Goal: Task Accomplishment & Management: Use online tool/utility

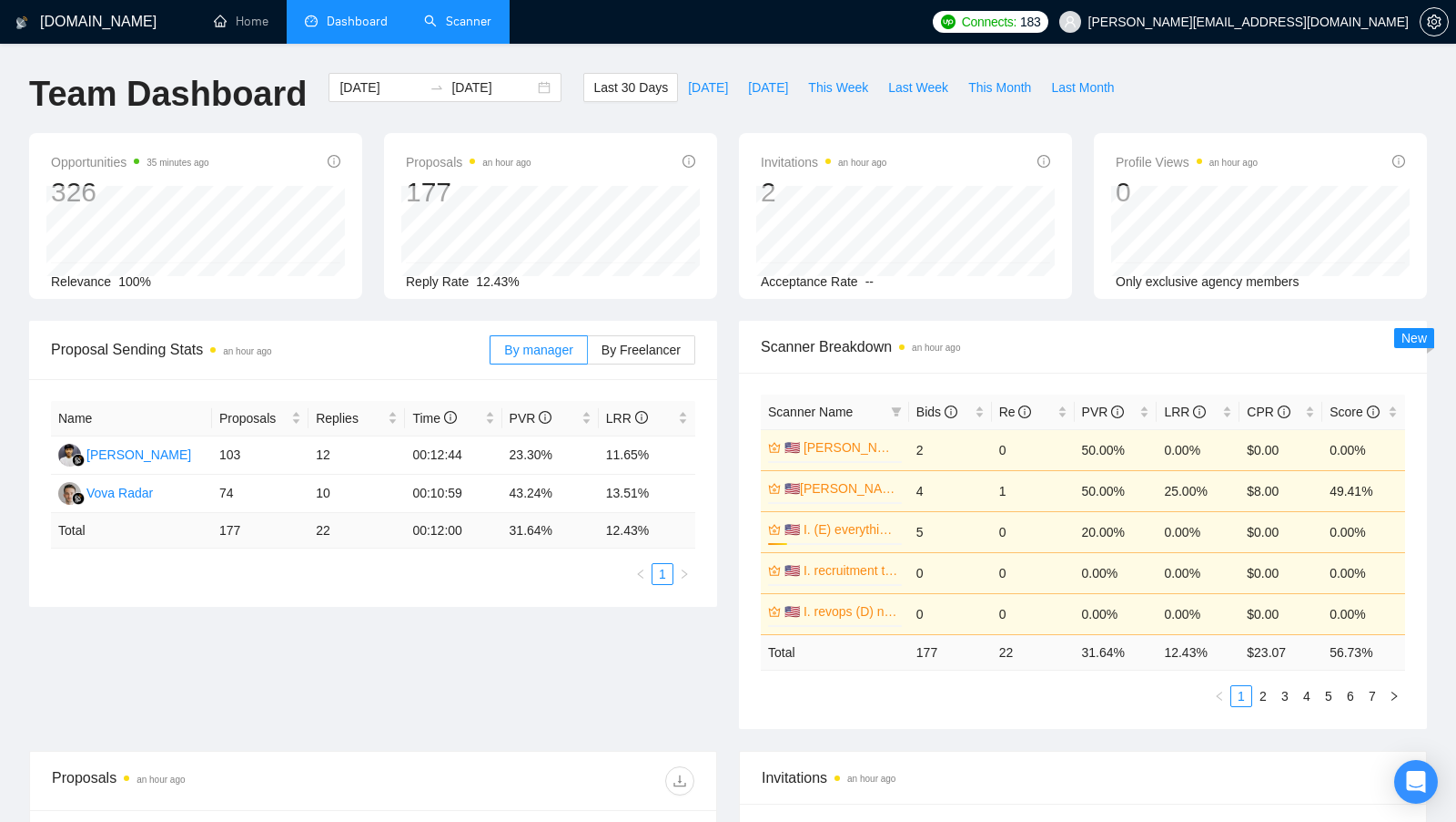
click at [429, 14] on link "Scanner" at bounding box center [458, 22] width 68 height 15
type input "[DATE]"
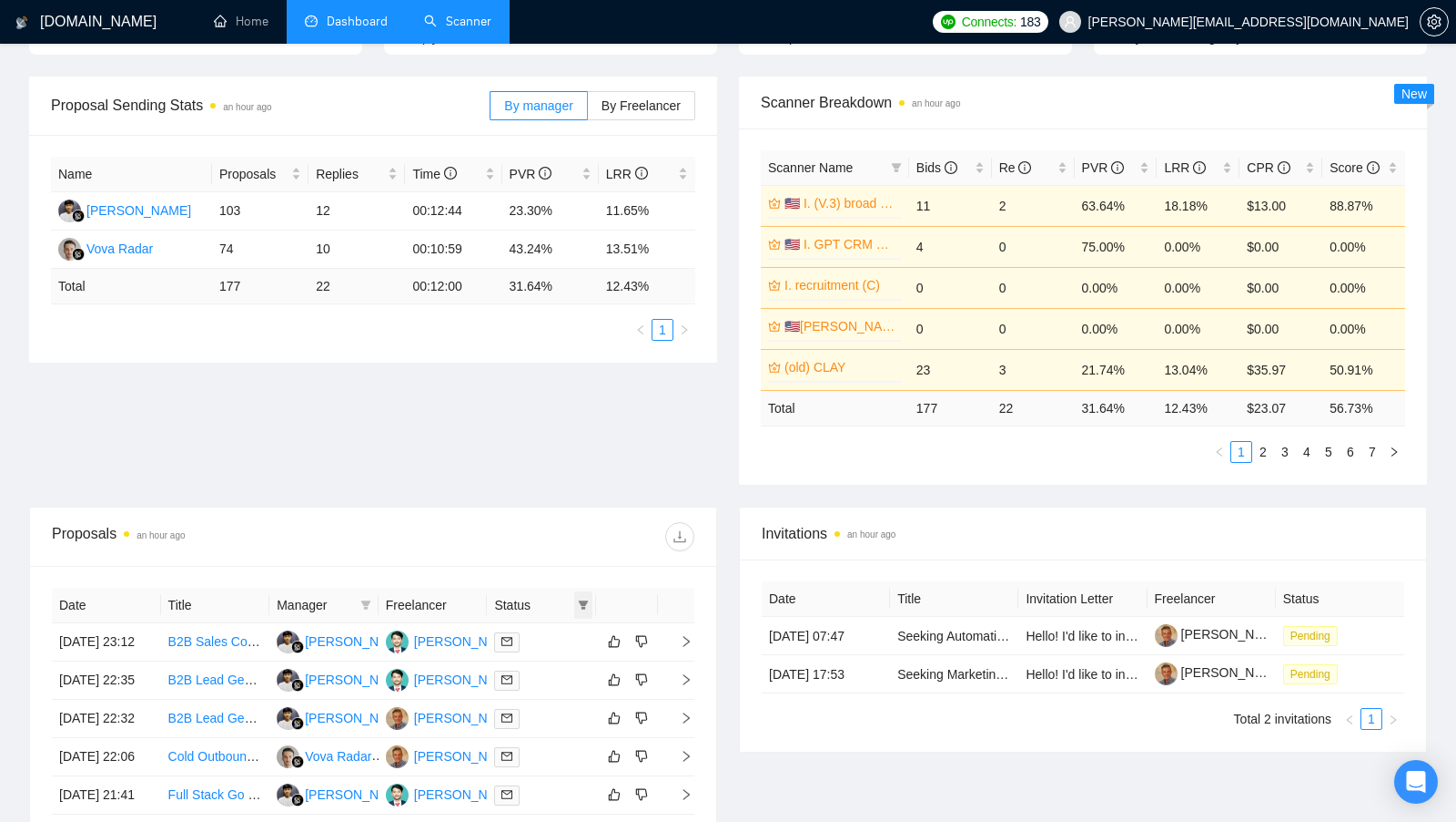
scroll to position [242, 0]
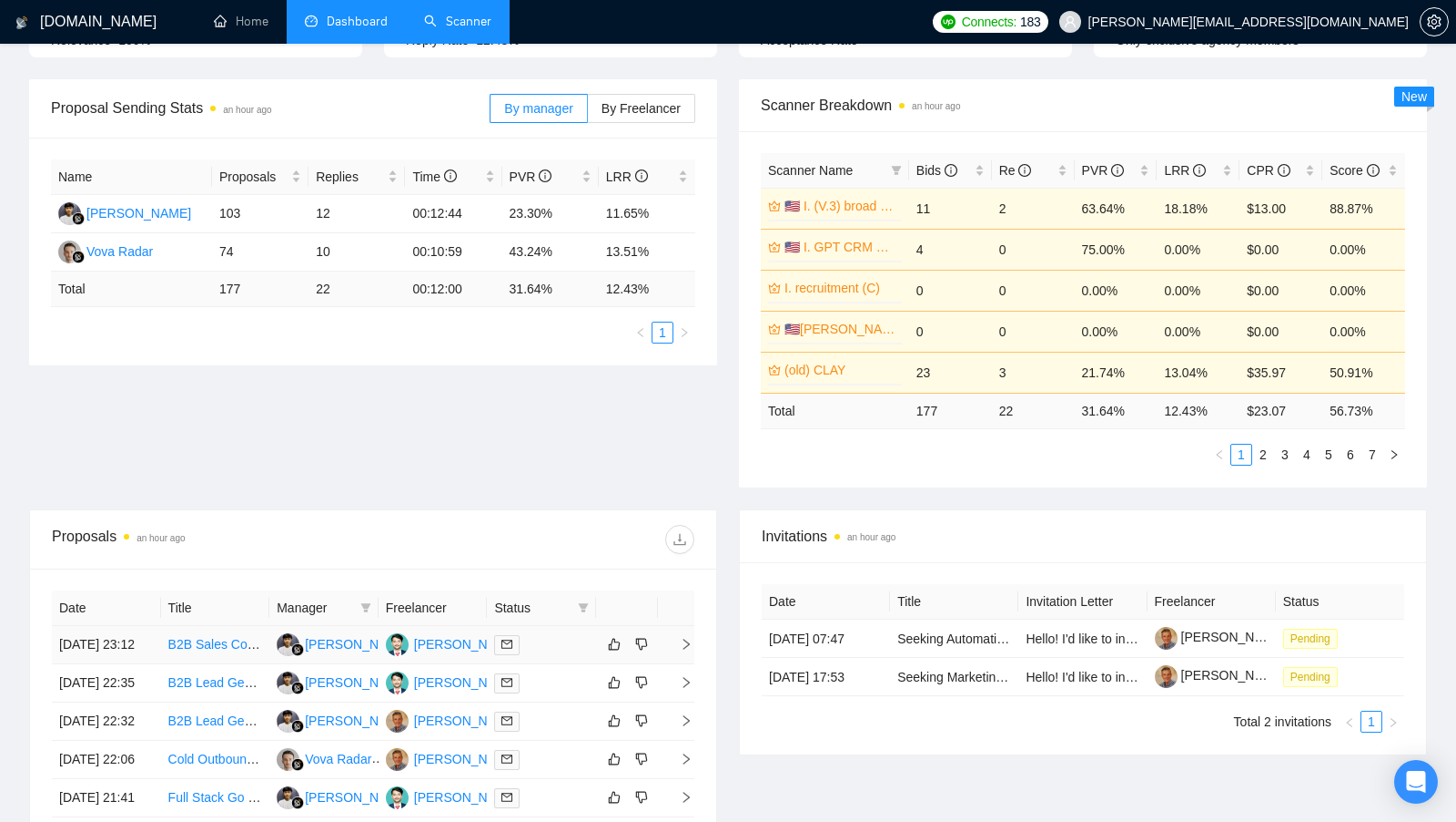
click at [564, 645] on div at bounding box center [541, 644] width 95 height 21
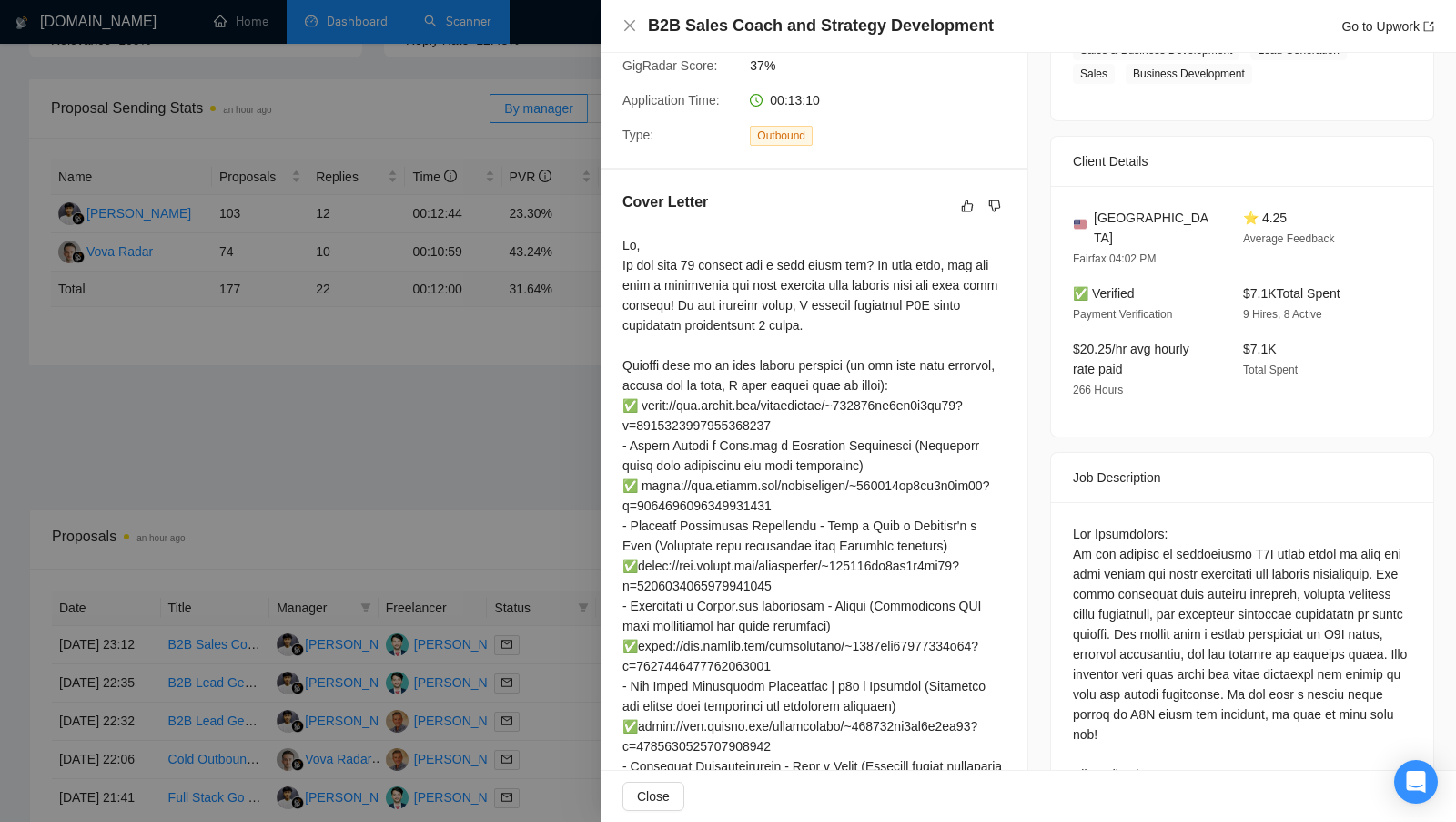
scroll to position [342, 0]
click at [578, 500] on div at bounding box center [728, 411] width 1456 height 822
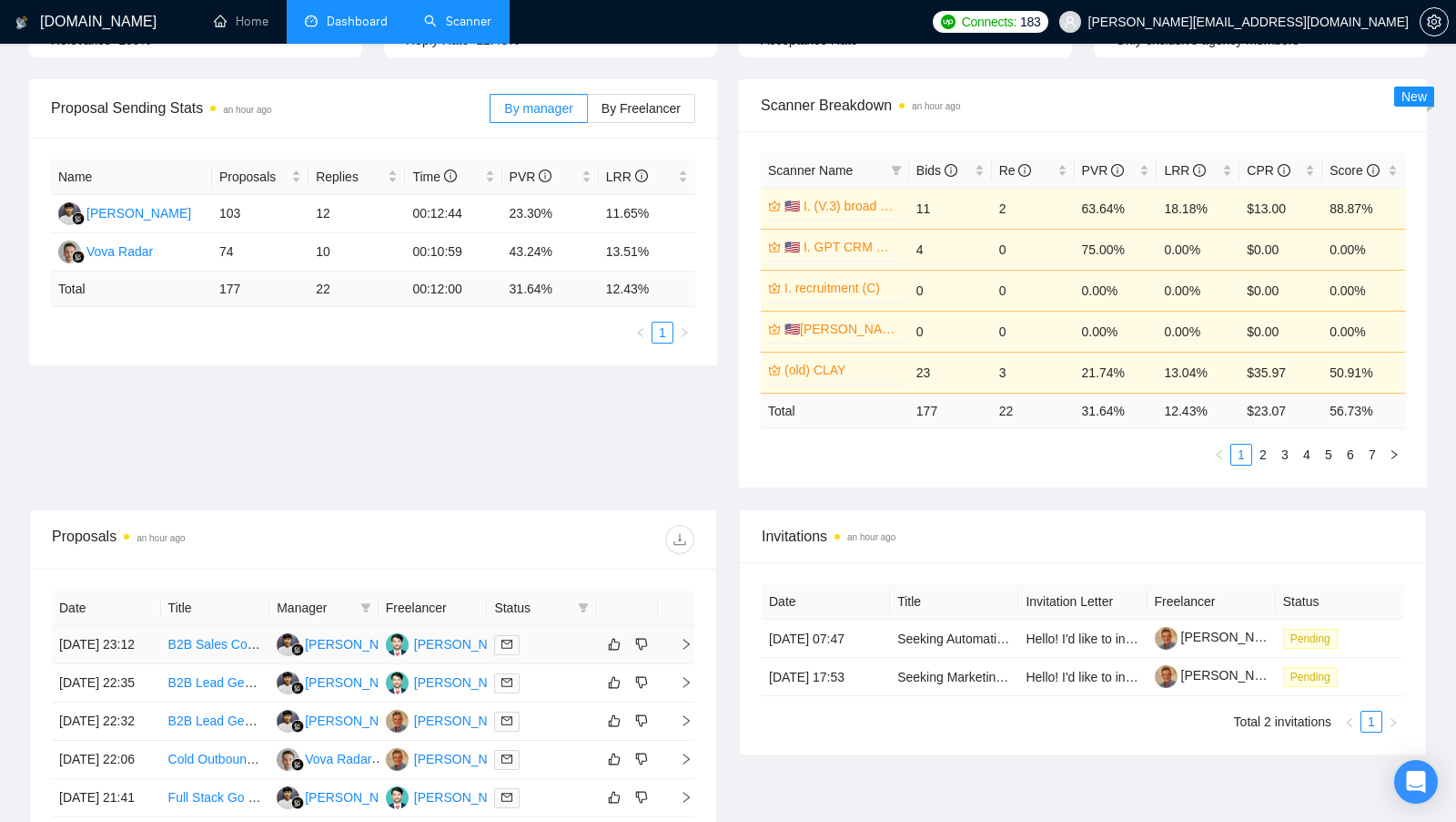
click at [555, 654] on div at bounding box center [541, 644] width 95 height 21
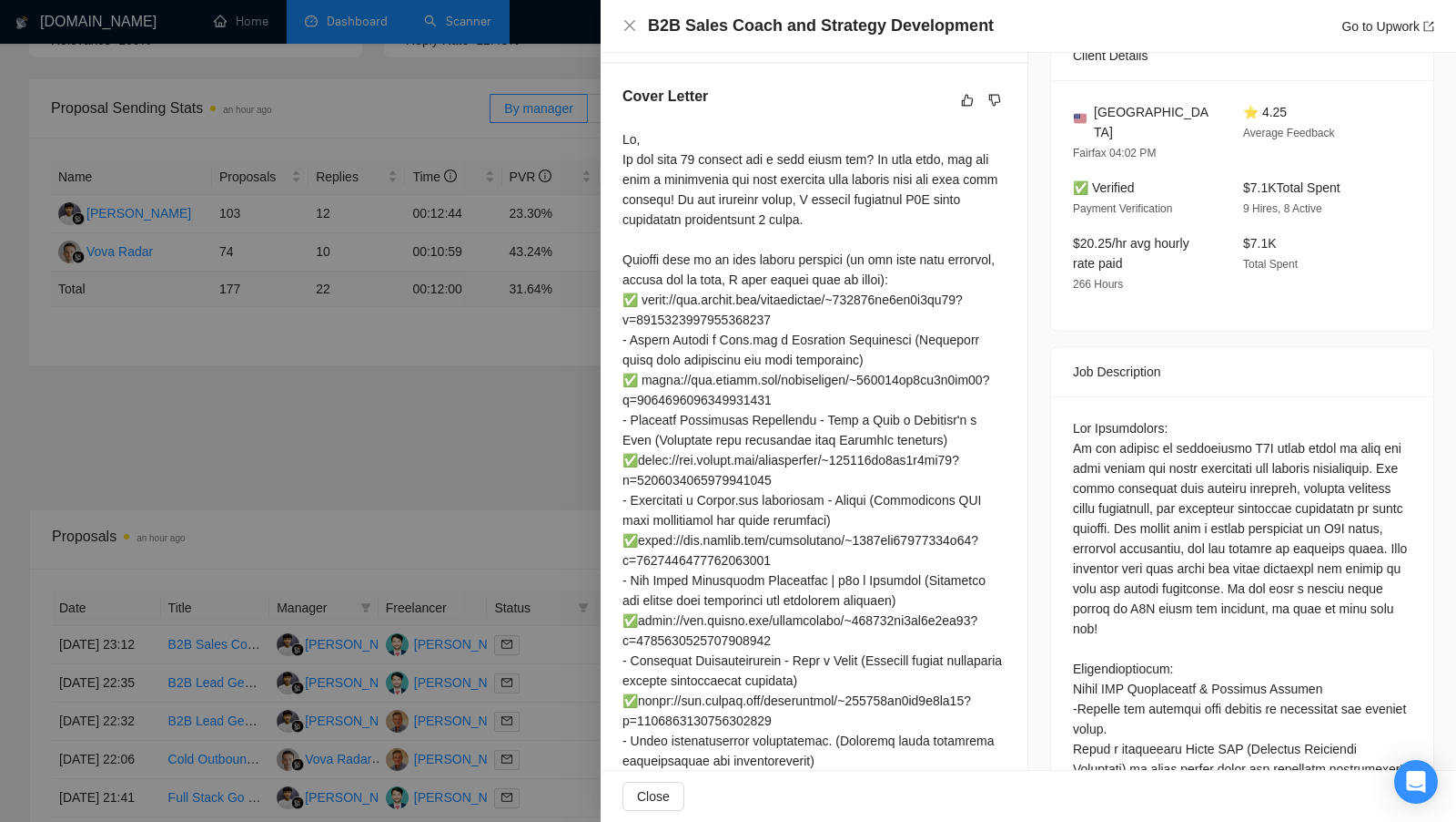
scroll to position [0, 0]
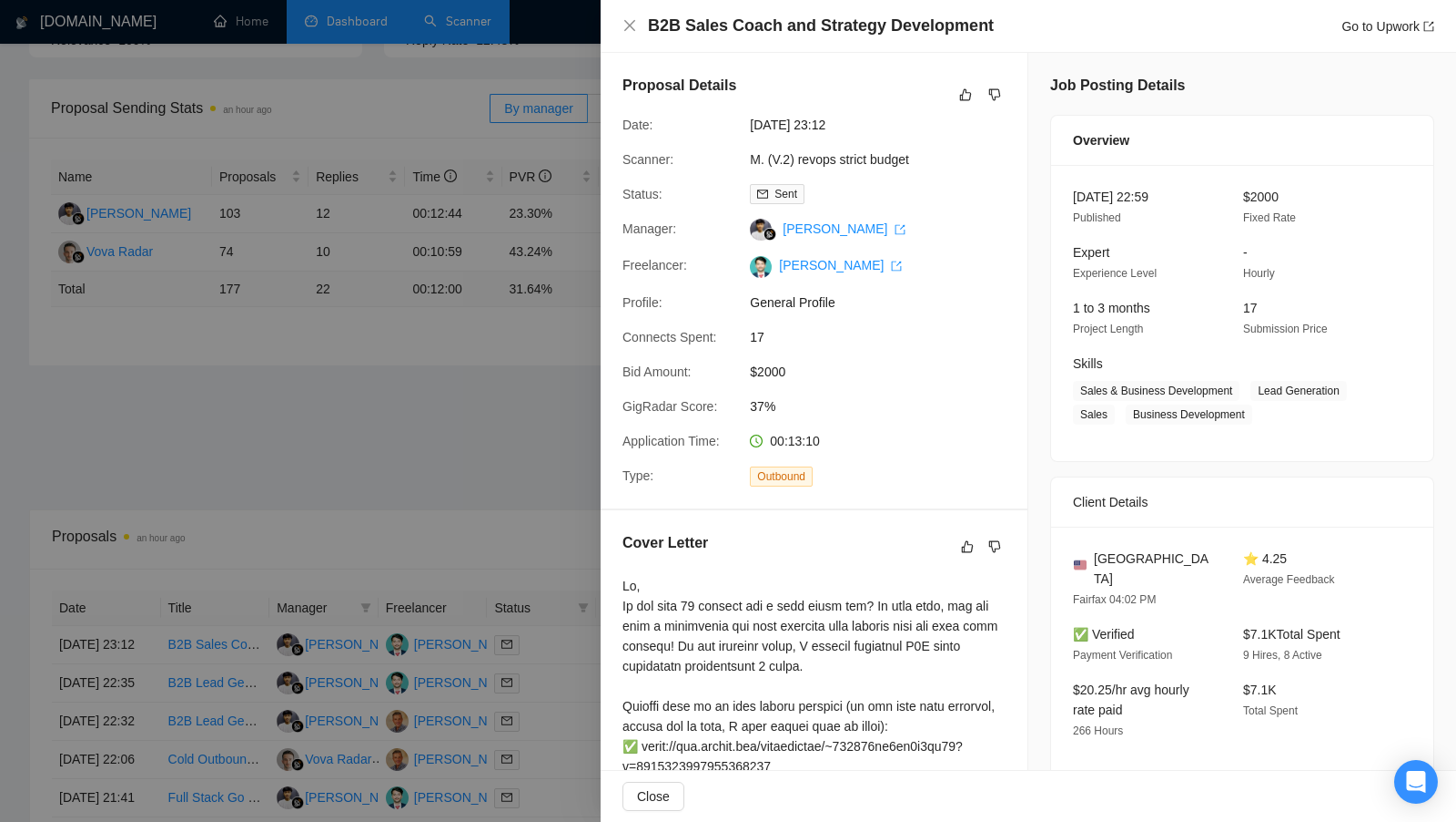
click at [543, 283] on div at bounding box center [728, 411] width 1456 height 822
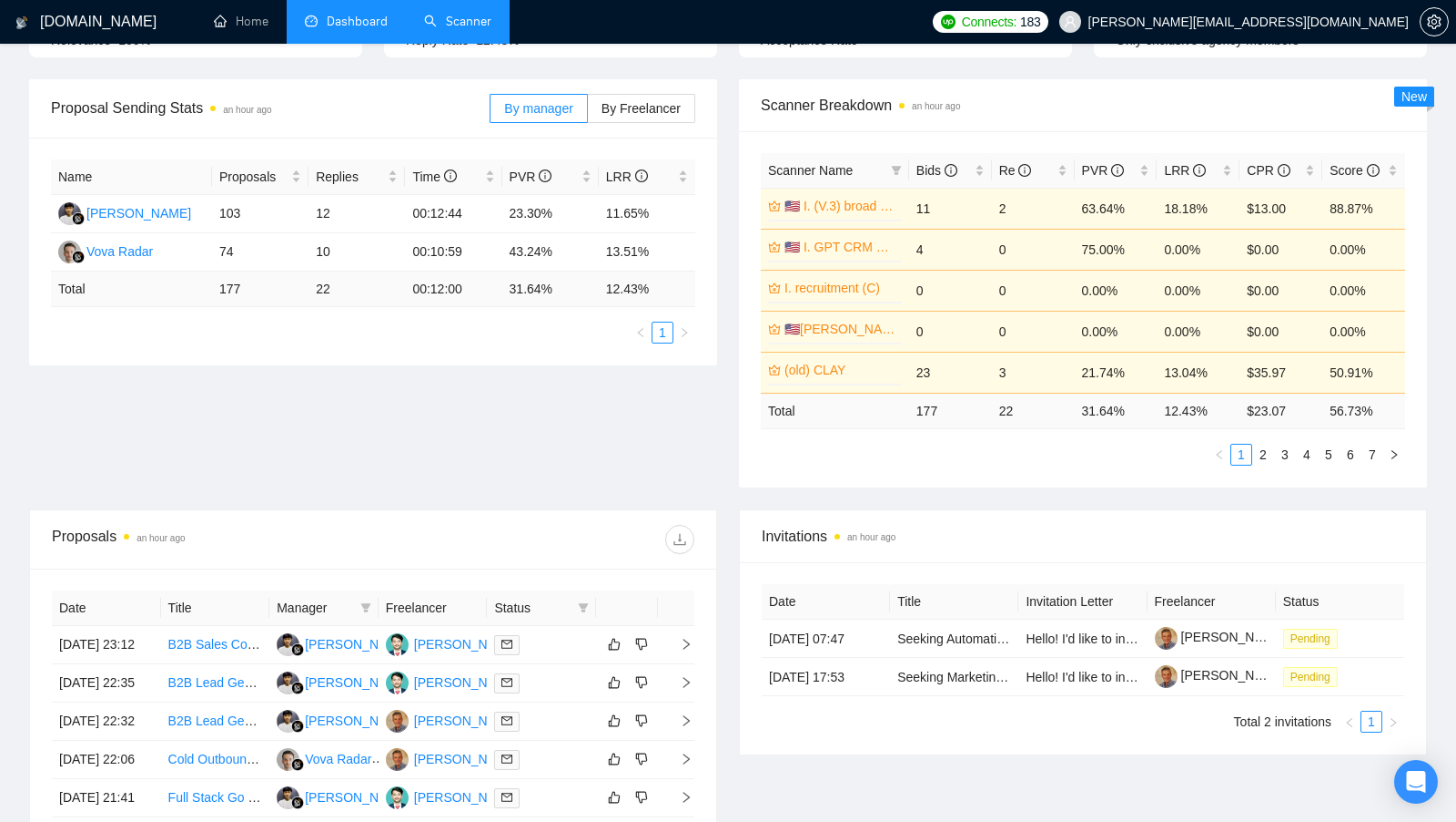
click at [454, 29] on link "Scanner" at bounding box center [458, 22] width 68 height 15
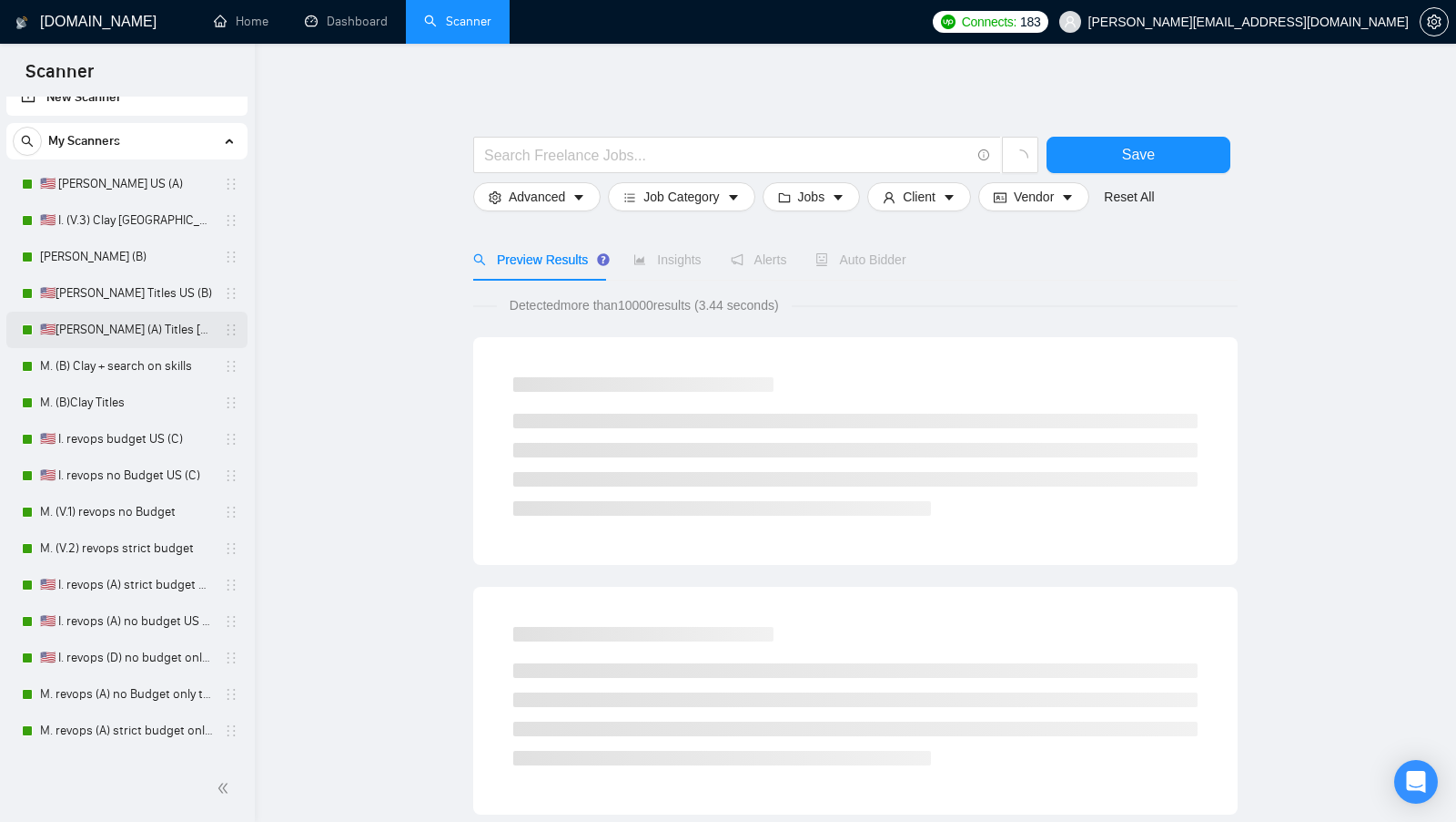
scroll to position [25, 0]
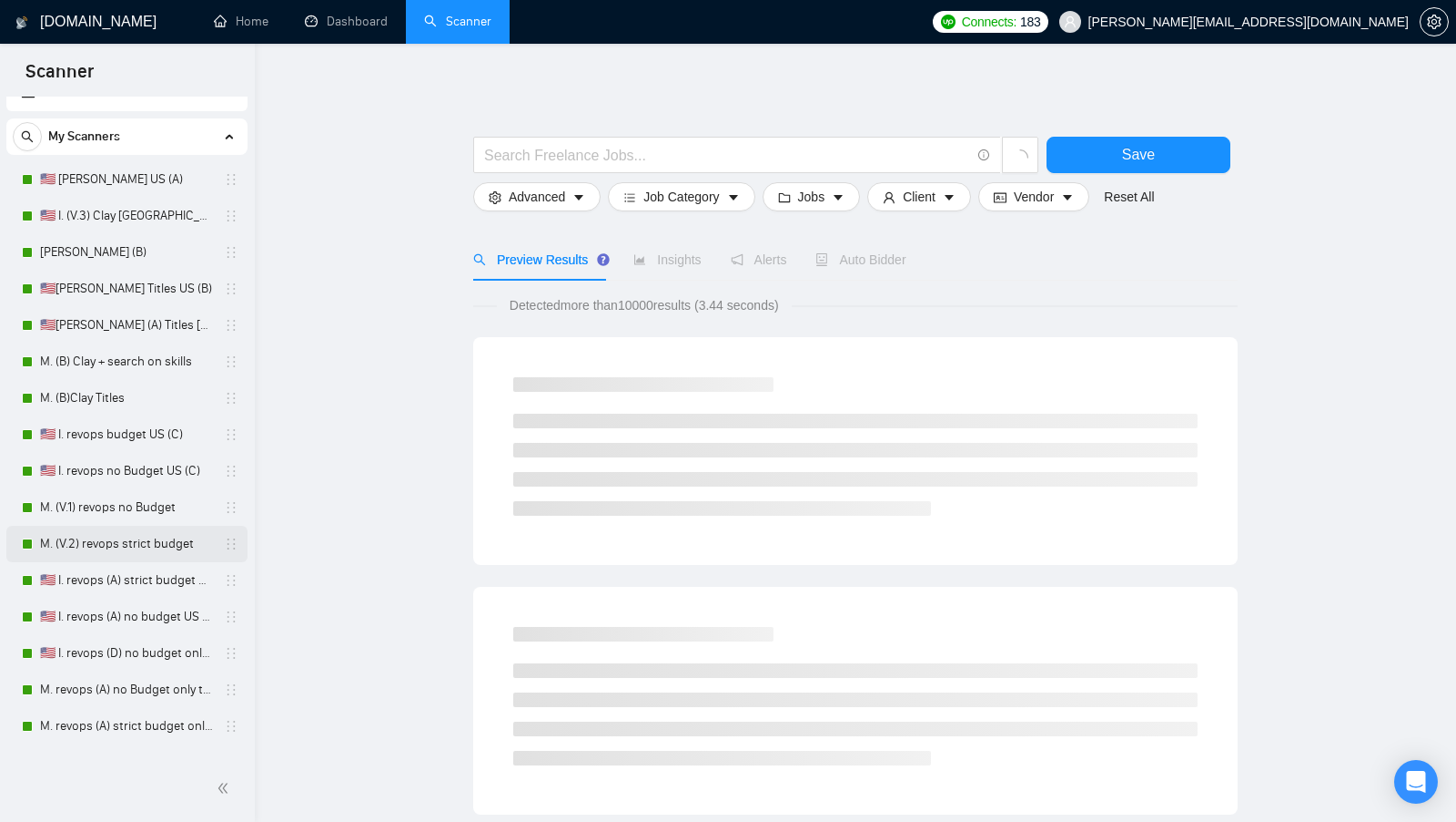
click at [111, 561] on link "M. (V.2) revops strict budget" at bounding box center [127, 544] width 173 height 37
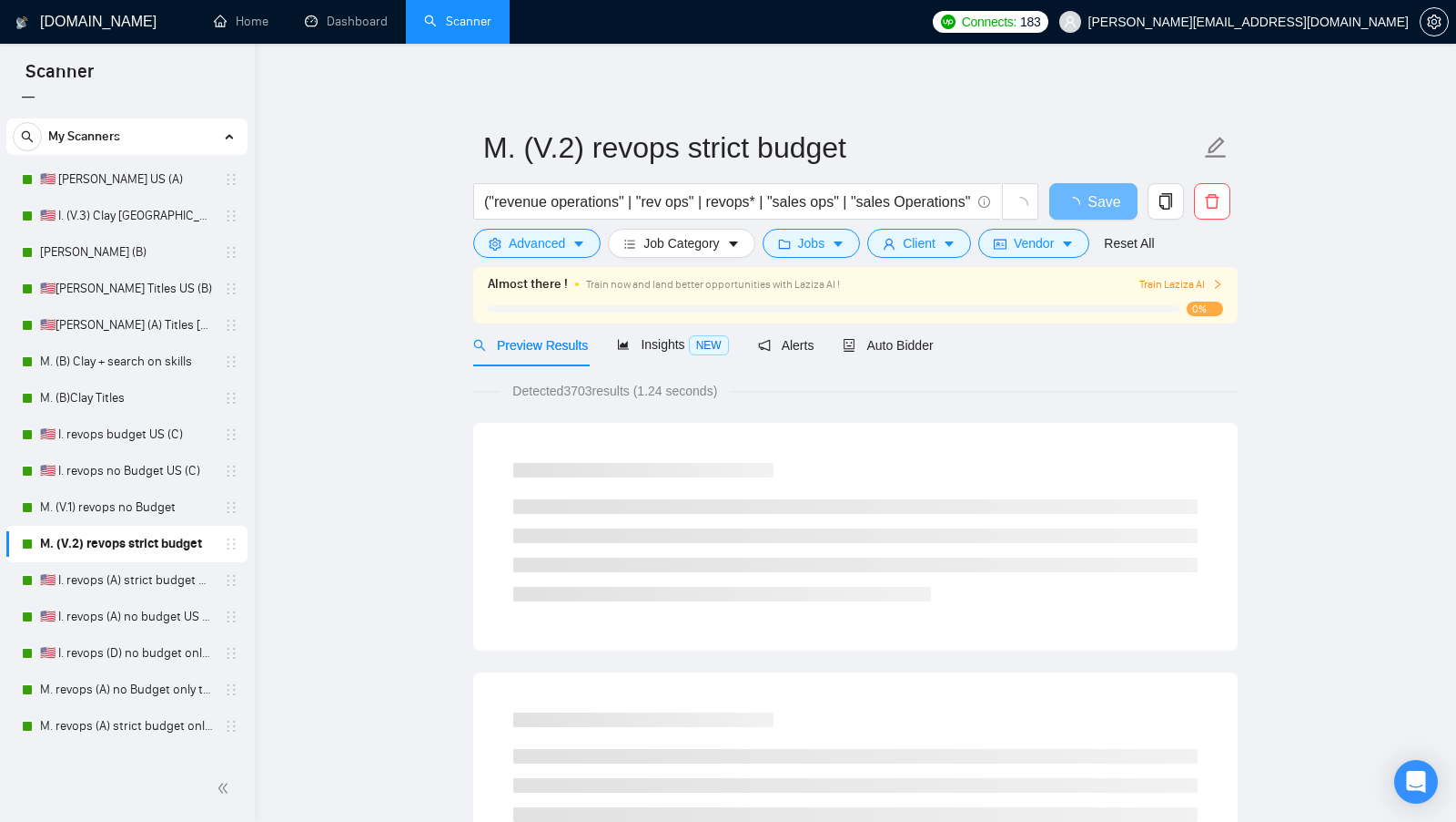
click at [129, 542] on link "M. (V.2) revops strict budget" at bounding box center [127, 544] width 173 height 37
click at [859, 333] on div "Auto Bidder" at bounding box center [888, 345] width 90 height 43
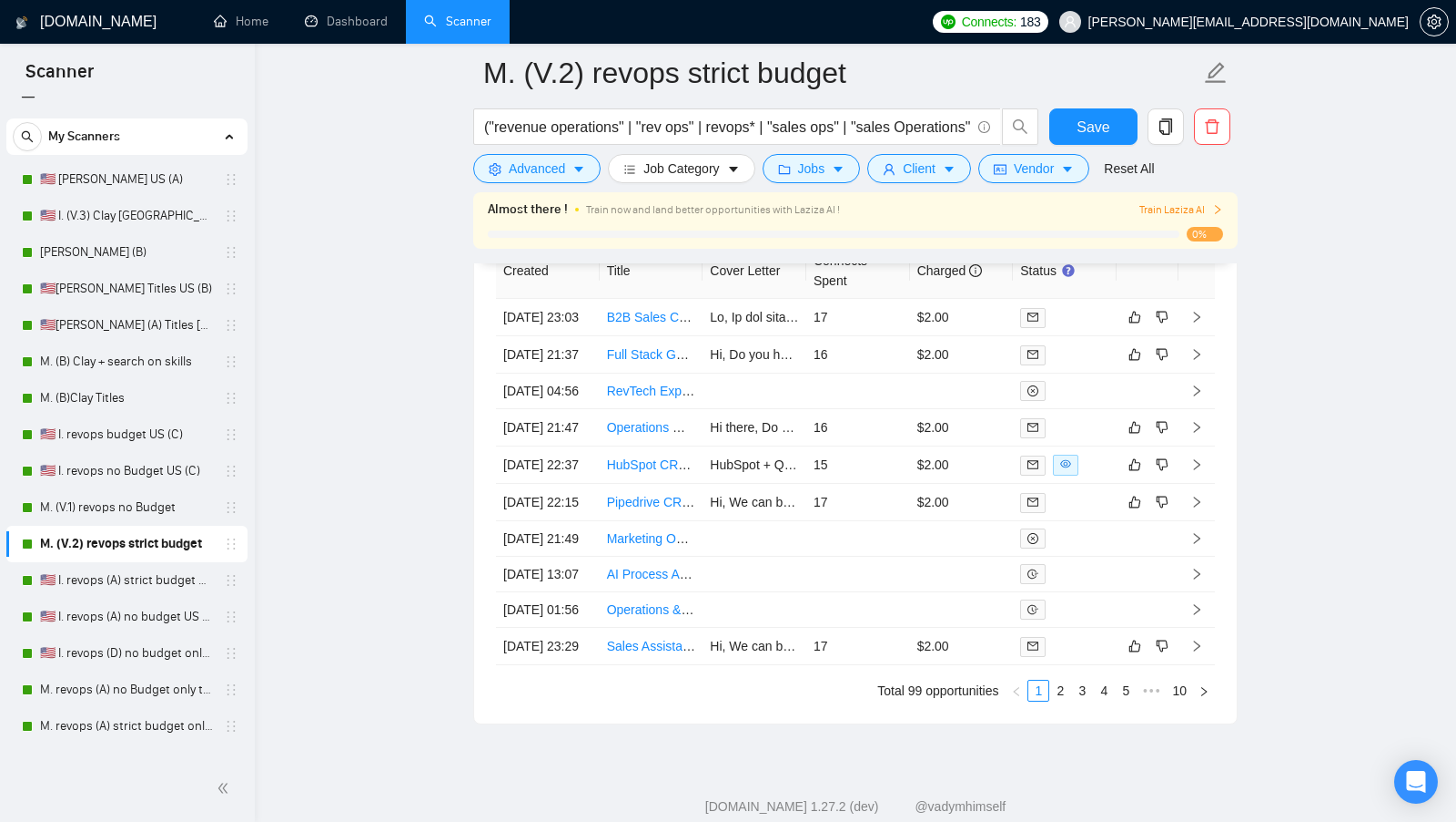
scroll to position [5093, 0]
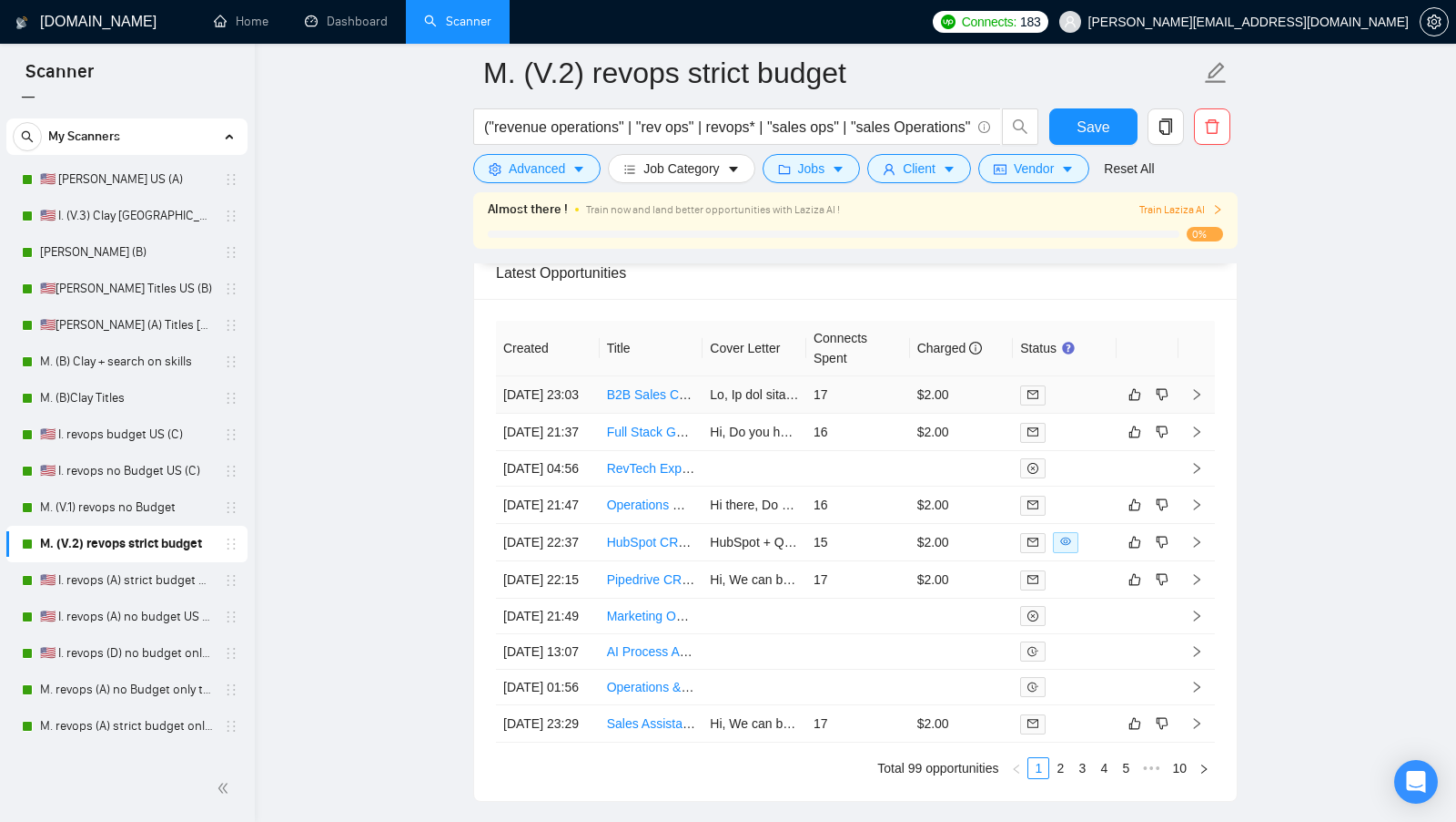
click at [1085, 385] on div at bounding box center [1065, 395] width 89 height 21
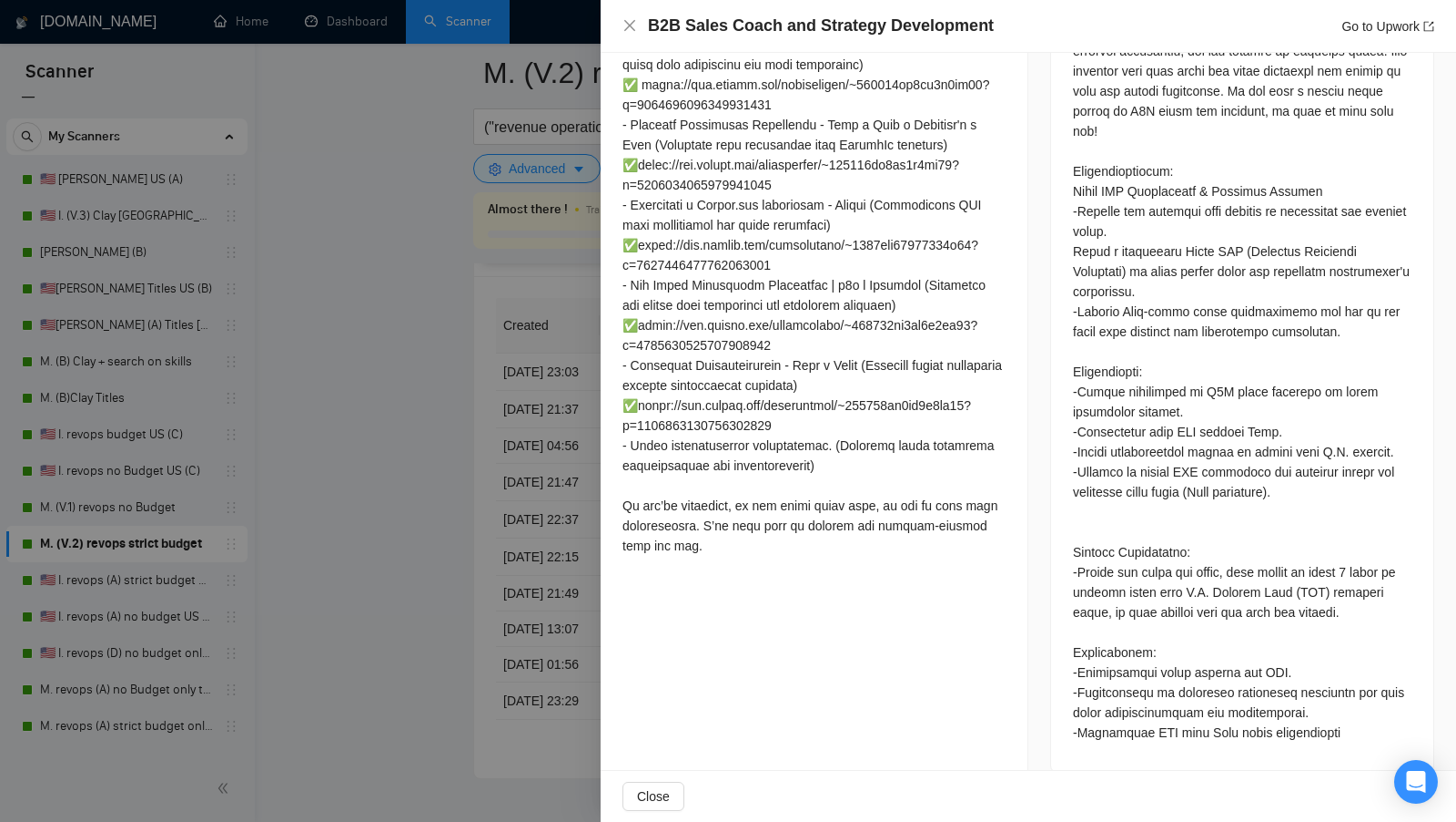
scroll to position [5112, 0]
click at [572, 458] on div at bounding box center [728, 411] width 1456 height 822
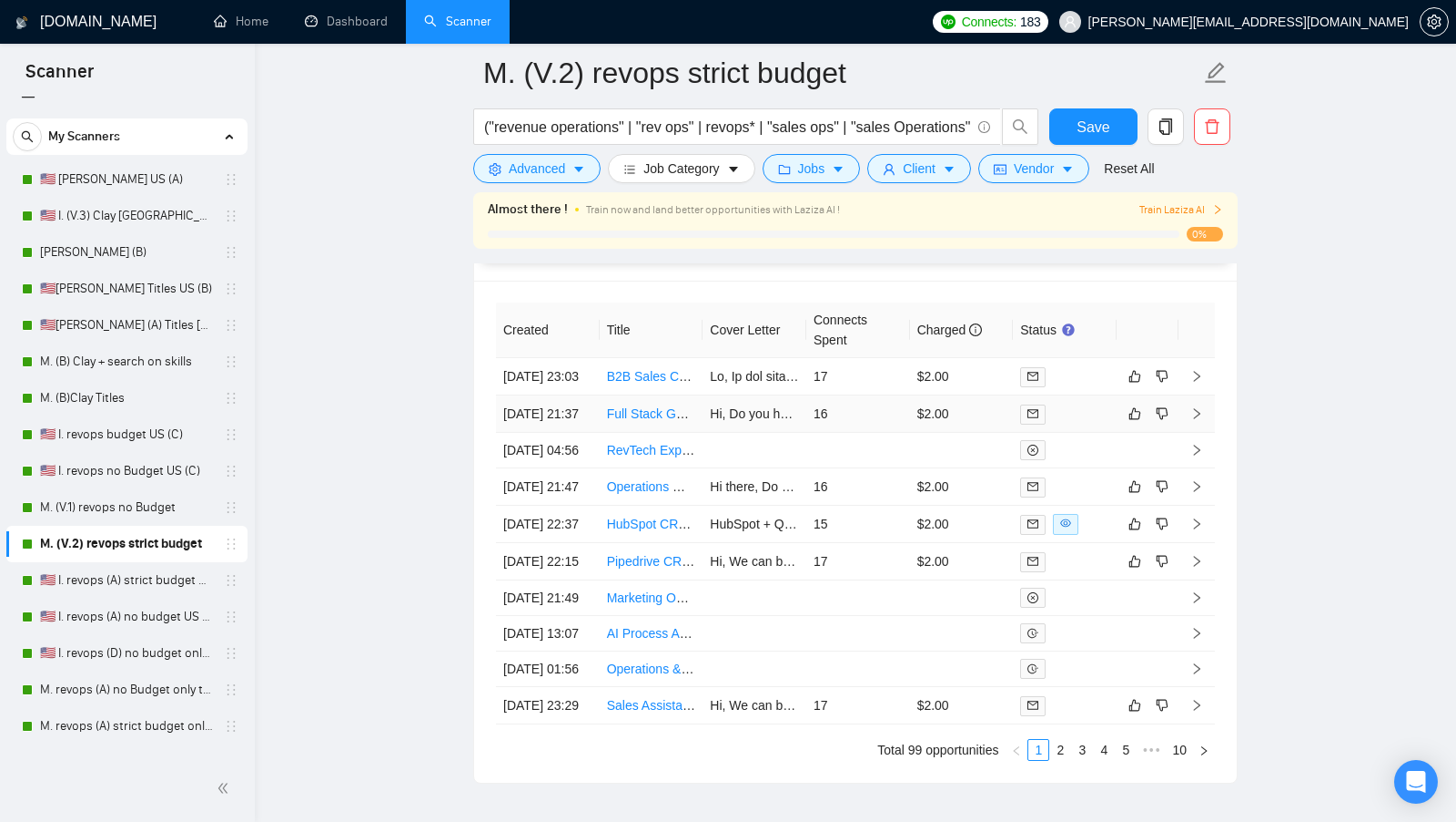
click at [994, 418] on td "$2.00" at bounding box center [962, 414] width 103 height 38
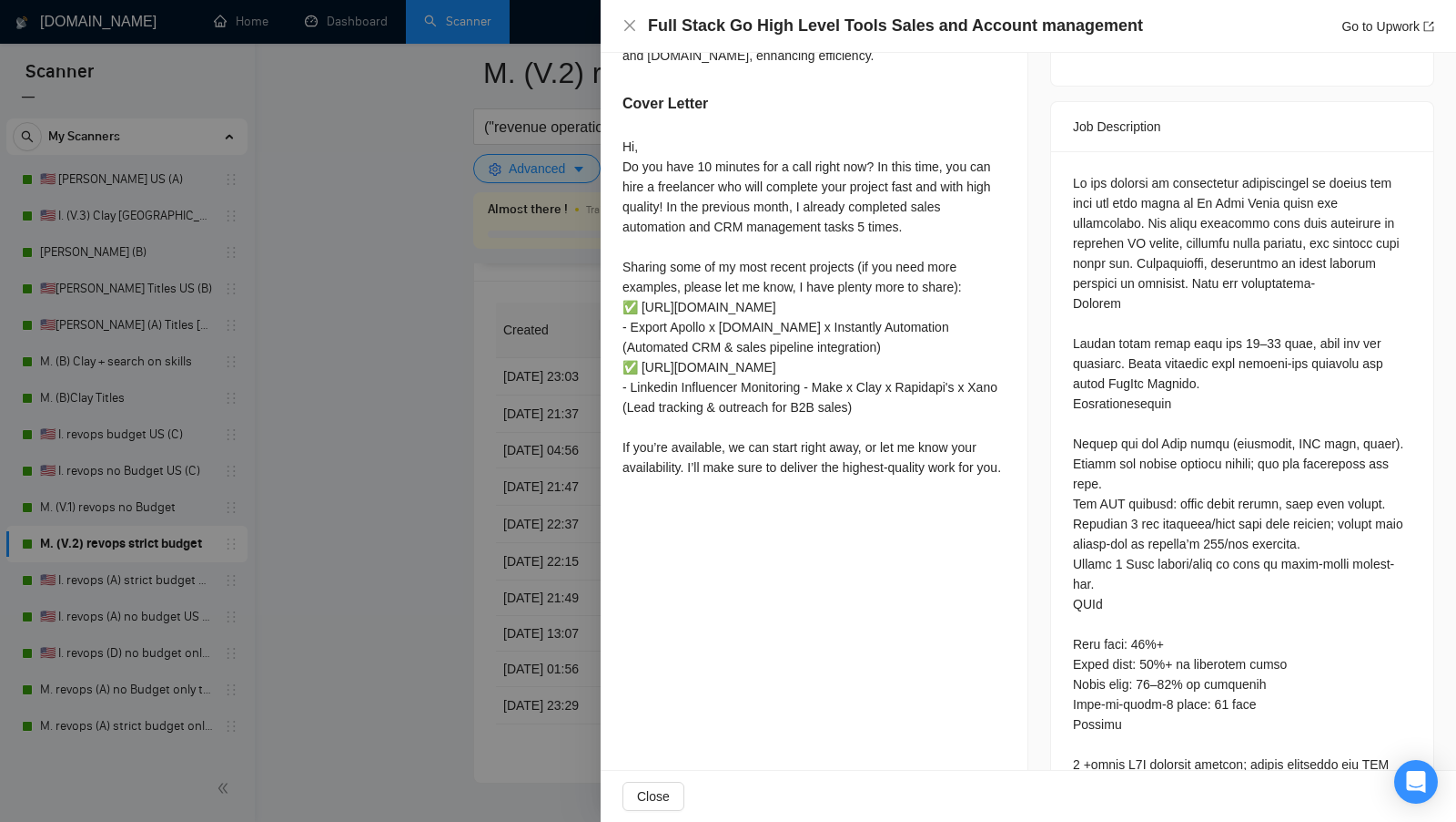
scroll to position [758, 0]
click at [576, 555] on div at bounding box center [728, 411] width 1456 height 822
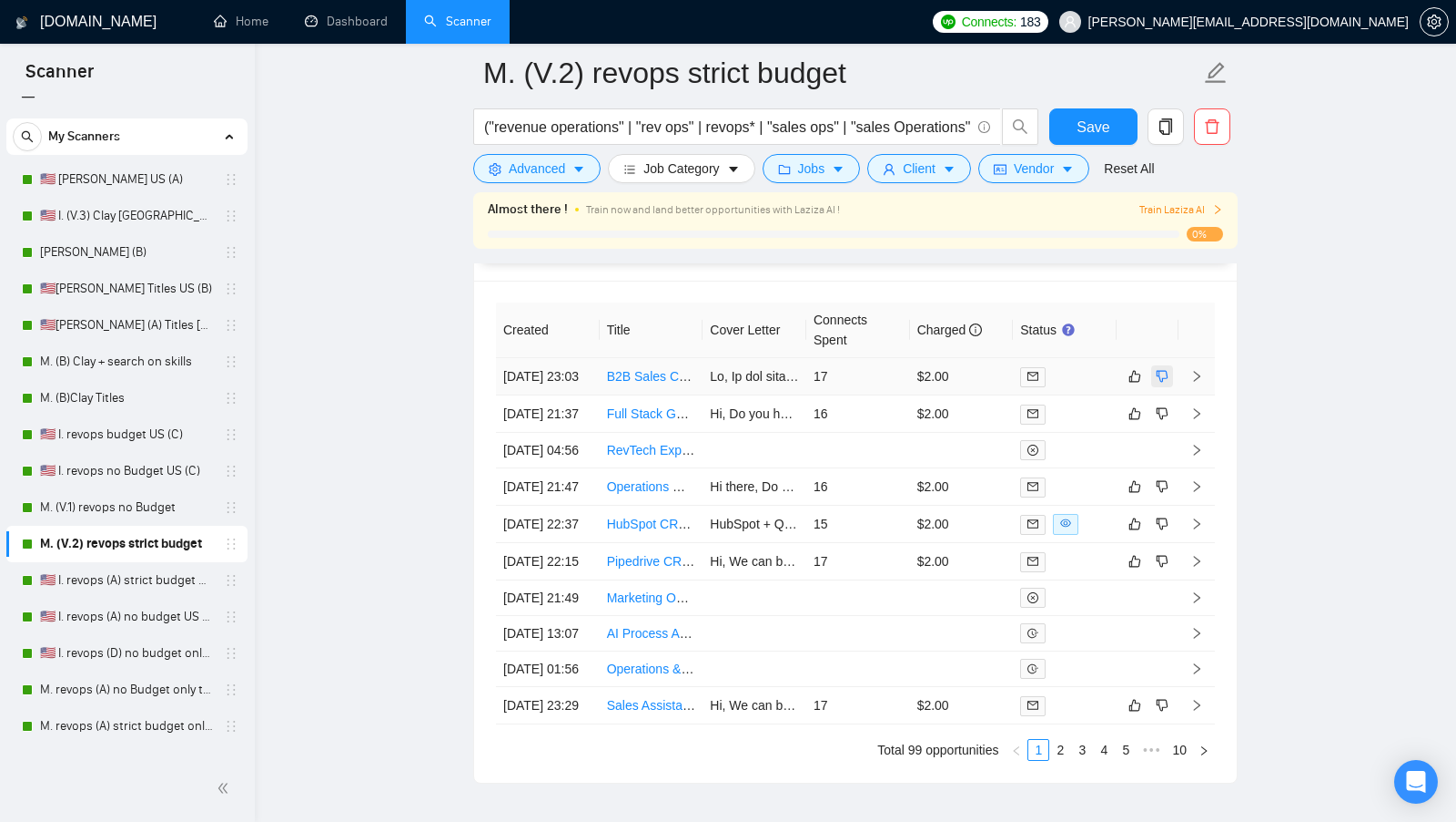
click at [1158, 369] on icon "dislike" at bounding box center [1163, 375] width 13 height 14
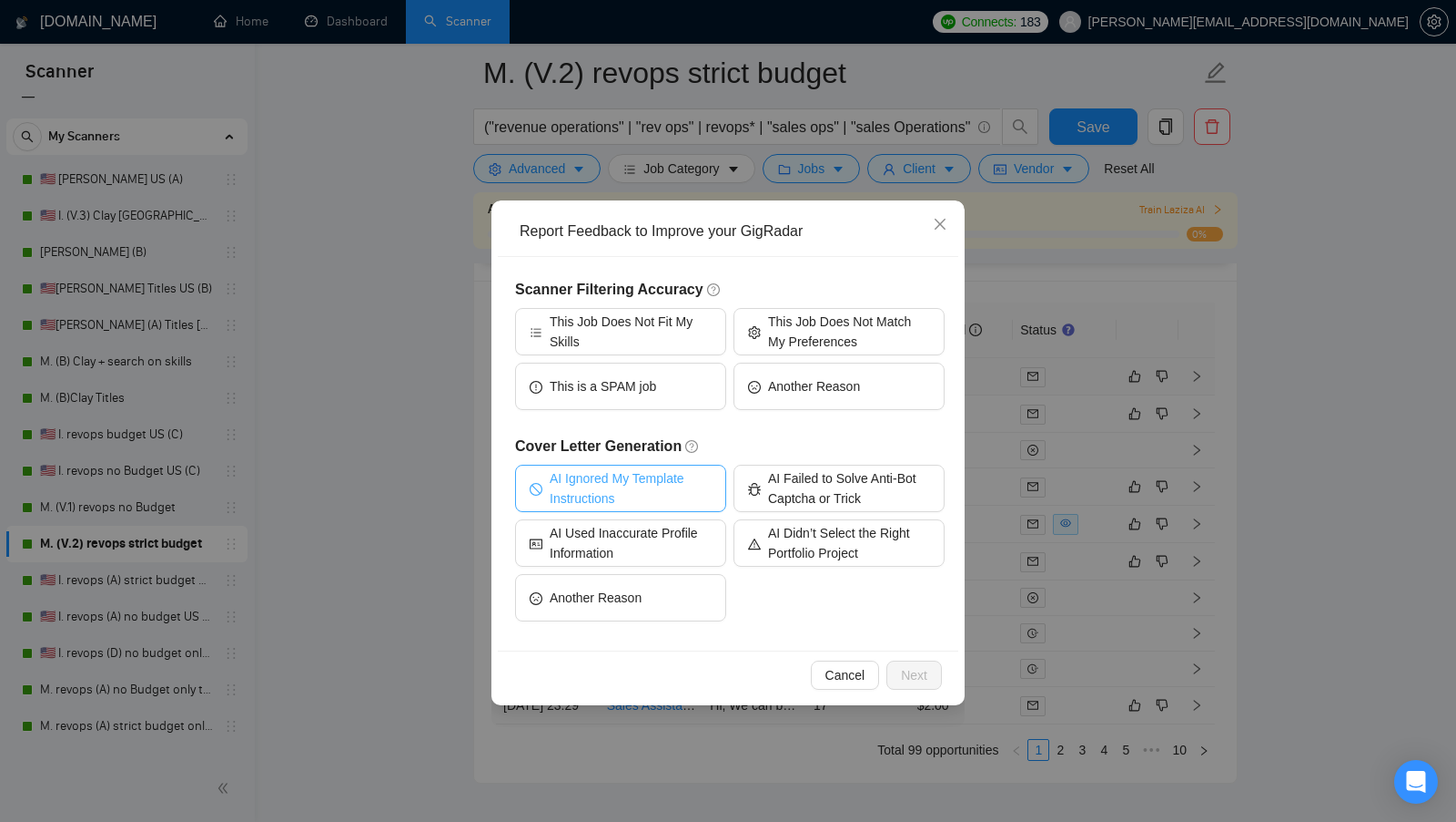
click at [634, 494] on span "AI Ignored My Template Instructions" at bounding box center [631, 488] width 162 height 40
click at [938, 662] on button "Next" at bounding box center [914, 674] width 55 height 29
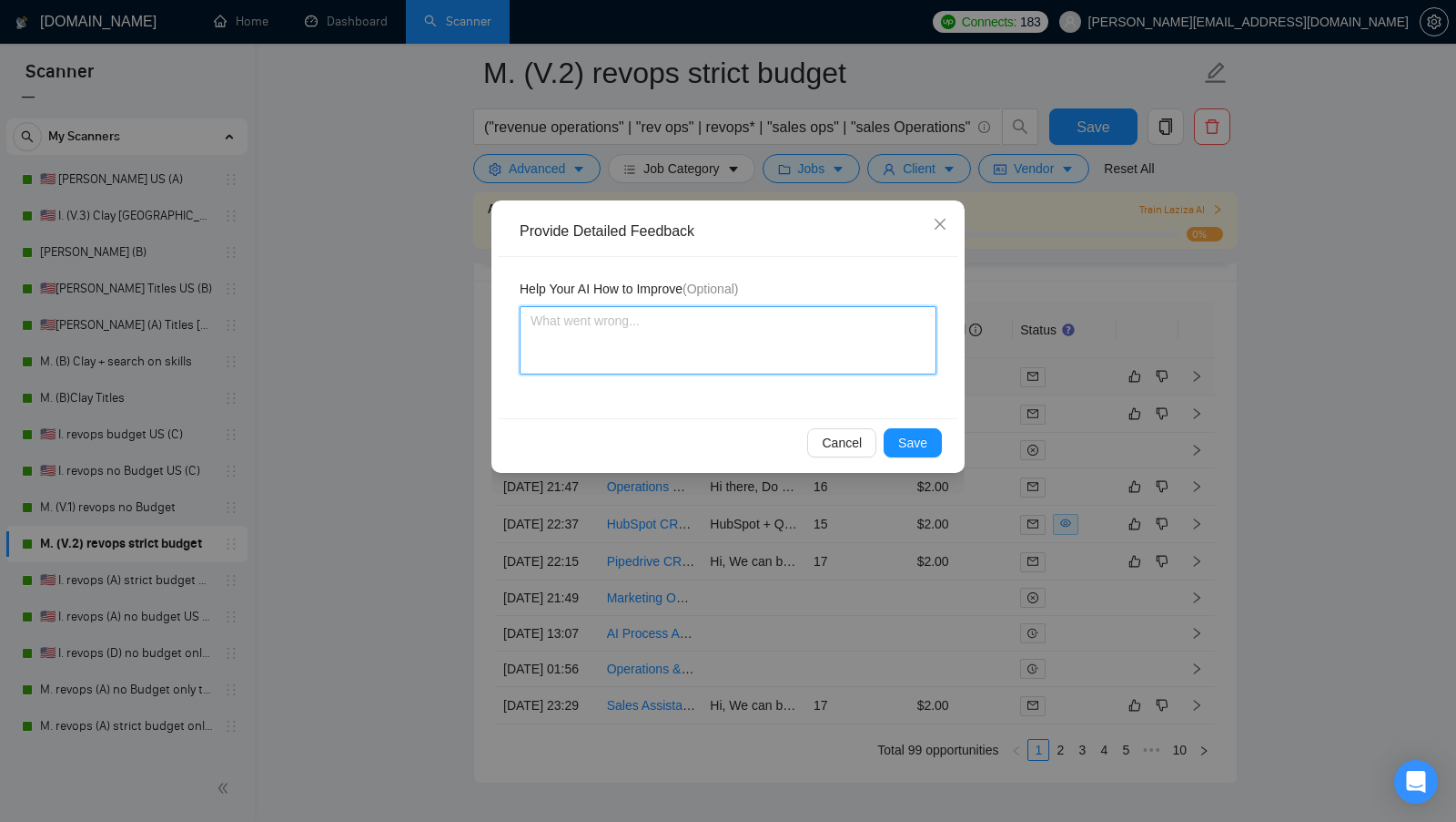
click at [685, 308] on textarea at bounding box center [728, 340] width 417 height 69
type textarea "t"
type textarea "th"
type textarea "the"
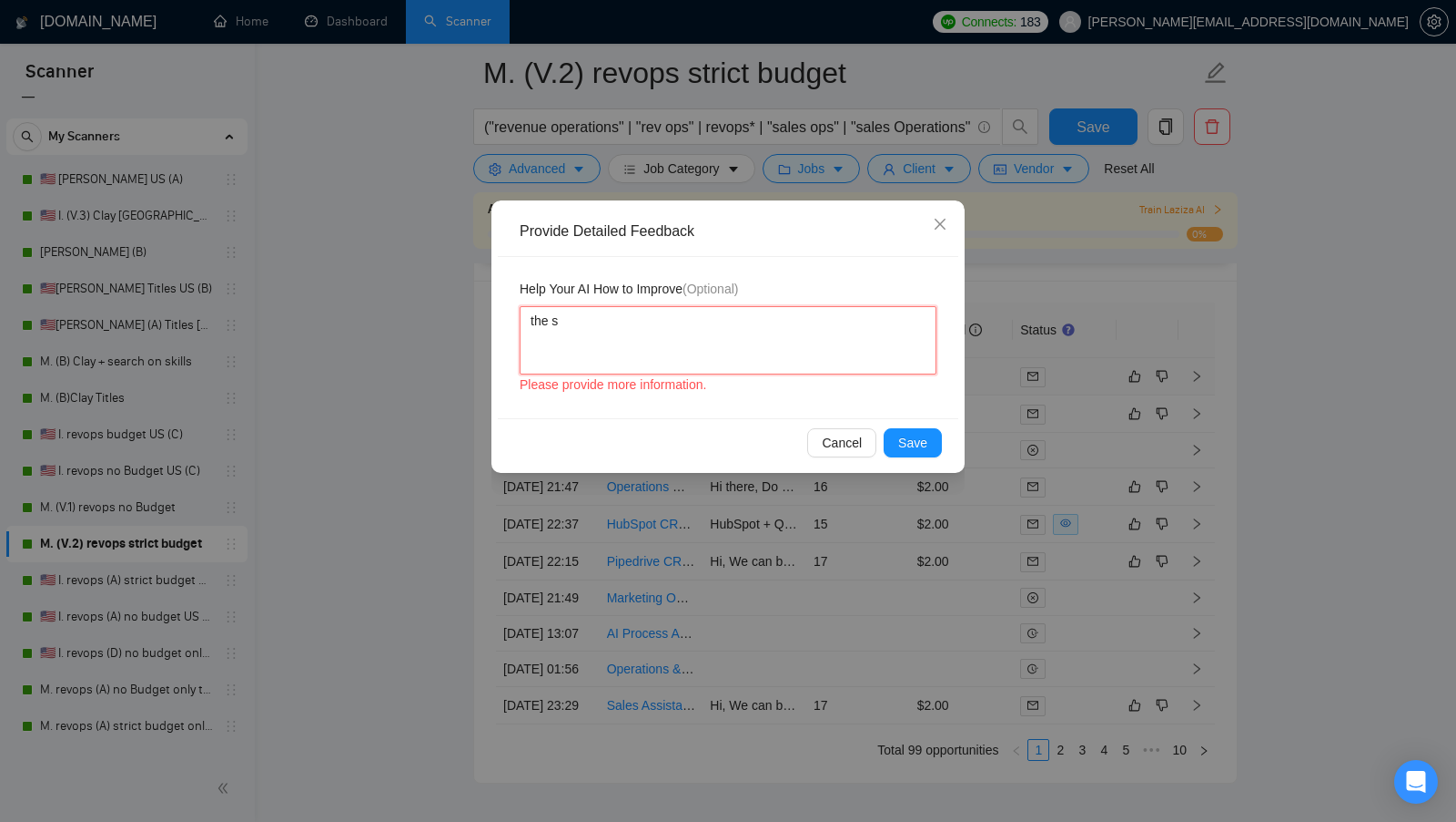
type textarea "the sh"
type textarea "the sho"
type textarea "the show"
type textarea "the showc"
type textarea "the showca"
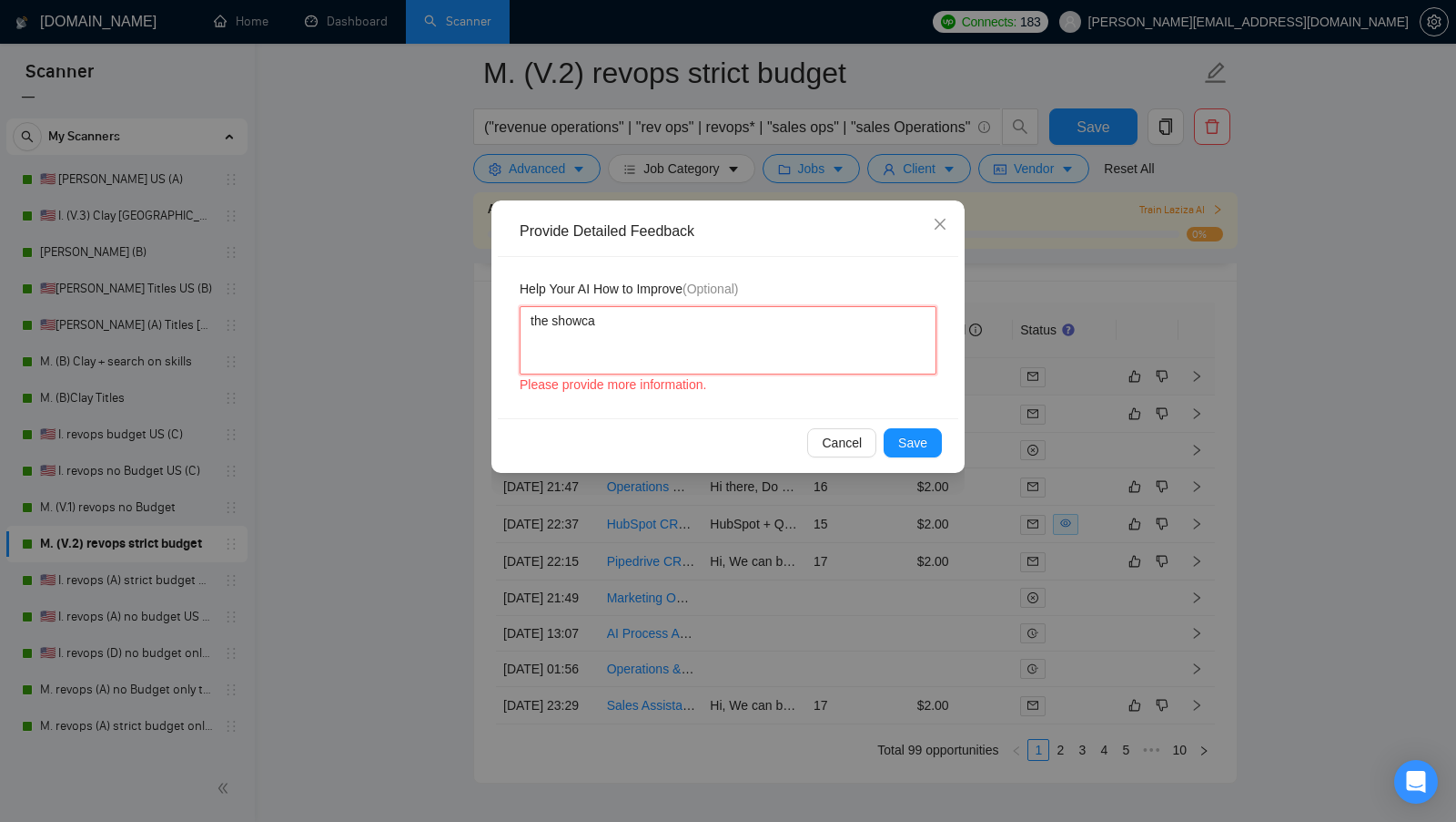
type textarea "the showcas"
type textarea "the showcase"
type textarea "the showcases"
type textarea "the showcases w"
type textarea "the showcases wa"
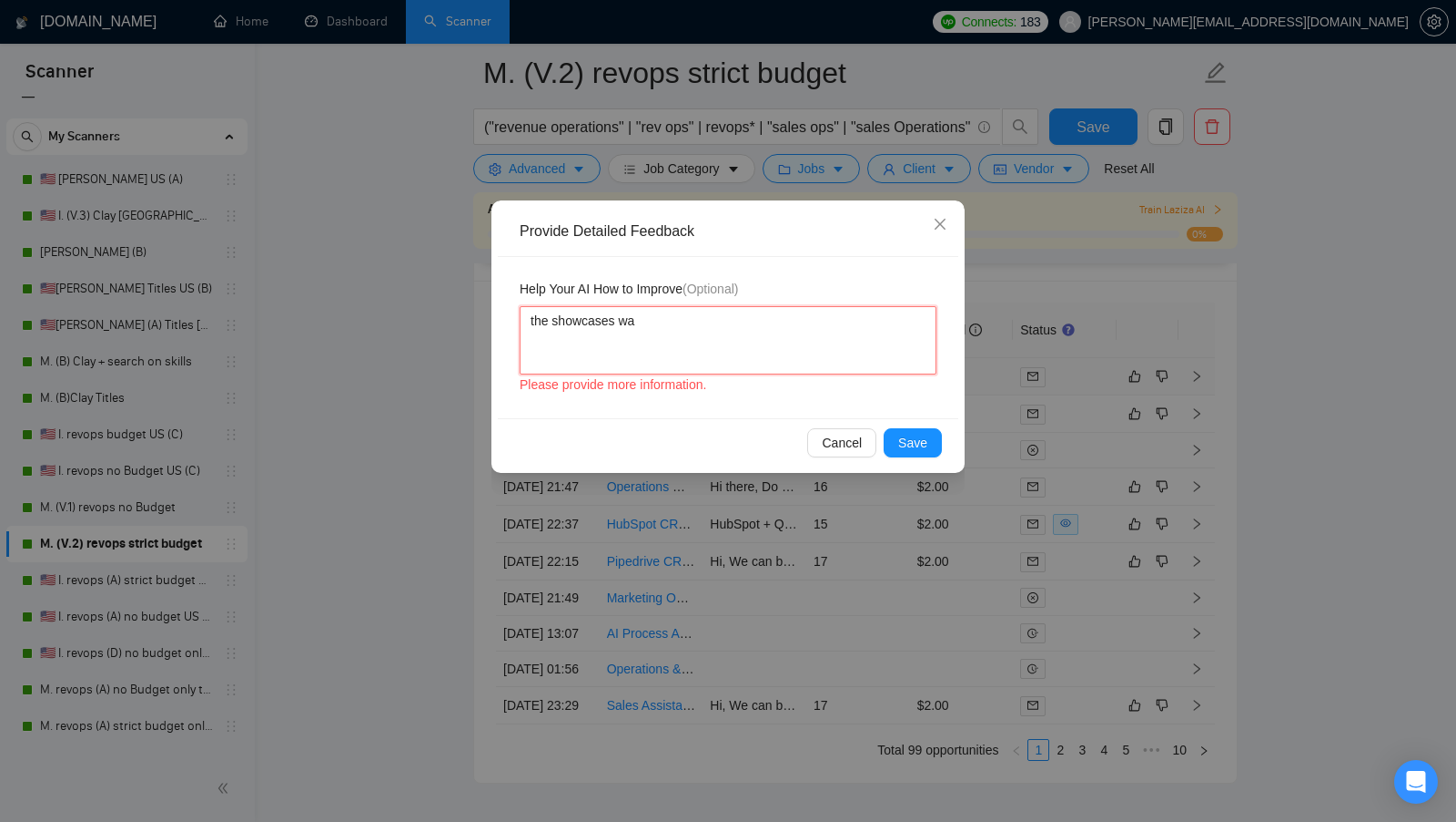
type textarea "the showcases was"
type textarea "the showcases wasn"
type textarea "the showcases wasn'"
type textarea "the showcases wasn't"
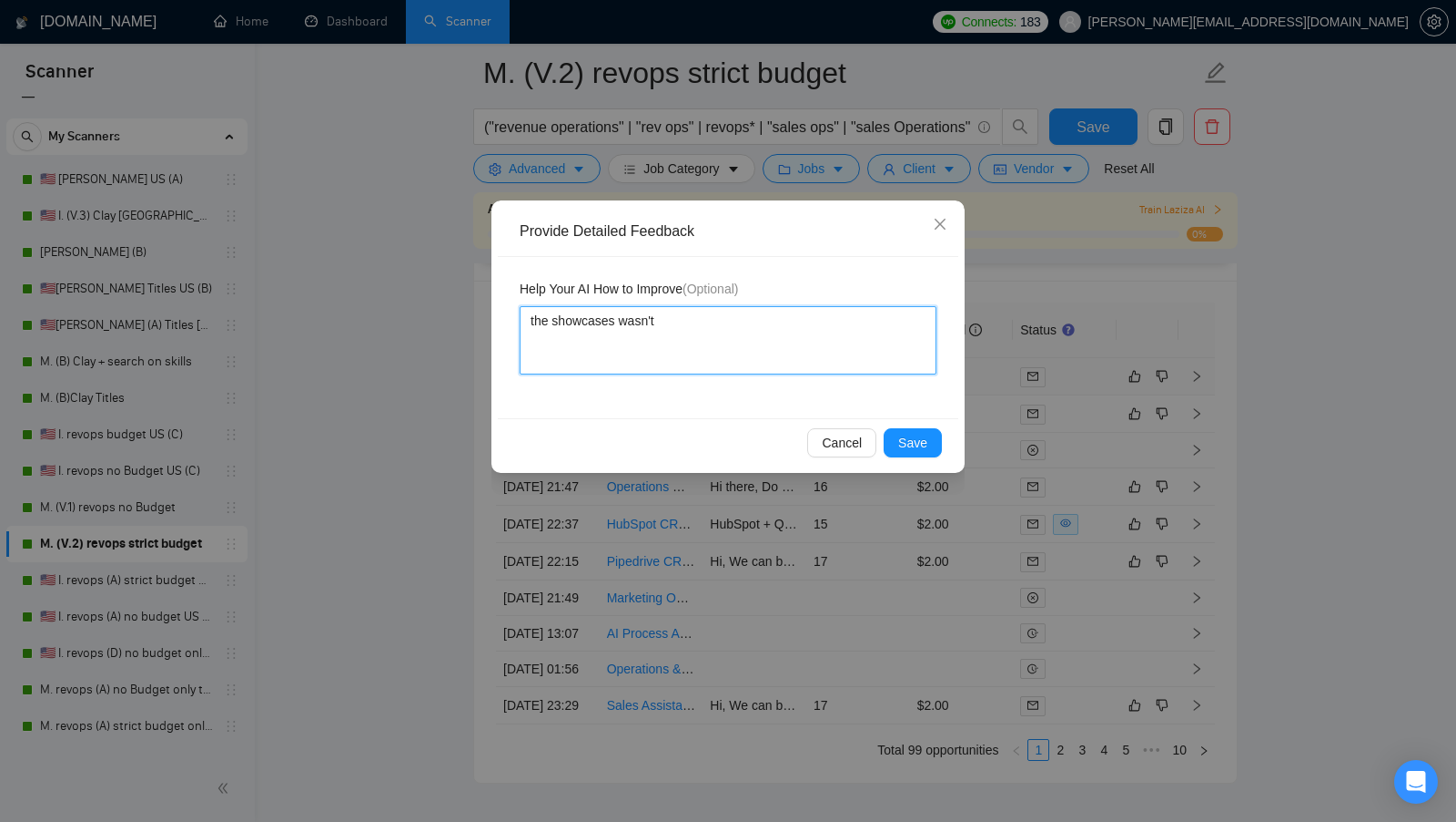
type textarea "the showcases wasn't m"
type textarea "the showcases wasn't ma"
type textarea "the showcases wasn't map"
type textarea "the showcases wasn't [PERSON_NAME]"
type textarea "the showcases wasn't mappe"
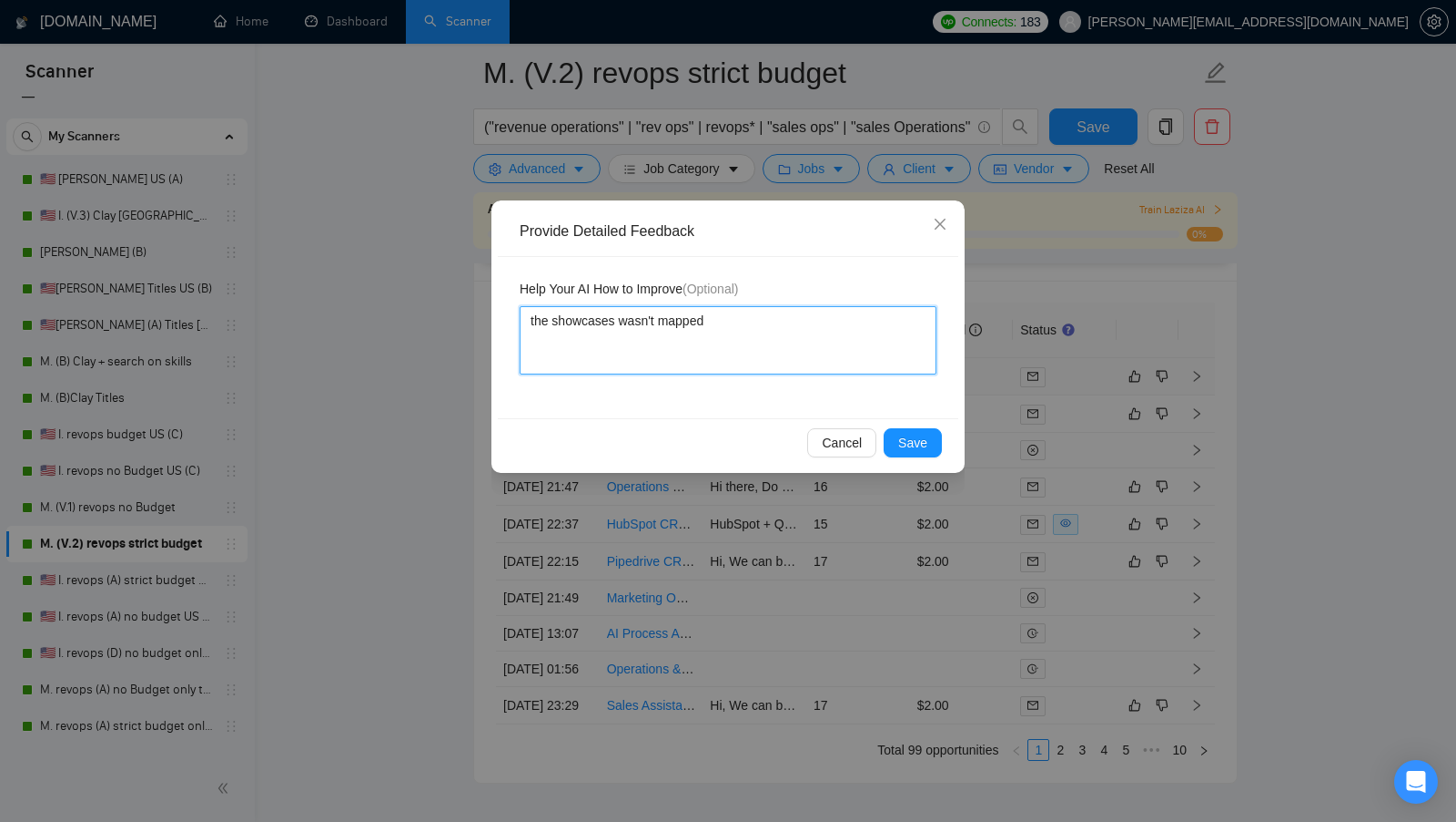
type textarea "the showcases wasn't mapped"
type textarea "the showcases wasn't mapped i"
type textarea "the showcases wasn't mapped in"
type textarea "the showcases wasn't mapped int"
type textarea "the showcases wasn't mapped into"
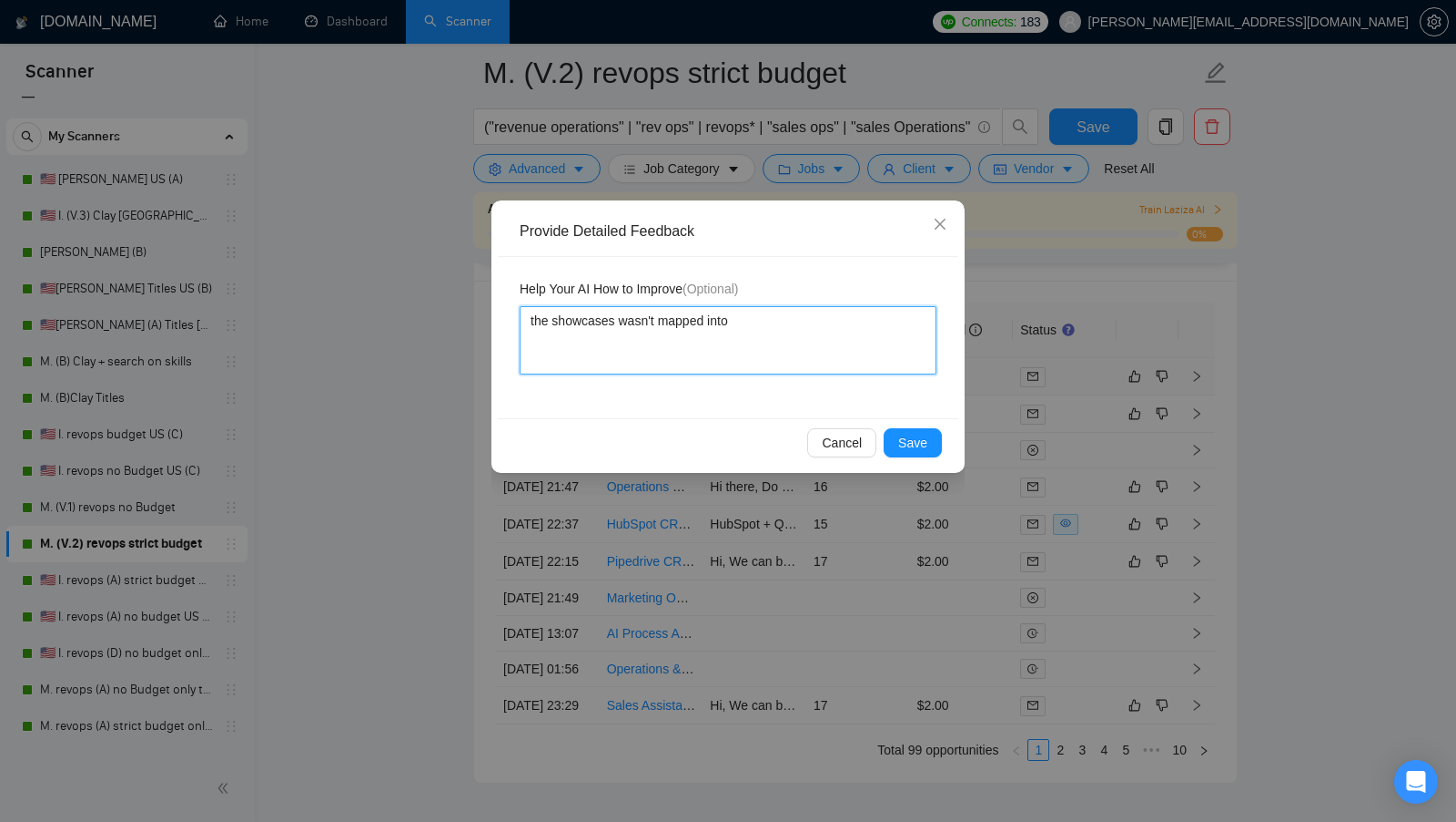
type textarea "the showcases wasn't mapped into t"
type textarea "the showcases wasn't mapped into th"
type textarea "the showcases wasn't mapped into the"
type textarea "the showcases wasn't mapped into the 2"
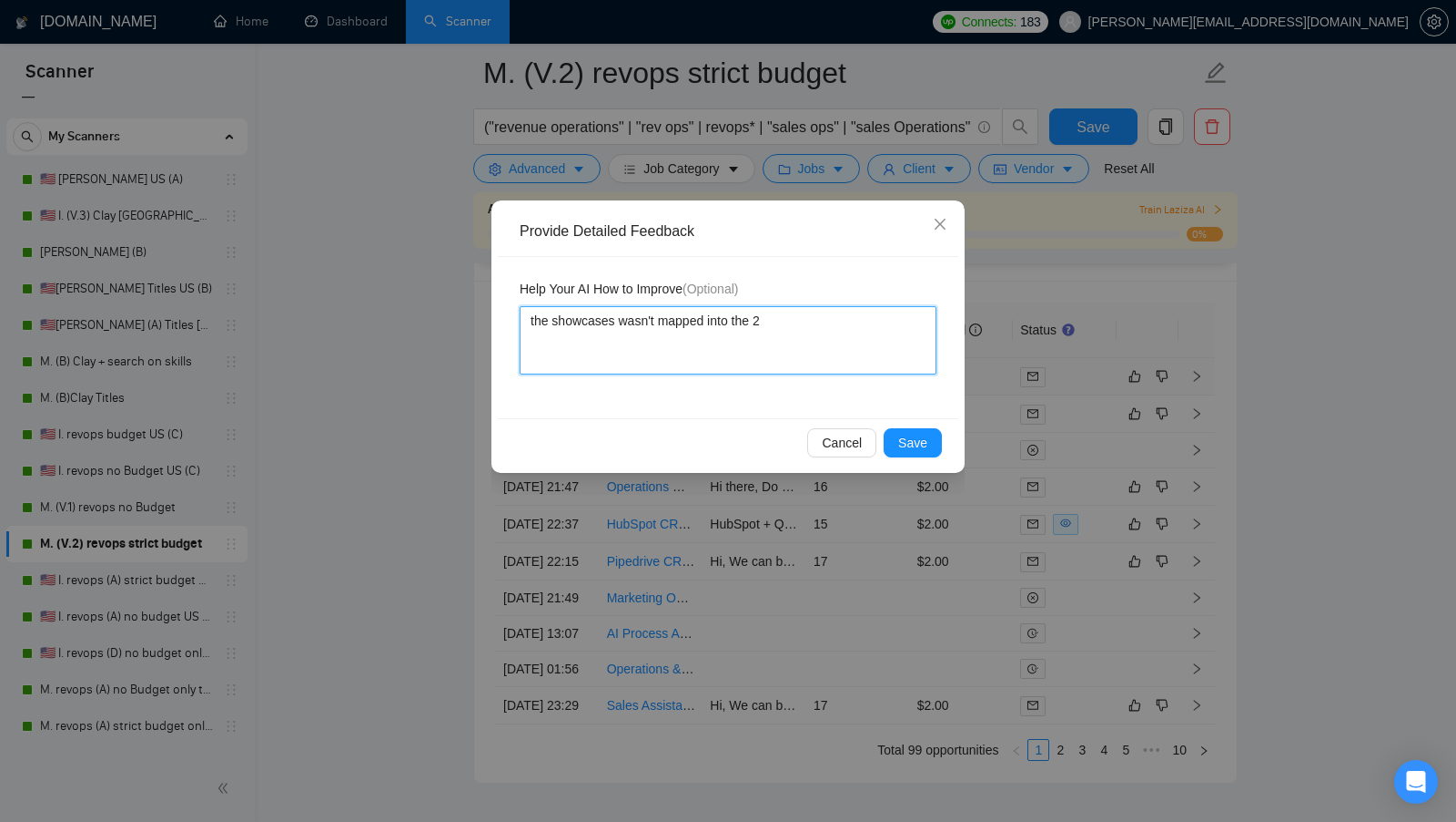
type textarea "the showcases wasn't mapped into the 2"
type textarea "the showcases wasn't mapped into the 2 t"
type textarea "the showcases wasn't mapped into the 2 th"
type textarea "the showcases wasn't mapped into the 2 the"
type textarea "the showcases wasn't mapped into the 2 the m"
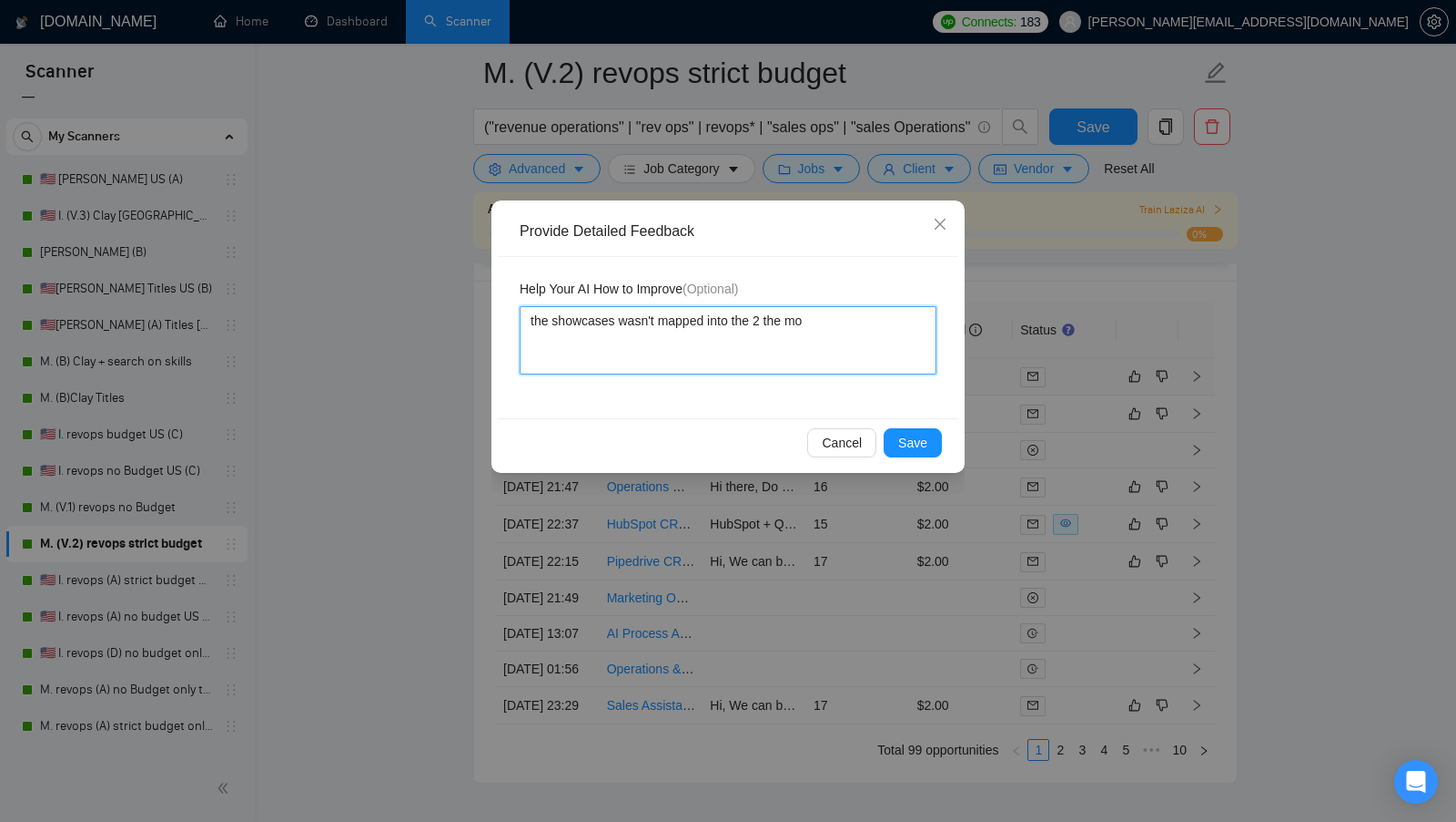
type textarea "the showcases wasn't mapped into the 2 the mos"
type textarea "the showcases wasn't mapped into the 2 the most"
type textarea "the showcases wasn't mapped into the 2 the most r"
type textarea "the showcases wasn't mapped into the 2 the most re"
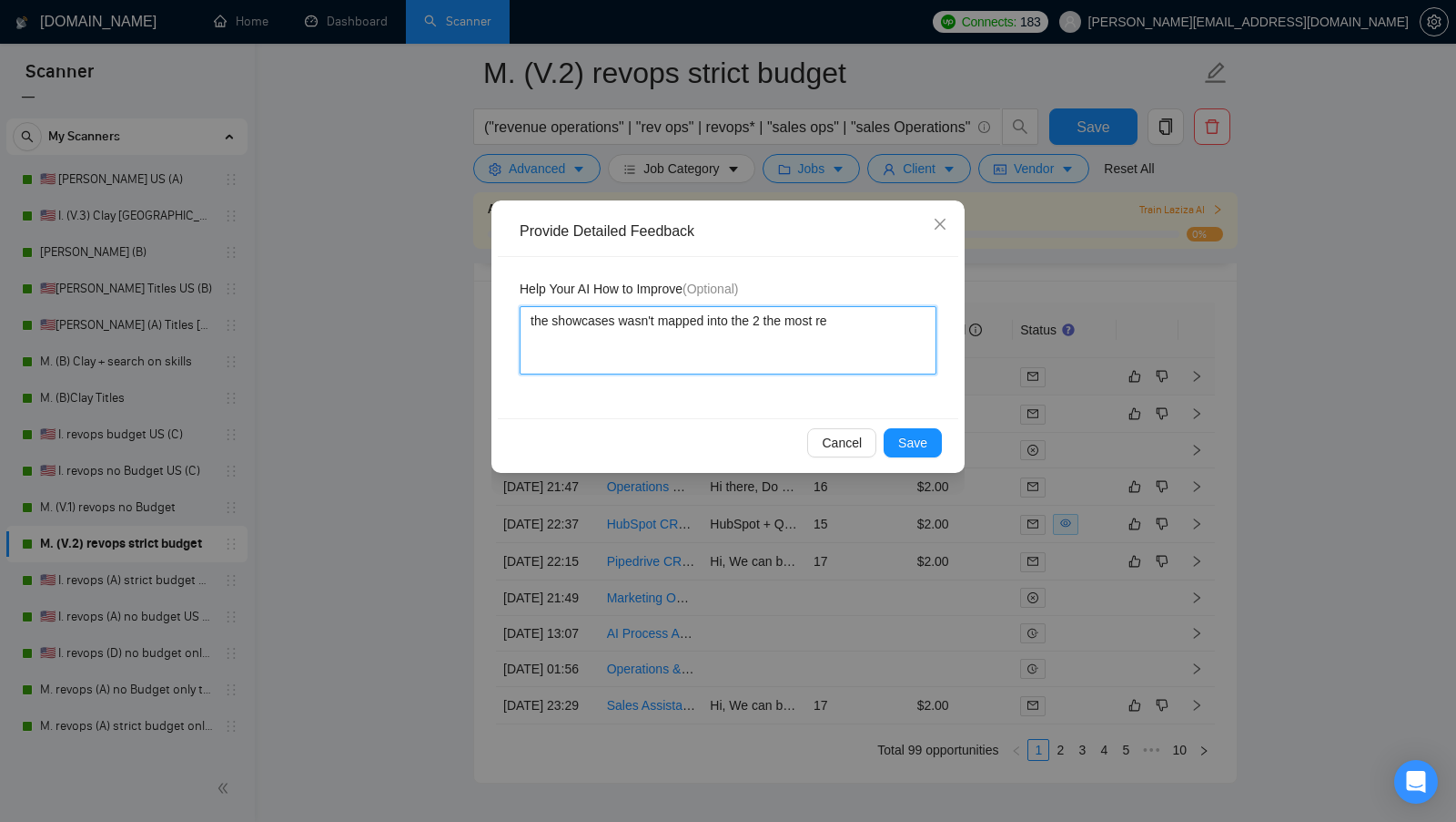
type textarea "the showcases wasn't mapped into the 2 the most rel"
type textarea "the showcases wasn't mapped into the 2 the most rele"
type textarea "the showcases wasn't mapped into the 2 the most relev"
type textarea "the showcases wasn't mapped into the 2 the most releva"
type textarea "the showcases wasn't mapped into the 2 the most relevan"
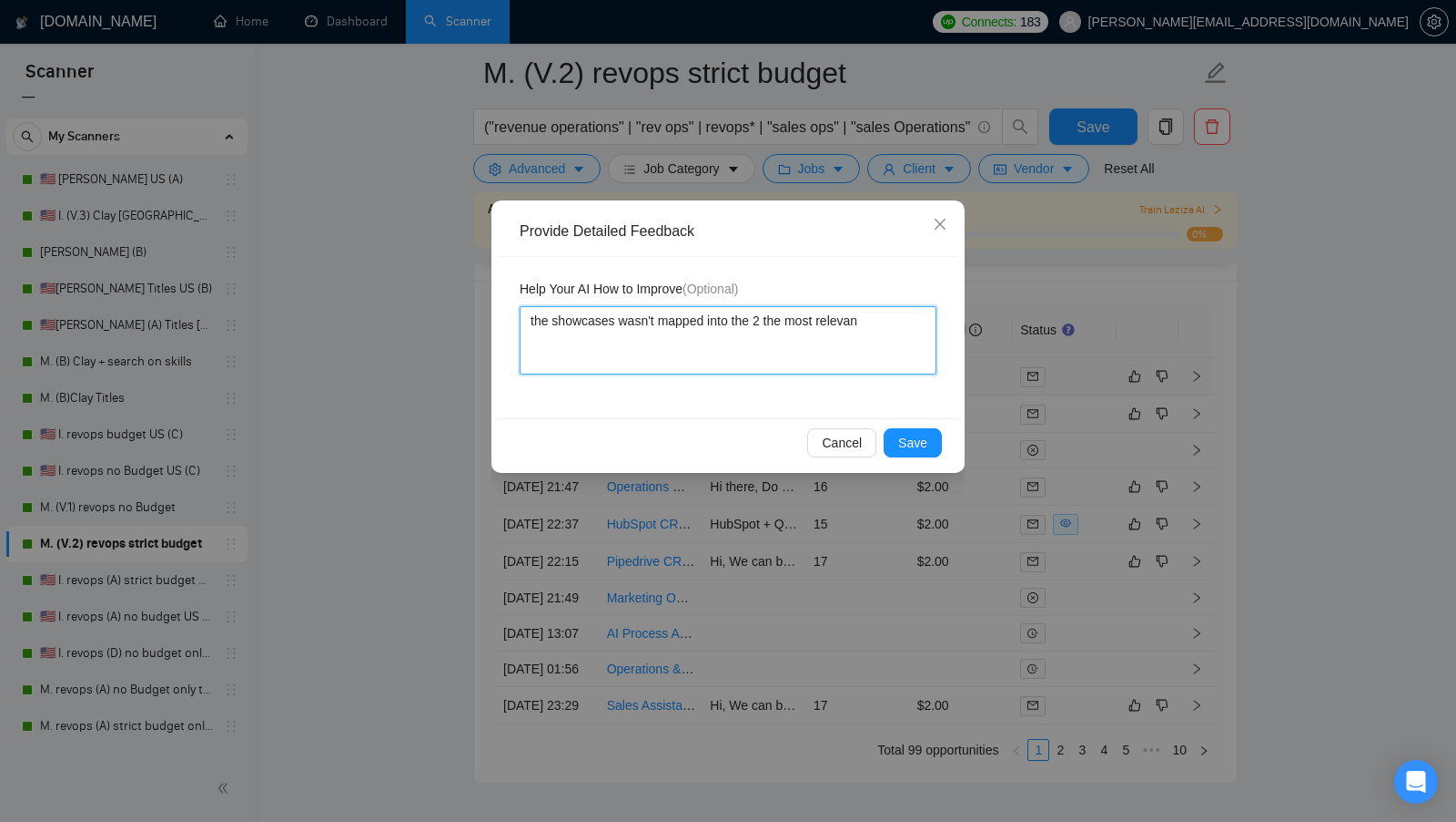
type textarea "the showcases wasn't mapped into the 2 the most relevant"
type textarea "the showcases wasn't mapped into the 2 the most relevant j"
type textarea "the showcases wasn't mapped into the 2 the most relevant jo"
type textarea "the showcases wasn't mapped into the 2 the most relevant job"
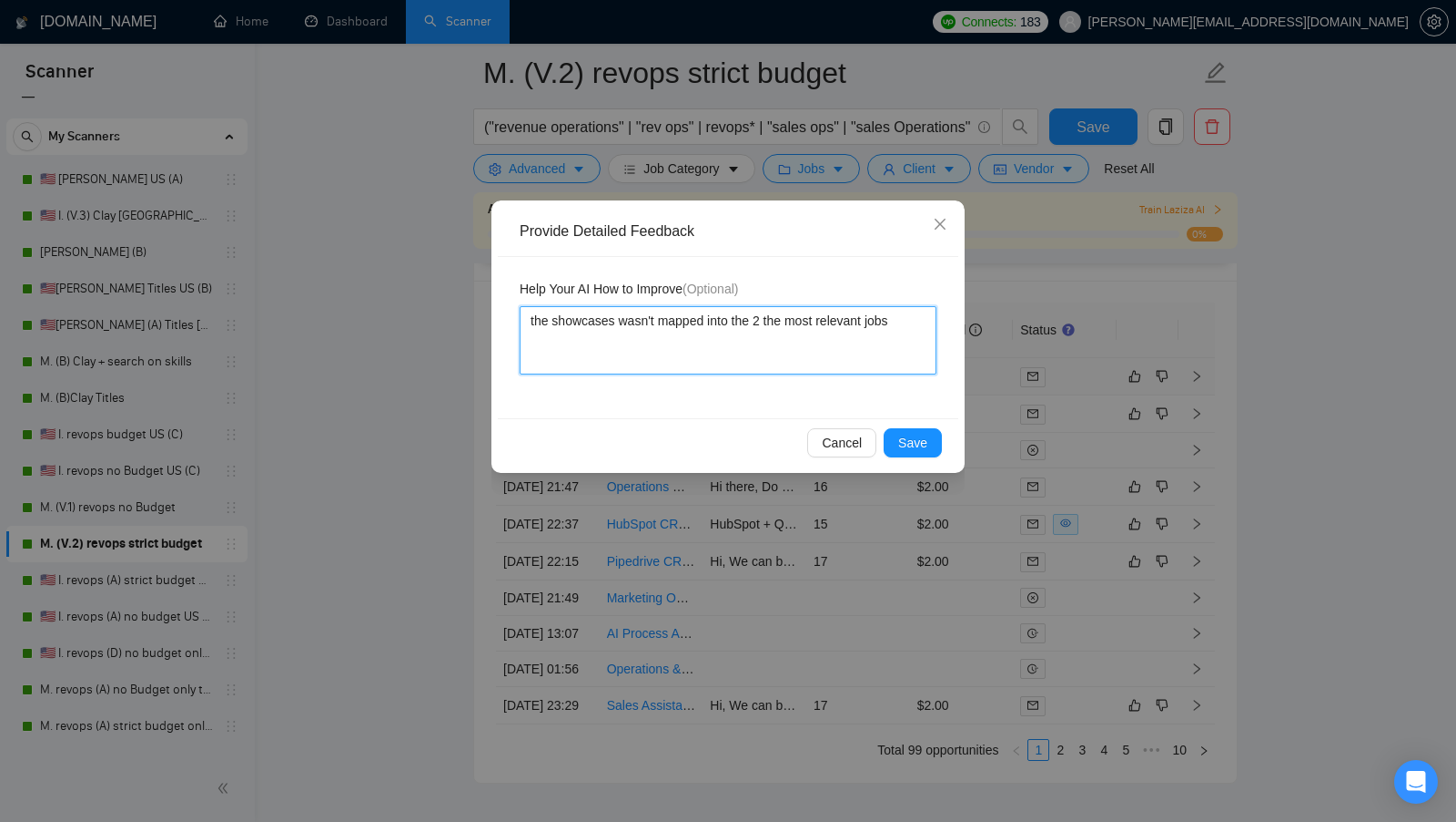
type textarea "the showcases wasn't mapped into the 2 the most relevant jobs"
type textarea "the showcases wasn't mapped into the 2 the most relevant jobs a"
type textarea "the showcases wasn't mapped into the 2 the most relevant jobs as"
type textarea "the showcases wasn't mapped into the 2 the most relevant jobs as i"
type textarea "the showcases wasn't mapped into the 2 the most relevant jobs as it"
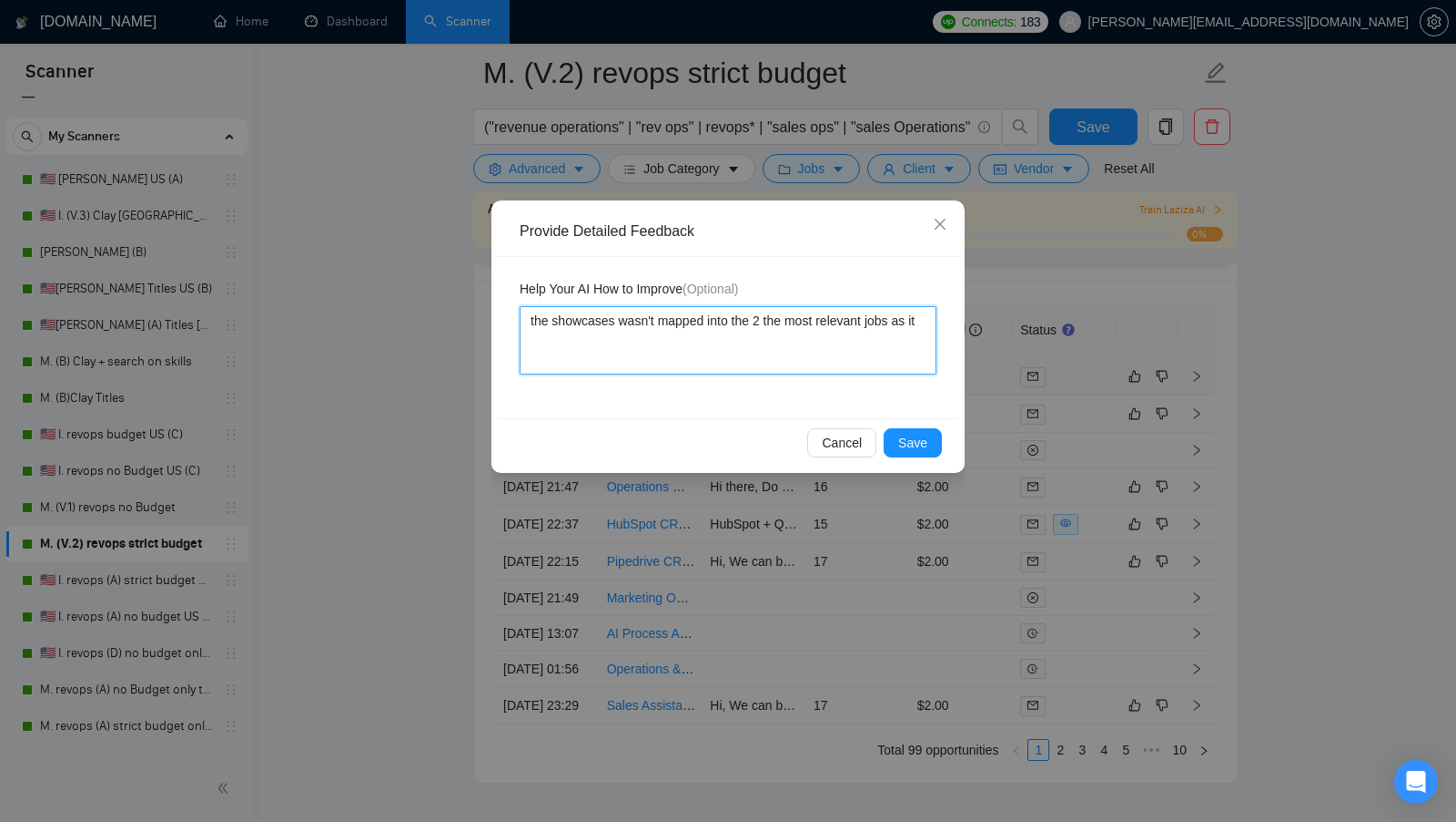
type textarea "the showcases wasn't mapped into the 2 the most relevant jobs as it"
type textarea "the showcases wasn't mapped into the 2 the most relevant jobs as it w"
type textarea "the showcases wasn't mapped into the 2 the most relevant jobs as it wa"
type textarea "the showcases wasn't mapped into the 2 the most relevant jobs as it was"
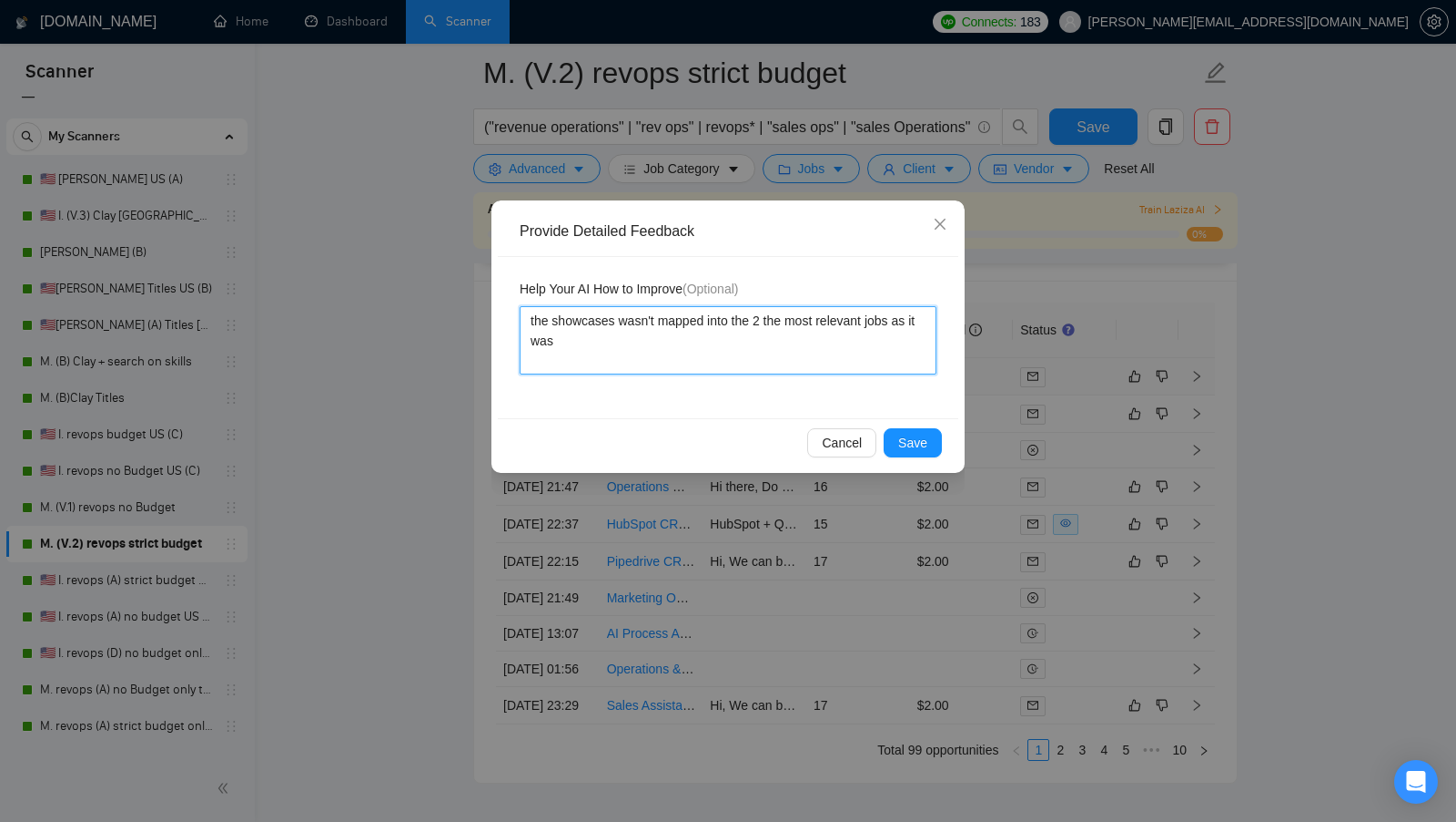
type textarea "the showcases wasn't mapped into the 2 the most relevant jobs as it was w"
type textarea "the showcases wasn't mapped into the 2 the most relevant jobs as it was wr"
type textarea "the showcases wasn't mapped into the 2 the most relevant jobs as it was wri"
type textarea "the showcases wasn't mapped into the 2 the most relevant jobs as it was writ"
type textarea "the showcases wasn't mapped into the 2 the most relevant jobs as it was writt"
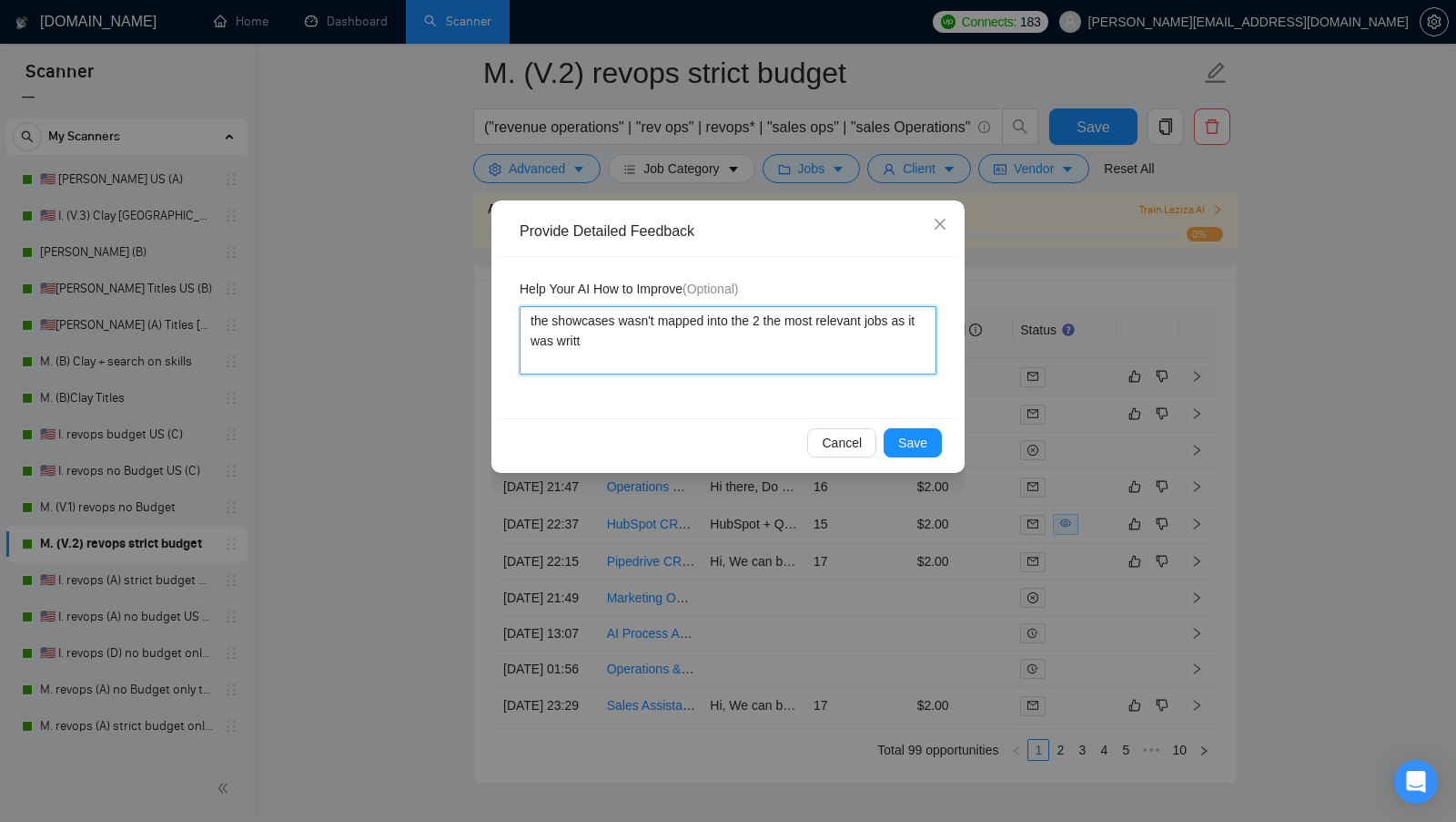
type textarea "the showcases wasn't mapped into the 2 the most relevant jobs as it was writte"
type textarea "the showcases wasn't mapped into the 2 the most relevant jobs as it was written"
type textarea "the showcases wasn't mapped into the 2 the most relevant jobs as it was written…"
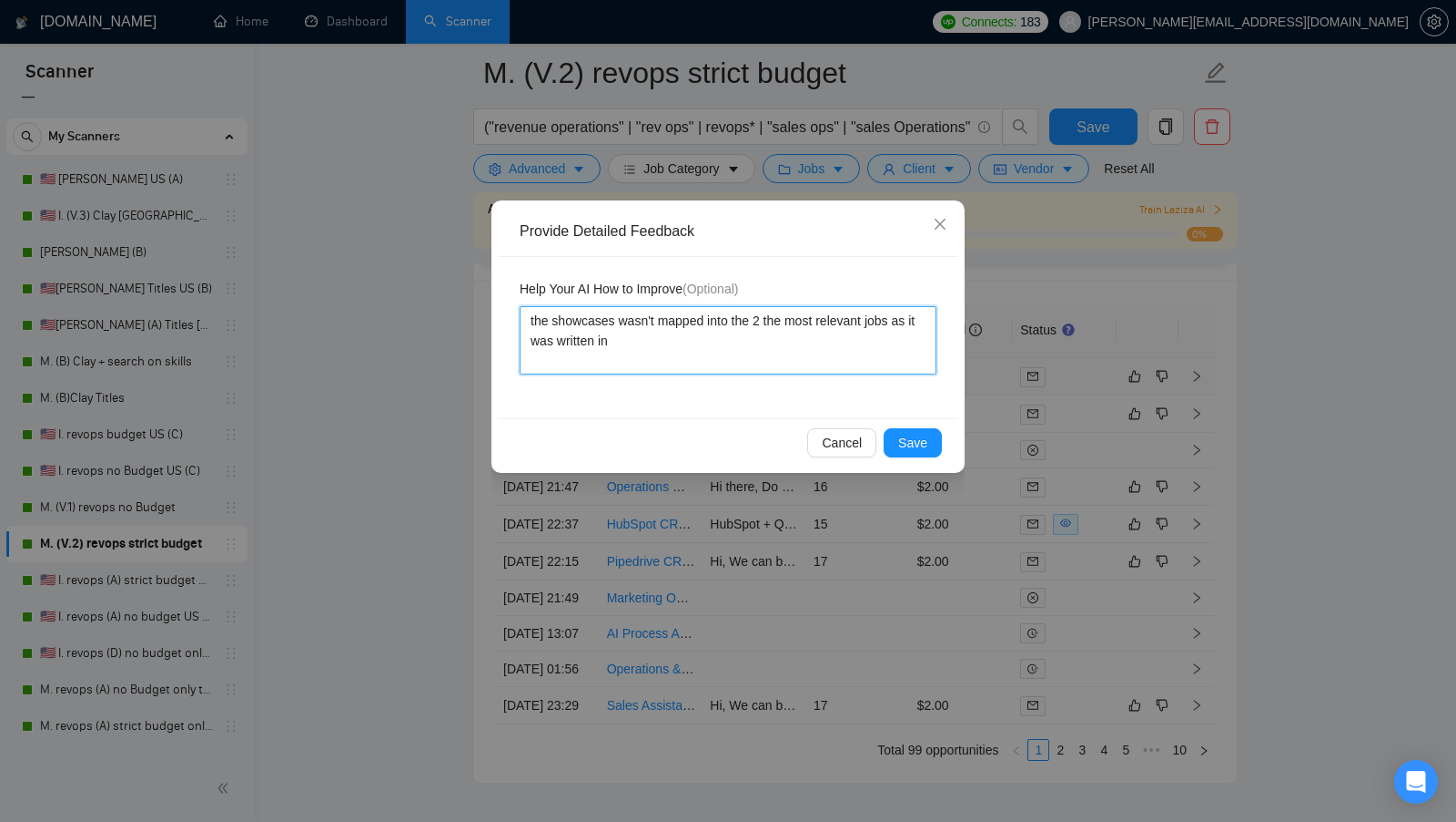
type textarea "the showcases wasn't mapped into the 2 the most relevant jobs as it was written…"
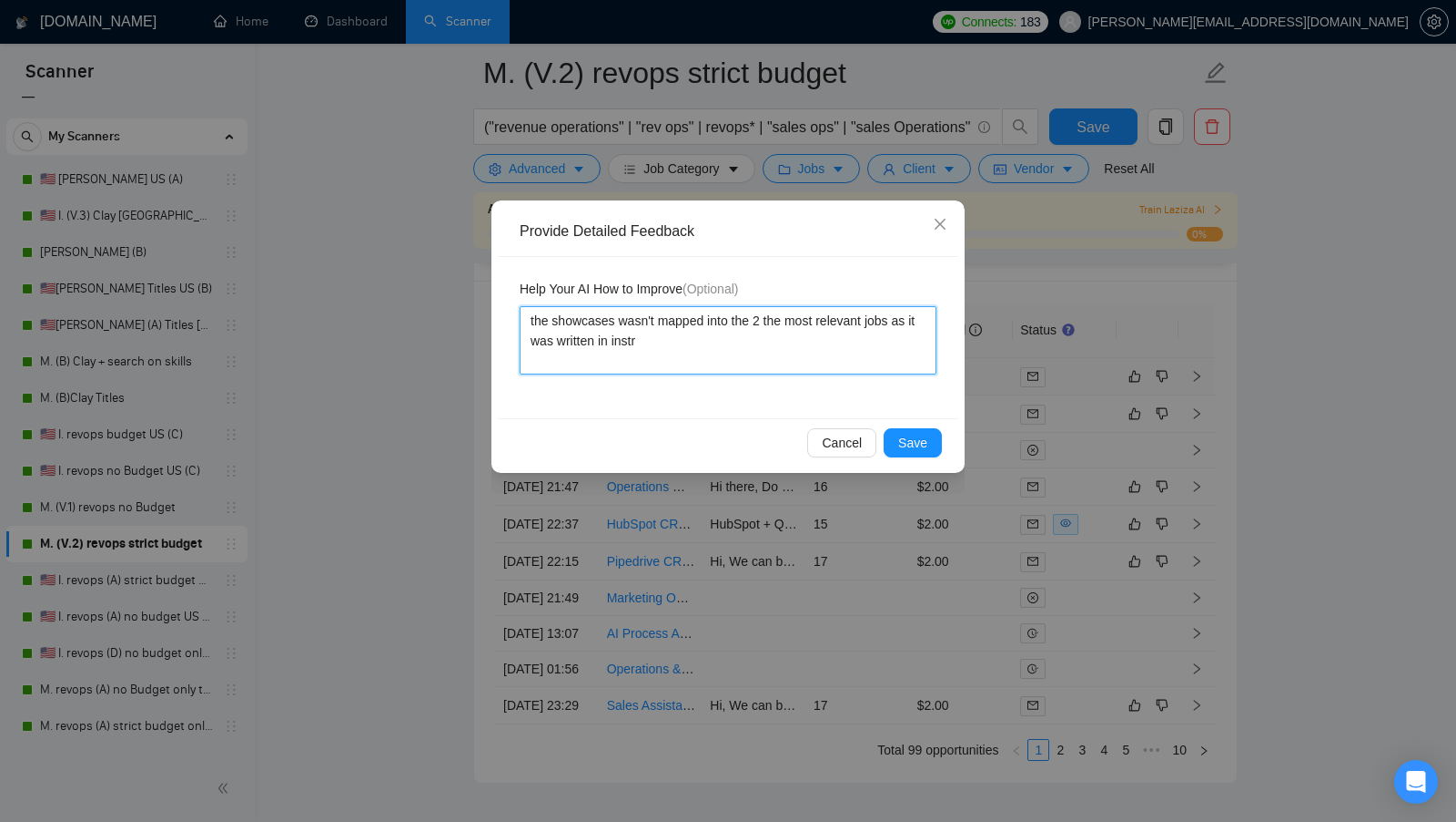
type textarea "the showcases wasn't mapped into the 2 the most relevant jobs as it was written…"
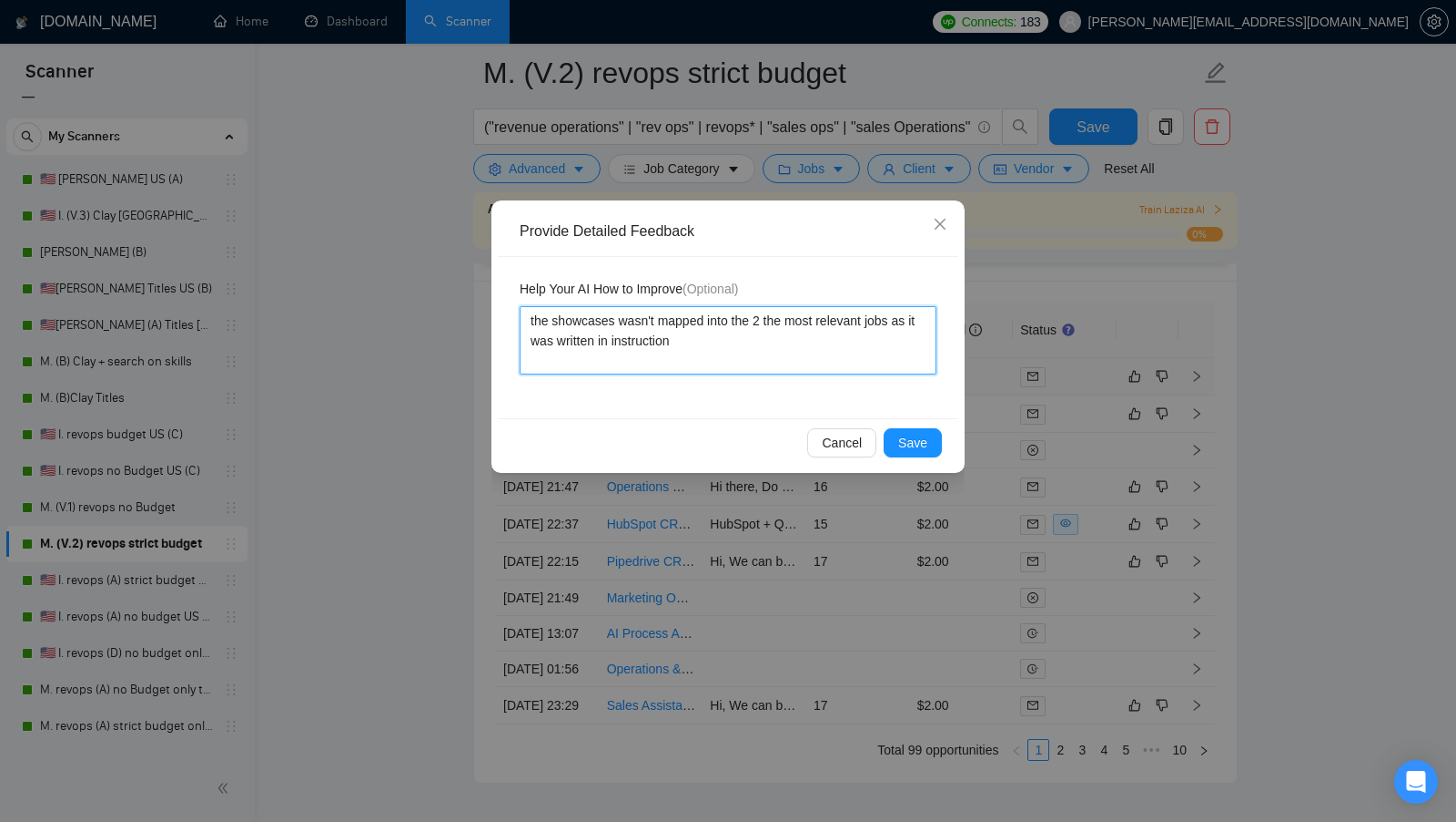
click at [655, 320] on textarea "the showcases wasn't mapped into the 2 the most relevant jobs as it was written…" at bounding box center [728, 340] width 417 height 69
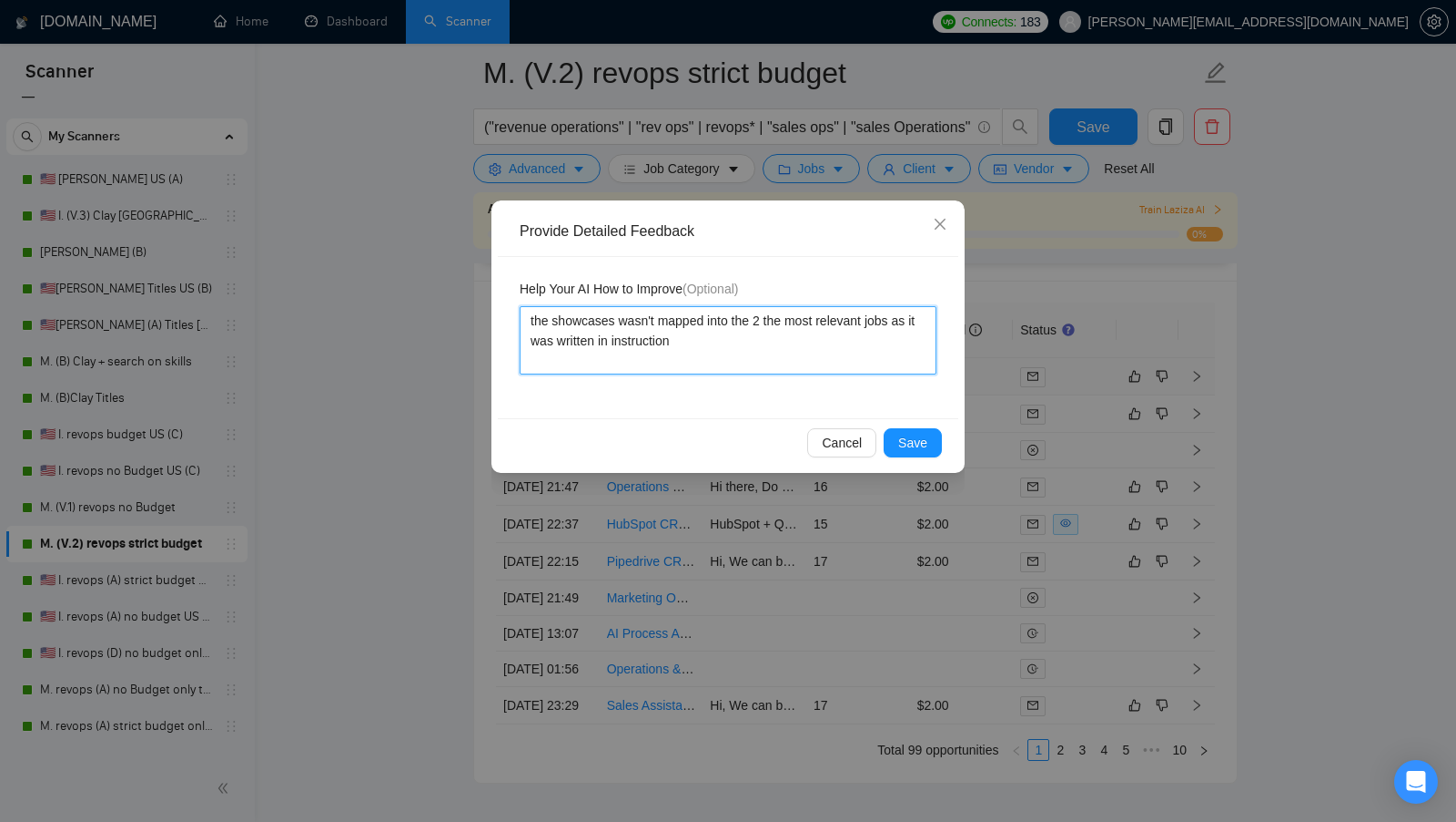
click at [655, 320] on textarea "the showcases wasn't mapped into the 2 the most relevant jobs as it was written…" at bounding box center [728, 340] width 417 height 69
type textarea "the showcases wasn't mapped into the 2 the most relevant jobs as it was written…"
paste textarea "ignored the instruction to map the provided showcases and highlight only the tw…"
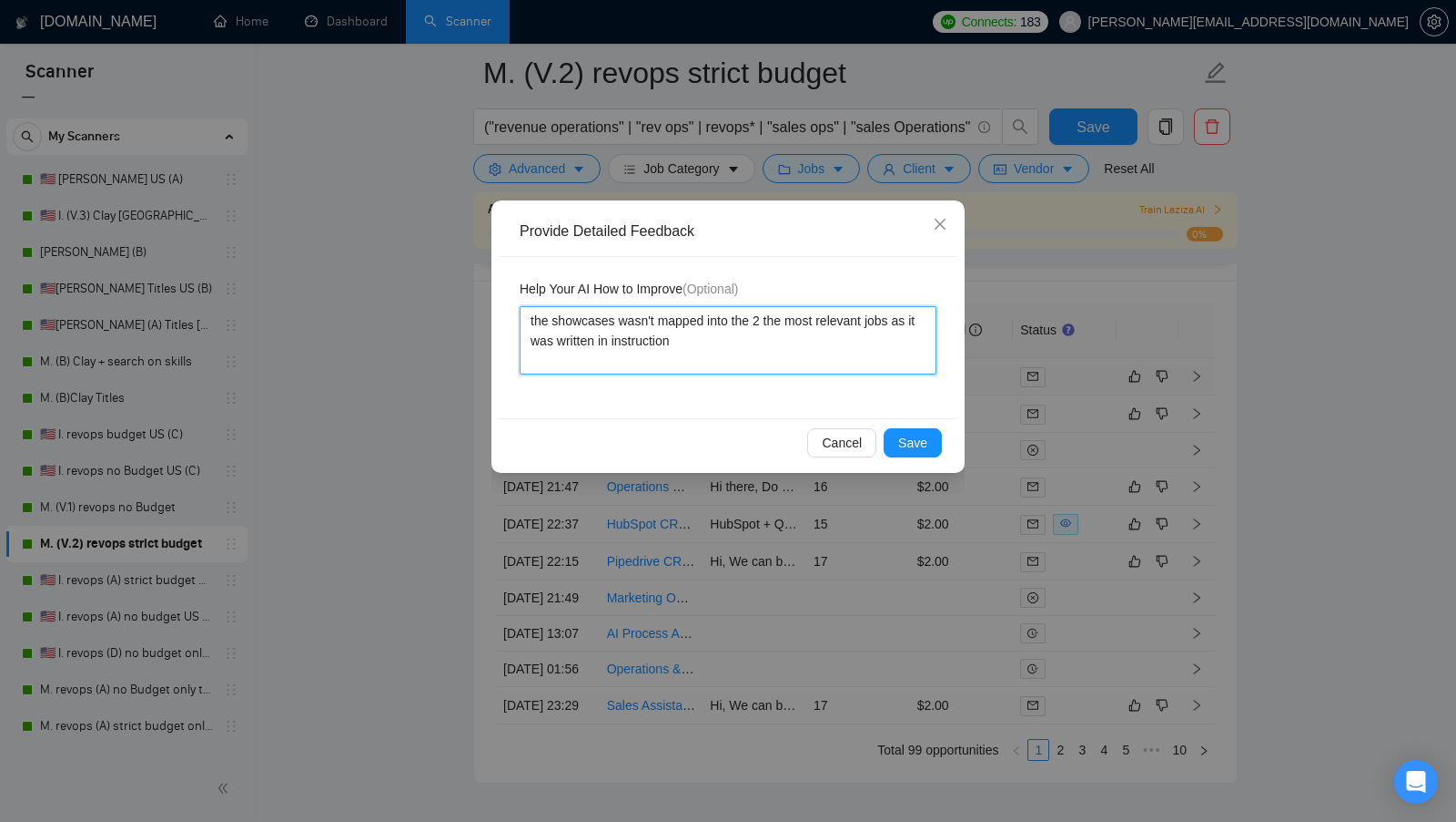
type textarea "ignored the instruction to map the provided showcases and highlight only the tw…"
click at [852, 344] on textarea "ignored the instruction to map the provided showcases and highlight only the tw…" at bounding box center [728, 340] width 417 height 69
type textarea "ignored the instruction to map the provided showcases and highlight only the tw…"
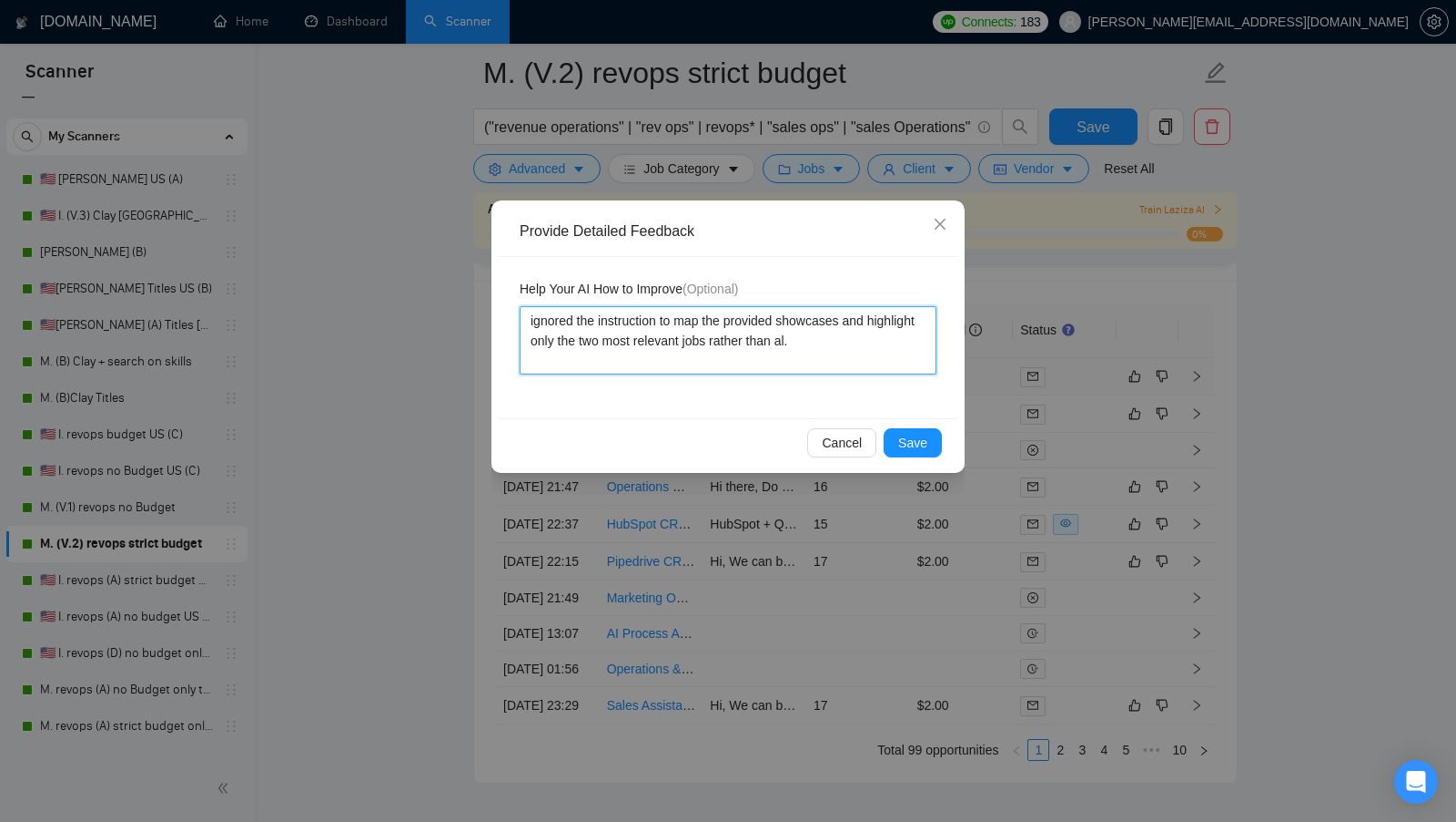
type textarea "ignored the instruction to map the provided showcases and highlight only the tw…"
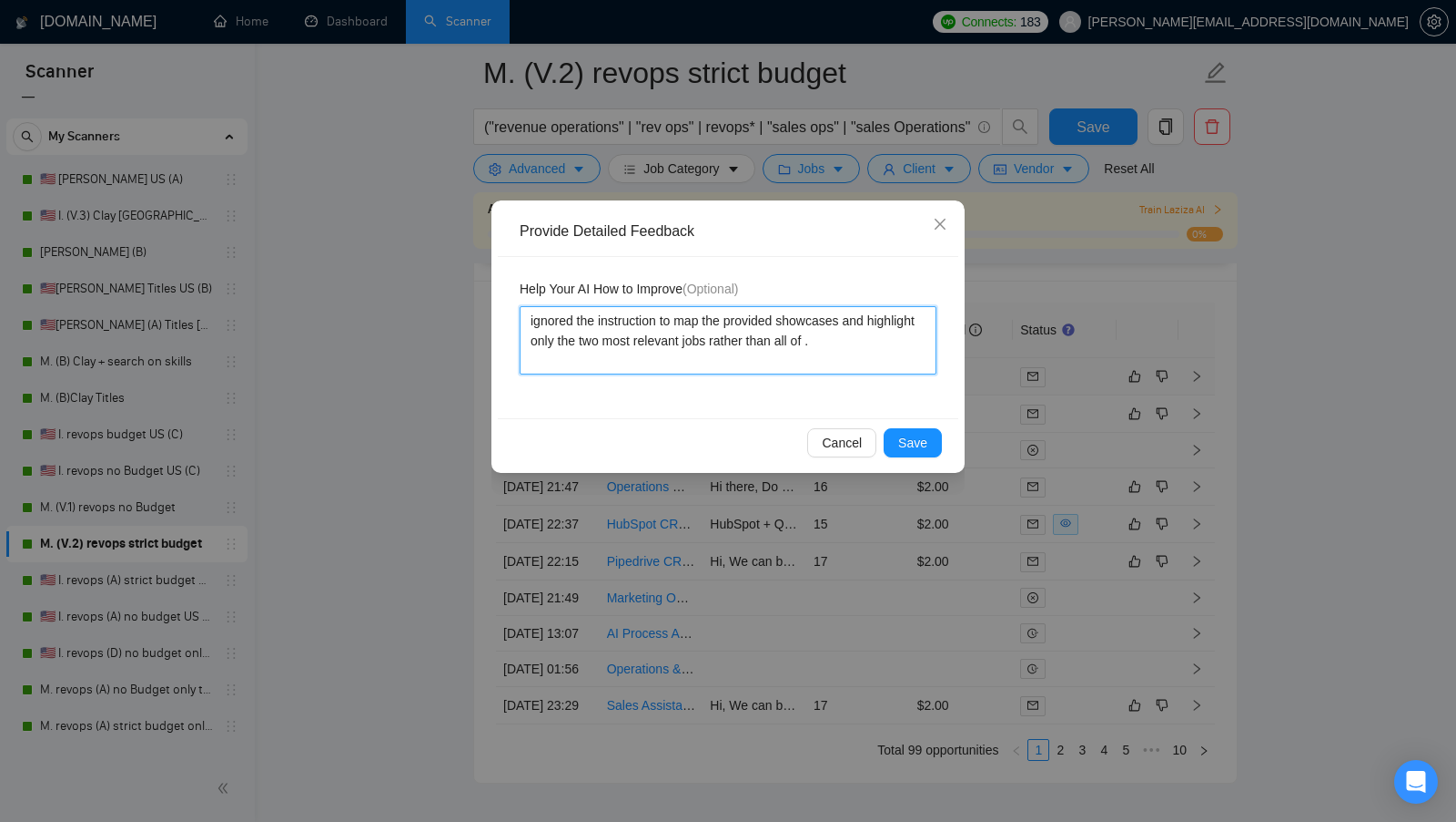
type textarea "ignored the instruction to map the provided showcases and highlight only the tw…"
click at [897, 428] on button "Save" at bounding box center [913, 442] width 58 height 29
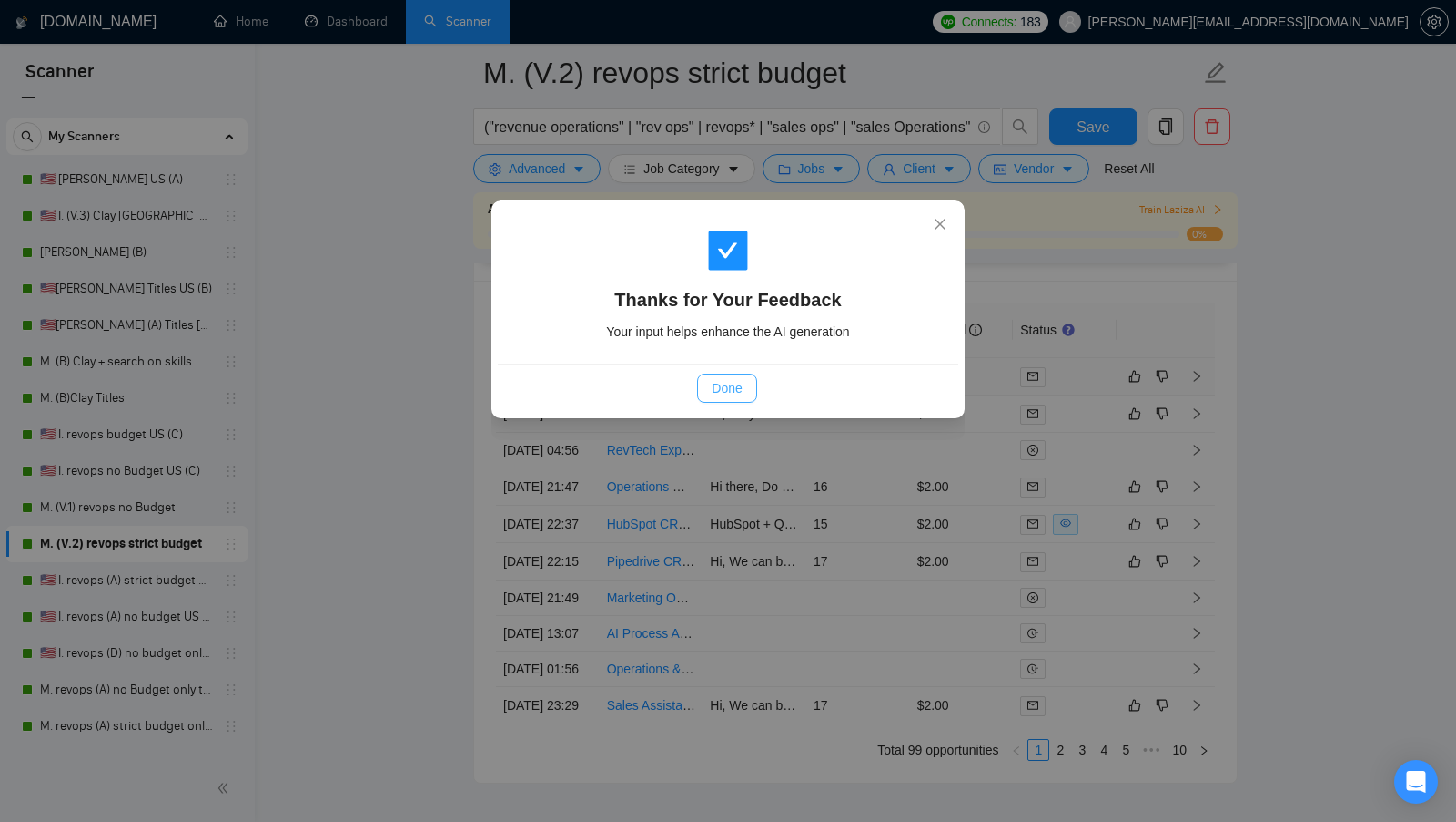
click at [737, 377] on button "Done" at bounding box center [727, 387] width 59 height 29
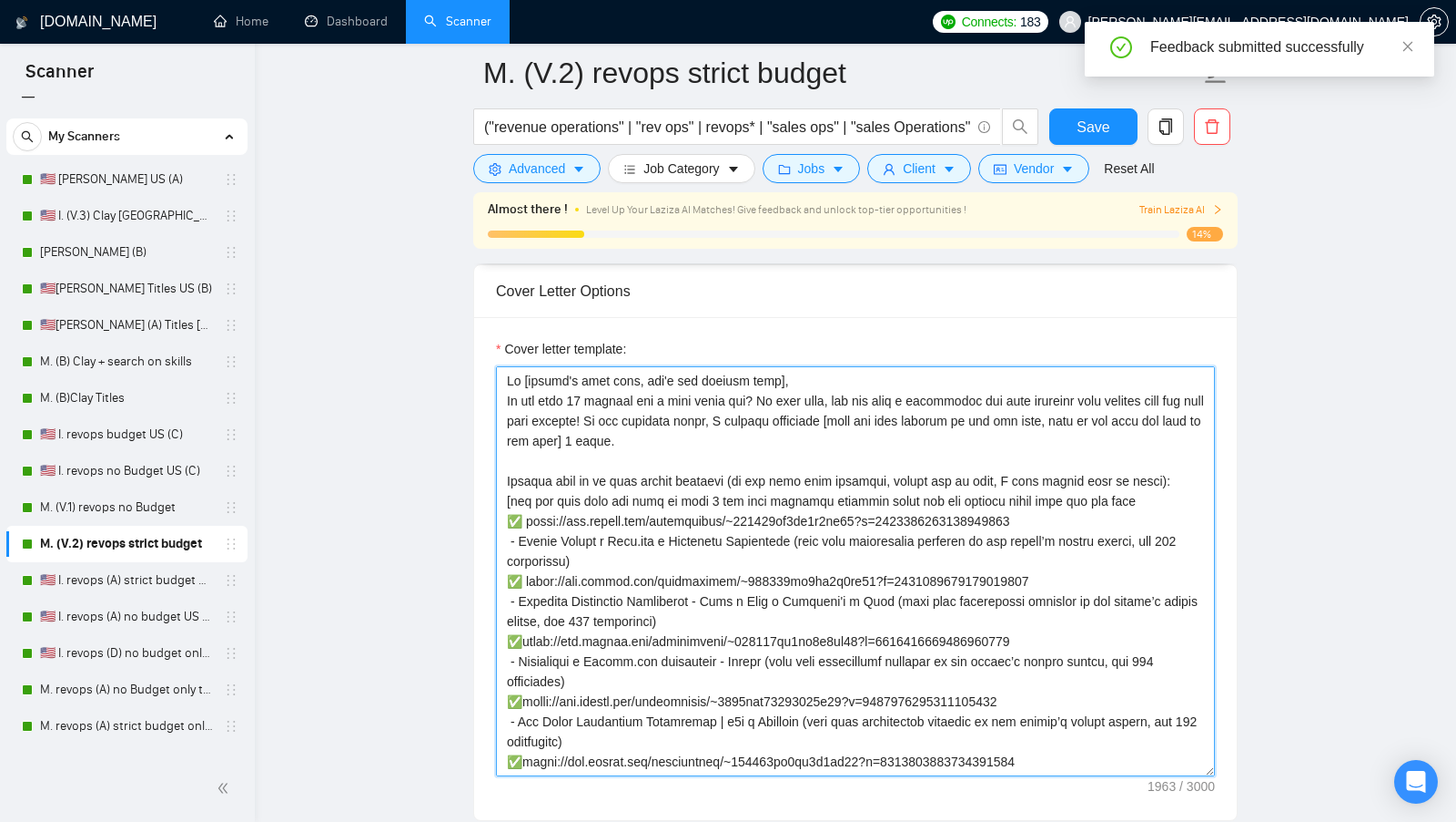
click at [513, 512] on textarea "Cover letter template:" at bounding box center [855, 571] width 719 height 410
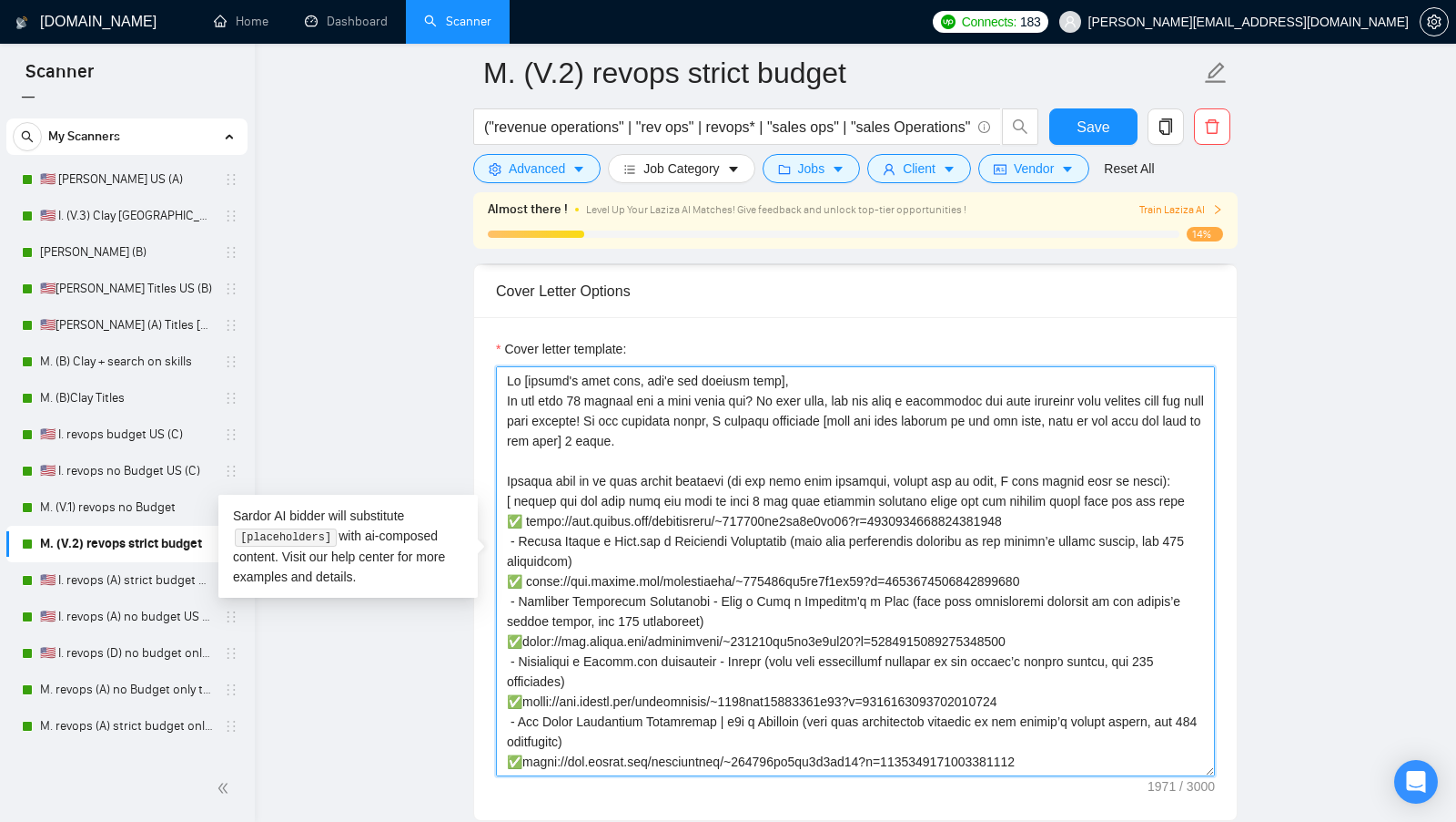
click at [759, 513] on textarea "Cover letter template:" at bounding box center [855, 571] width 719 height 410
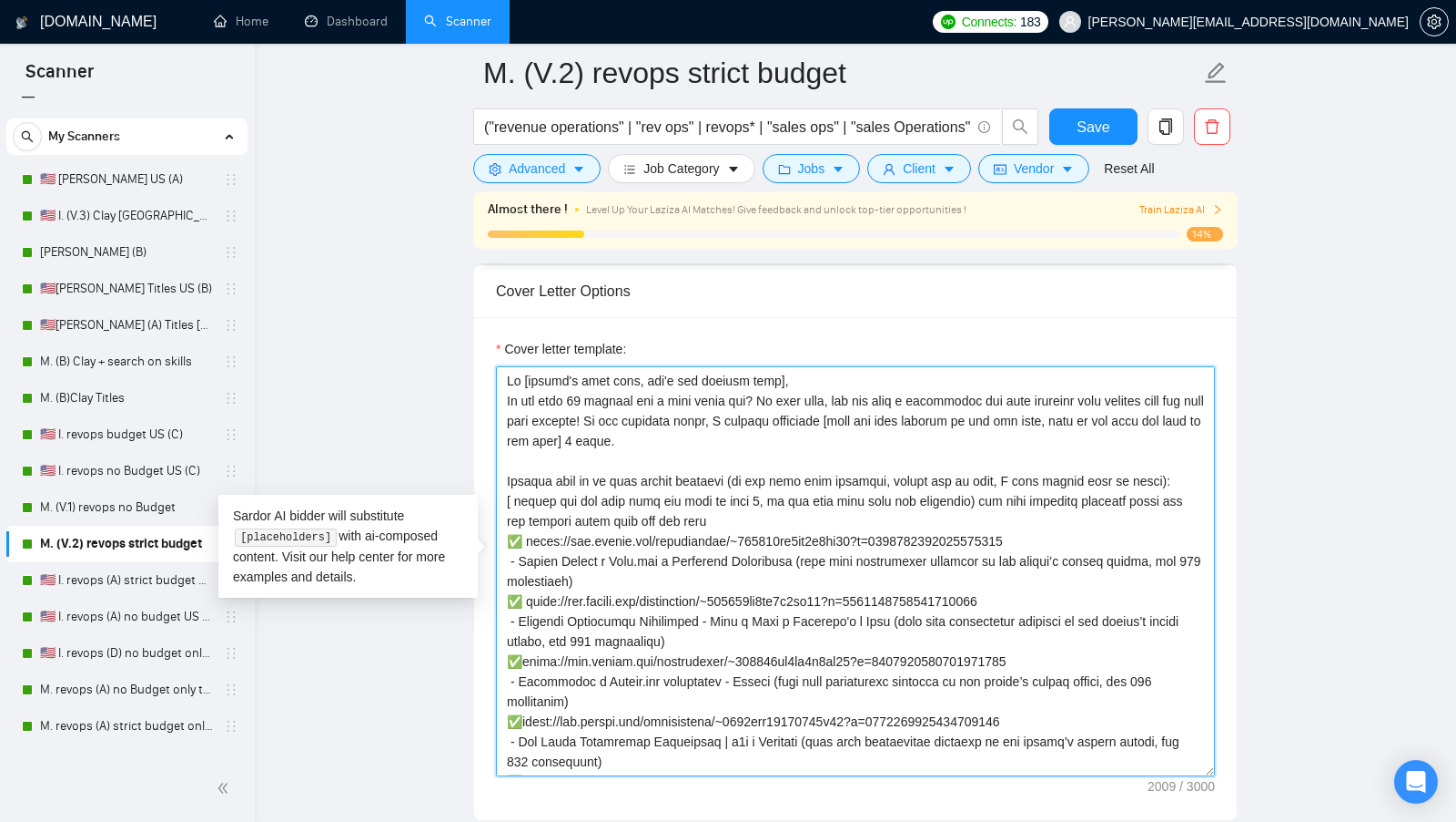
click at [767, 502] on textarea "Cover letter template:" at bounding box center [855, 571] width 719 height 410
type textarea "Lo [ipsumd's amet cons, adi'e sed doeiusm temp], In utl etdo 21 magnaal eni a m…"
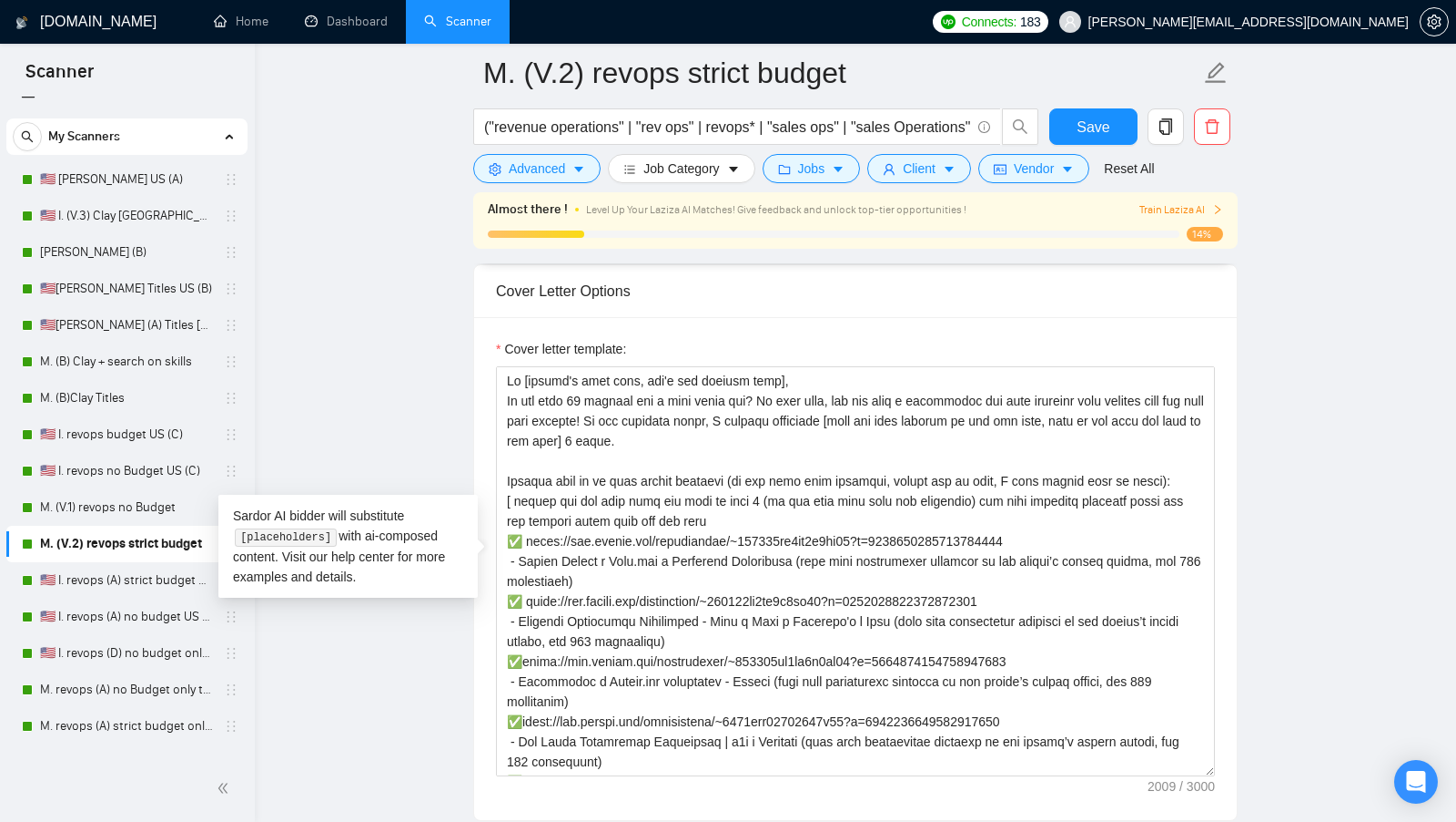
click at [1258, 617] on main "M. (V.2) revops strict budget ("revenue operations" | "rev ops" | revops* | "sa…" at bounding box center [855, 710] width 1143 height 5822
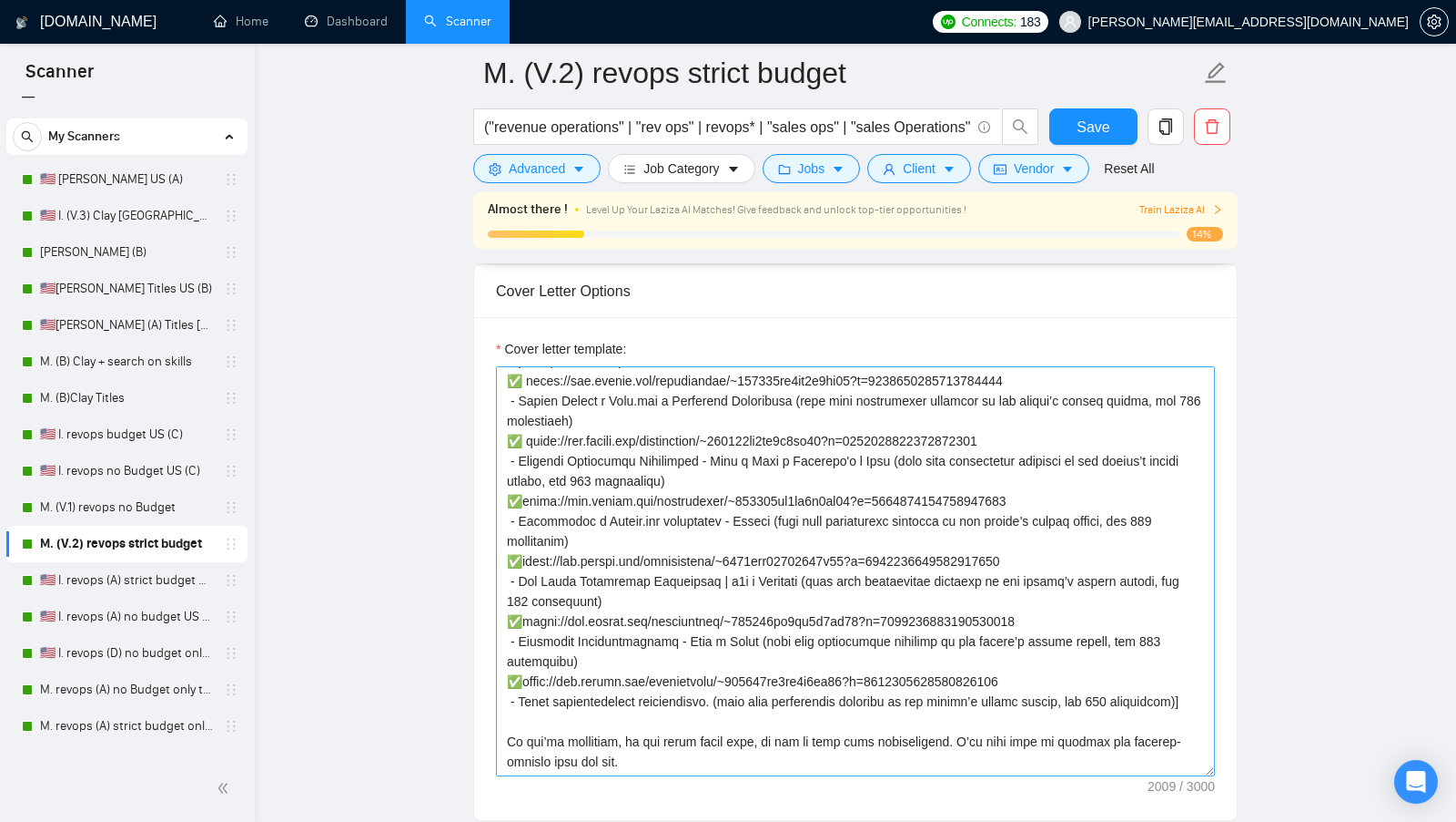
scroll to position [180, 0]
click at [1088, 121] on span "Save" at bounding box center [1093, 127] width 33 height 23
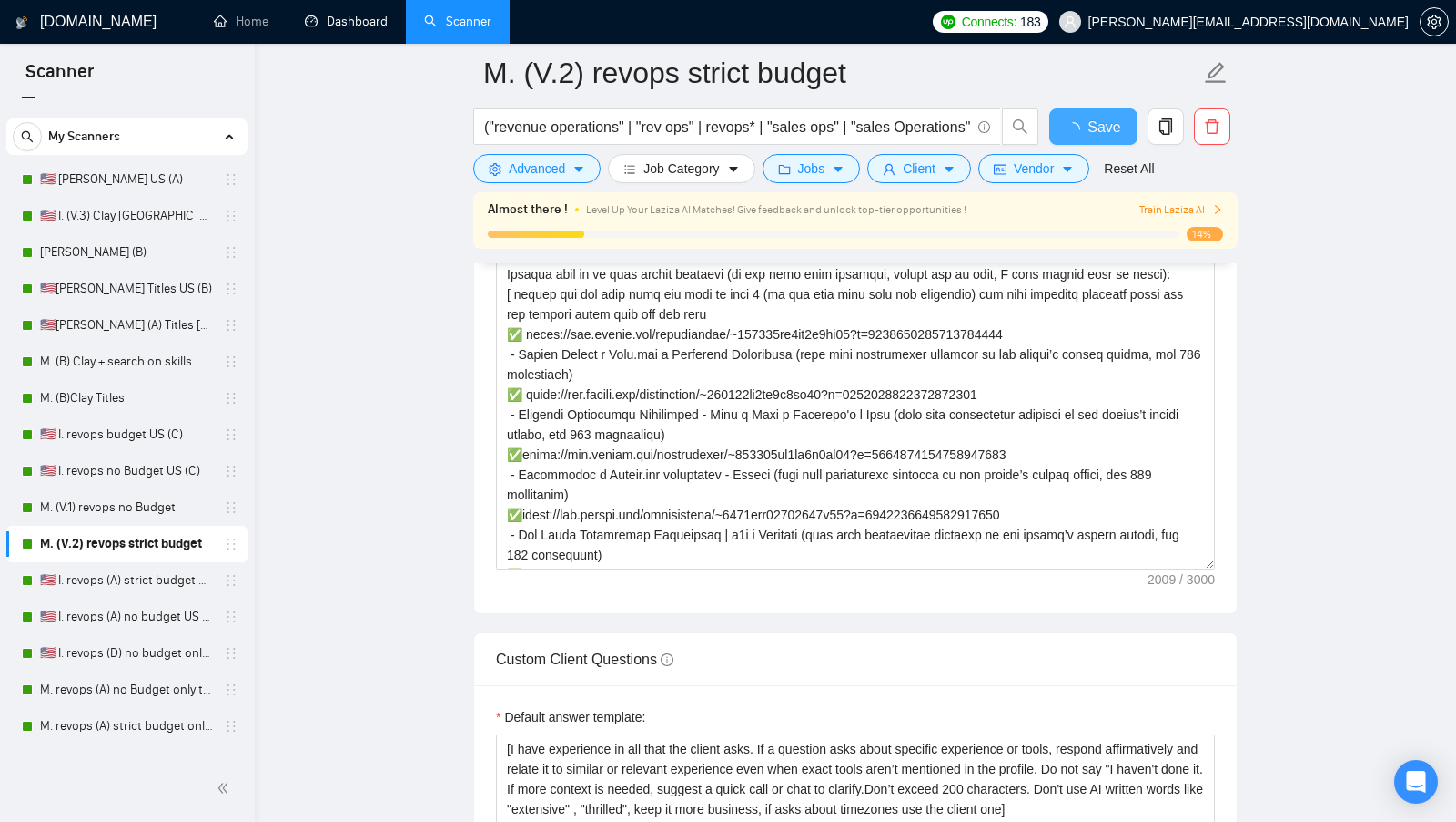
checkbox input "true"
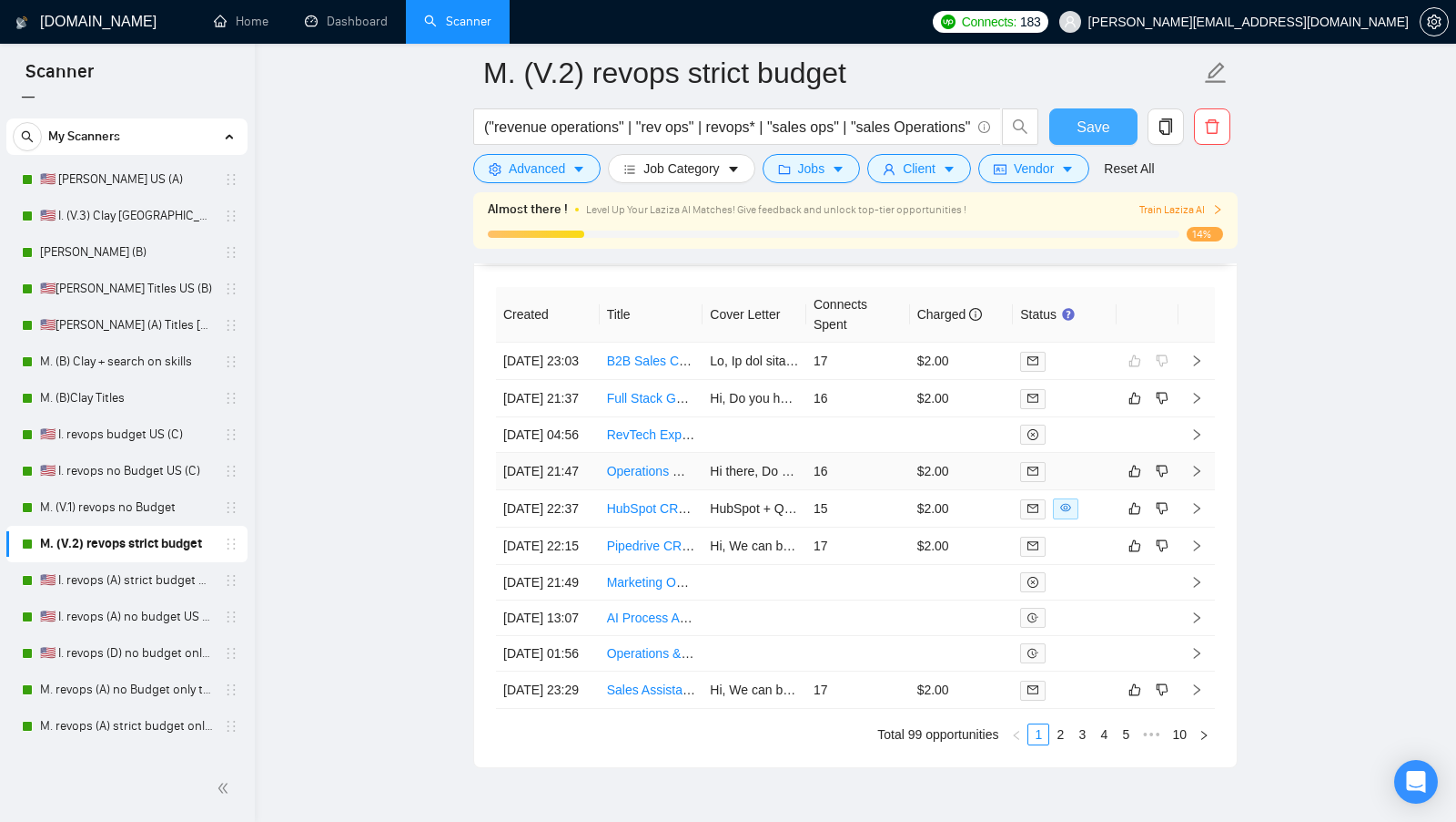
scroll to position [5124, 0]
click at [1101, 522] on div at bounding box center [1065, 512] width 89 height 21
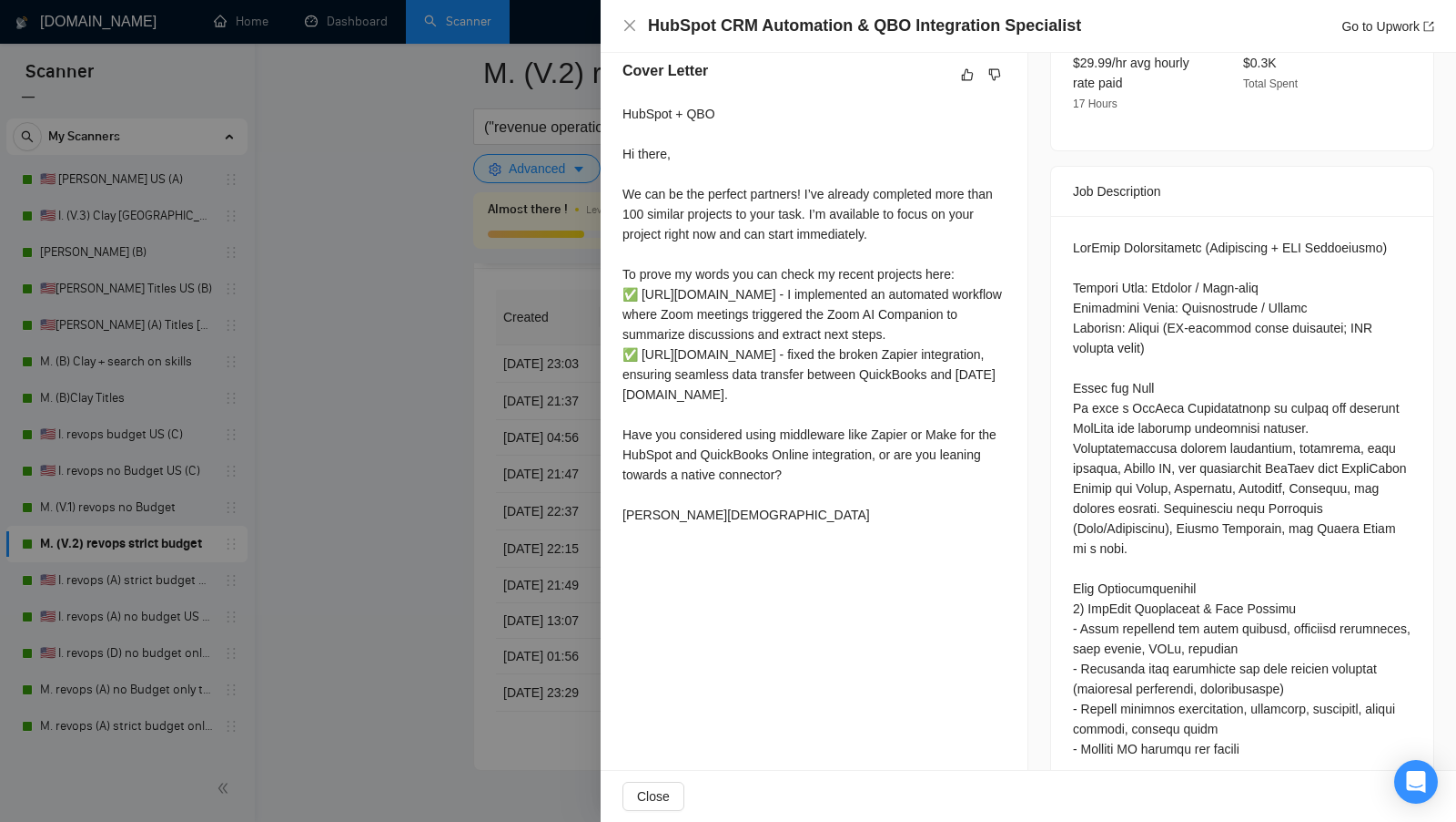
scroll to position [672, 0]
click at [351, 299] on div at bounding box center [728, 411] width 1456 height 822
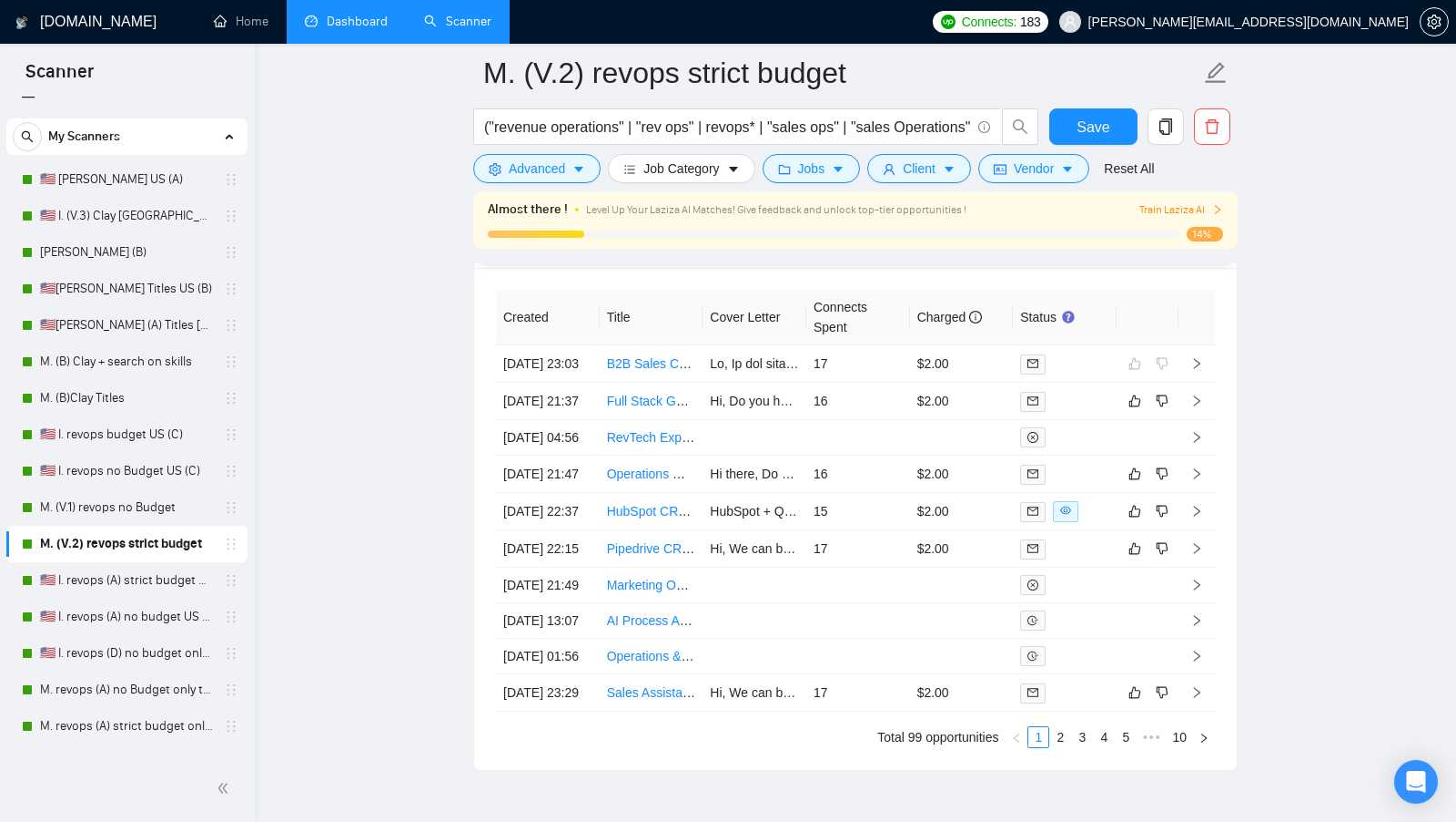
click at [338, 14] on link "Dashboard" at bounding box center [346, 22] width 83 height 15
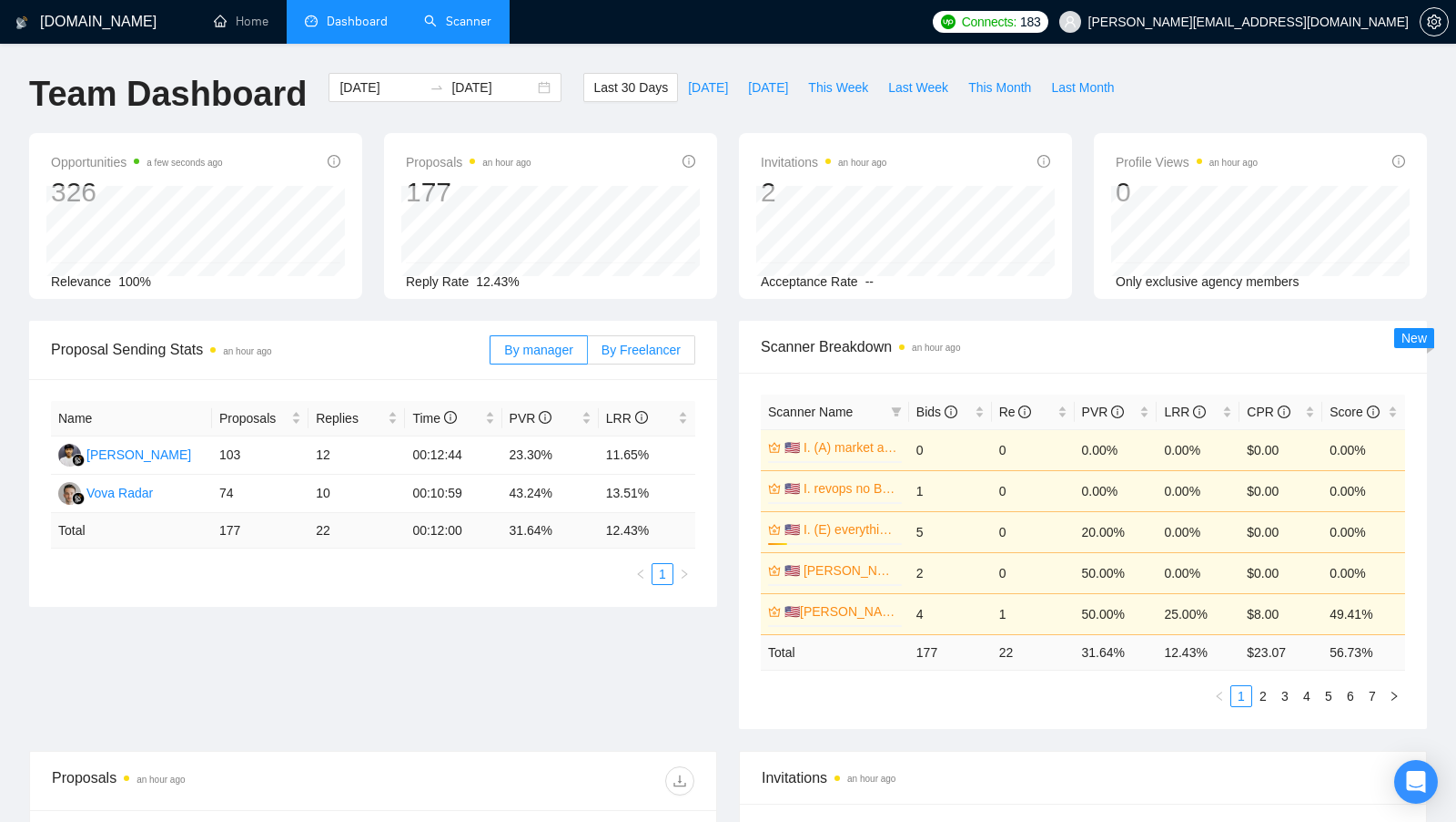
click at [632, 356] on label "By Freelancer" at bounding box center [642, 349] width 107 height 29
click at [588, 355] on input "By Freelancer" at bounding box center [588, 355] width 0 height 0
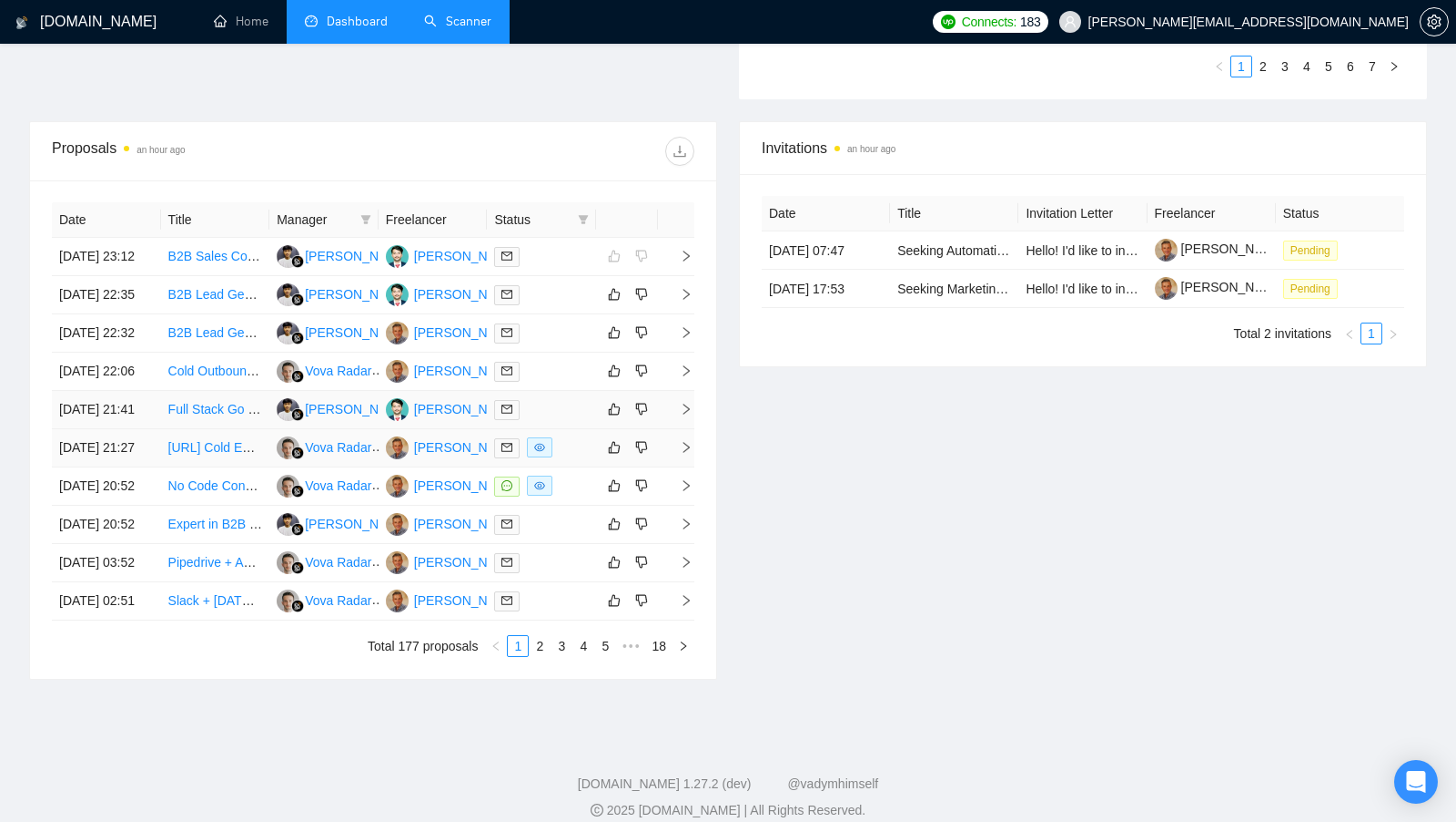
scroll to position [630, 0]
click at [586, 457] on div at bounding box center [541, 447] width 95 height 21
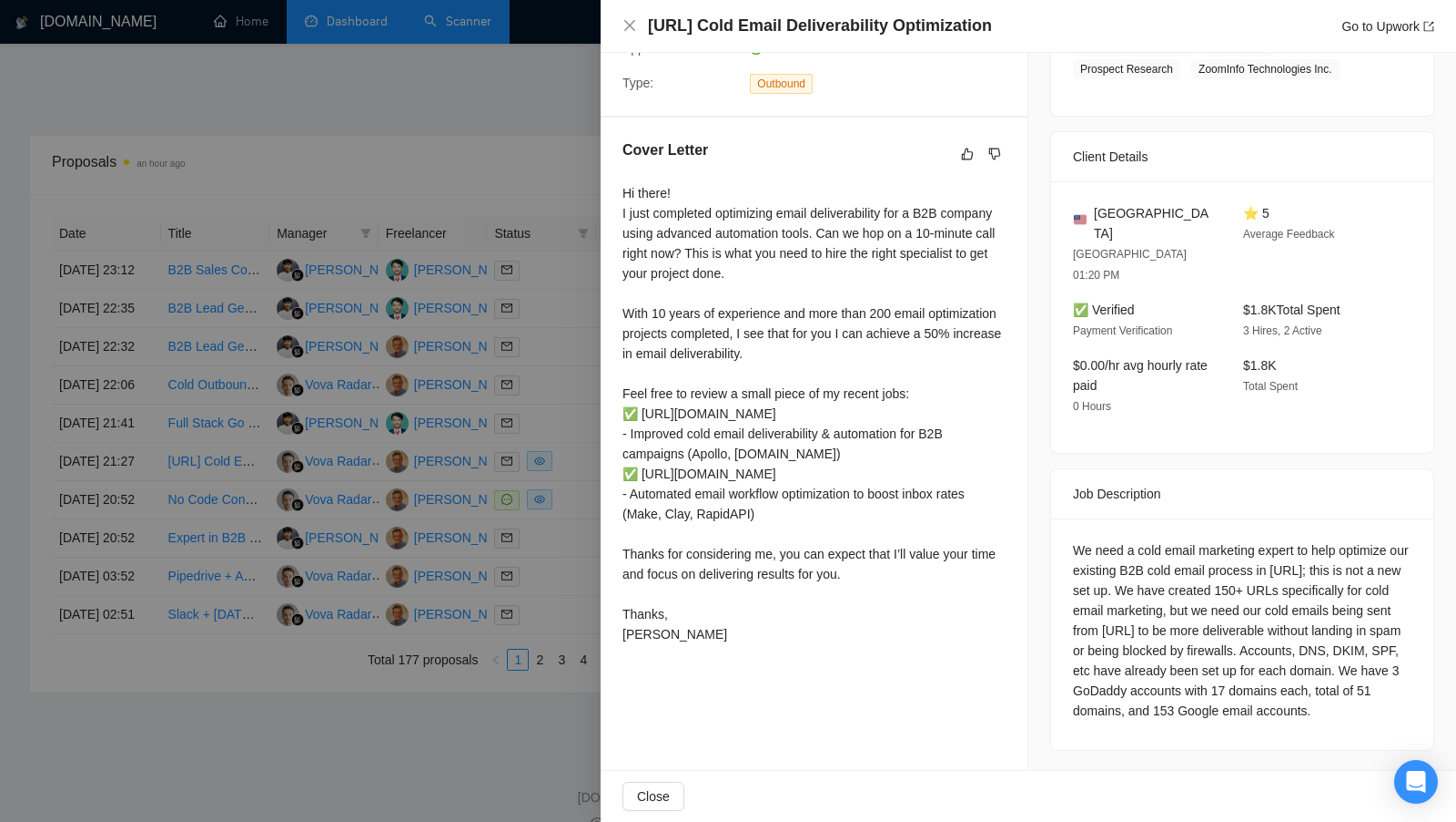
scroll to position [393, 0]
click at [469, 380] on div at bounding box center [728, 411] width 1456 height 822
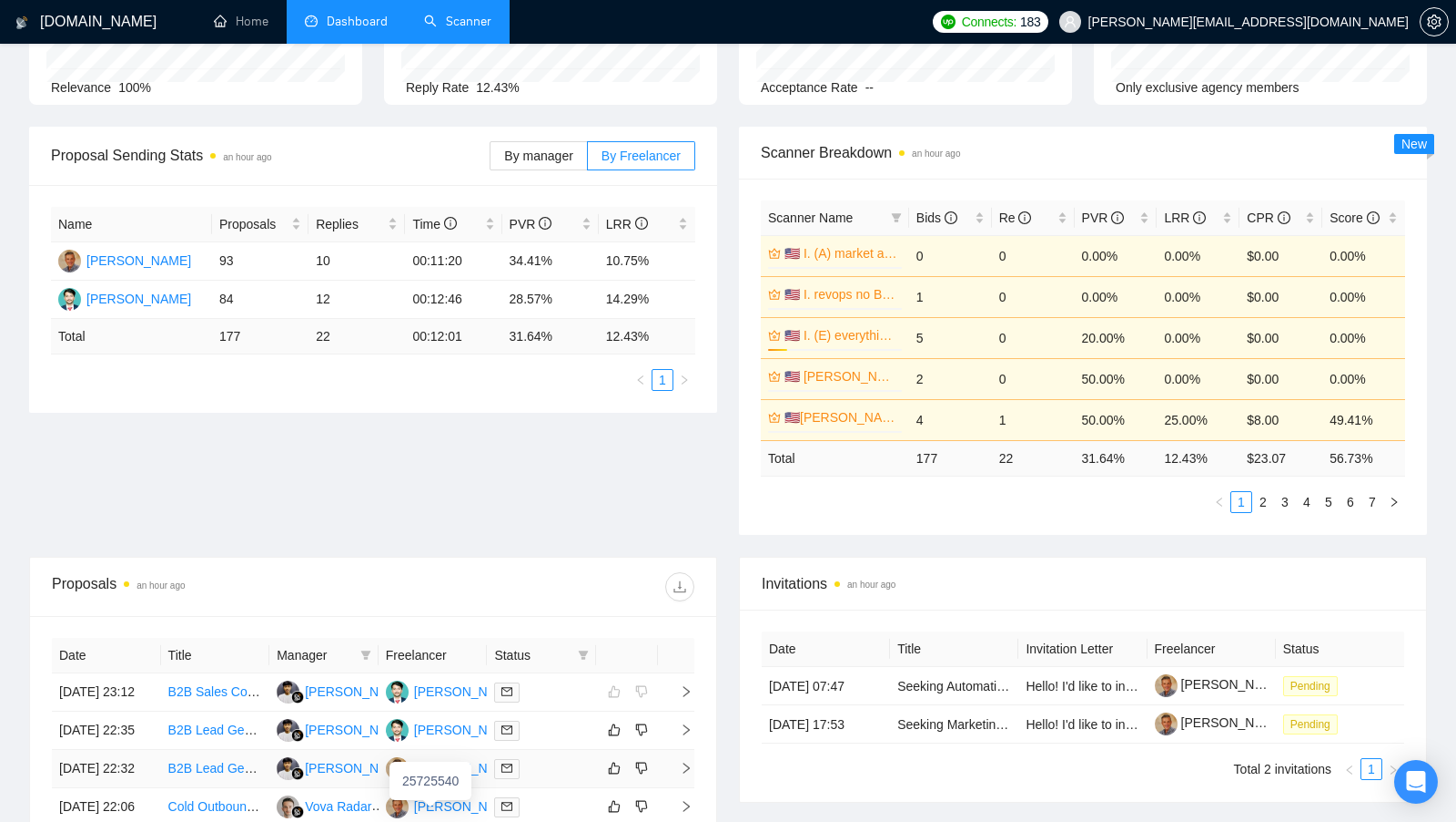
scroll to position [151, 0]
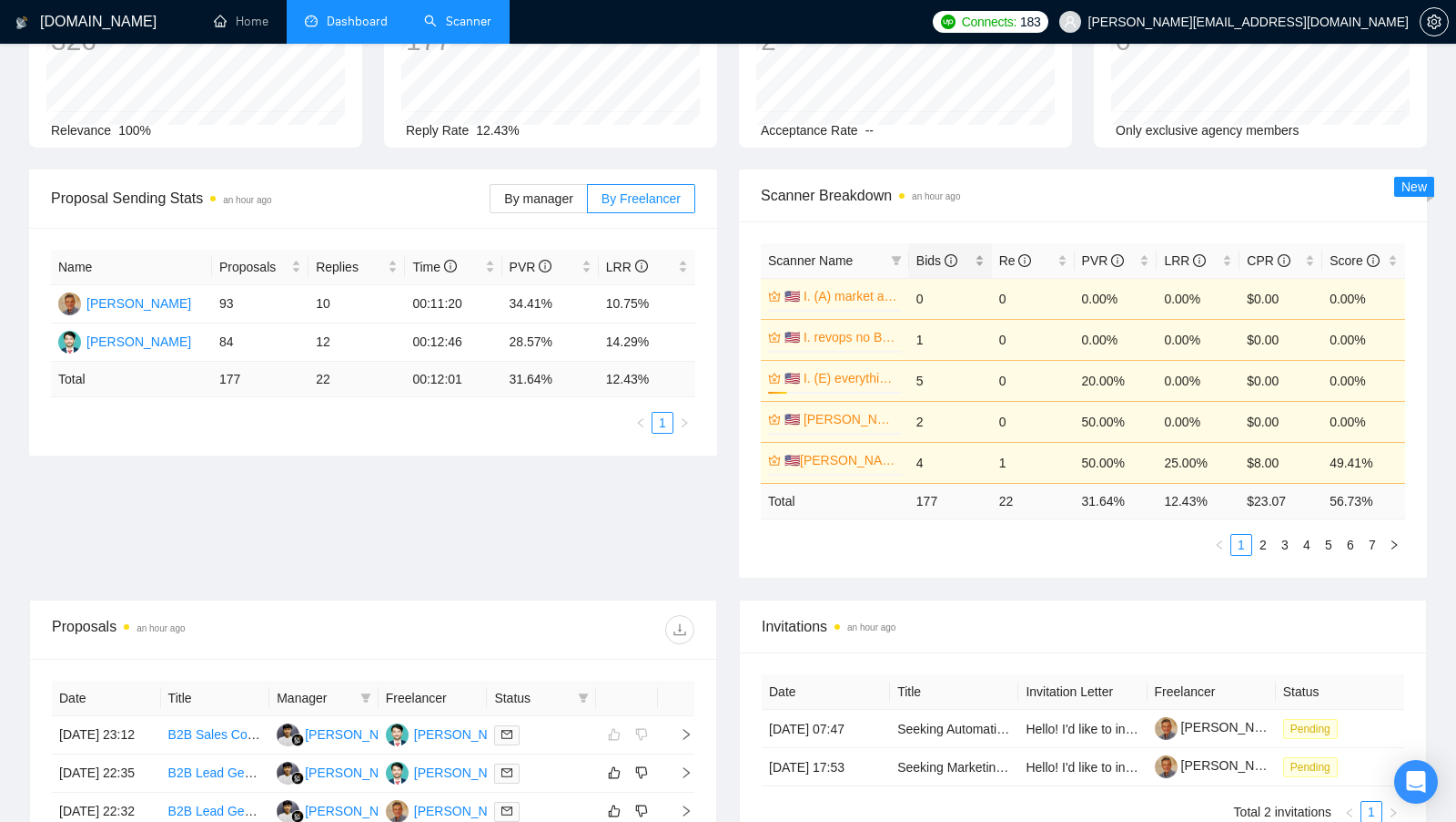
click at [976, 252] on div "Bids" at bounding box center [950, 260] width 69 height 20
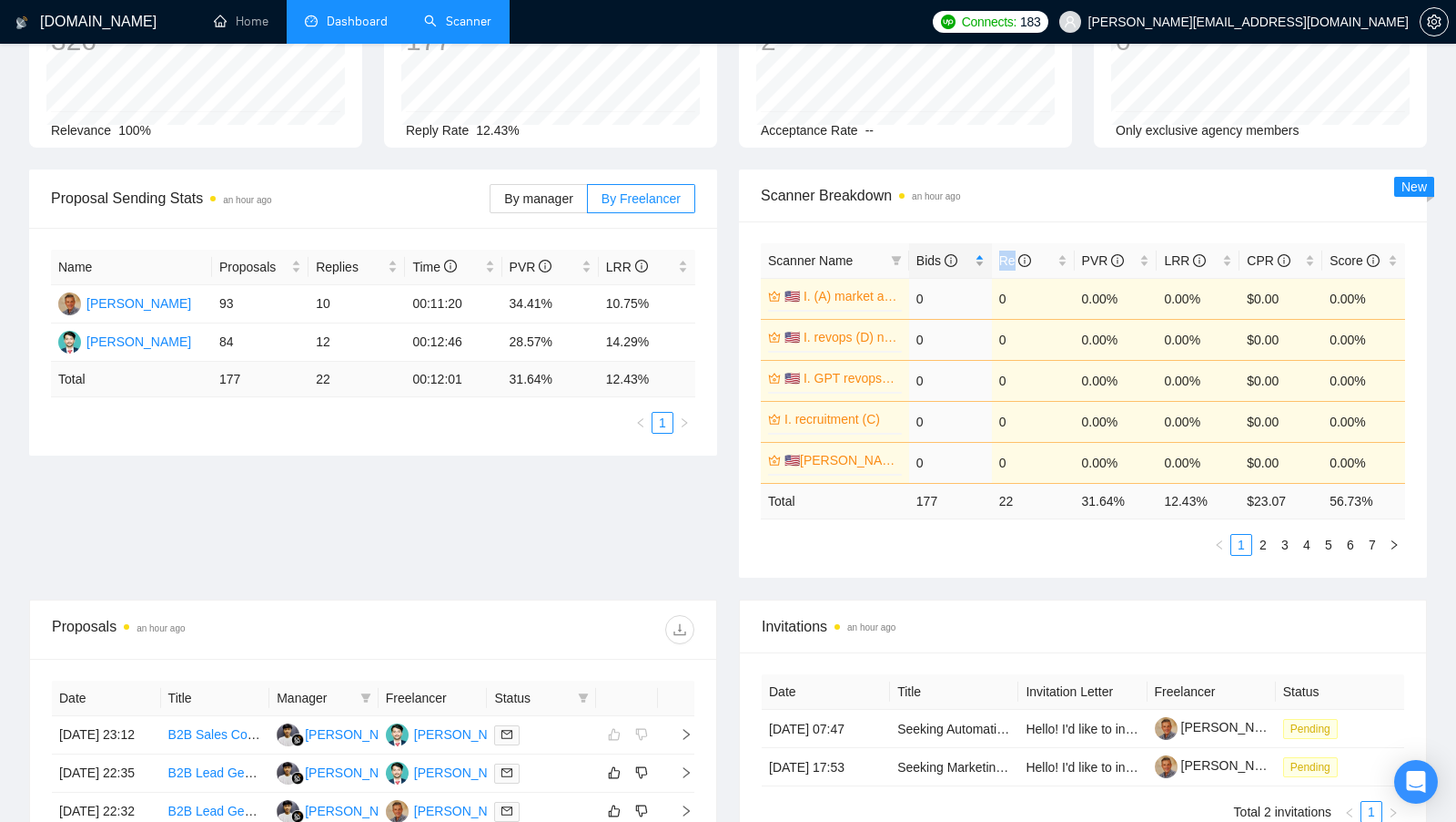
click at [976, 252] on div "Bids" at bounding box center [950, 260] width 69 height 20
click at [615, 522] on div "Proposal Sending Stats an hour ago By manager By Freelancer Name Proposals Repl…" at bounding box center [728, 384] width 1420 height 430
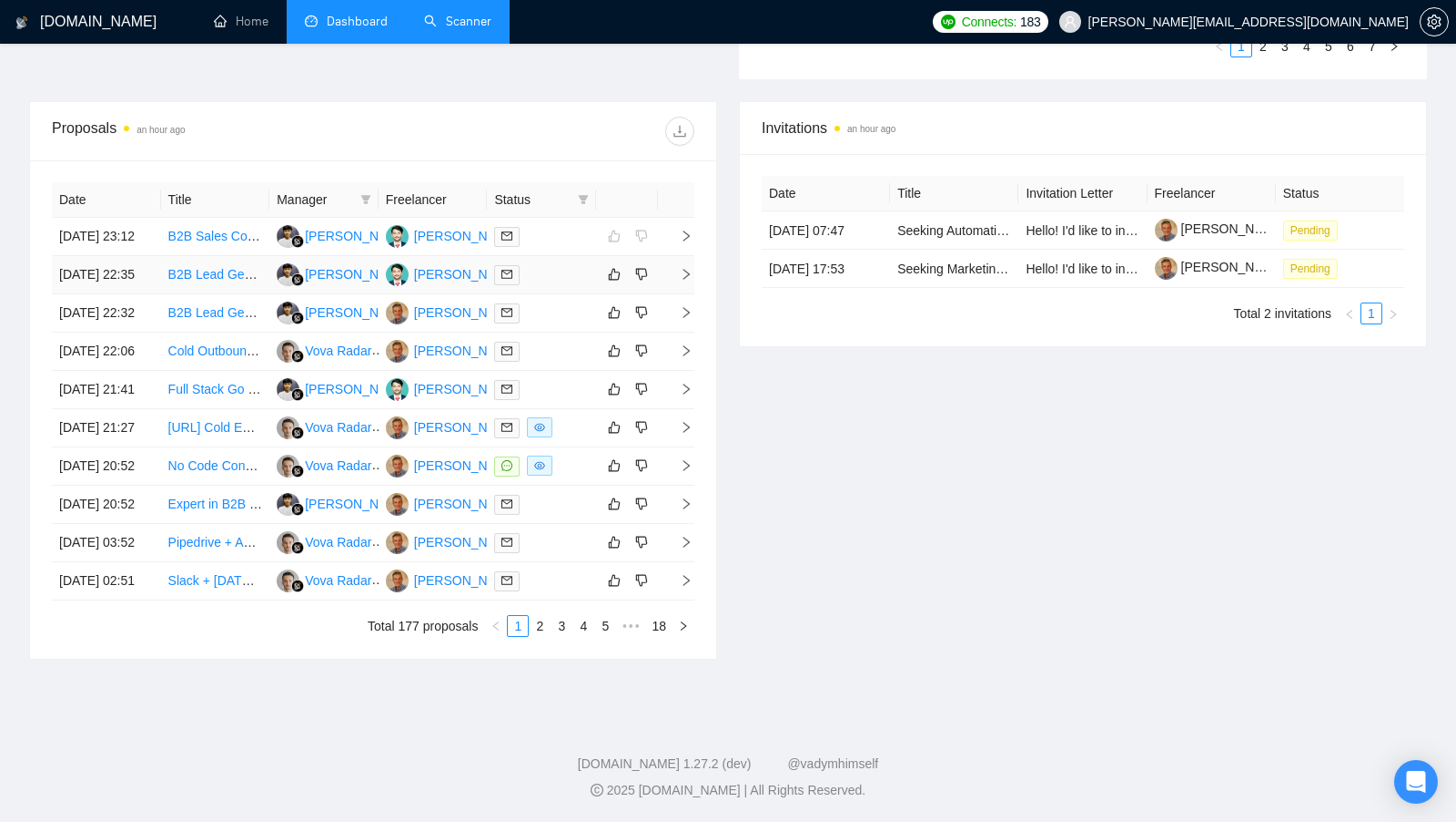
scroll to position [657, 0]
click at [558, 275] on td at bounding box center [541, 275] width 109 height 39
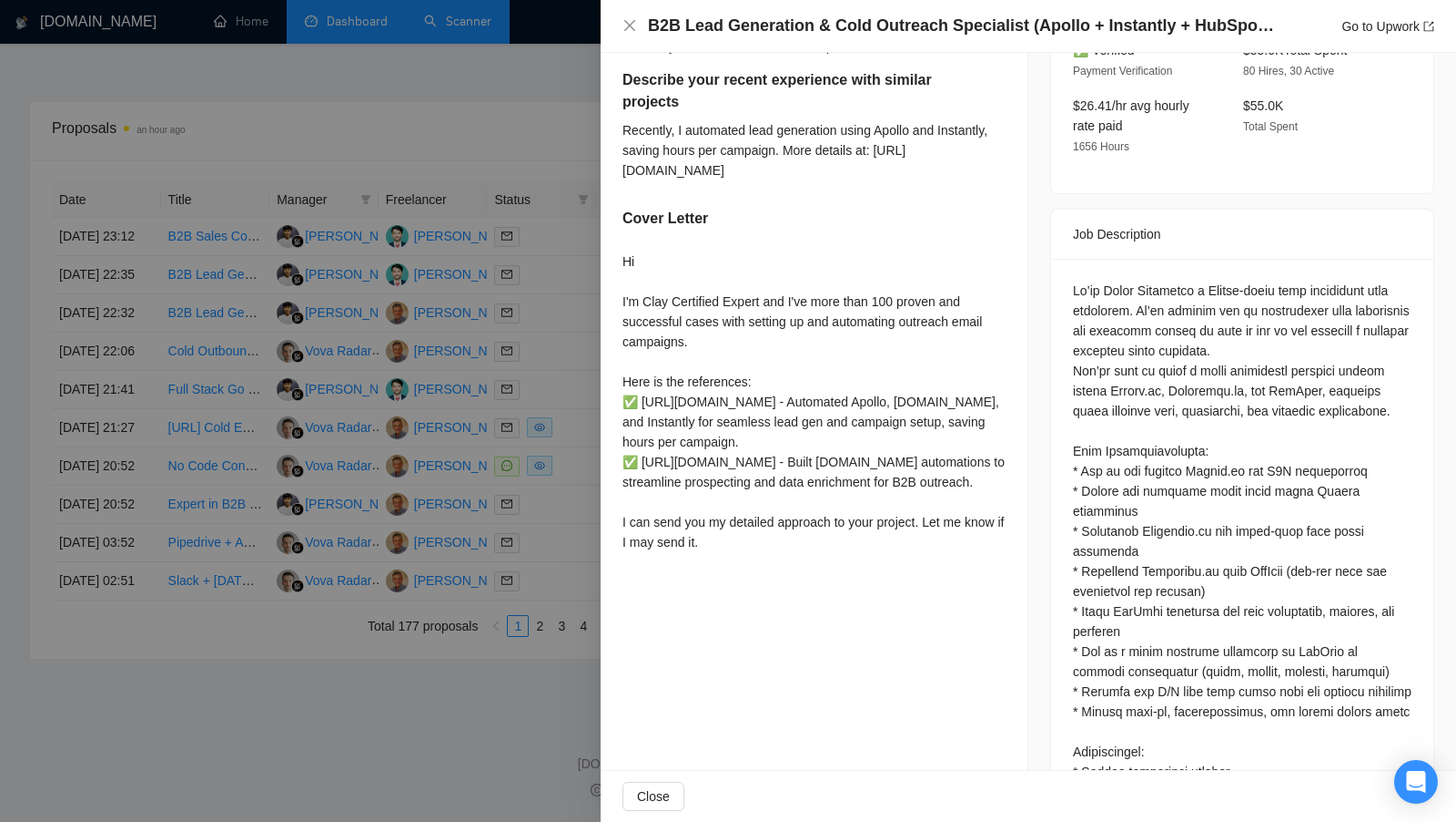
scroll to position [654, 0]
click at [590, 344] on div at bounding box center [728, 411] width 1456 height 822
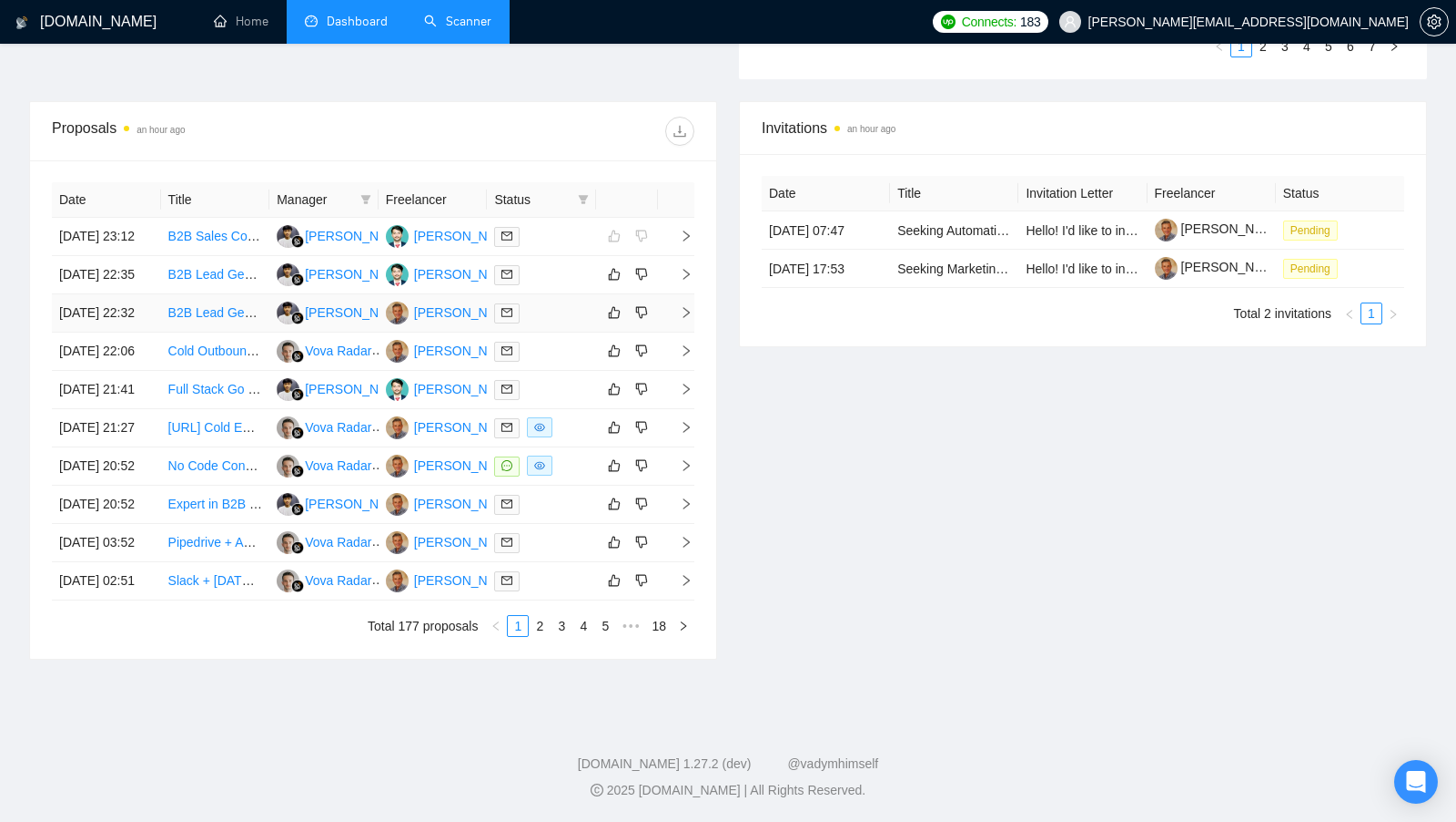
click at [557, 324] on div at bounding box center [541, 313] width 95 height 21
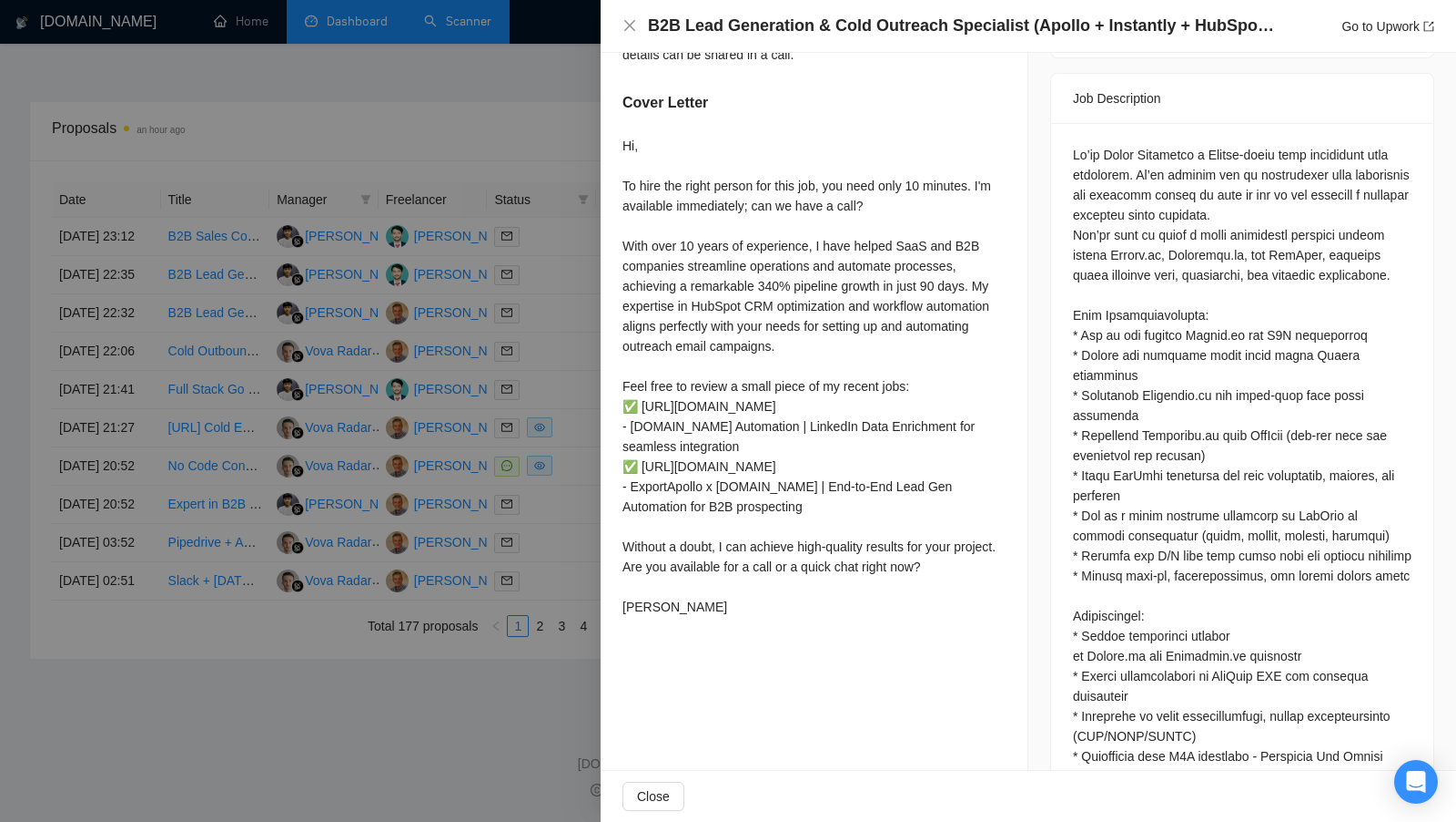
scroll to position [792, 0]
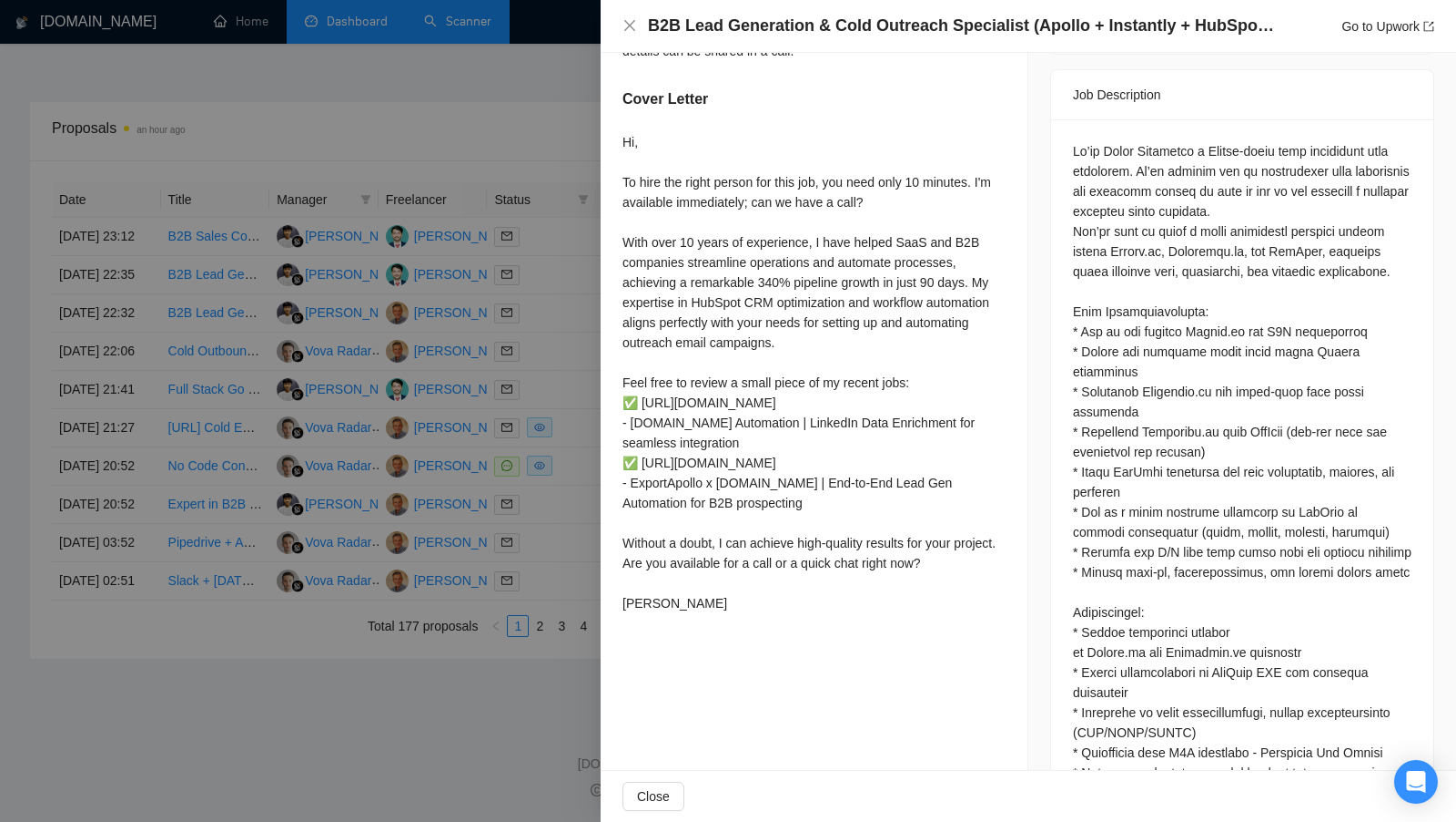
click at [536, 396] on div at bounding box center [728, 411] width 1456 height 822
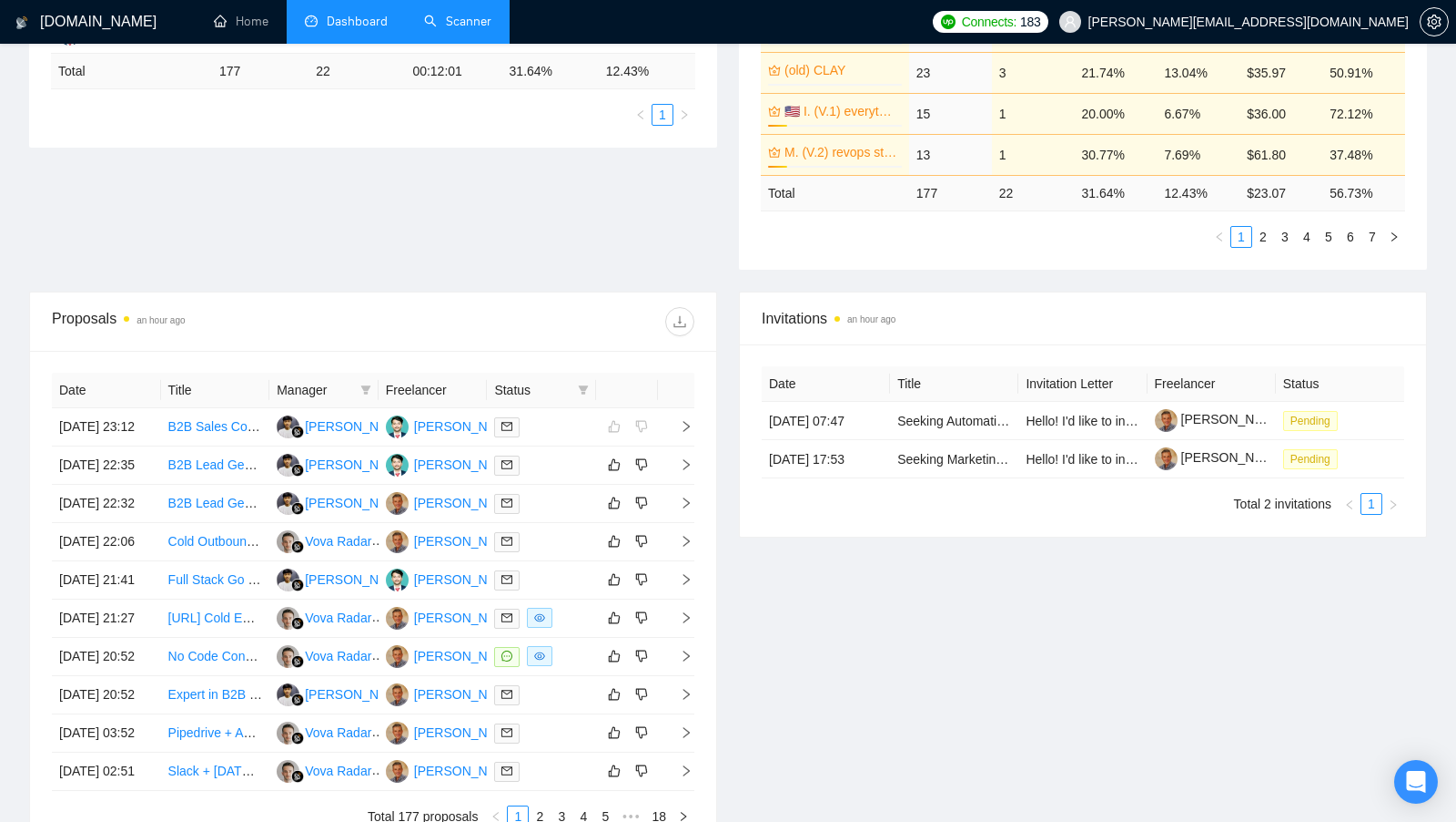
scroll to position [451, 0]
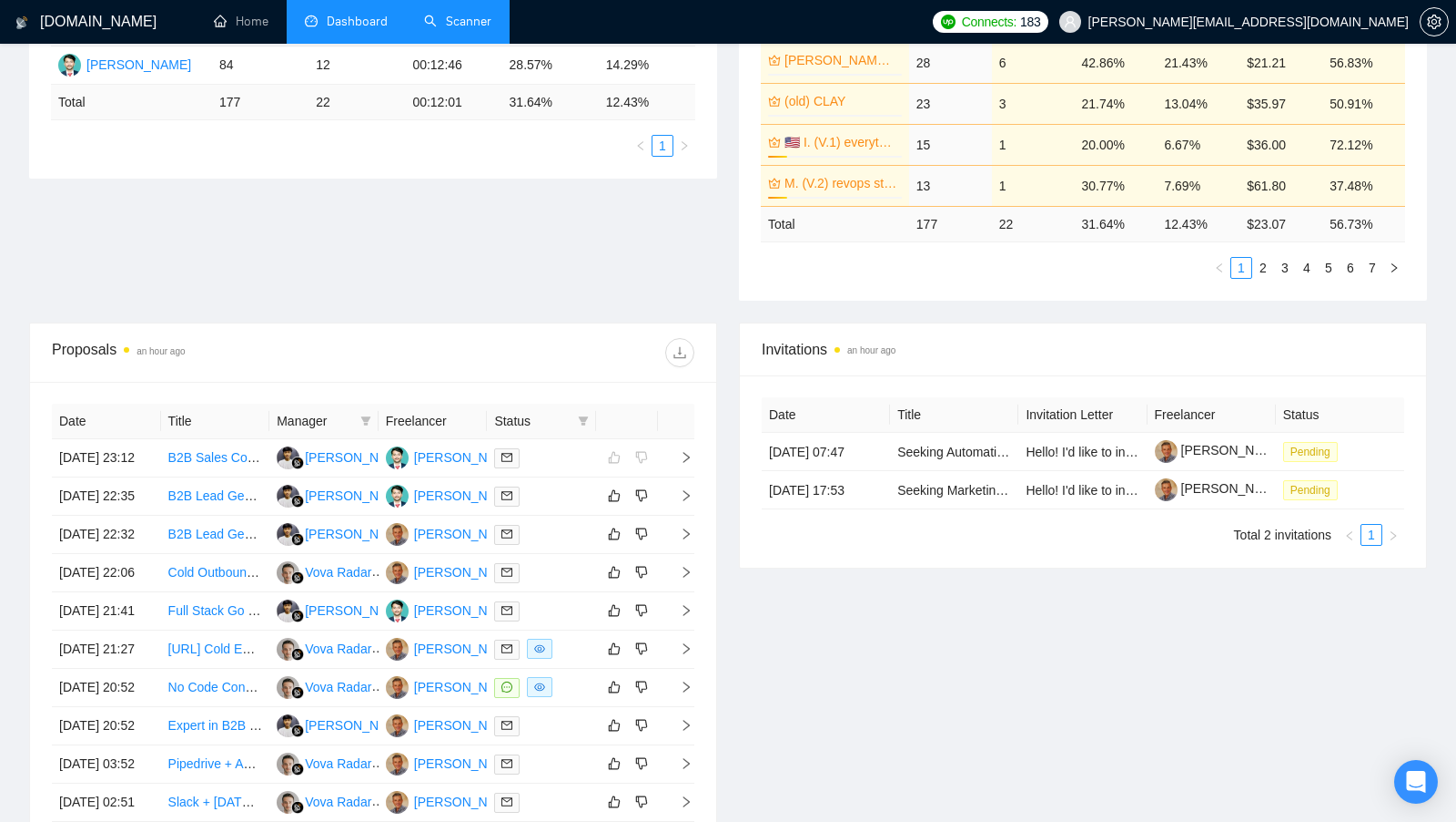
click at [565, 283] on div "Proposal Sending Stats an hour ago By manager By Freelancer Name Proposals Repl…" at bounding box center [728, 107] width 1420 height 430
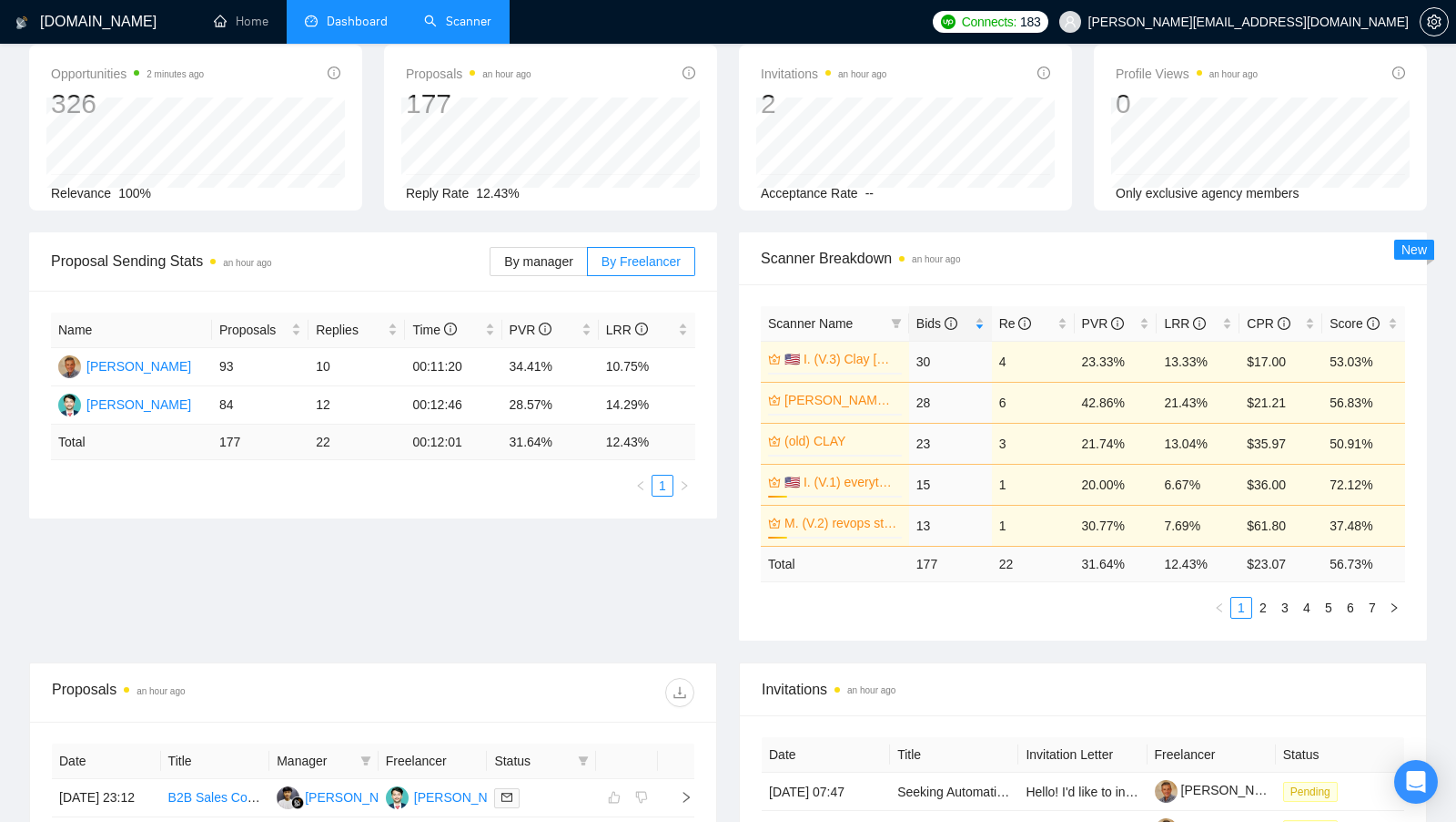
scroll to position [40, 0]
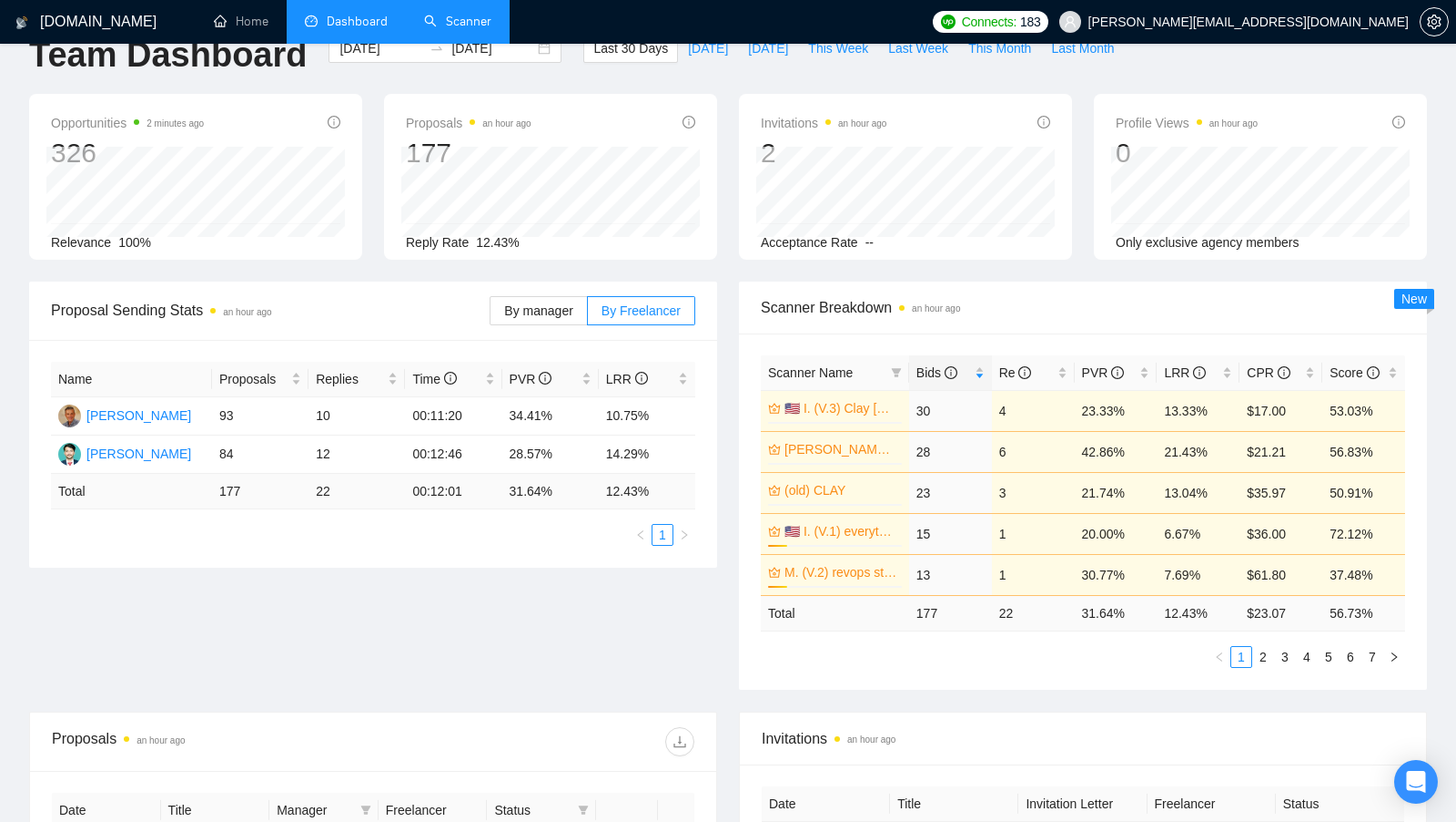
click at [450, 26] on link "Scanner" at bounding box center [458, 22] width 68 height 15
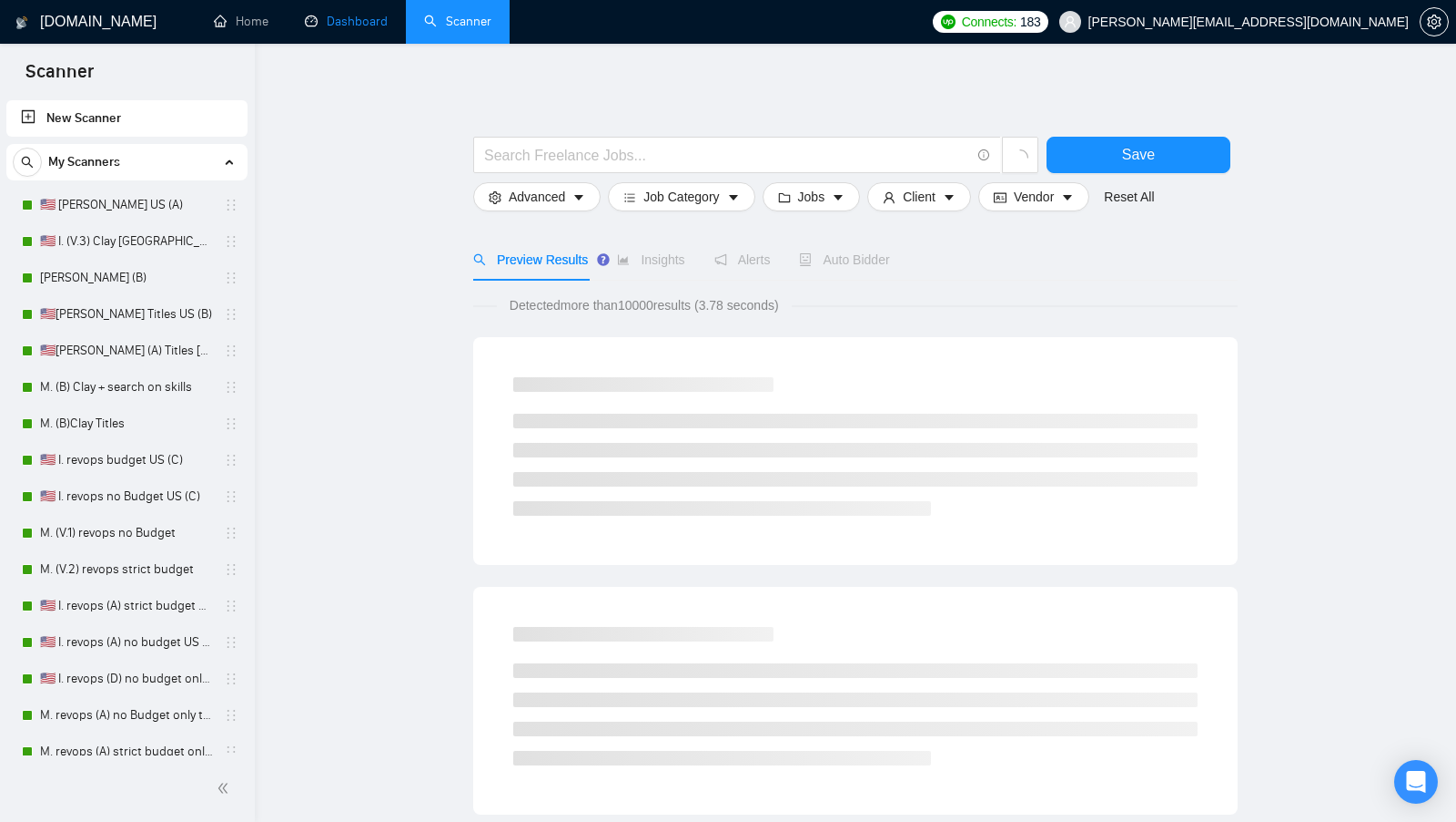
click at [353, 28] on link "Dashboard" at bounding box center [346, 22] width 83 height 15
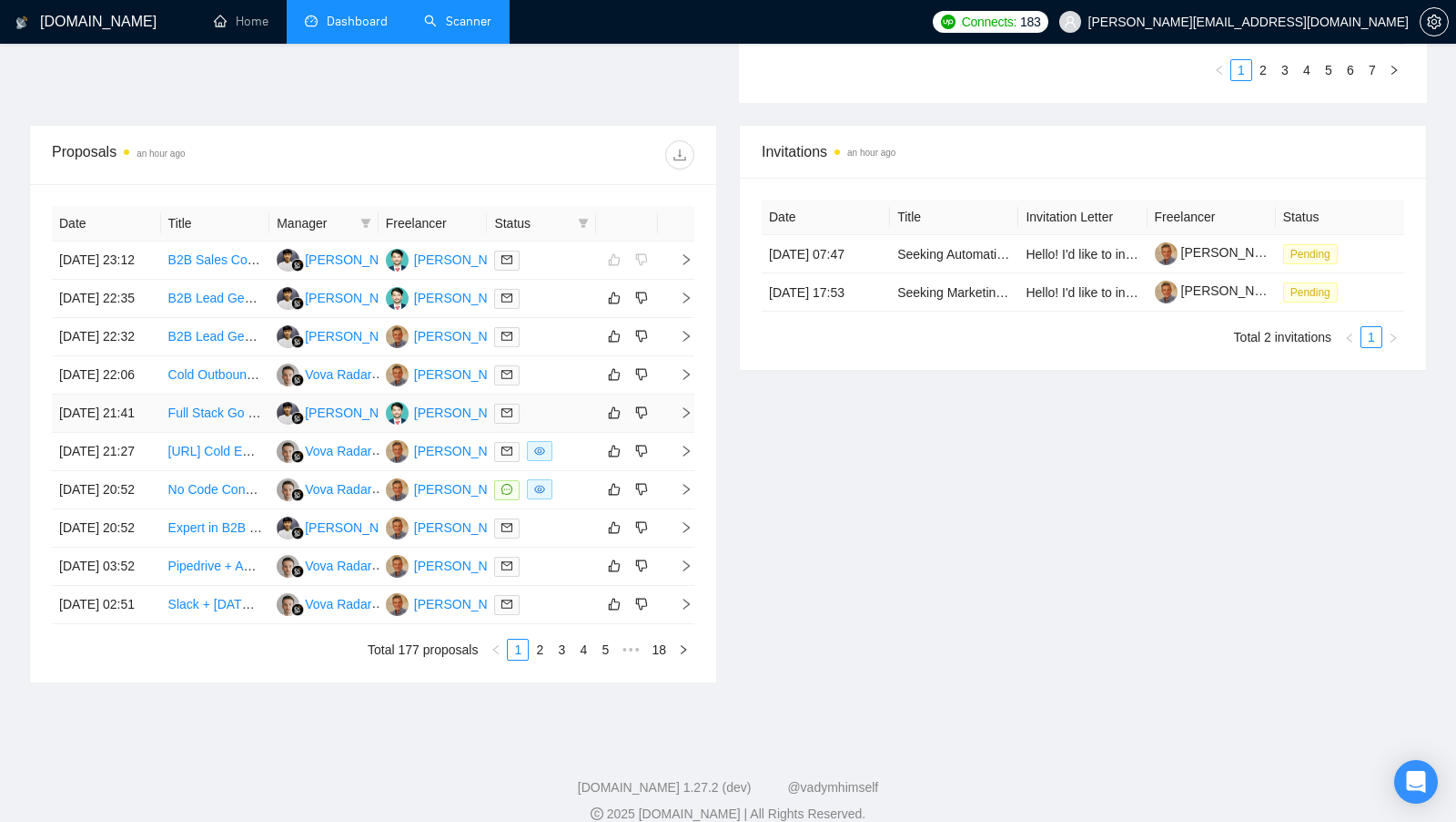
scroll to position [626, 0]
click at [570, 470] on td at bounding box center [541, 451] width 109 height 39
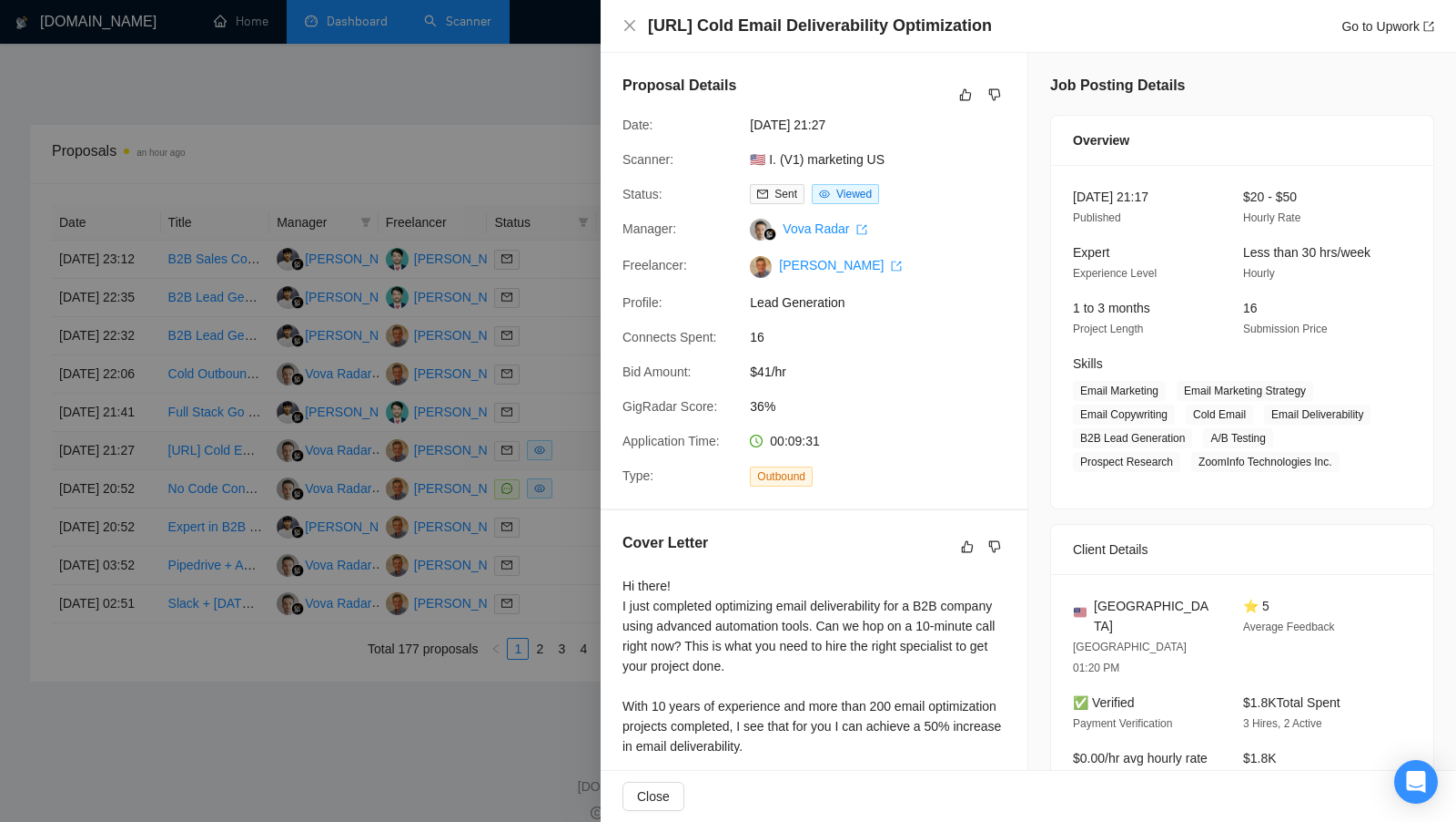
click at [570, 518] on div at bounding box center [728, 411] width 1456 height 822
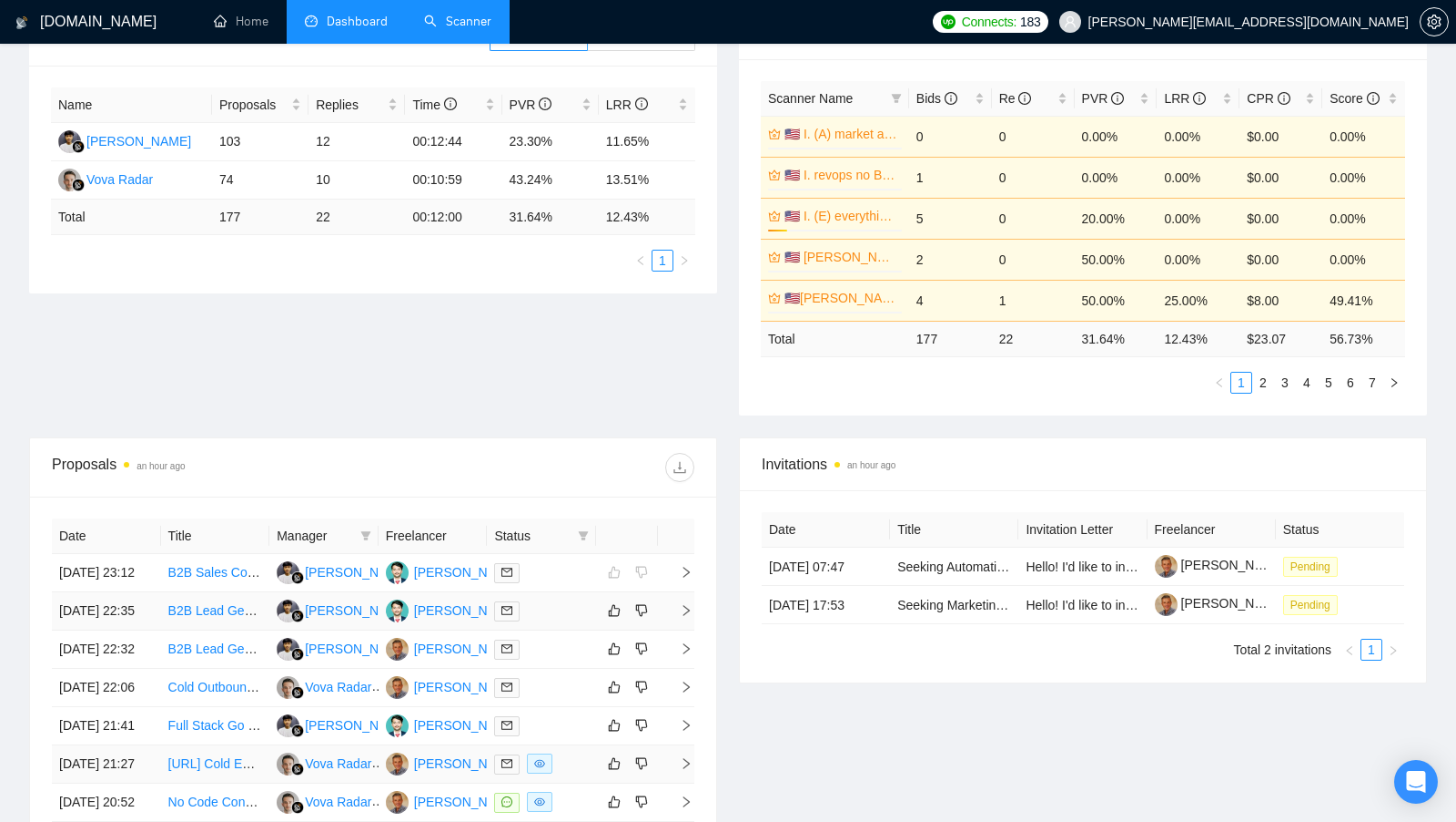
scroll to position [212, 0]
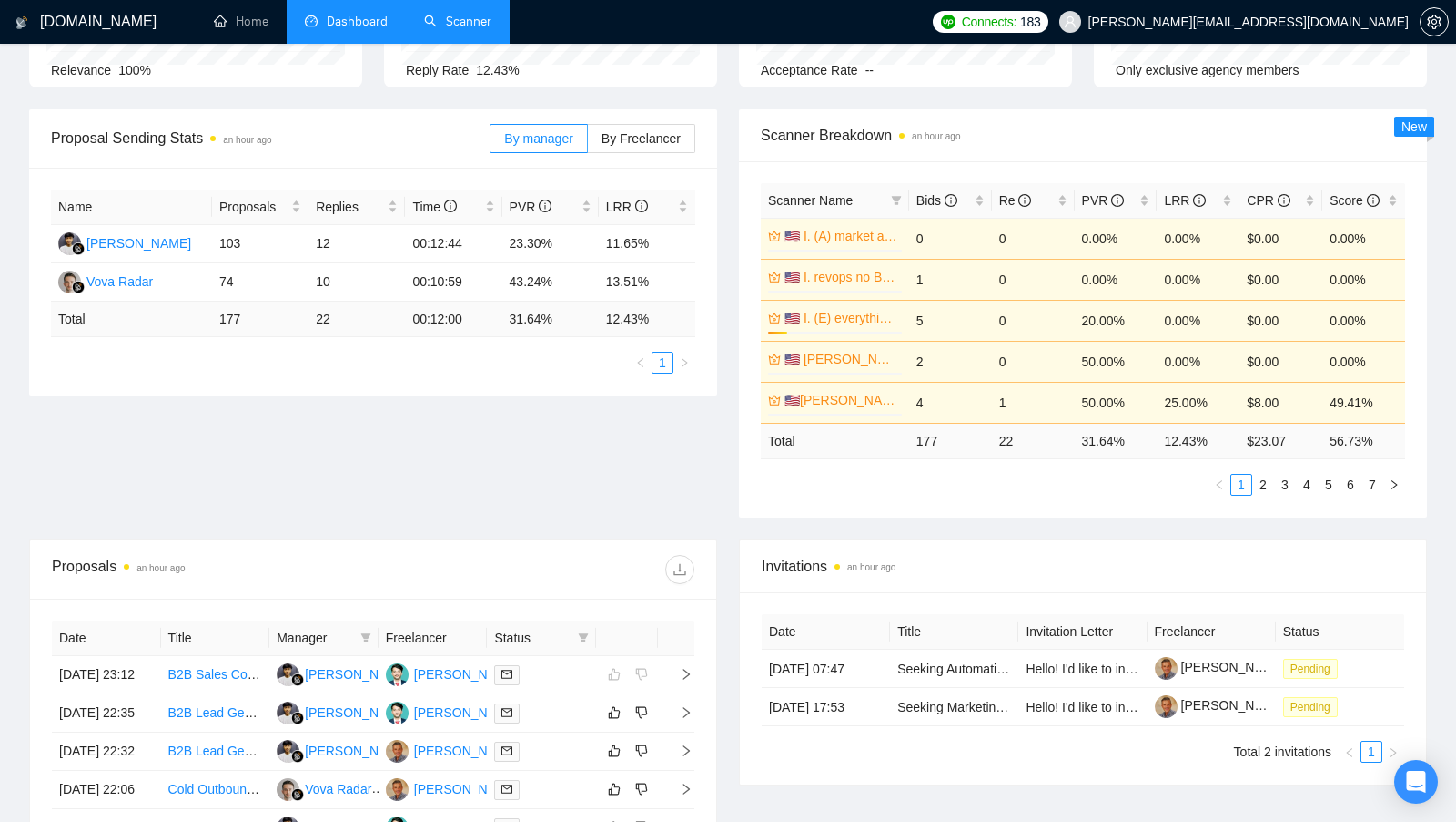
click at [462, 41] on li "Scanner" at bounding box center [458, 22] width 103 height 43
click at [456, 29] on link "Scanner" at bounding box center [458, 22] width 68 height 15
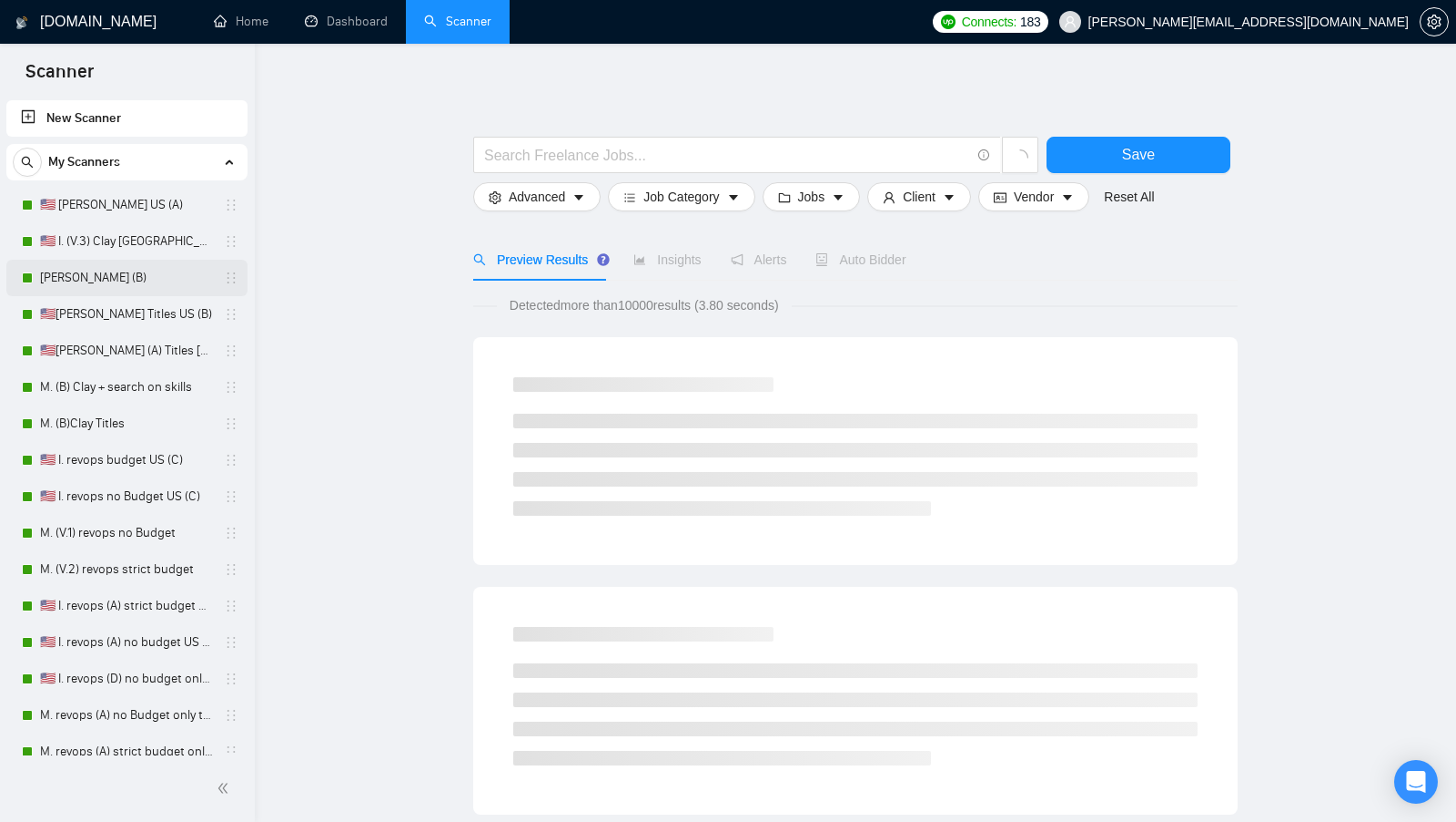
scroll to position [10, 0]
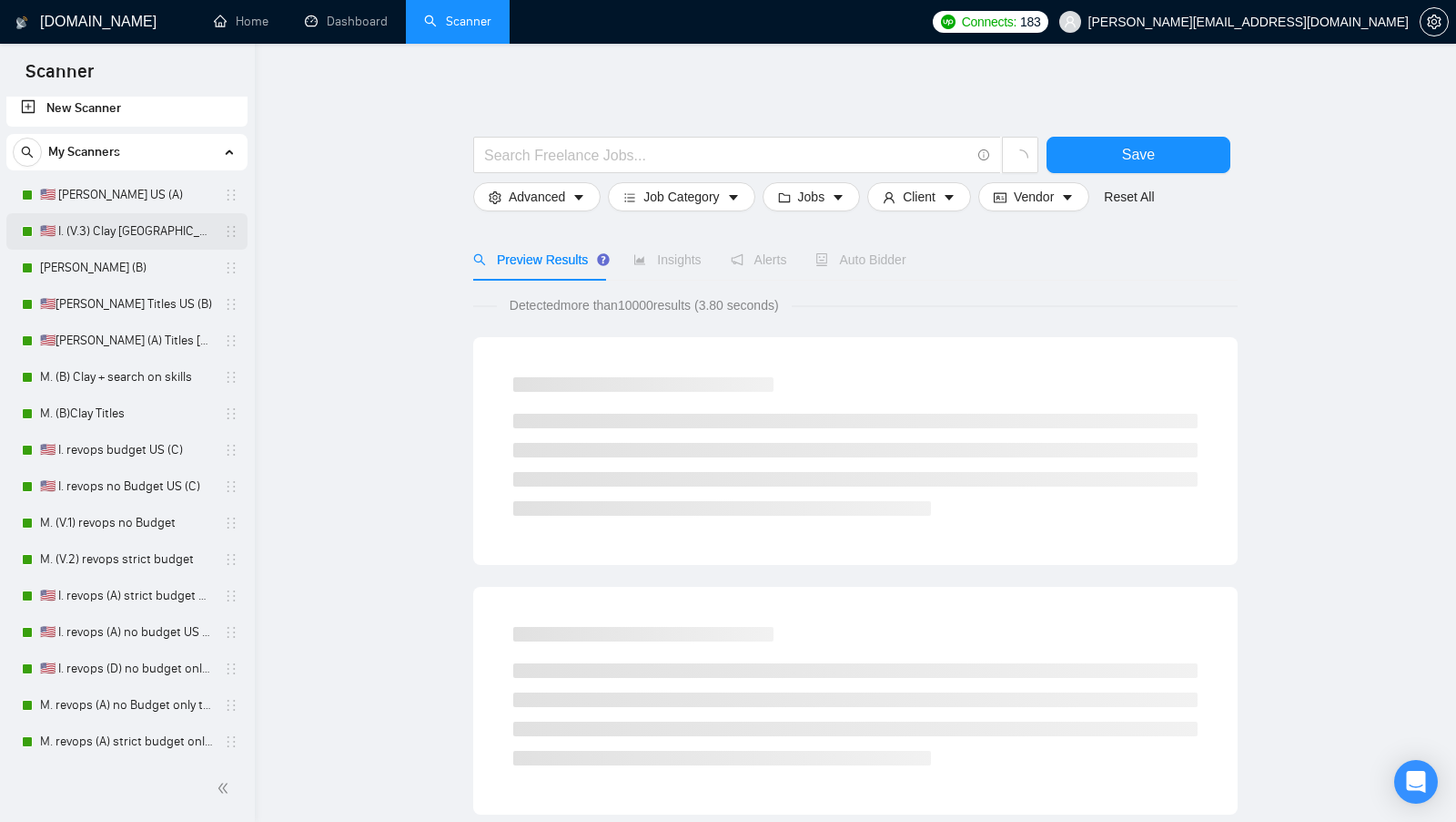
click at [151, 240] on link "🇺🇸 I. (V.3) Clay [GEOGRAPHIC_DATA]" at bounding box center [127, 231] width 173 height 37
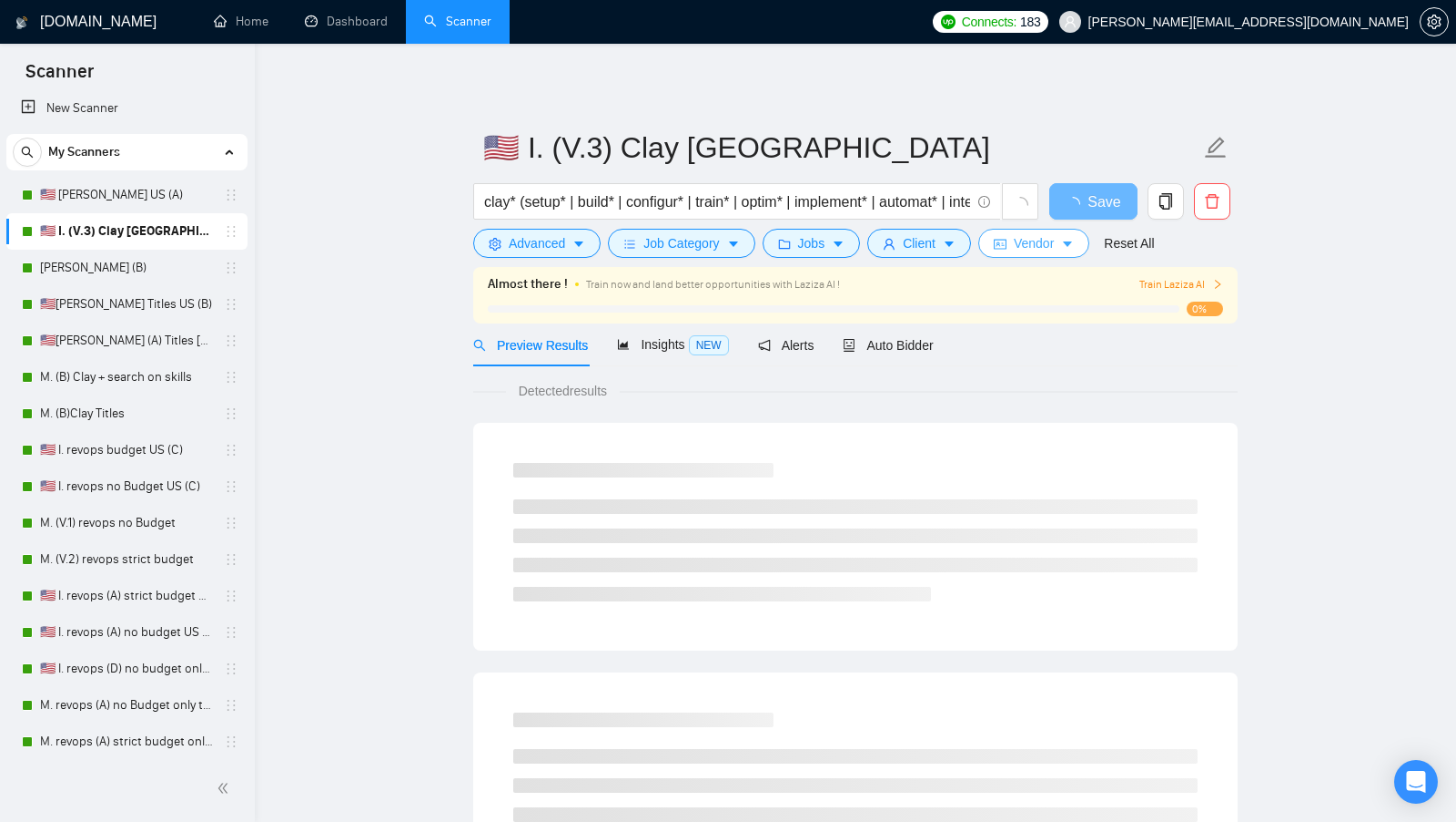
click at [1041, 245] on span "Vendor" at bounding box center [1034, 243] width 40 height 20
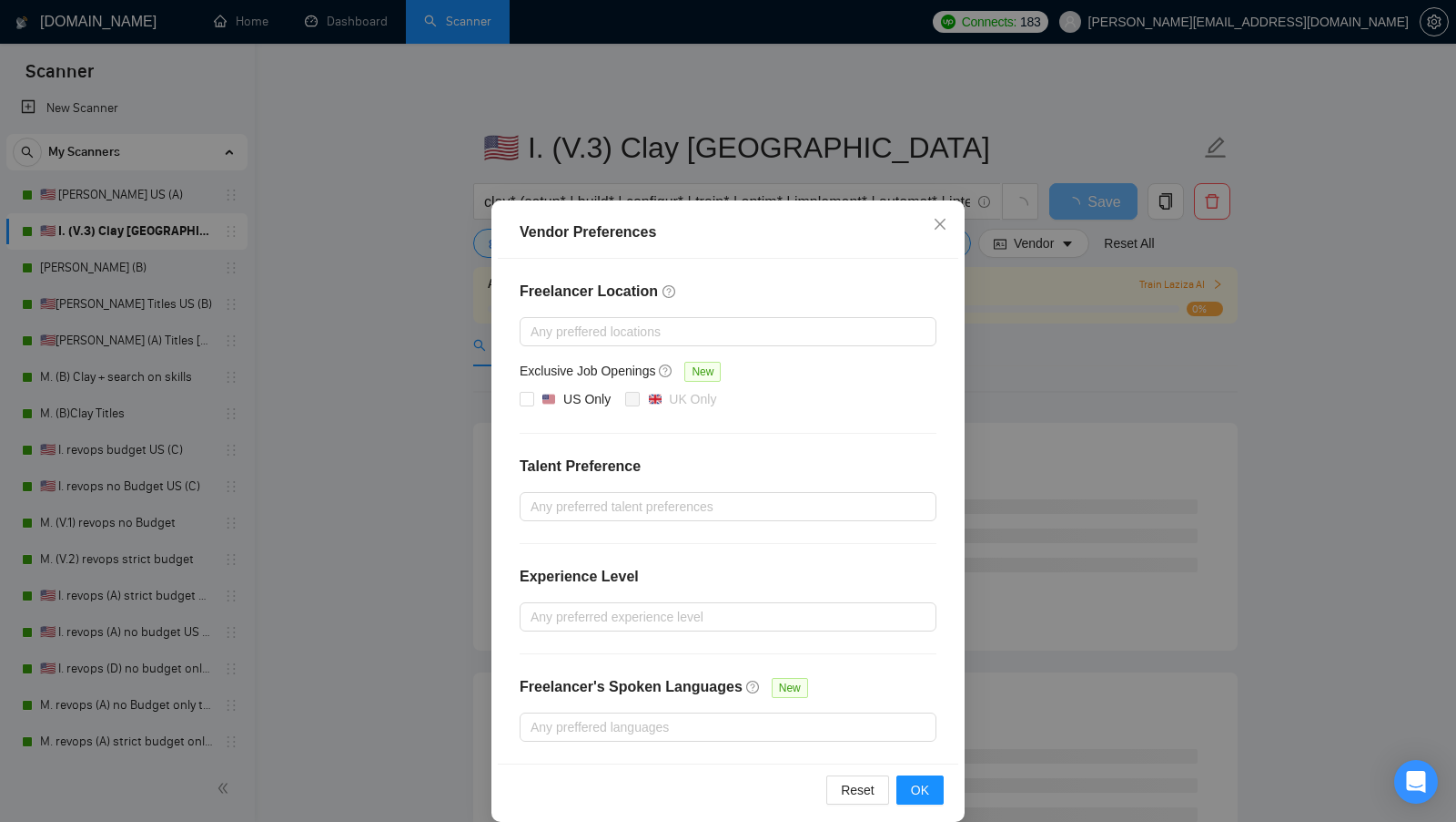
click at [1147, 327] on div "Vendor Preferences Freelancer Location Any preffered locations Exclusive Job Op…" at bounding box center [728, 411] width 1456 height 822
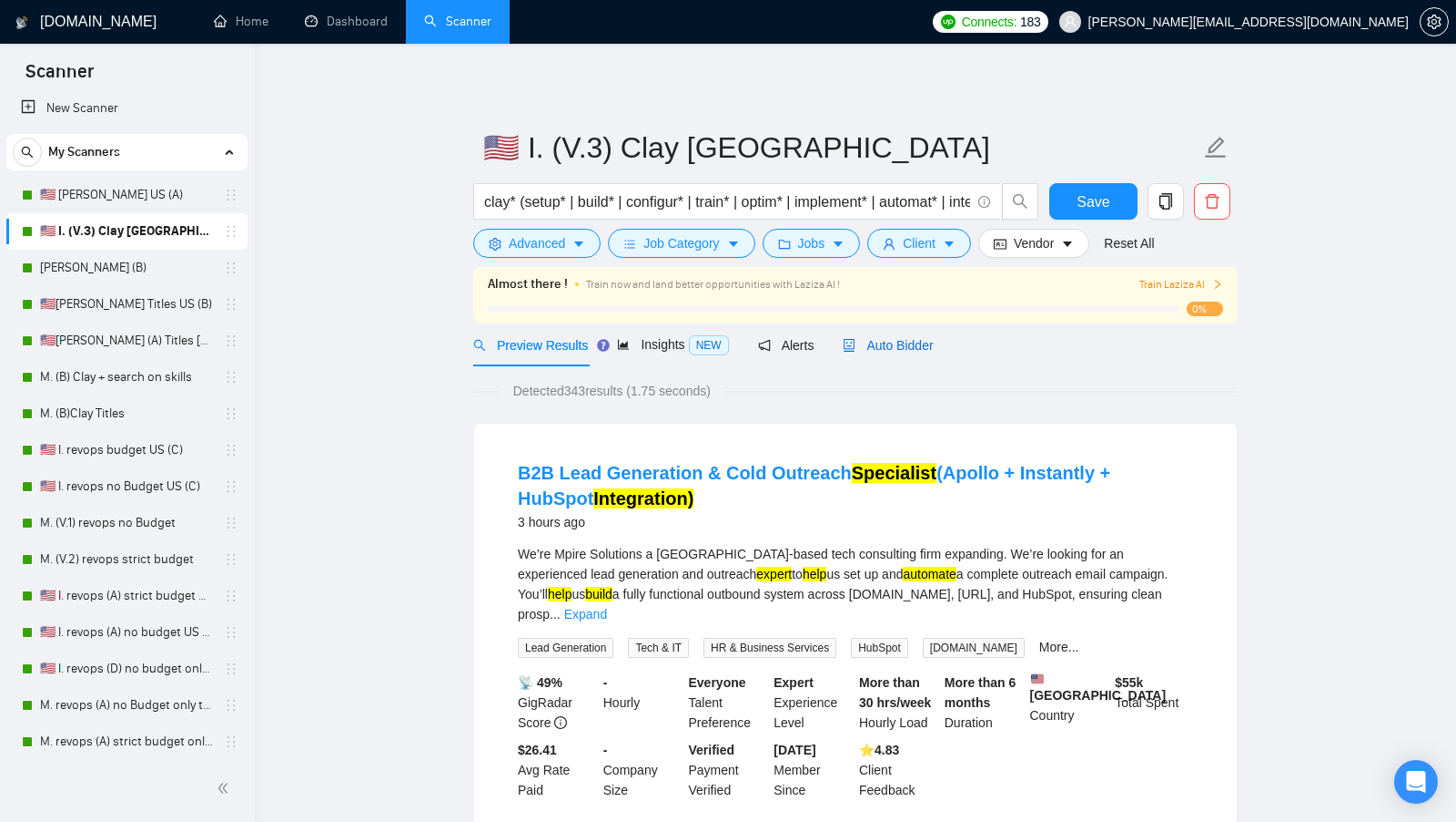
click at [913, 344] on span "Auto Bidder" at bounding box center [888, 344] width 90 height 14
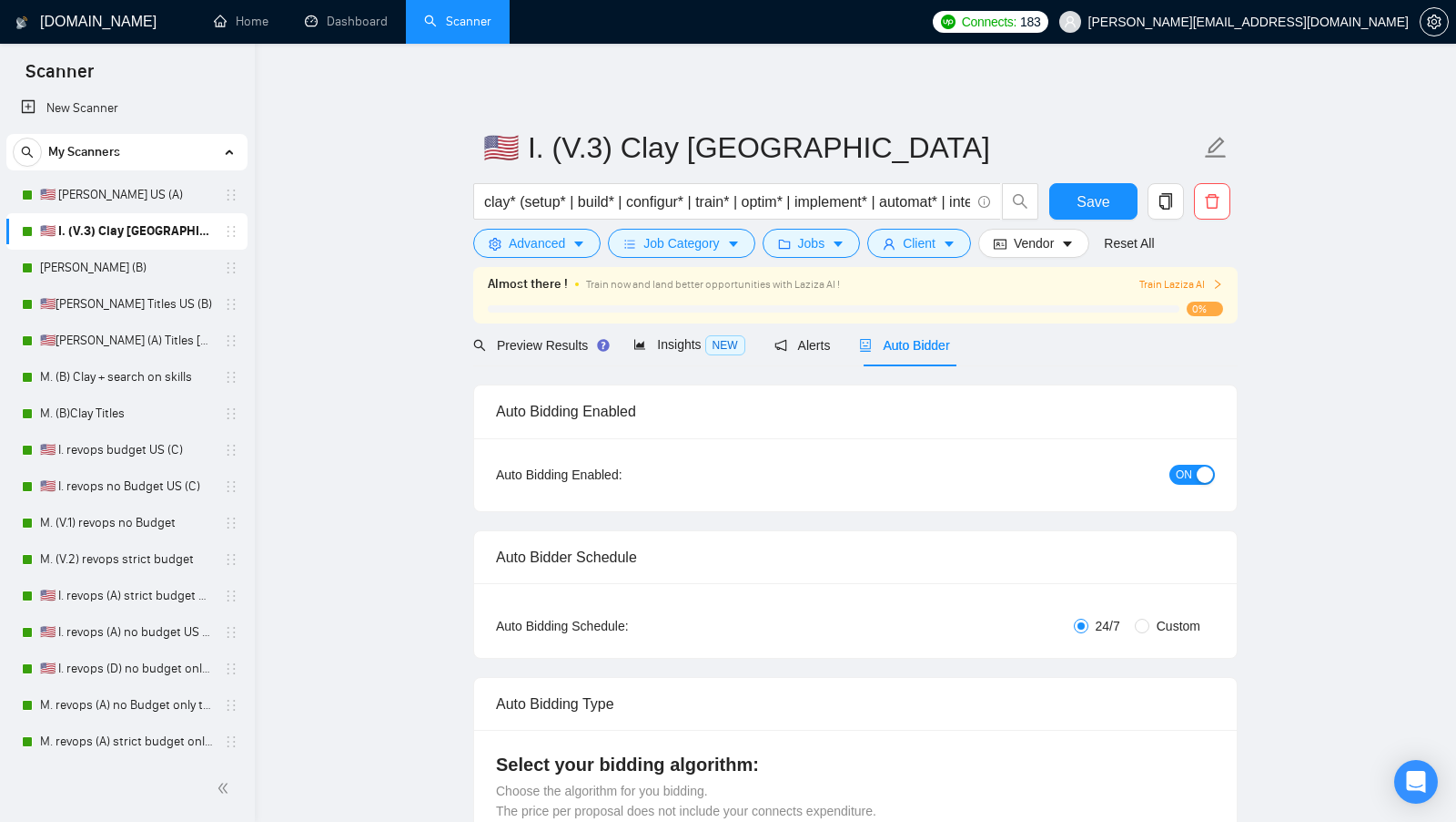
click at [1197, 470] on button "ON" at bounding box center [1192, 474] width 45 height 20
click at [1104, 205] on span "Save" at bounding box center [1093, 201] width 33 height 23
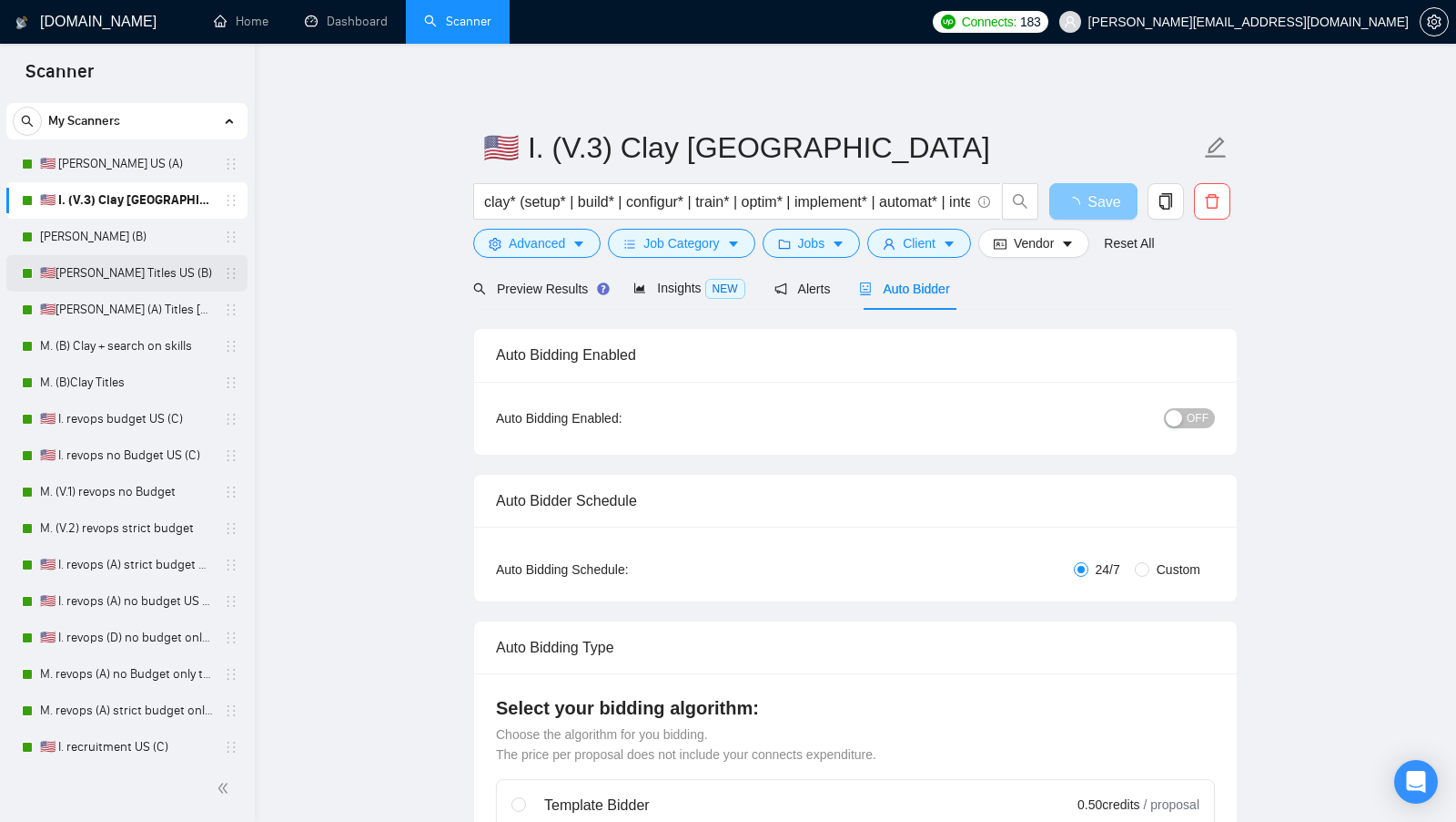
scroll to position [46, 0]
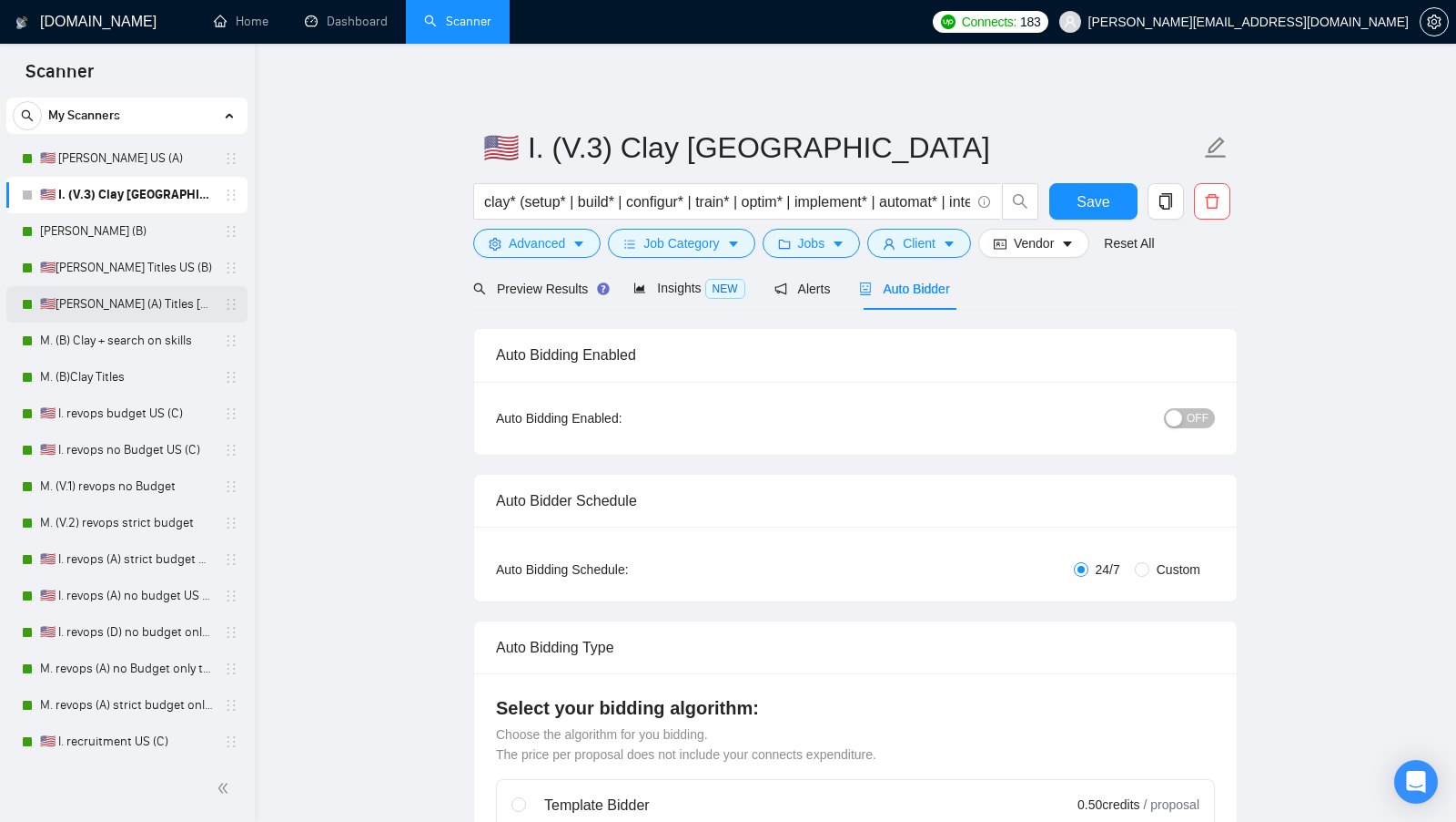
click at [141, 295] on link "🇺🇸[PERSON_NAME] (A) Titles [GEOGRAPHIC_DATA]" at bounding box center [127, 304] width 173 height 37
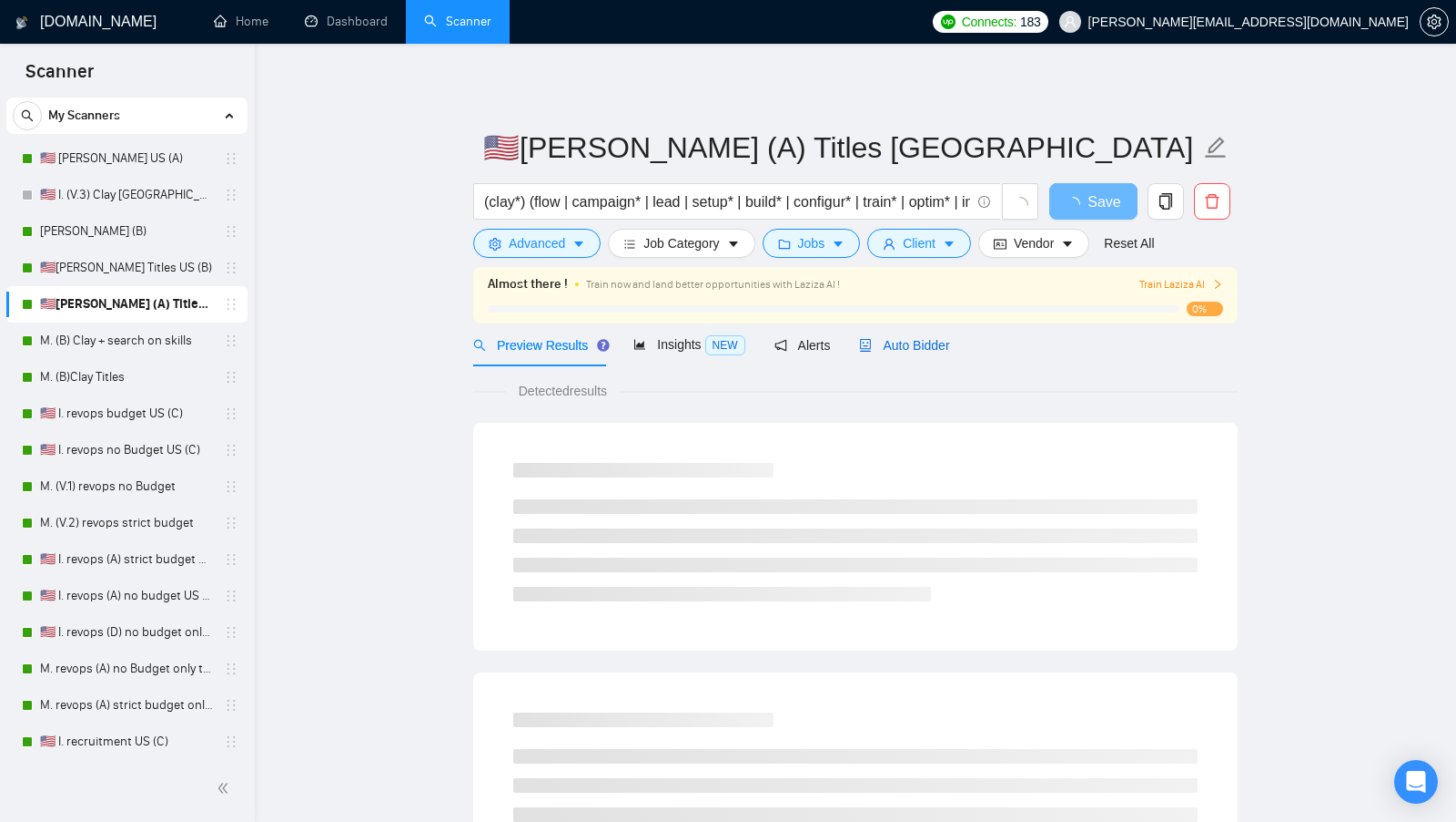
click at [916, 351] on span "Auto Bidder" at bounding box center [904, 344] width 90 height 14
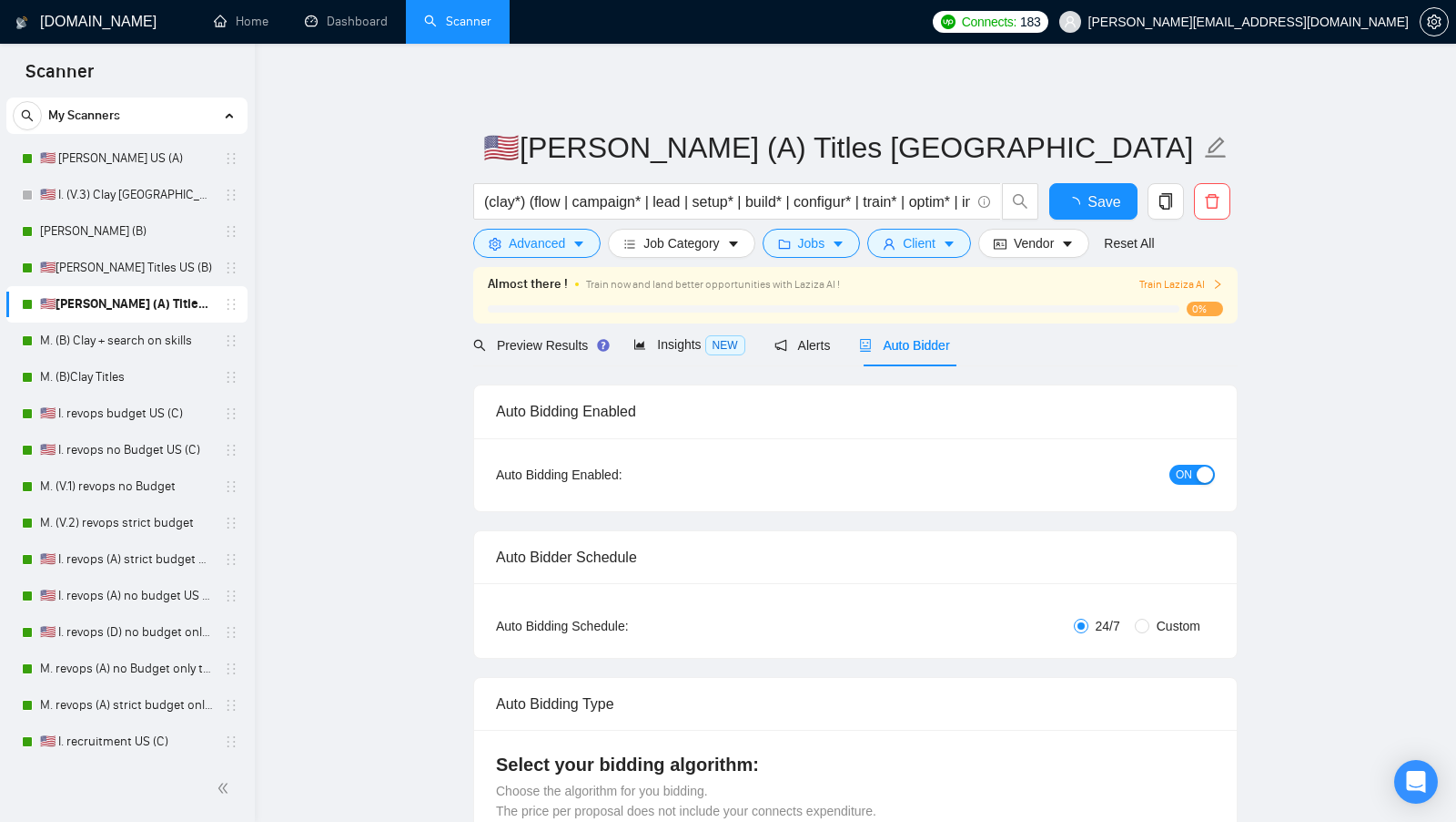
click at [1188, 466] on span "ON" at bounding box center [1183, 474] width 16 height 20
click at [1128, 198] on button "Save" at bounding box center [1094, 201] width 88 height 37
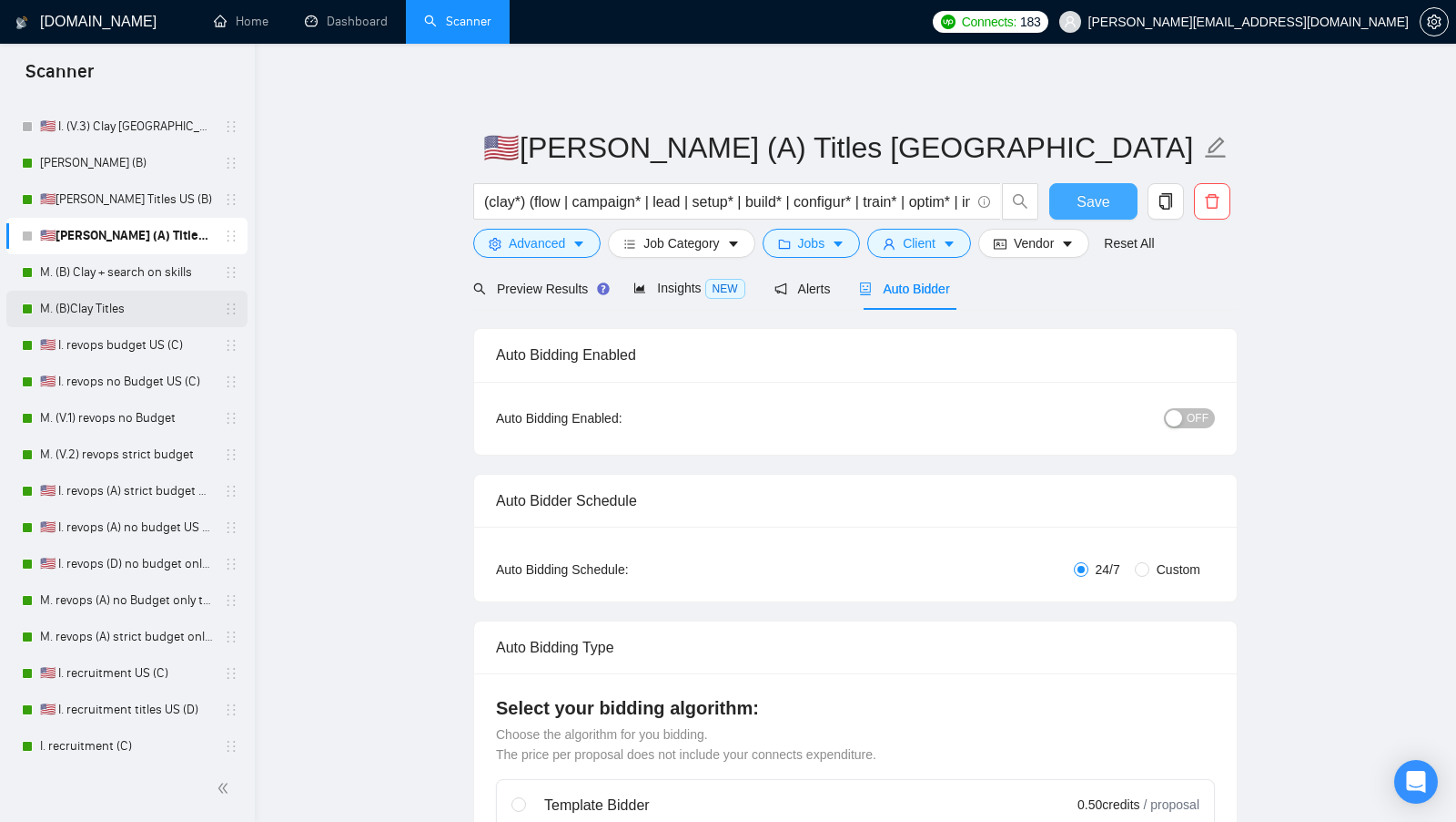
scroll to position [119, 0]
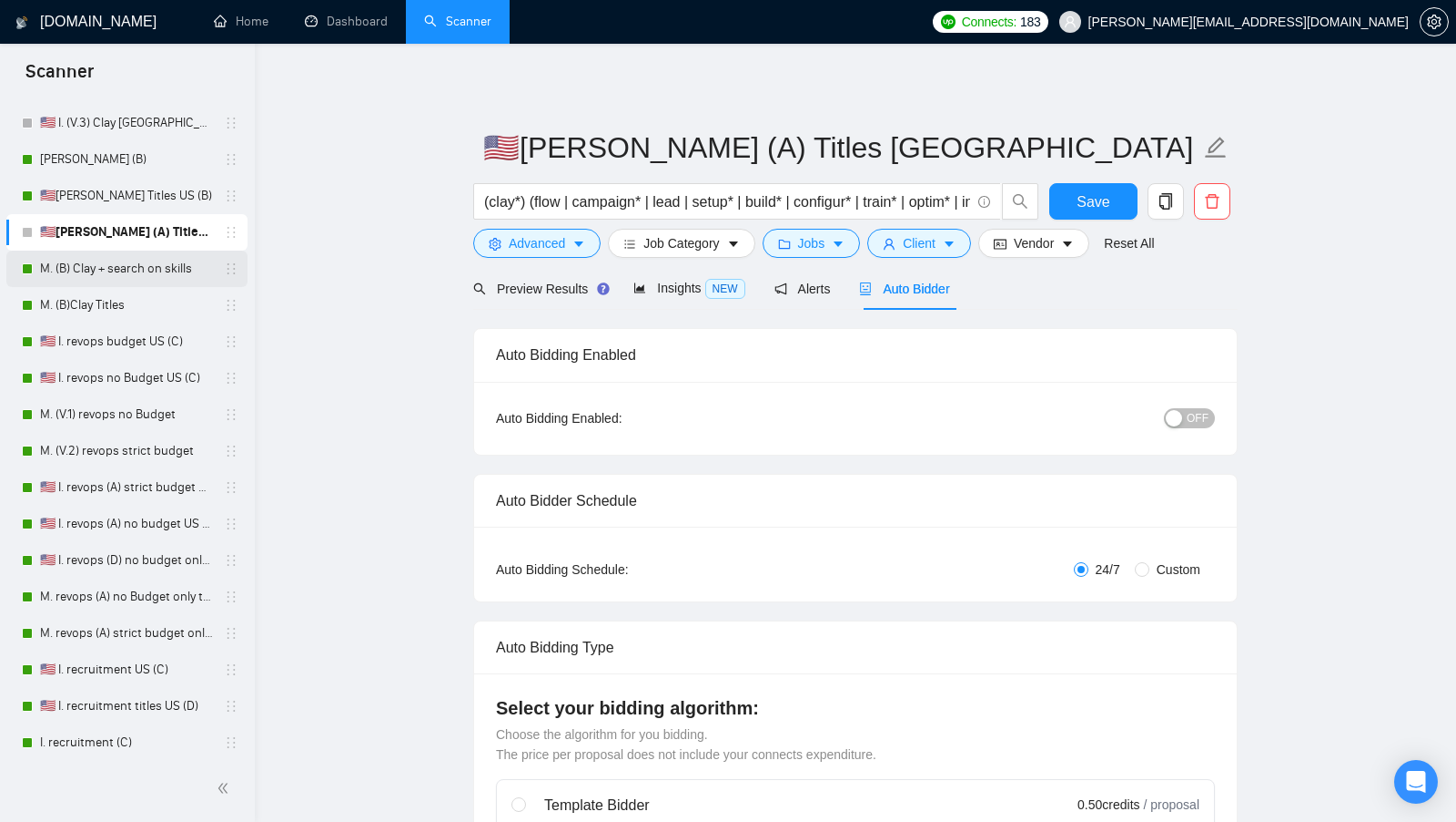
click at [158, 280] on link "M. (B) Clay + search on skills" at bounding box center [127, 268] width 173 height 37
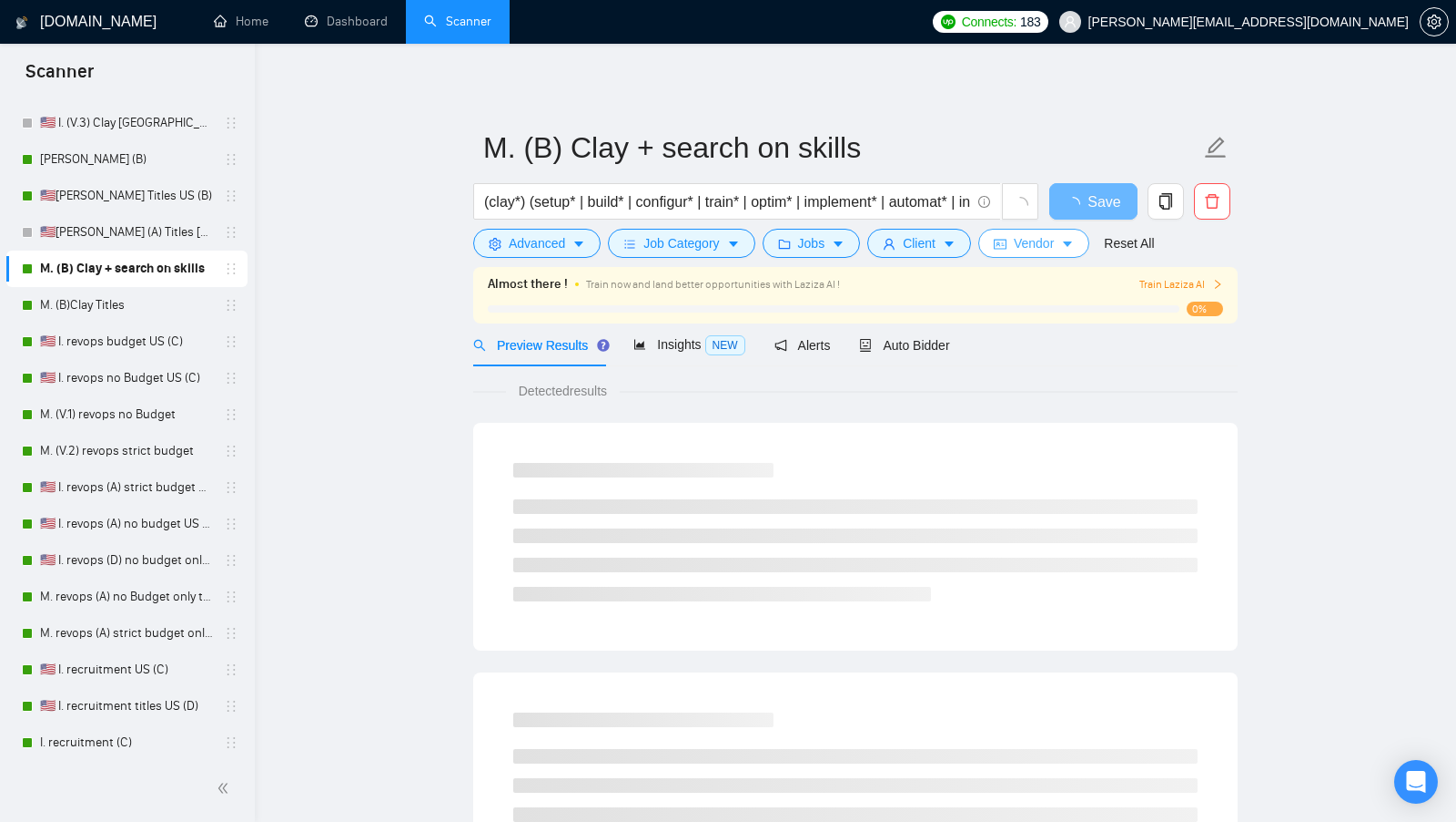
click at [1054, 253] on button "Vendor" at bounding box center [1034, 243] width 111 height 29
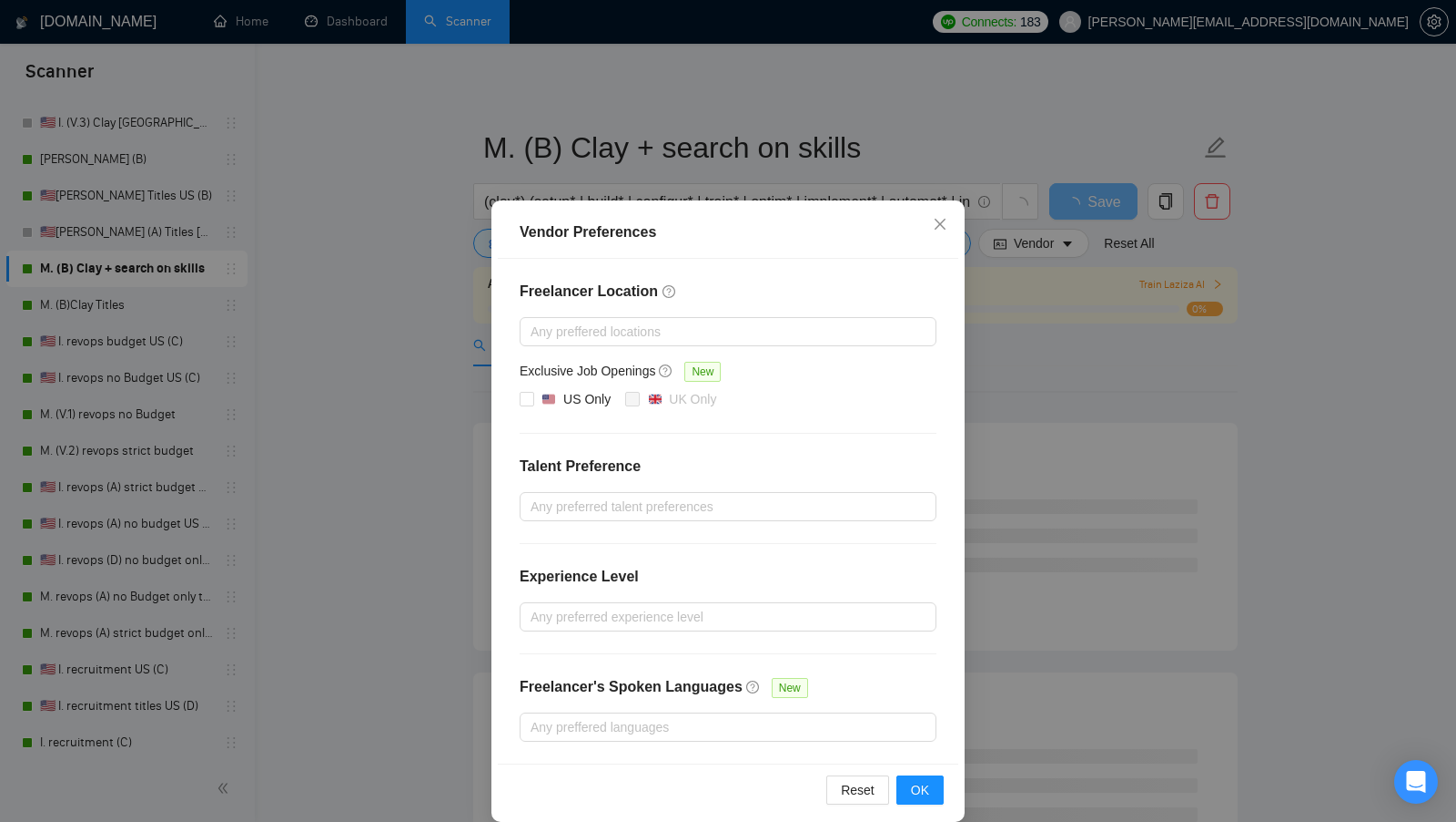
click at [1172, 355] on div "Vendor Preferences Freelancer Location Any preffered locations Exclusive Job Op…" at bounding box center [728, 411] width 1456 height 822
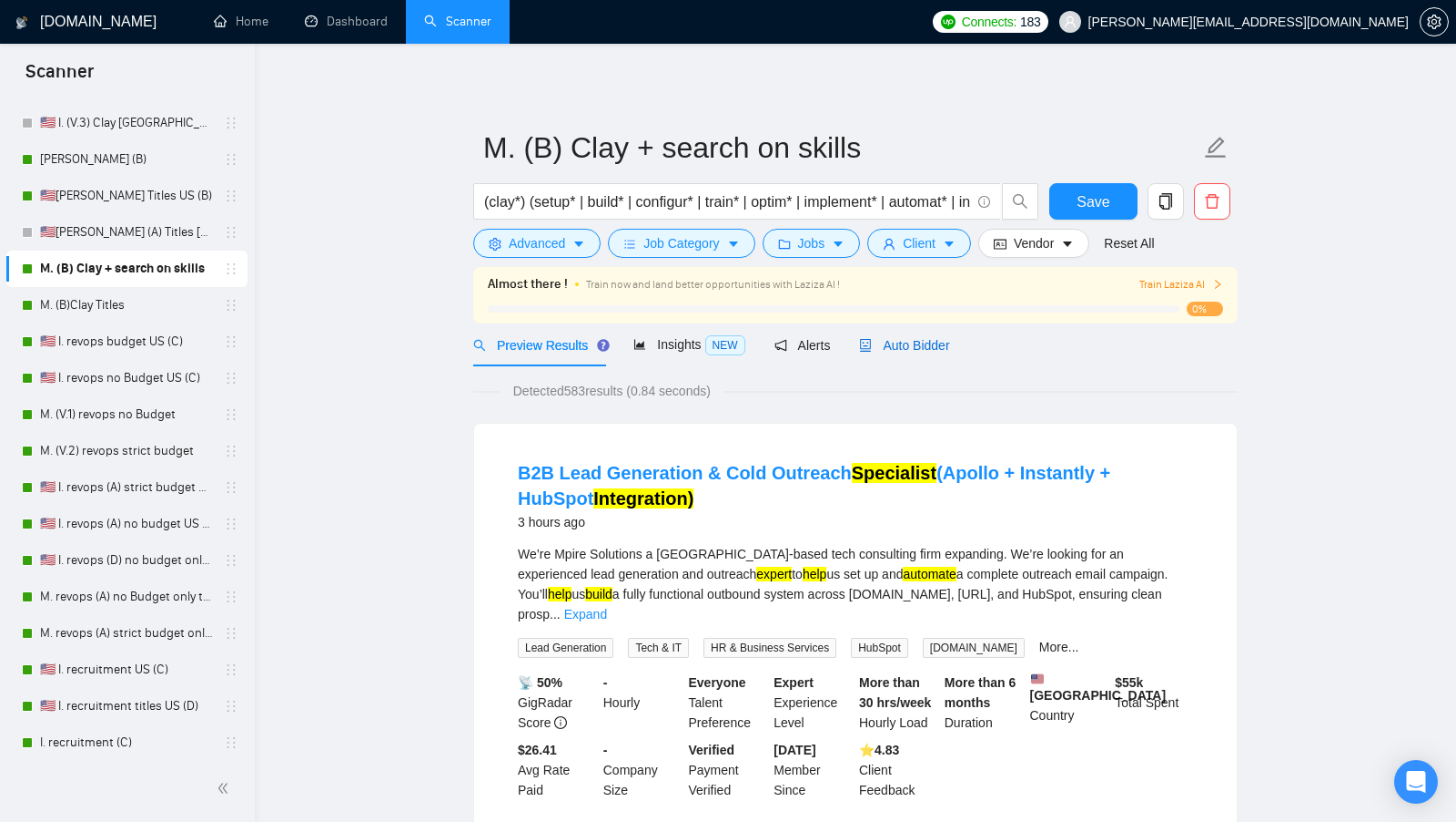
click at [929, 345] on span "Auto Bidder" at bounding box center [904, 344] width 90 height 14
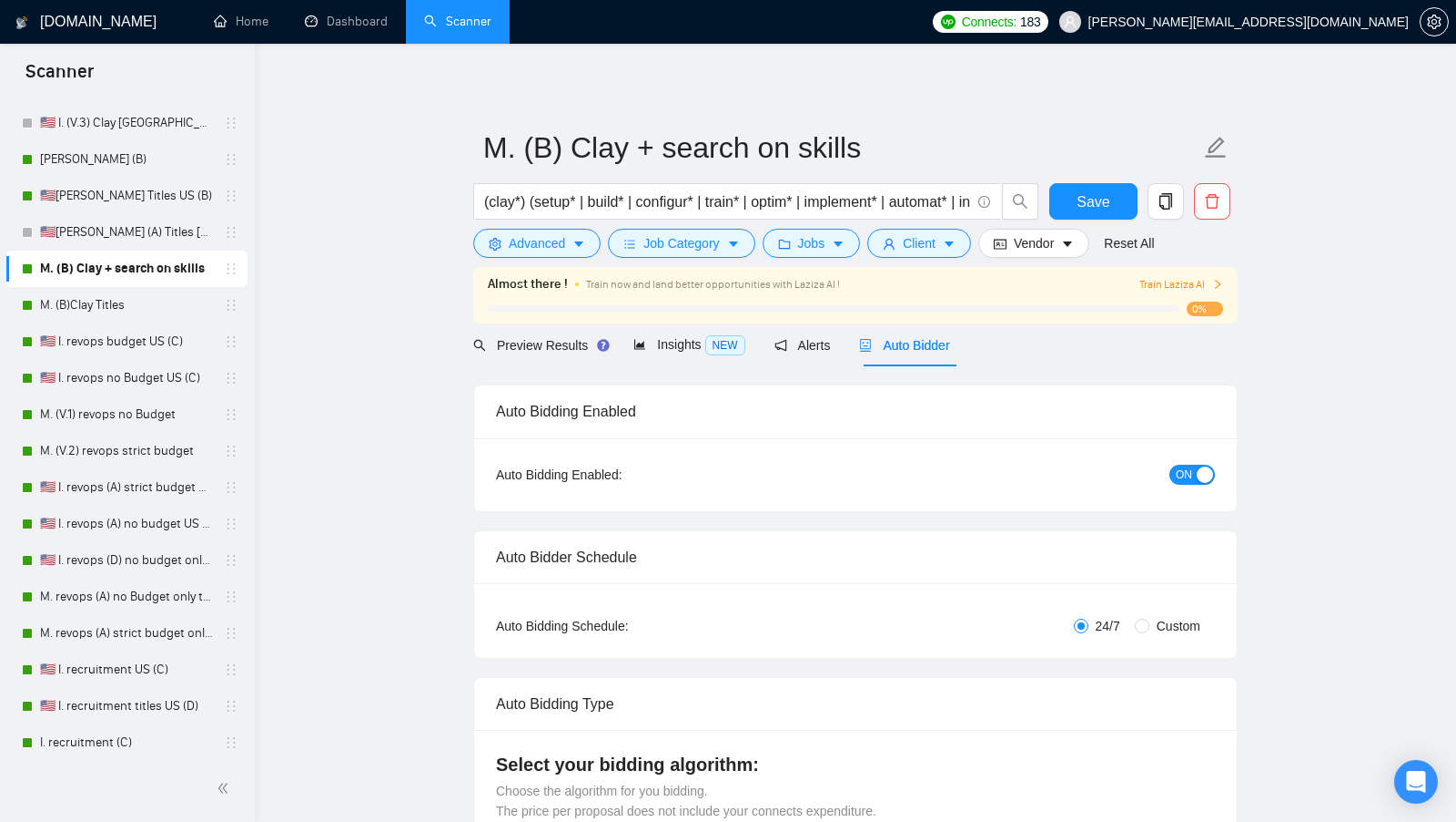
click at [1190, 471] on span "ON" at bounding box center [1183, 474] width 16 height 20
click at [1109, 202] on span "Save" at bounding box center [1093, 201] width 33 height 23
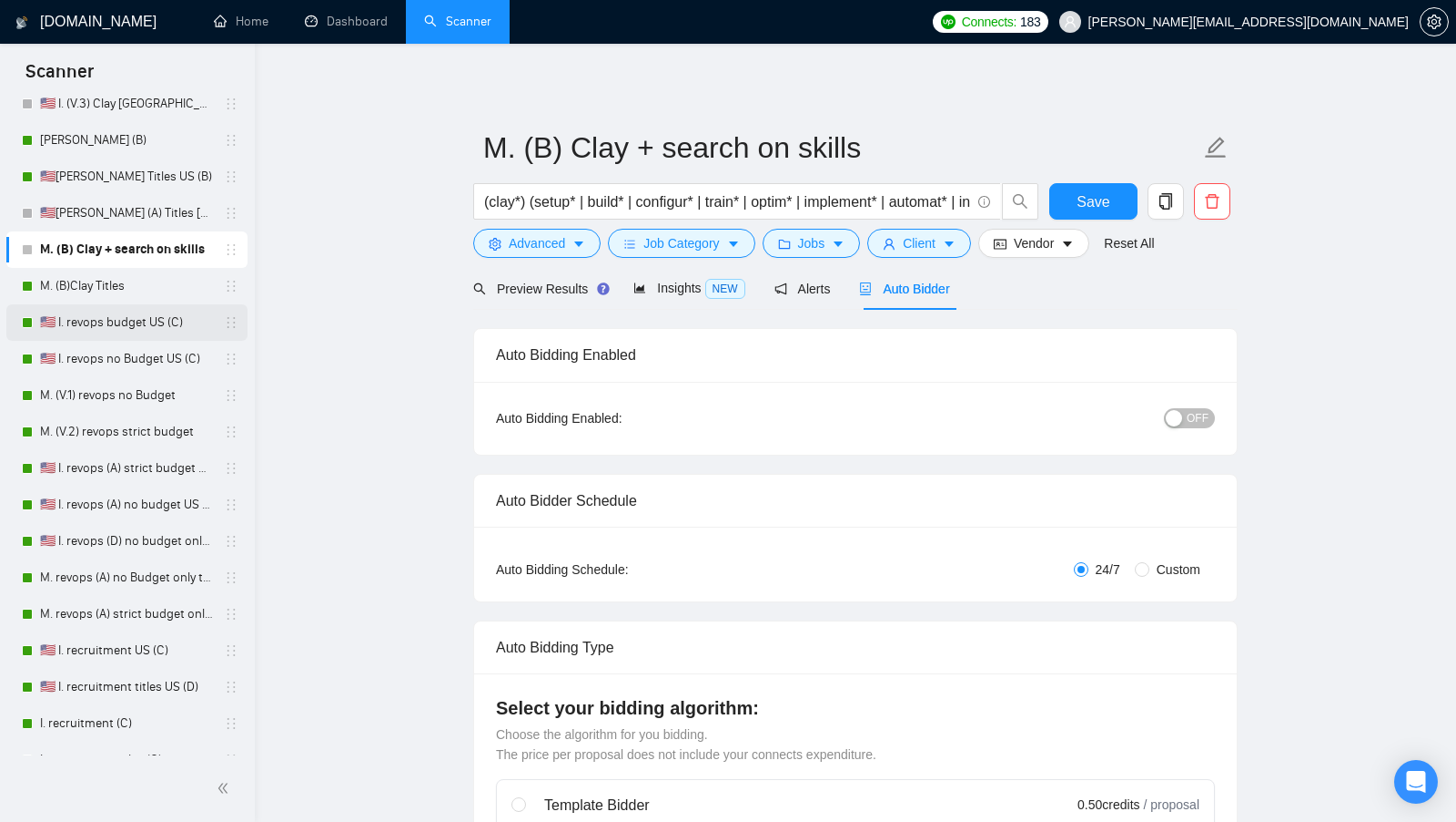
scroll to position [156, 0]
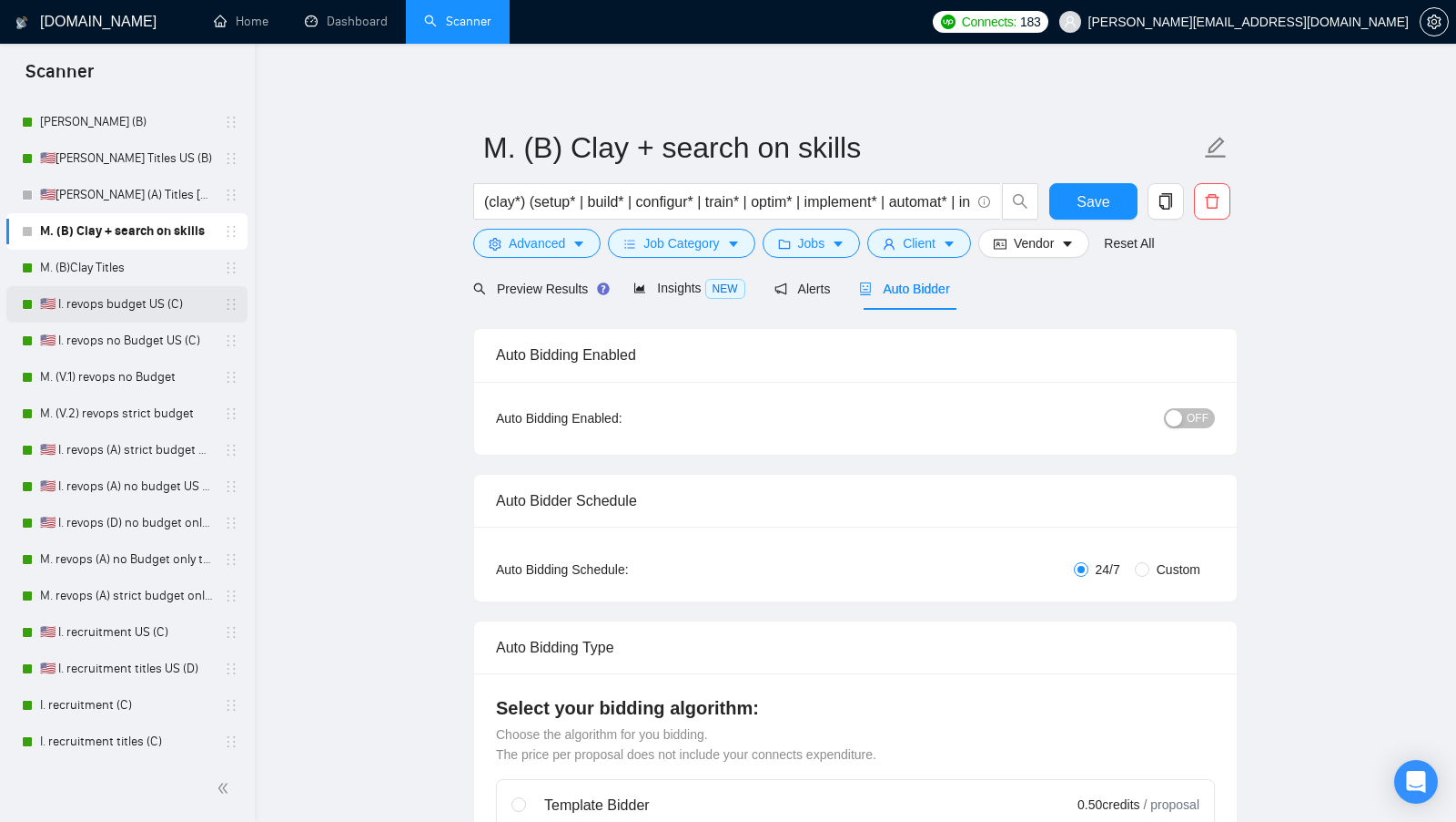
click at [146, 311] on link "🇺🇸 I. revops budget US (C)" at bounding box center [127, 304] width 173 height 37
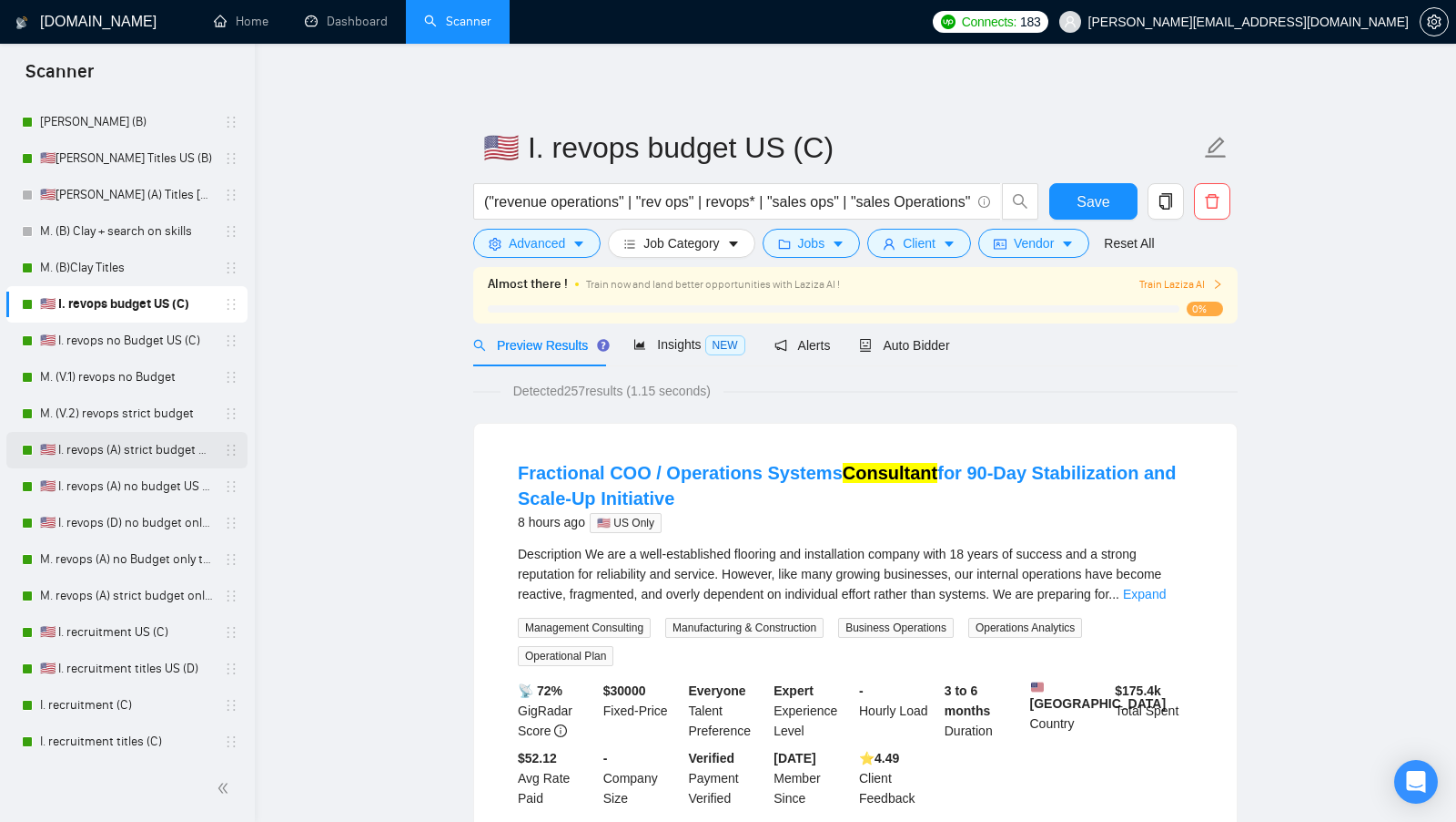
click at [122, 451] on link "🇺🇸 I. revops (A) strict budget US only titles" at bounding box center [127, 450] width 173 height 37
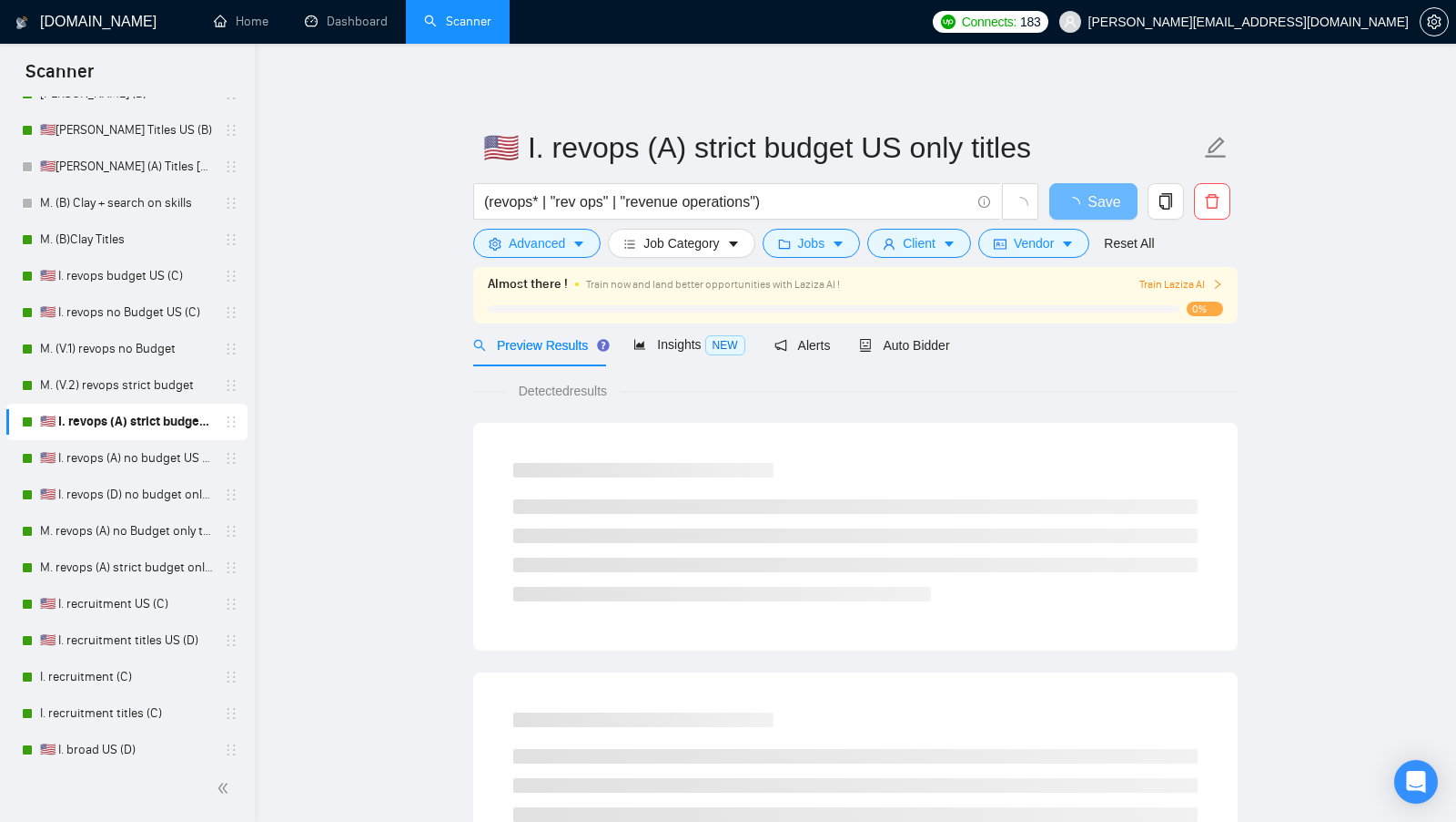
scroll to position [187, 0]
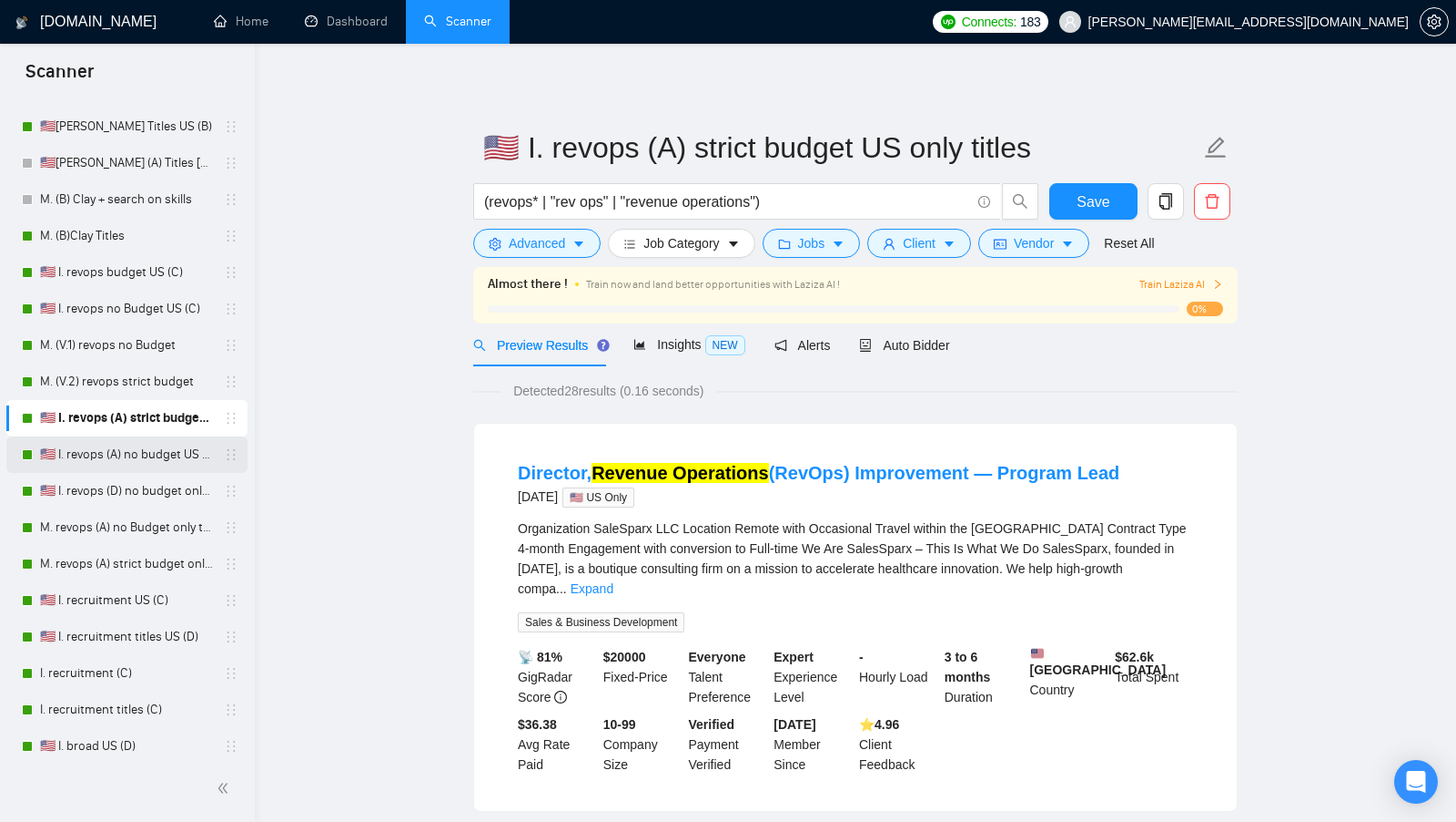
click at [124, 448] on link "🇺🇸 I. revops (A) no budget US only titles" at bounding box center [127, 454] width 173 height 37
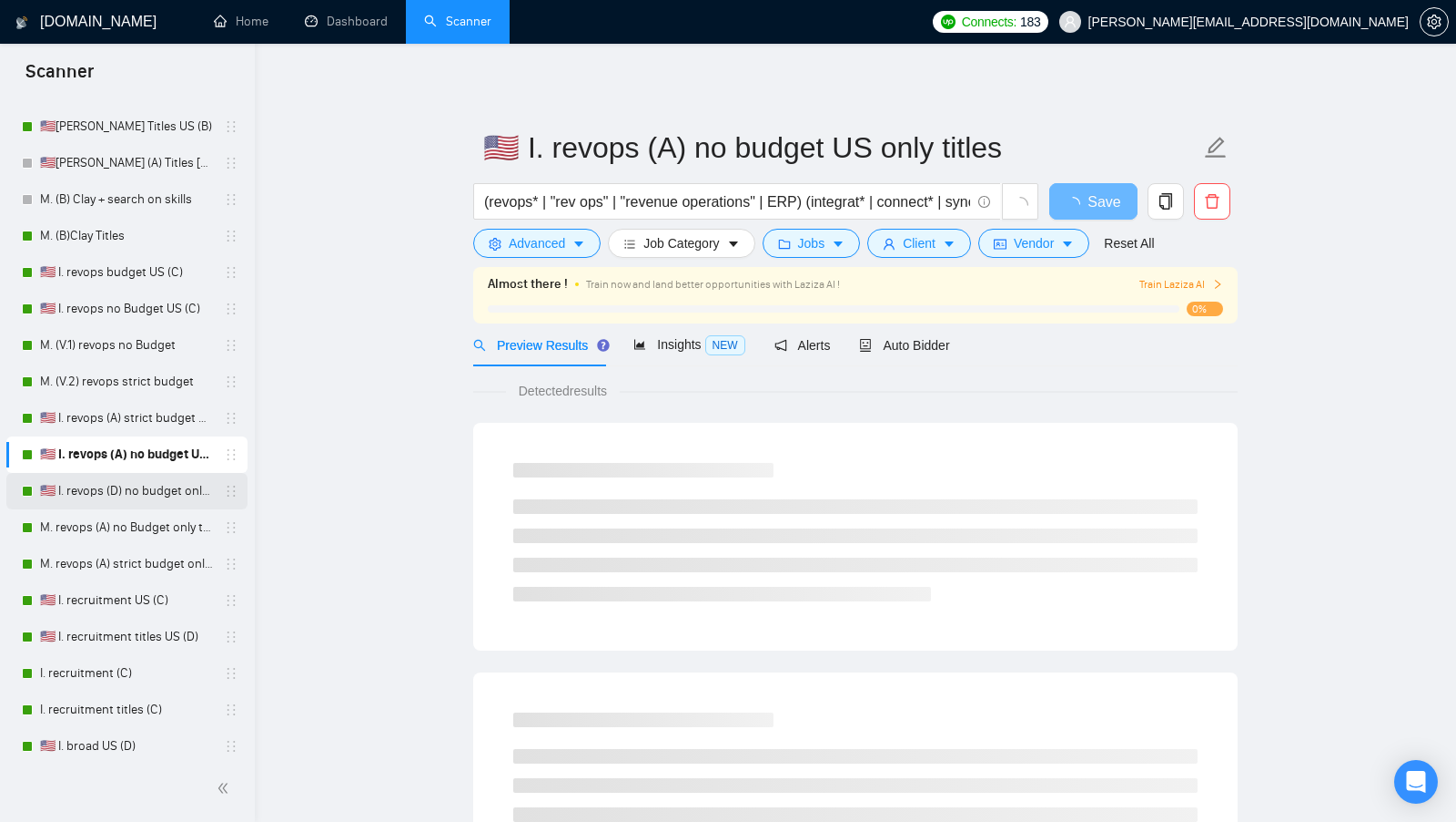
scroll to position [251, 0]
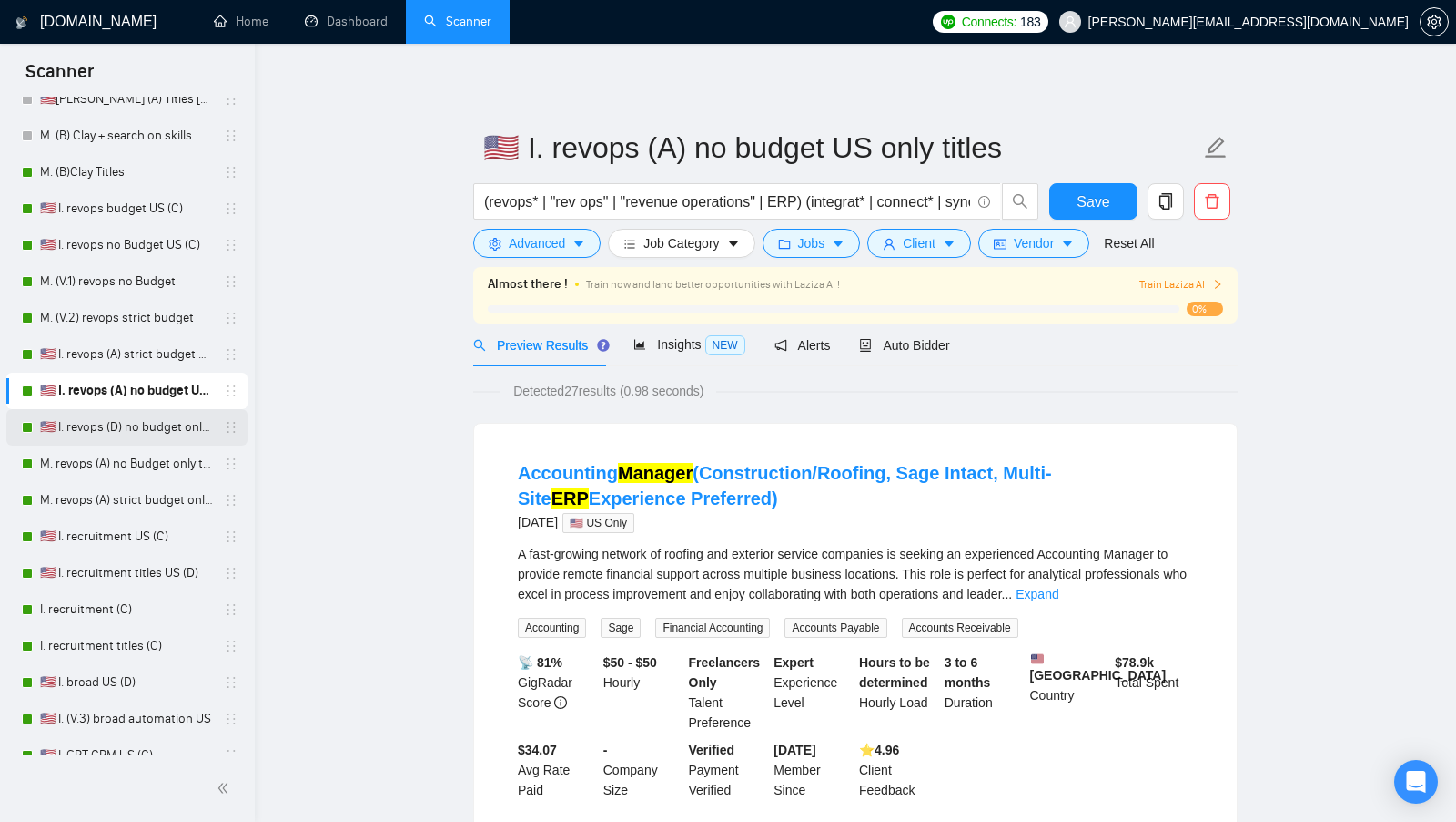
click at [98, 436] on link "🇺🇸 I. revops (D) no budget only titles" at bounding box center [127, 427] width 173 height 37
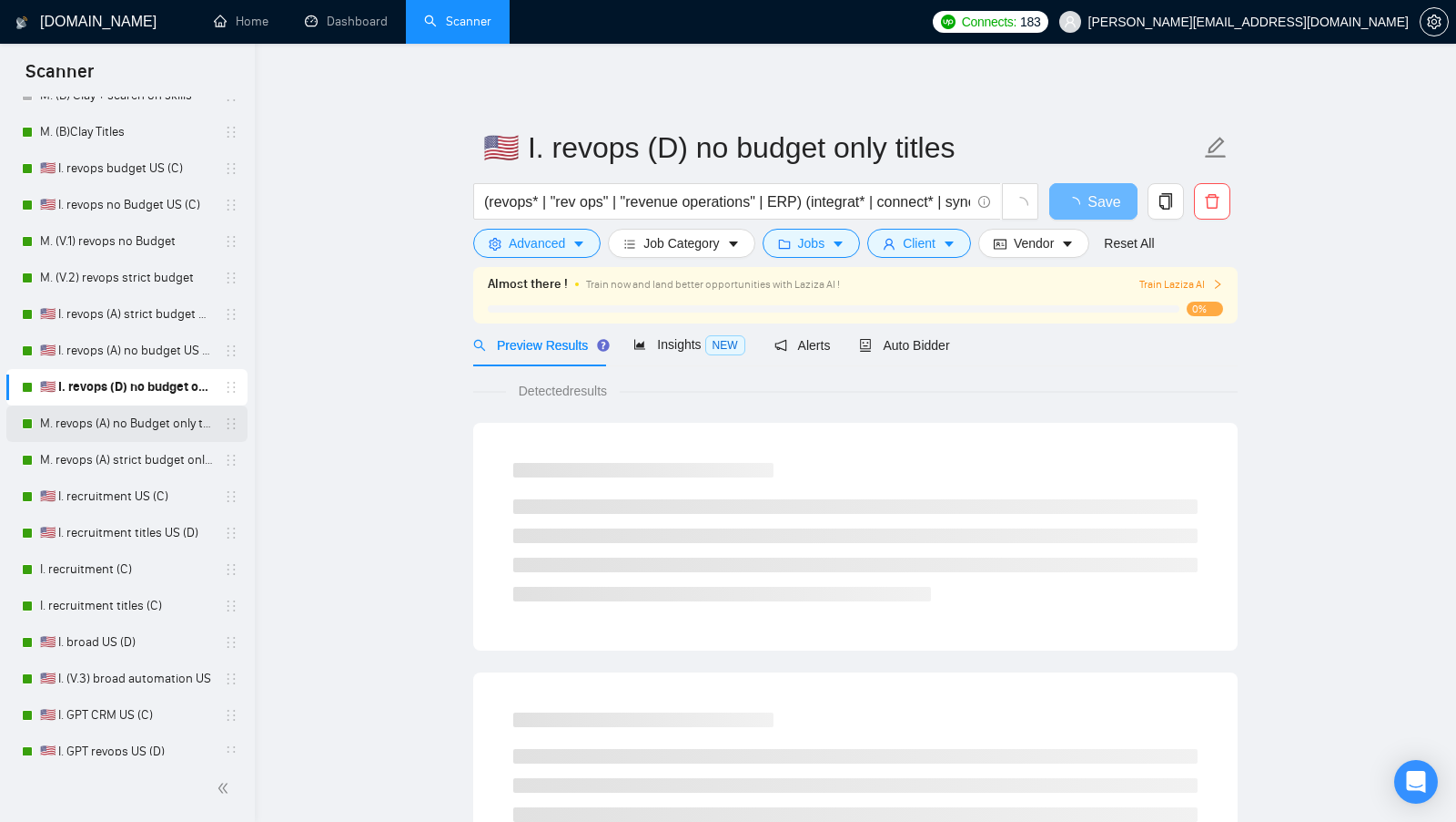
scroll to position [309, 0]
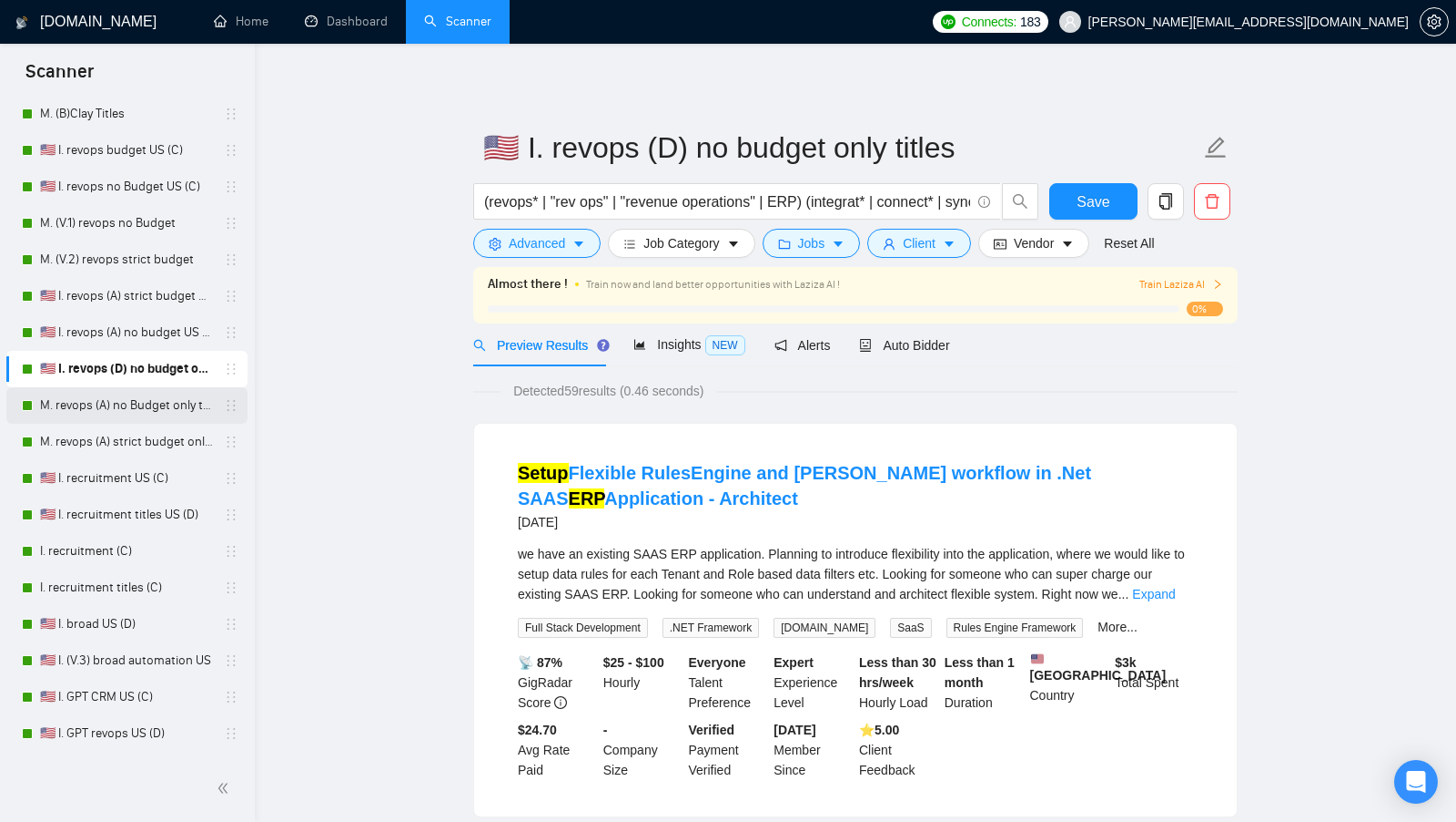
click at [123, 402] on link "M. revops (A) no Budget only titles" at bounding box center [127, 405] width 173 height 37
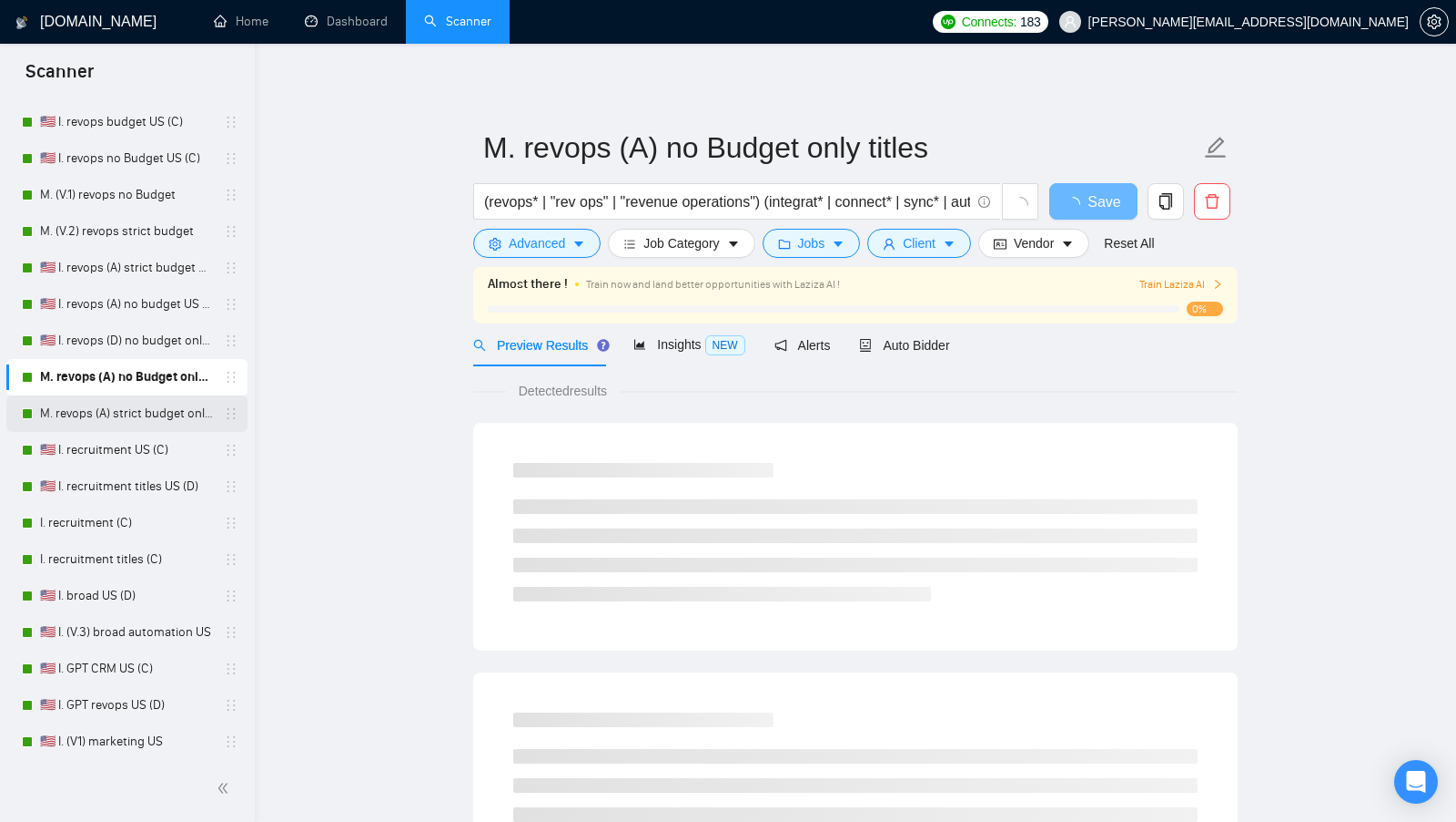
scroll to position [340, 0]
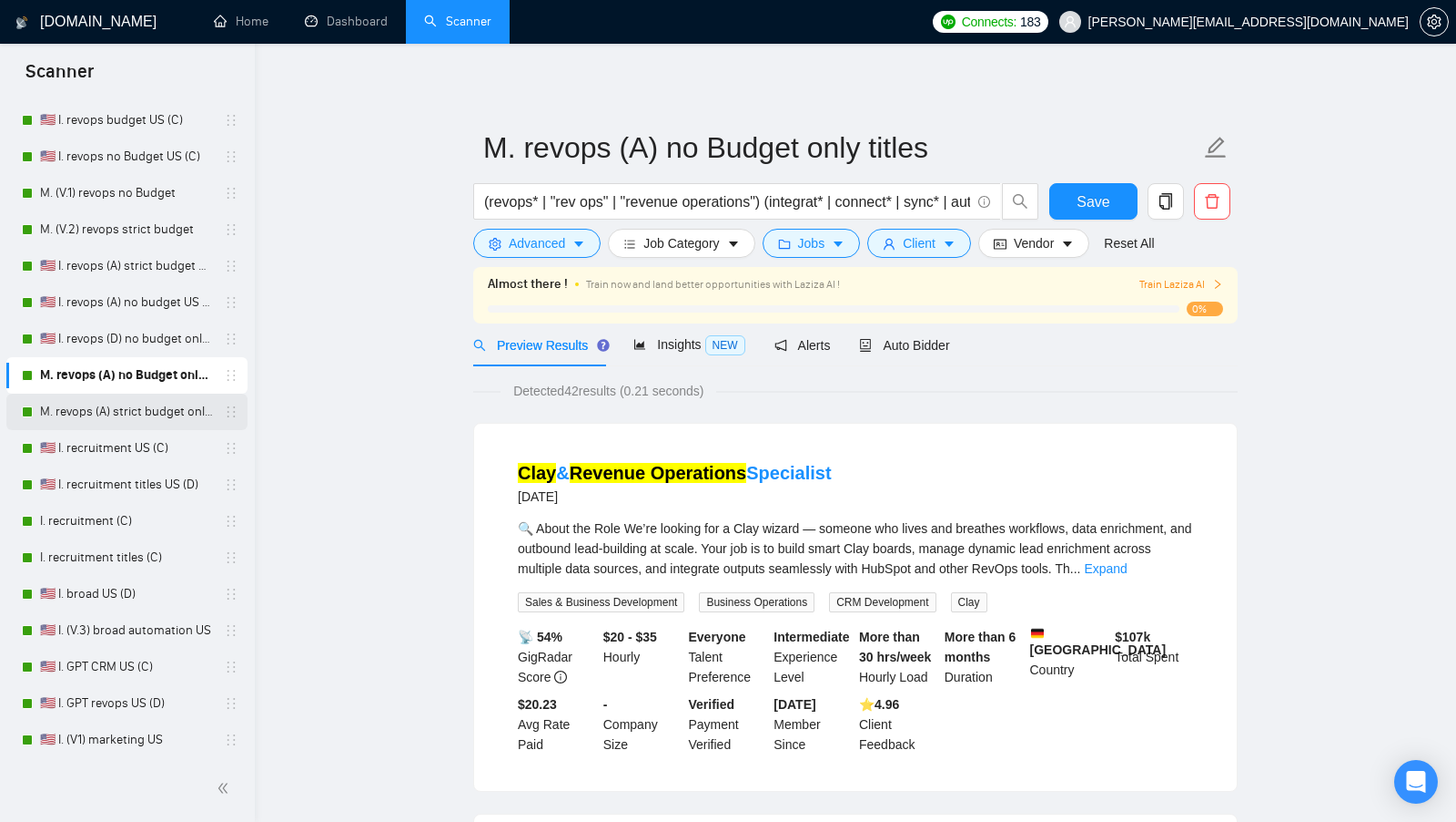
click at [134, 421] on link "M. revops (A) strict budget only titles" at bounding box center [127, 411] width 173 height 37
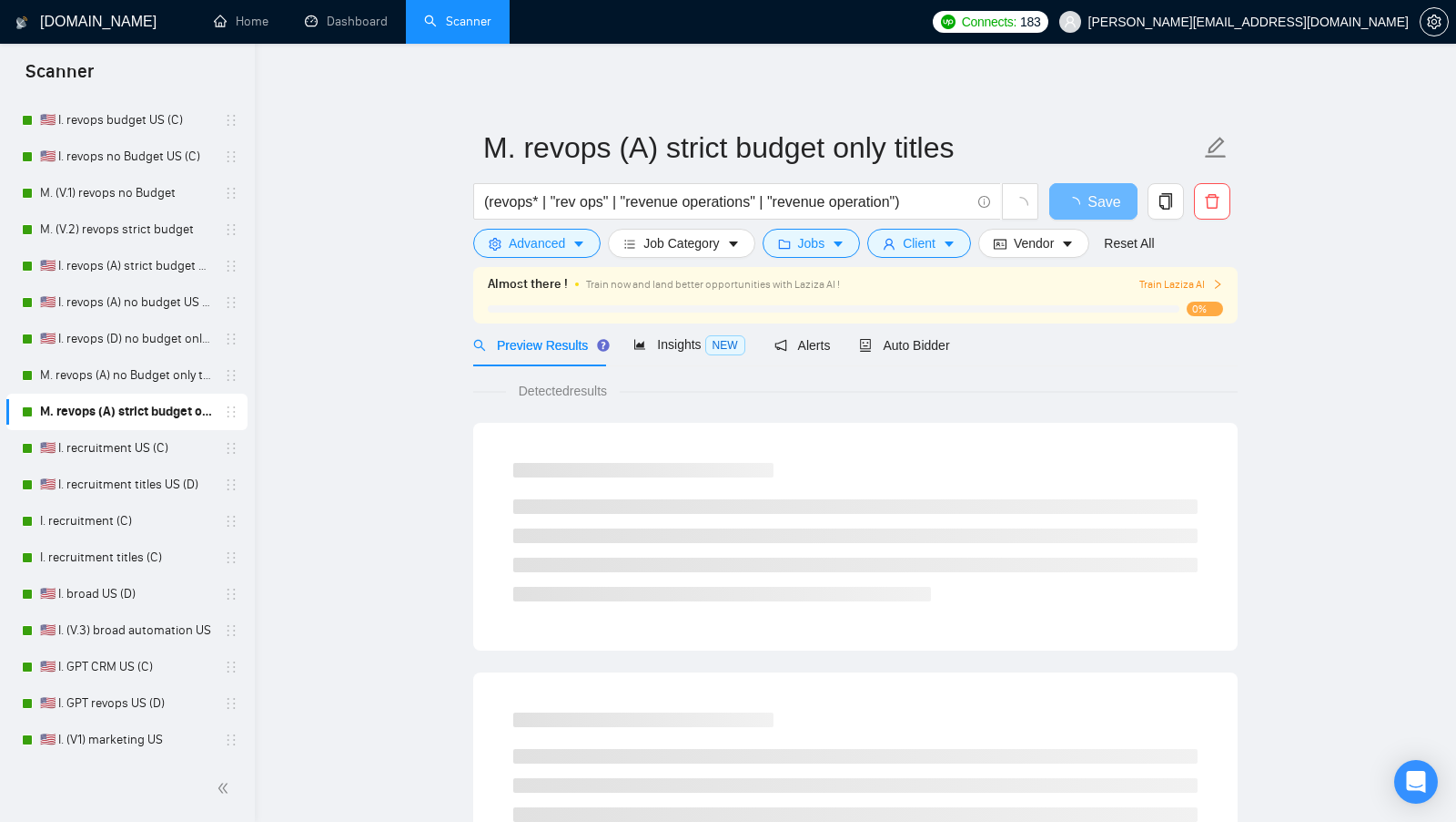
scroll to position [393, 0]
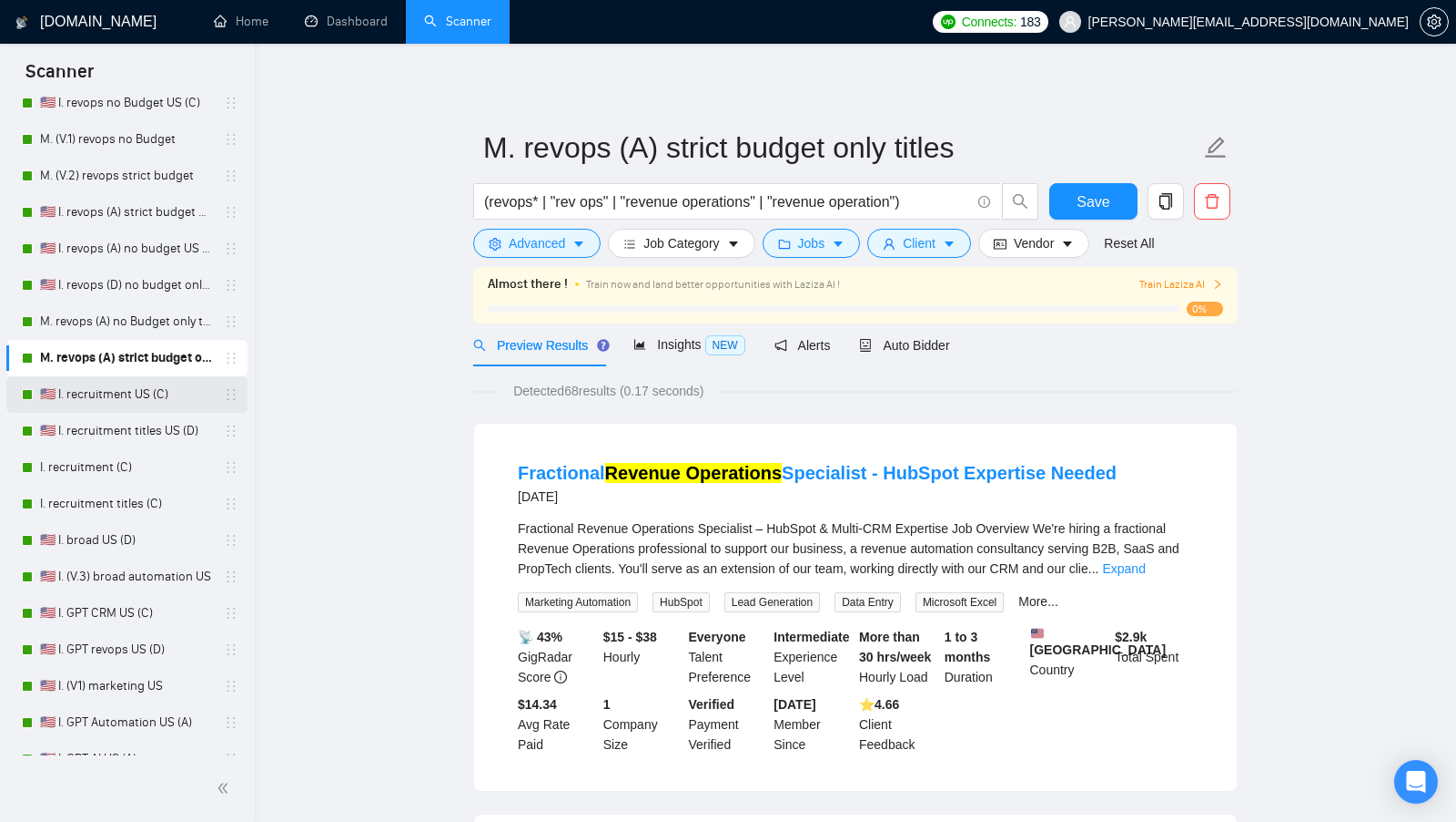
click at [140, 400] on link "🇺🇸 I. recruitment US (C)" at bounding box center [127, 394] width 173 height 37
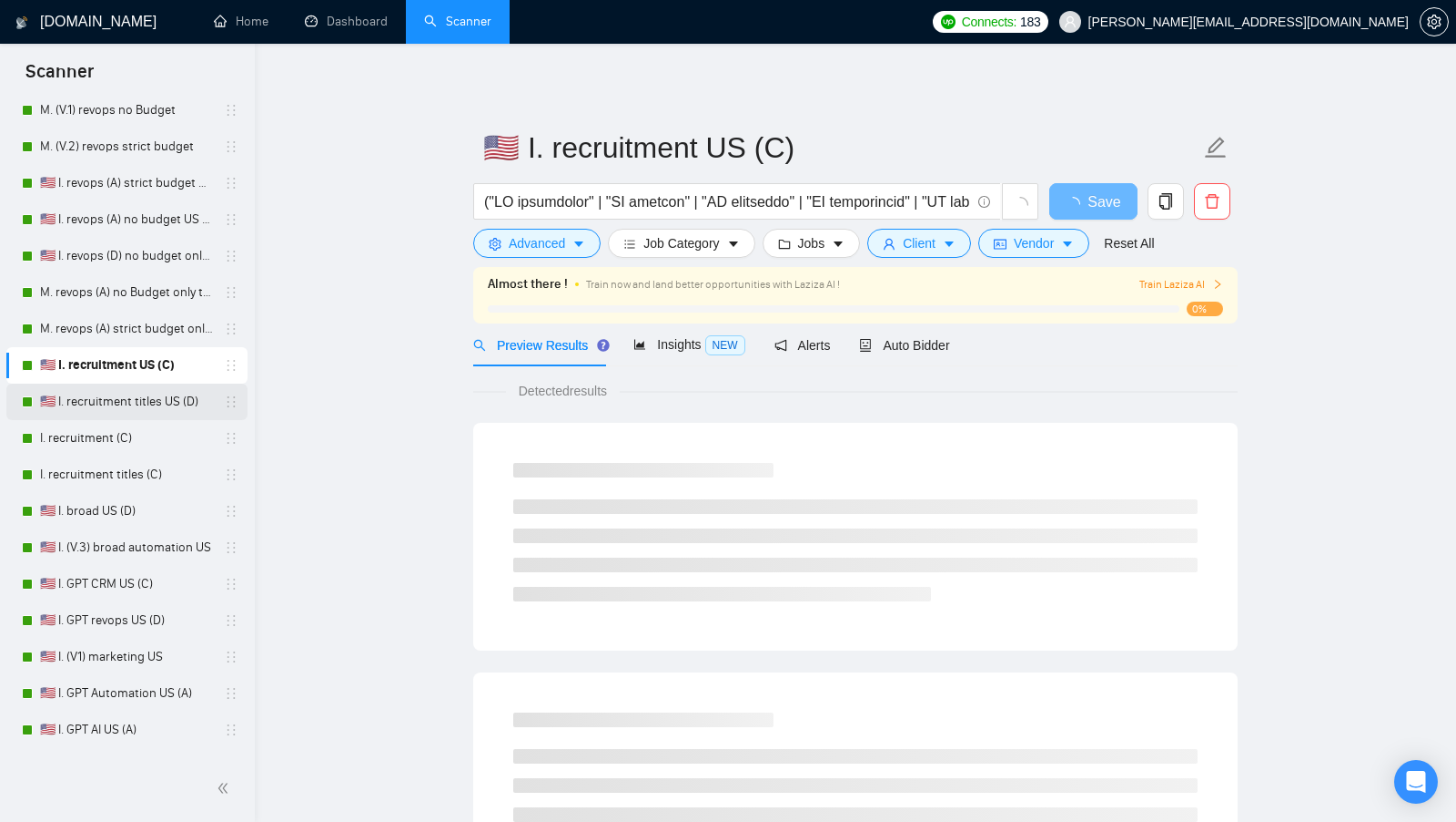
scroll to position [425, 0]
click at [137, 404] on link "🇺🇸 I. recruitment titles US (D)" at bounding box center [127, 399] width 173 height 37
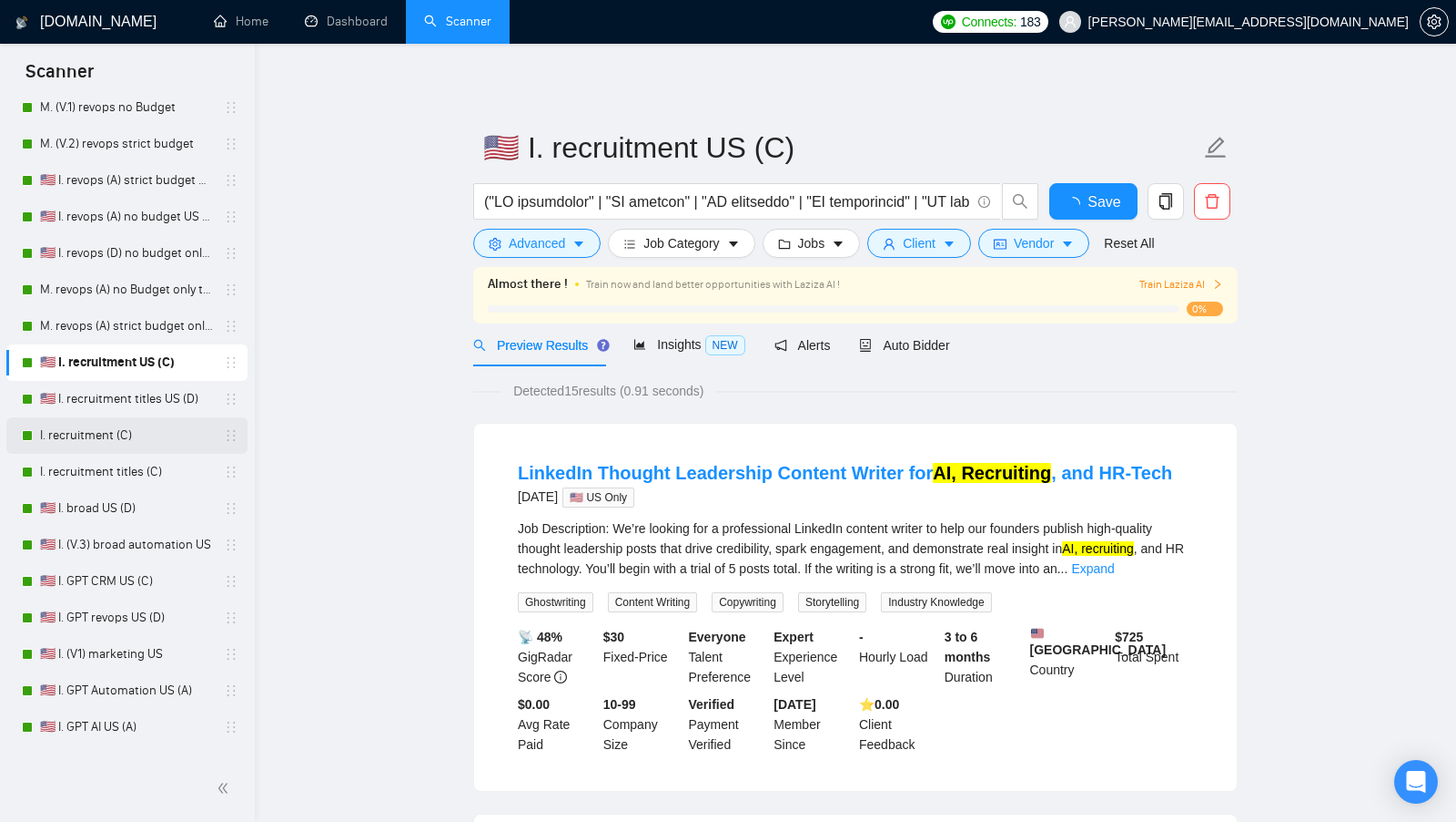
scroll to position [461, 0]
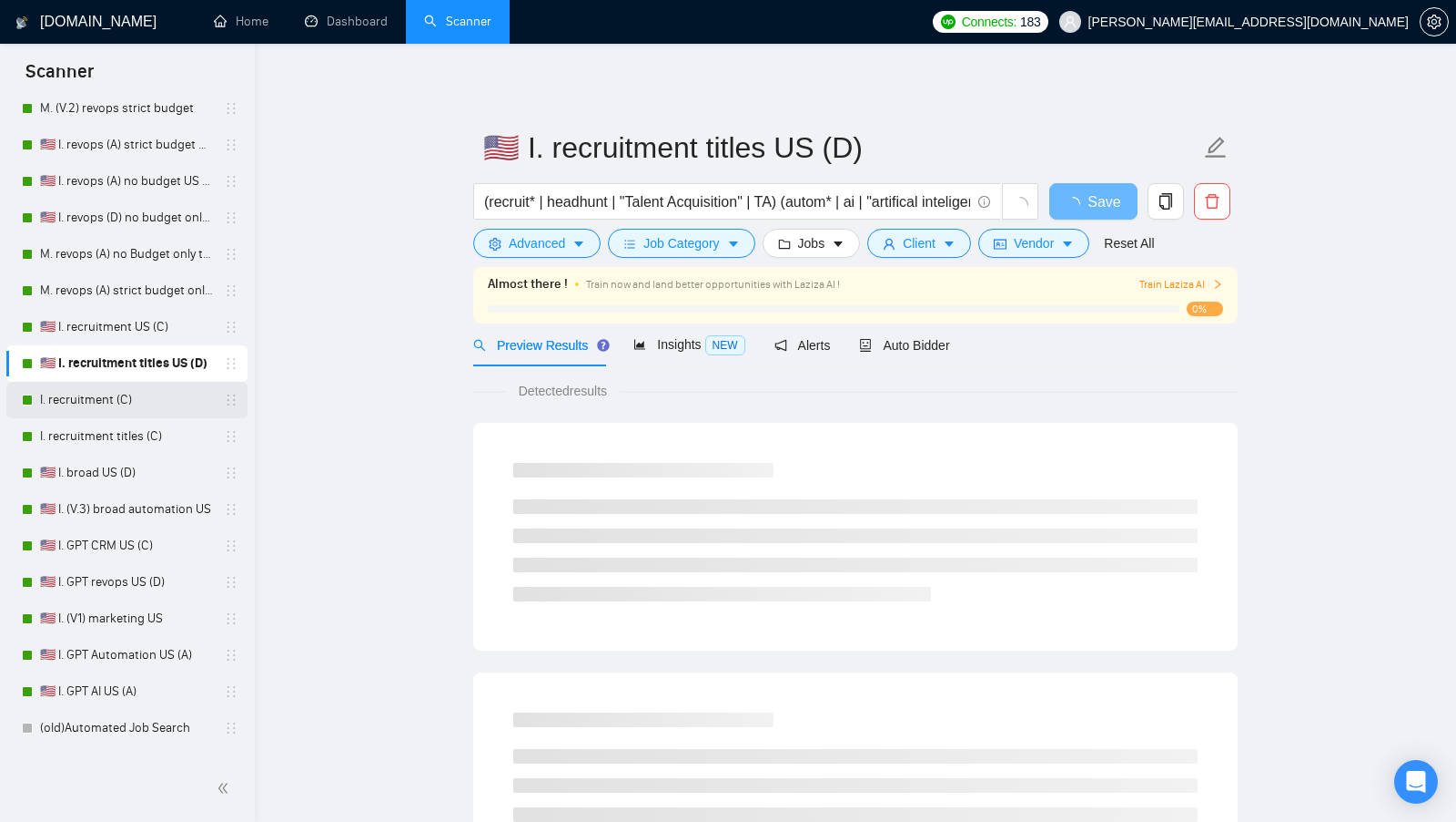
click at [132, 409] on link "I. recruitment (C)" at bounding box center [127, 400] width 173 height 37
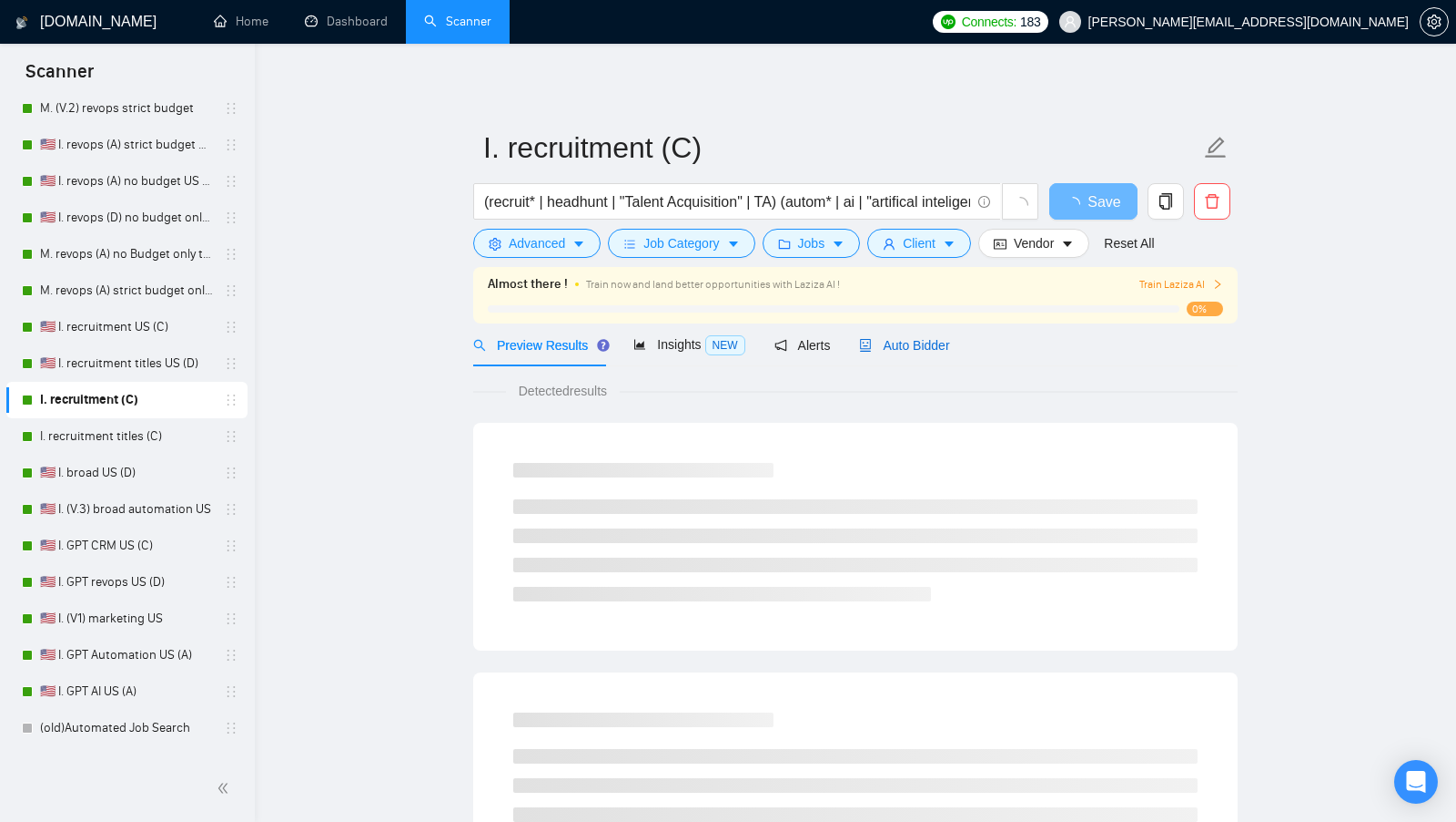
click at [921, 352] on div "Auto Bidder" at bounding box center [904, 344] width 90 height 20
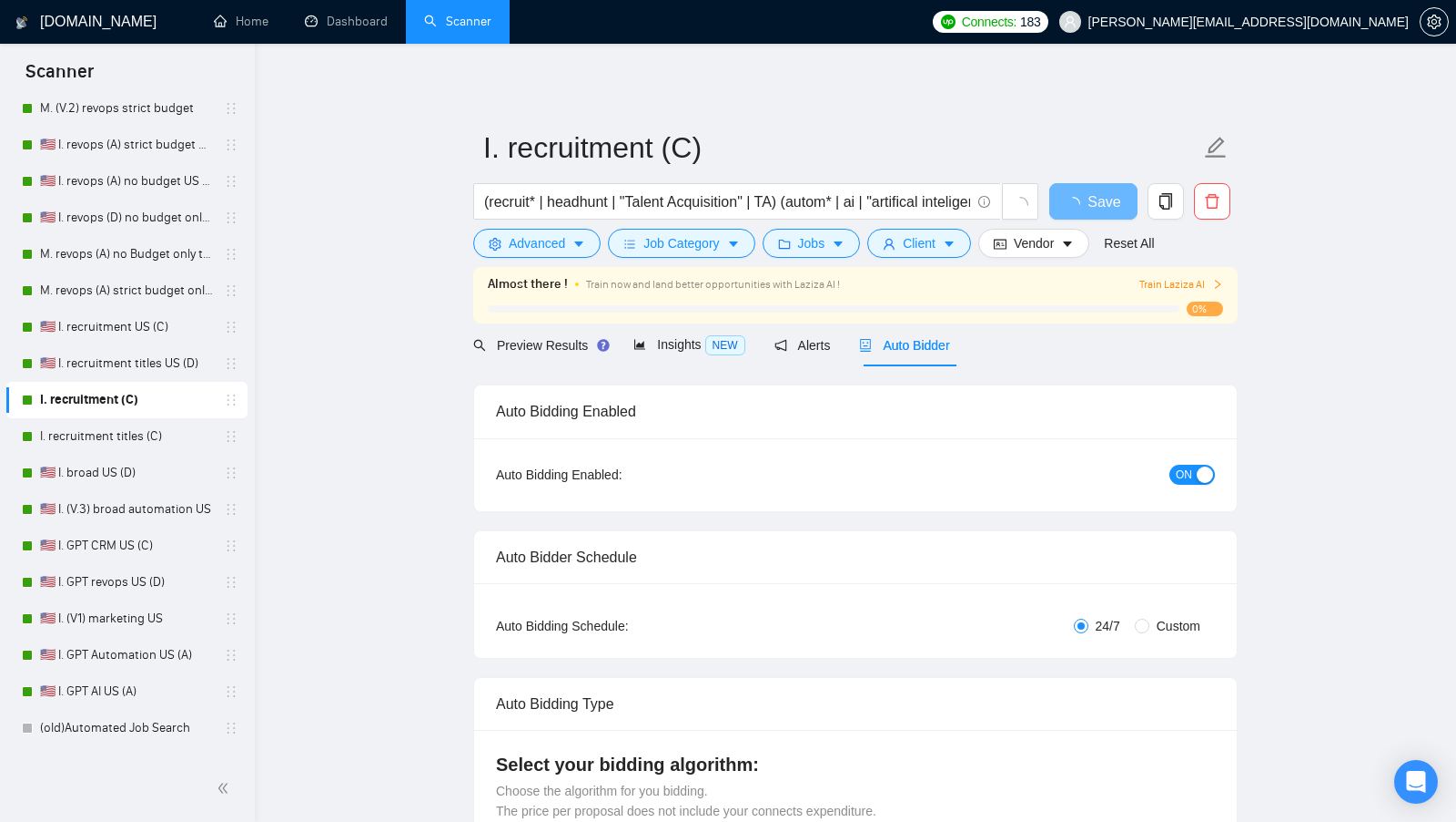
click at [1200, 474] on div "button" at bounding box center [1204, 474] width 16 height 16
click at [1067, 195] on button "Save" at bounding box center [1094, 201] width 88 height 37
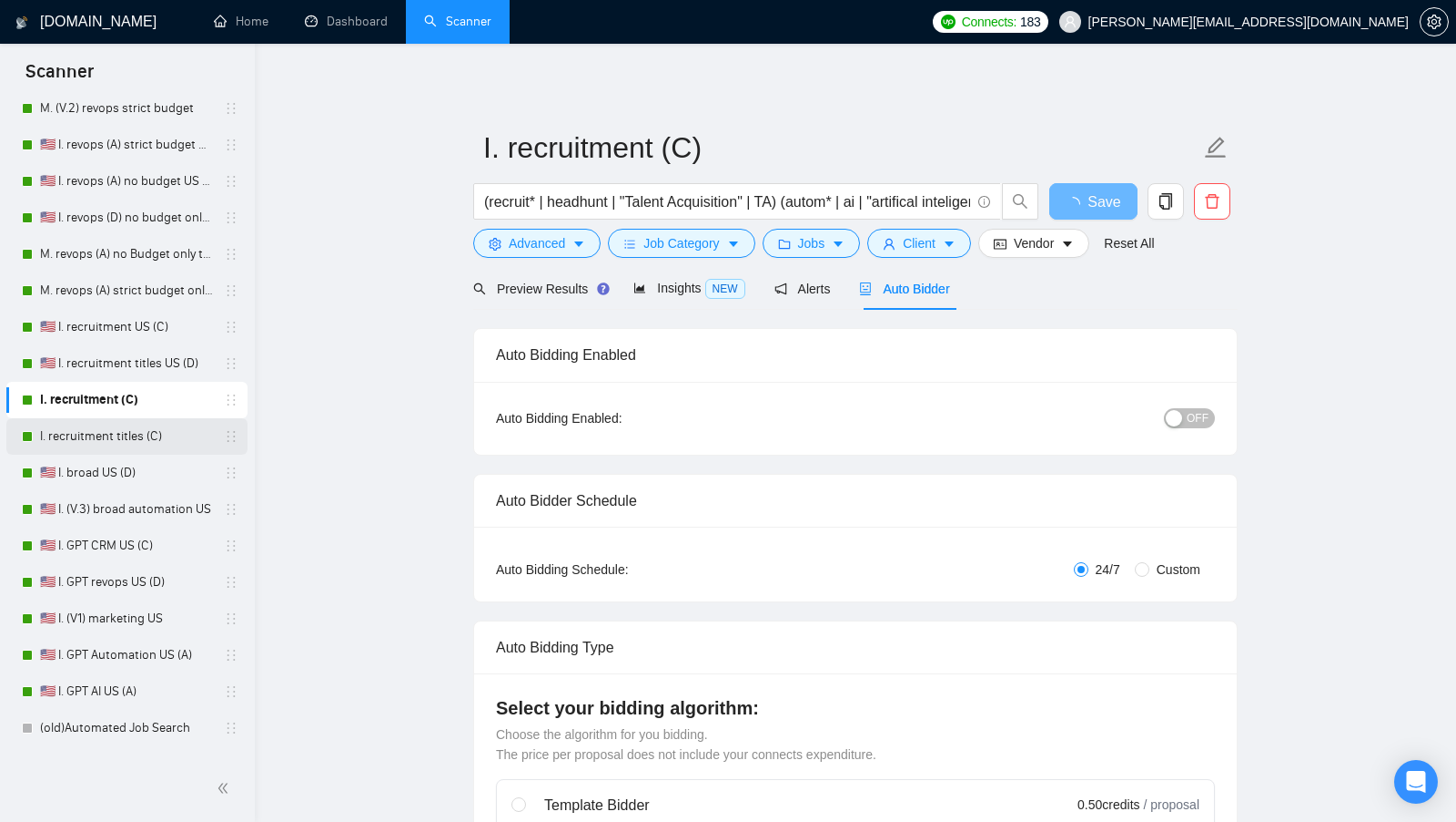
click at [101, 427] on link "I. recruitment titles (C)" at bounding box center [127, 436] width 173 height 37
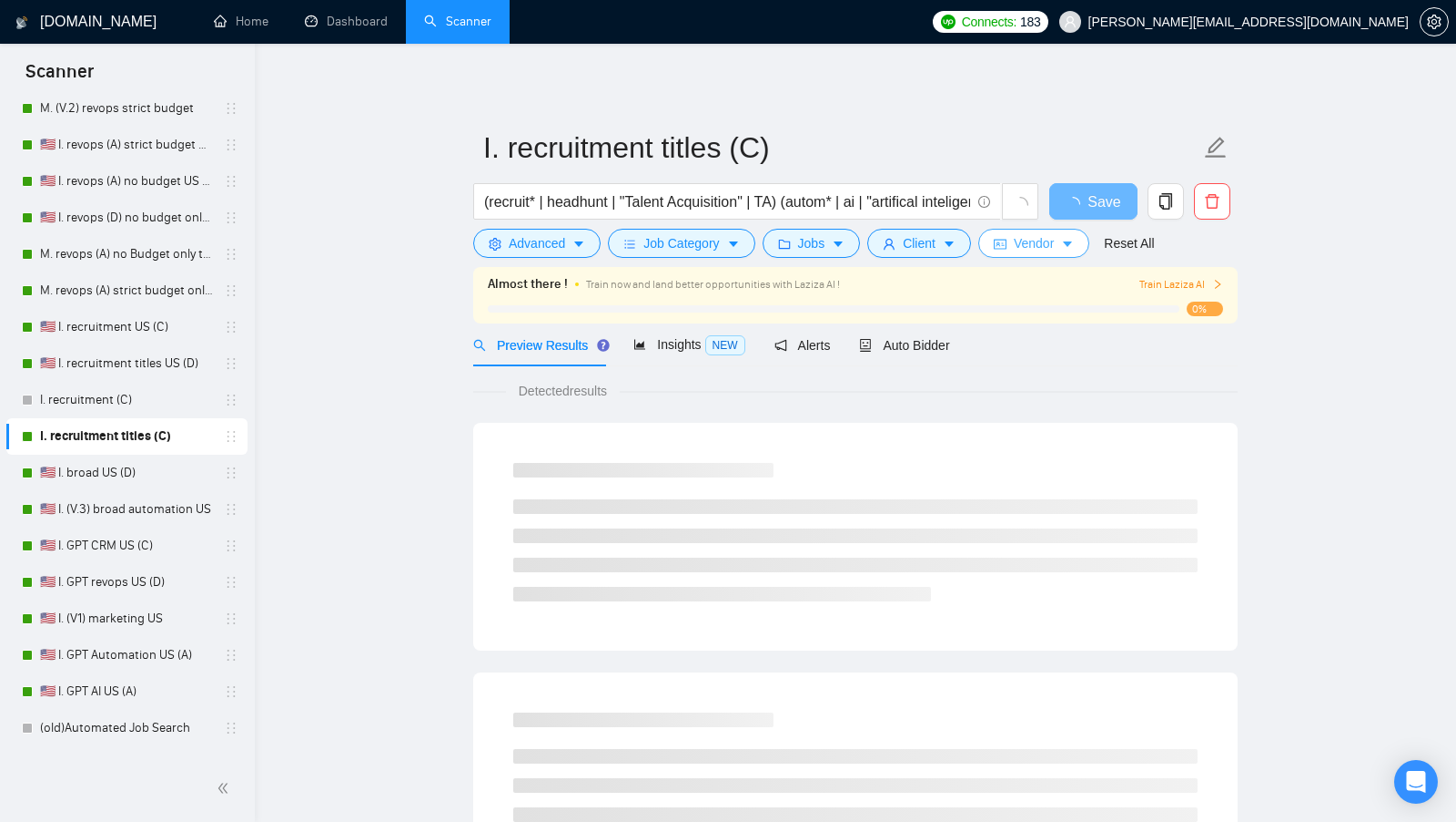
click at [1062, 249] on button "Vendor" at bounding box center [1034, 243] width 111 height 29
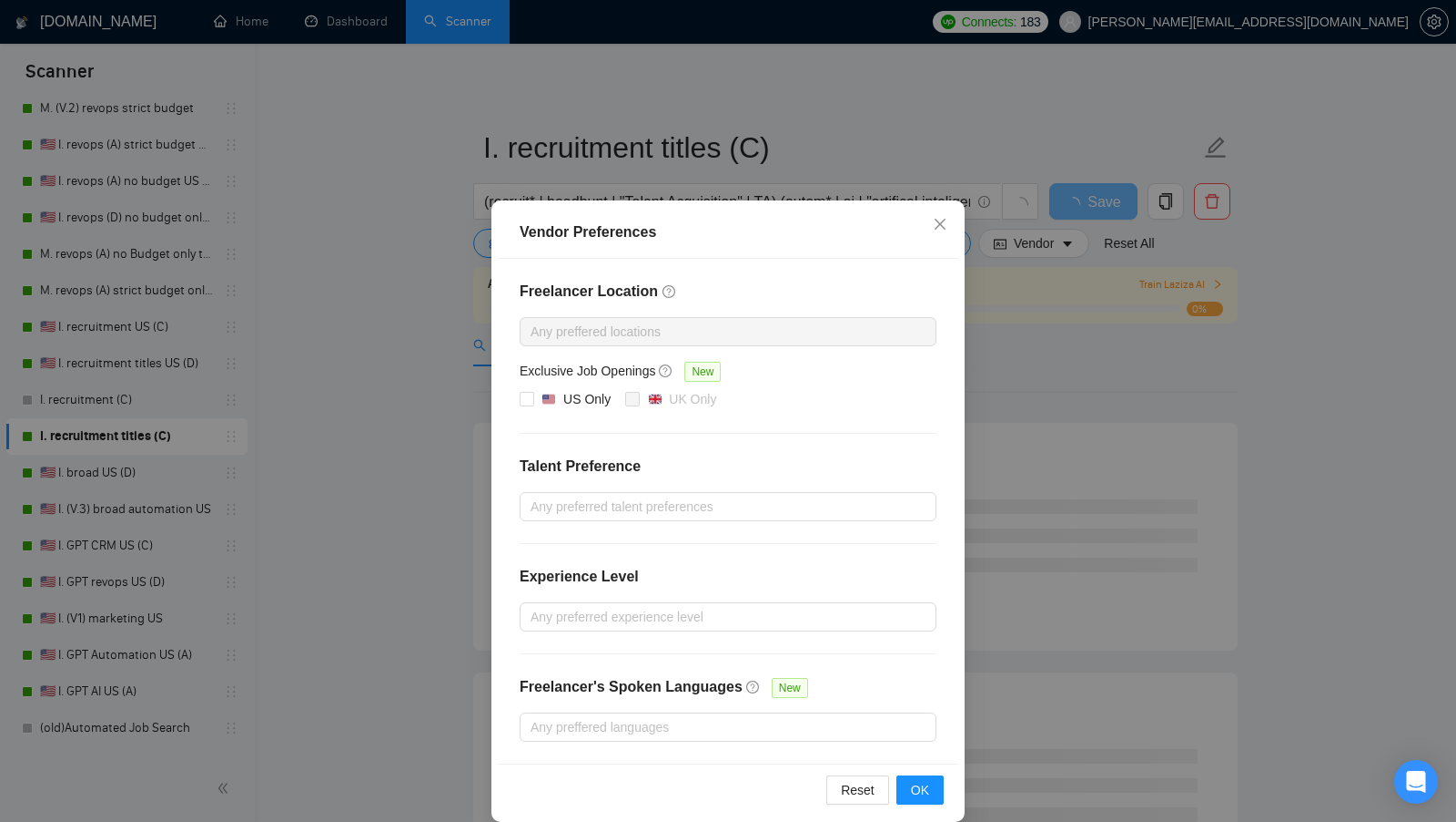
click at [1089, 388] on div "Vendor Preferences Freelancer Location Any preffered locations Exclusive Job Op…" at bounding box center [728, 411] width 1456 height 822
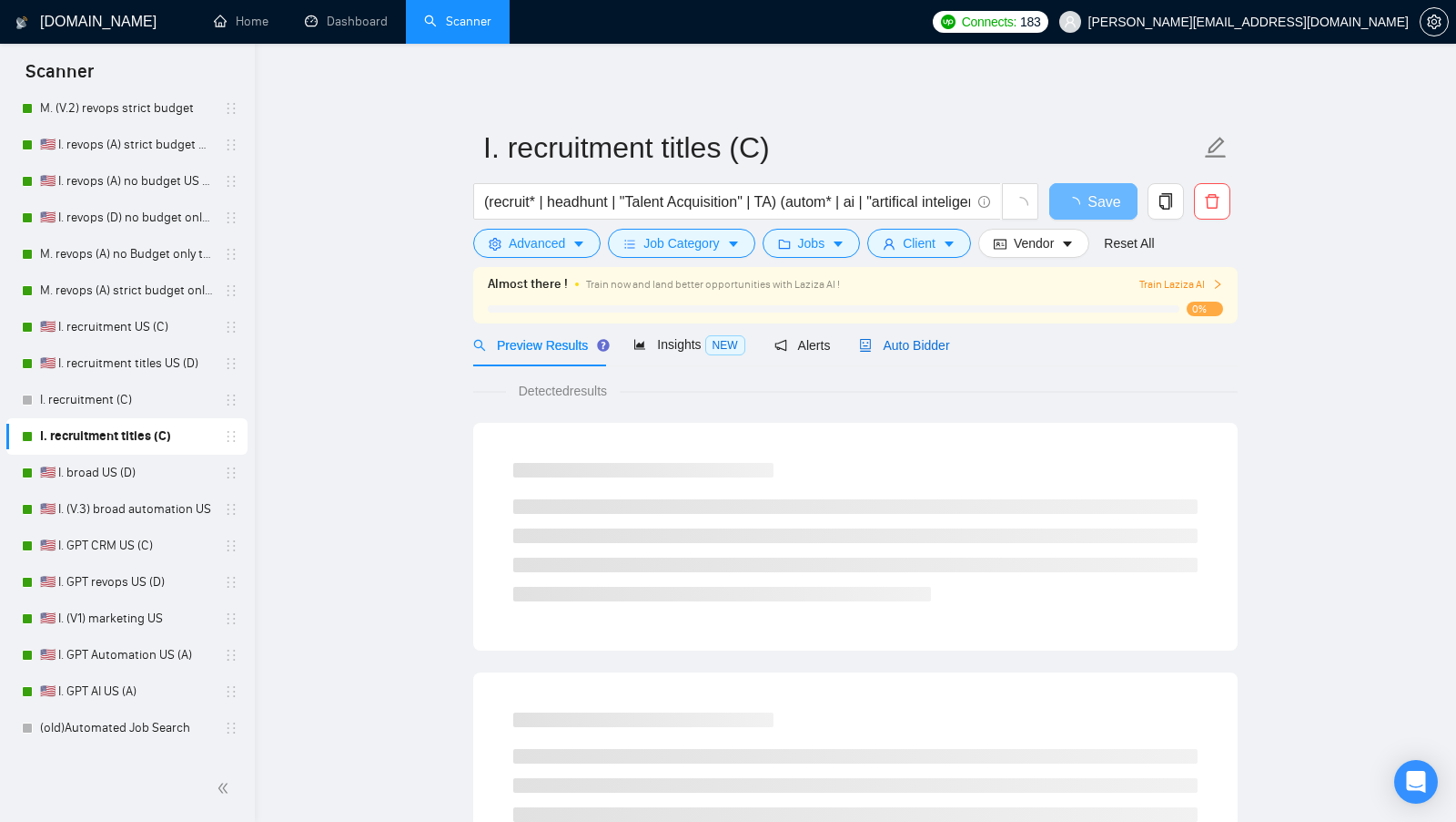
click at [948, 346] on span "Auto Bidder" at bounding box center [904, 344] width 90 height 14
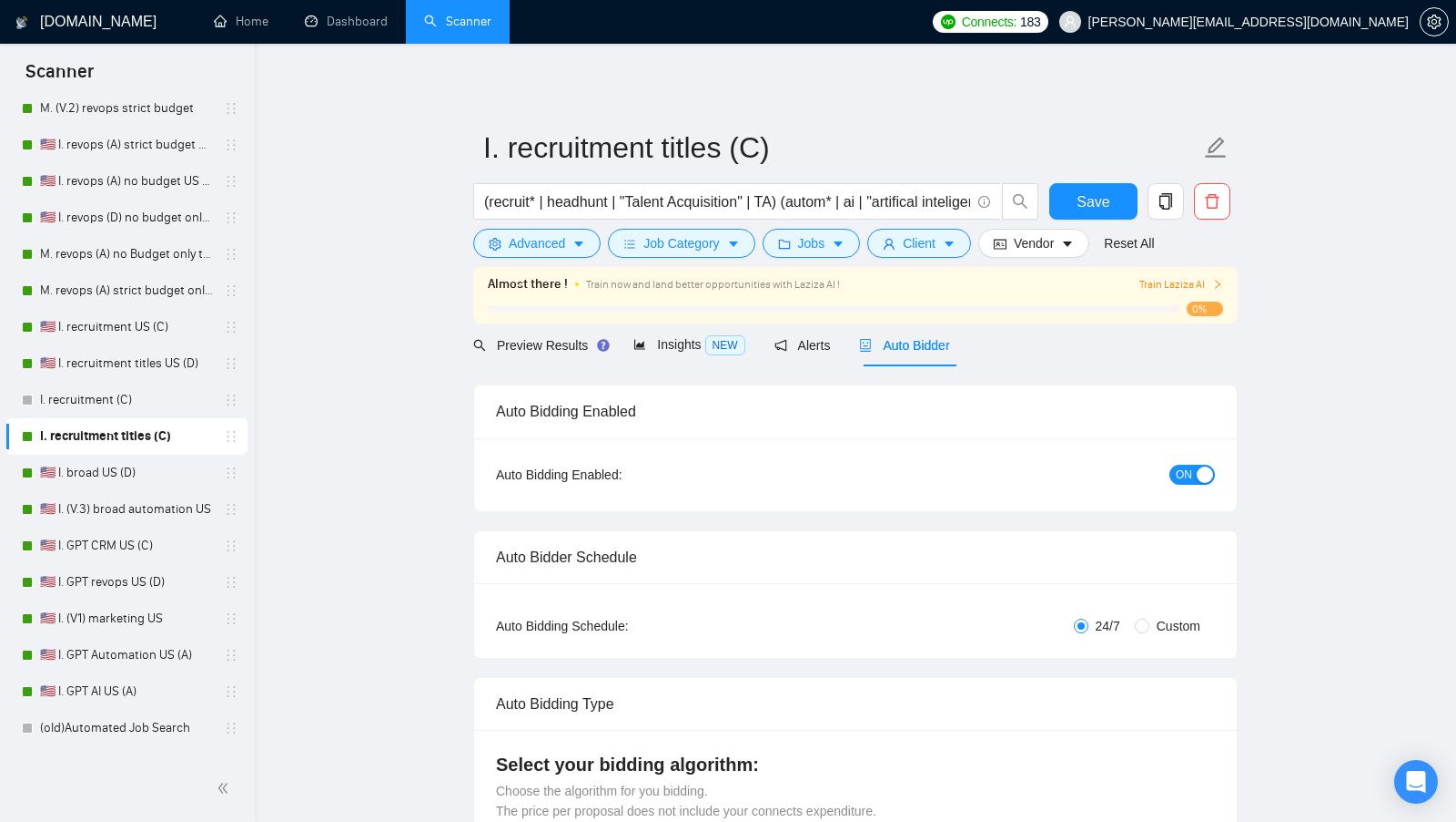
click at [1188, 465] on span "ON" at bounding box center [1183, 474] width 16 height 20
click at [1103, 211] on span "Save" at bounding box center [1093, 201] width 33 height 23
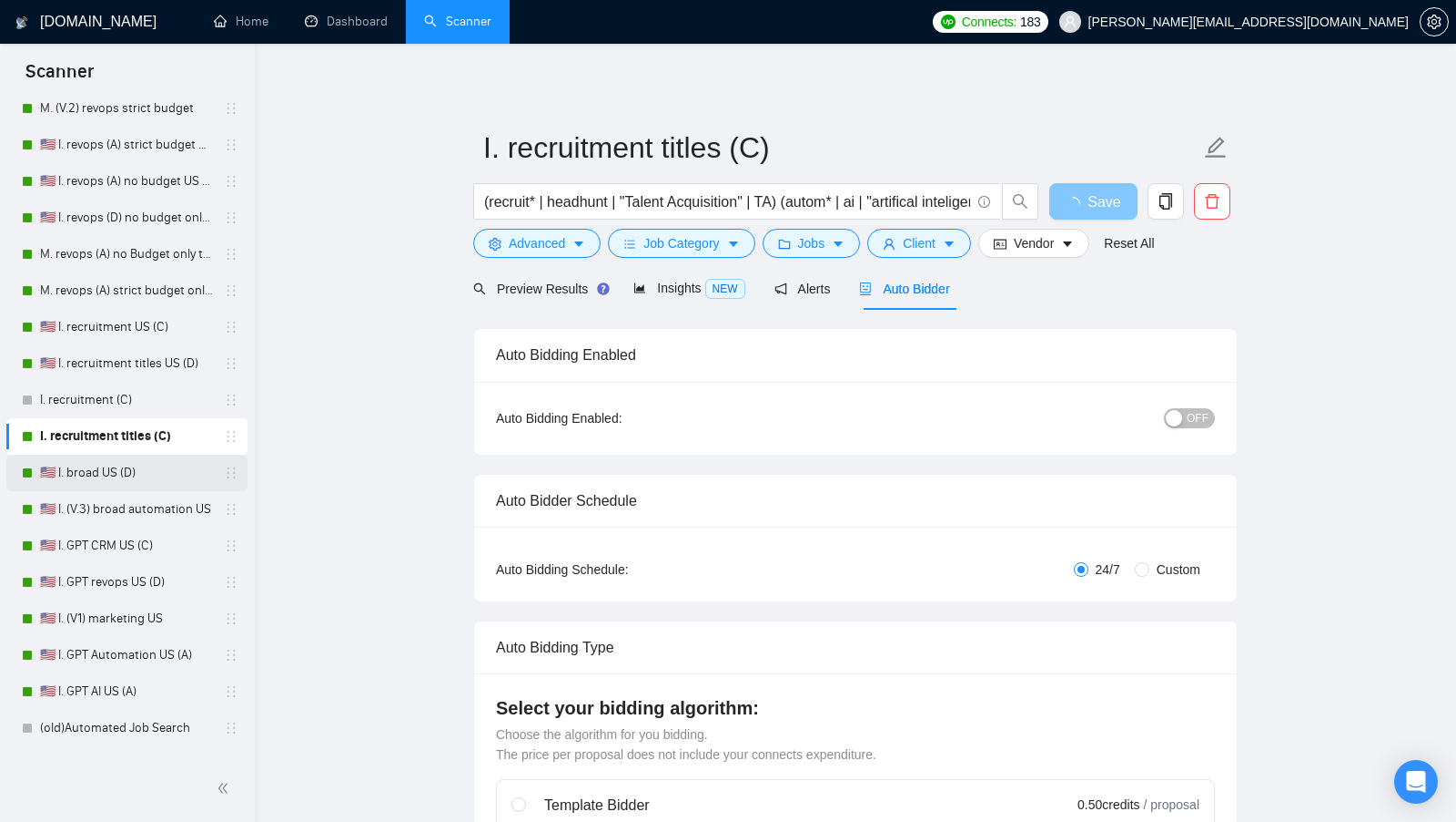
scroll to position [527, 0]
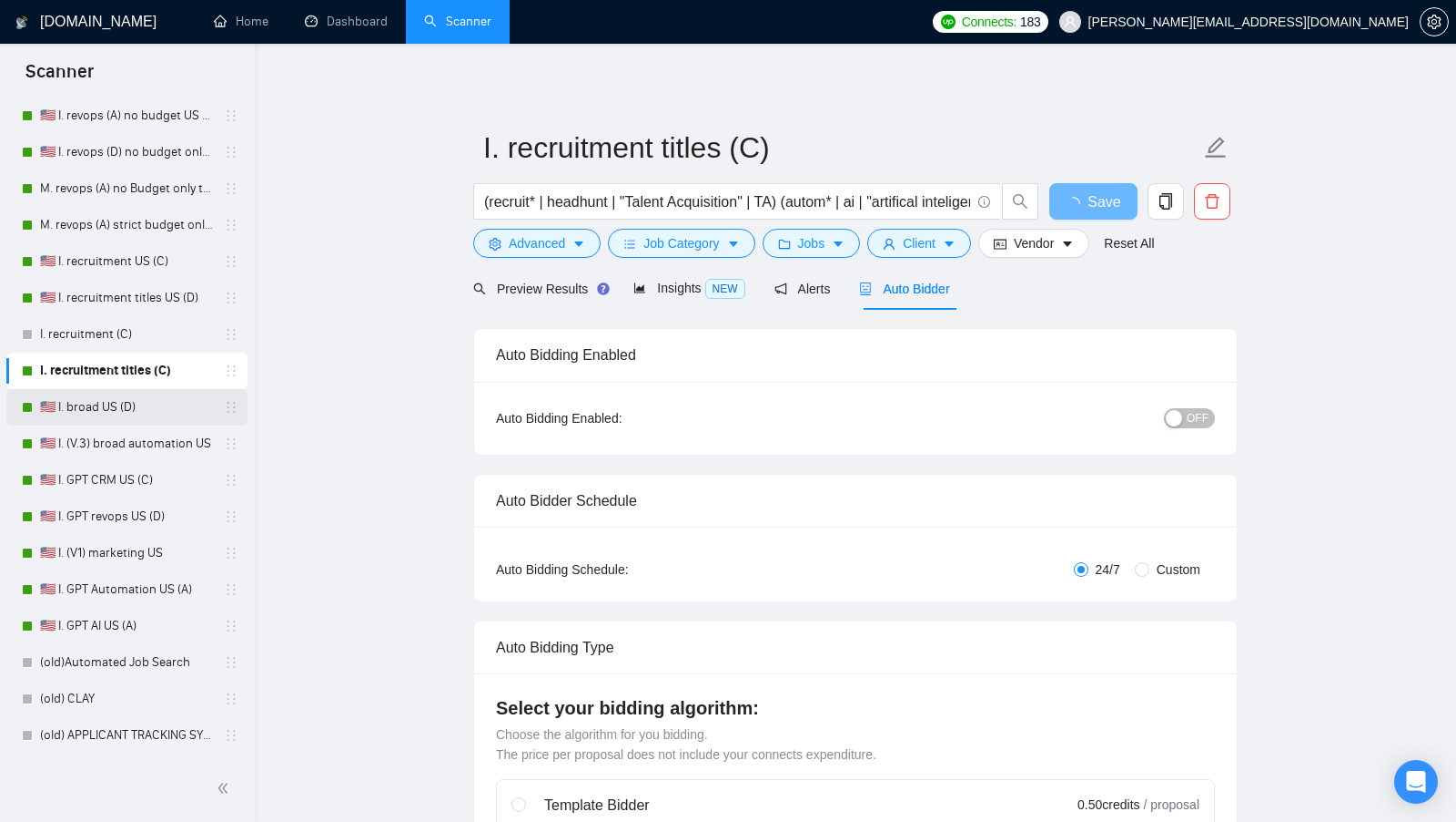
click at [130, 404] on link "🇺🇸 I. broad US (D)" at bounding box center [127, 407] width 173 height 37
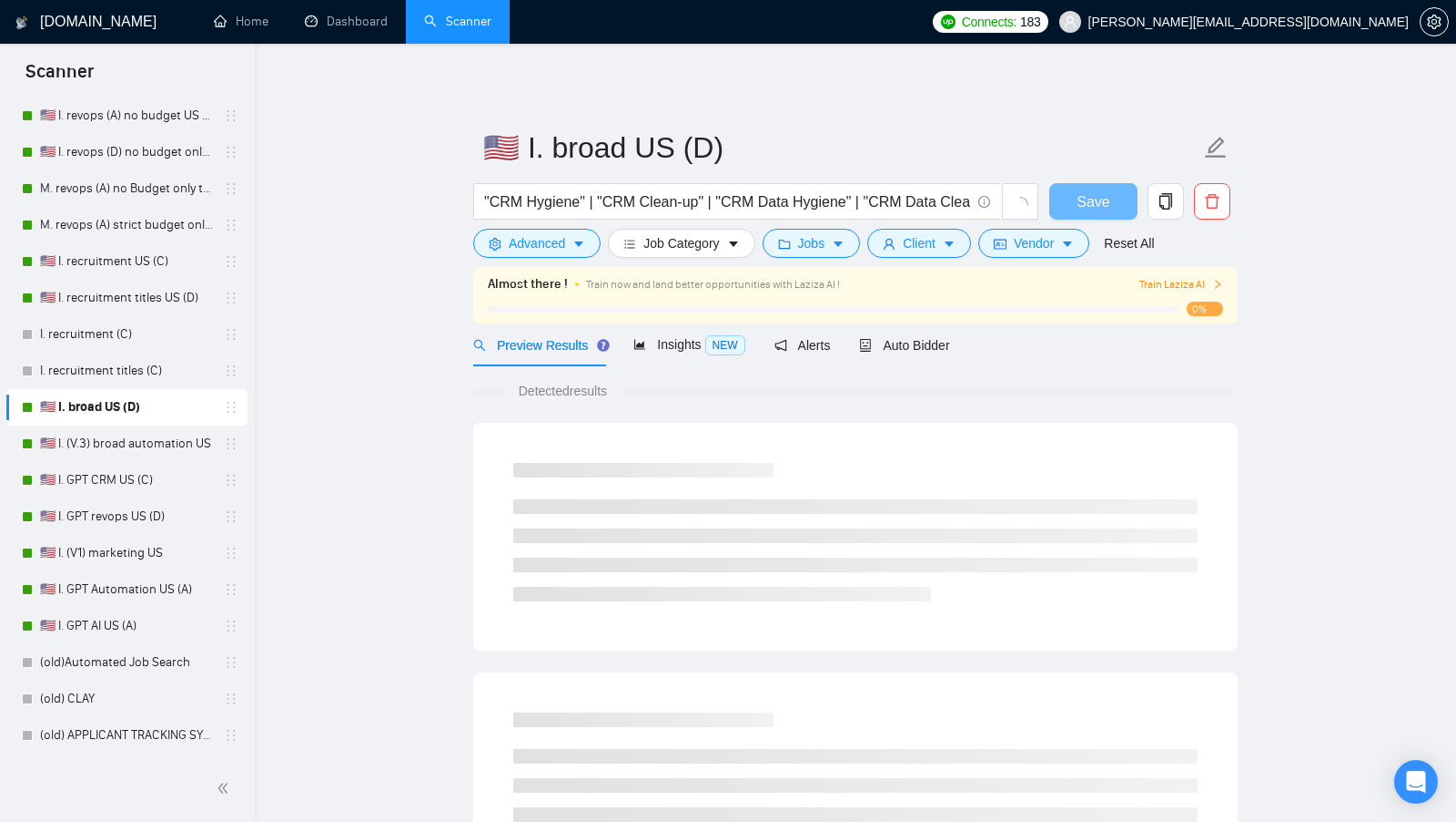
click at [932, 285] on div "Train now and land better opportunities with Laziza AI !" at bounding box center [828, 283] width 484 height 20
click at [921, 335] on div "Auto Bidder" at bounding box center [904, 344] width 90 height 20
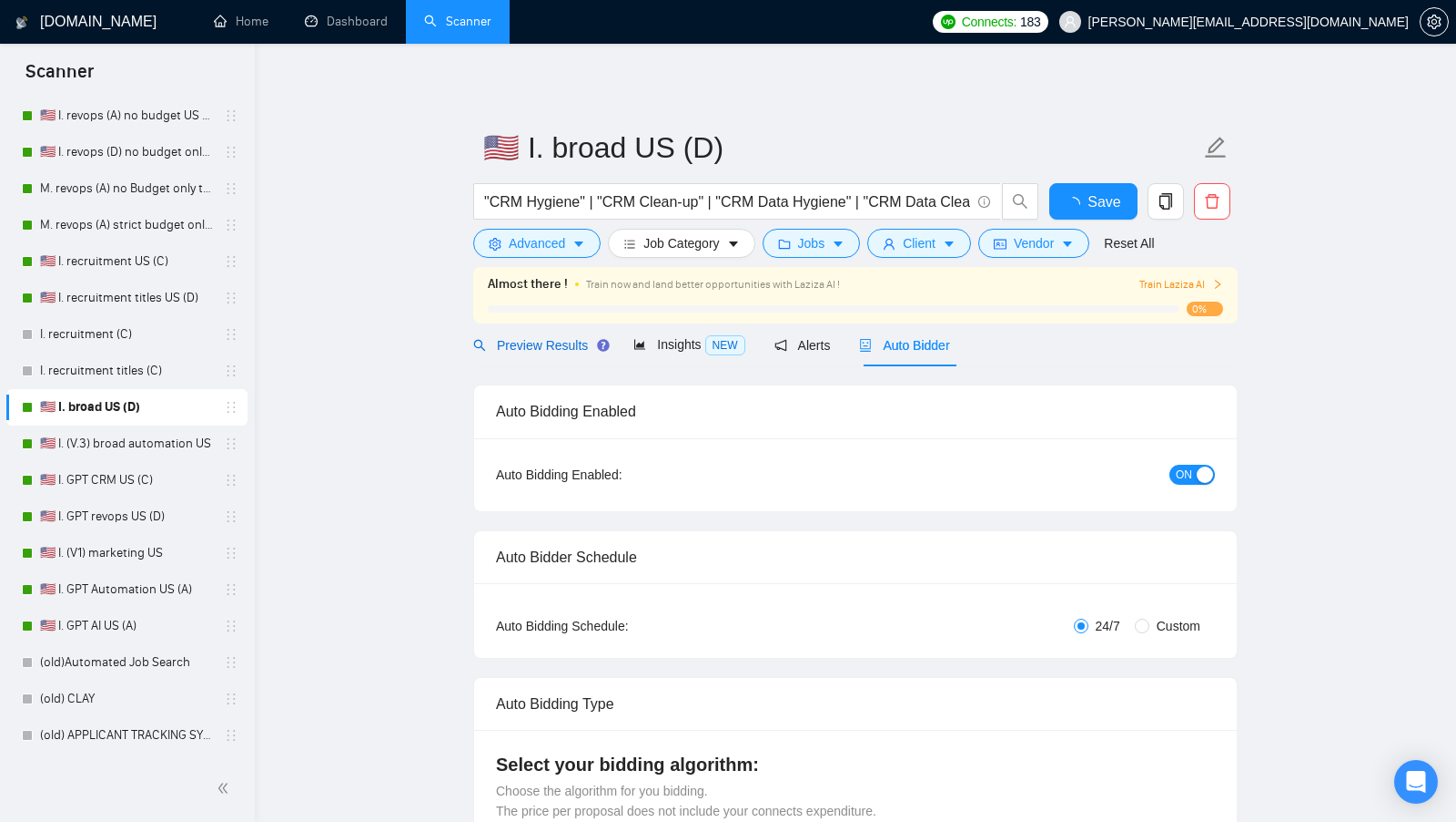
click at [538, 344] on span "Preview Results" at bounding box center [539, 344] width 131 height 14
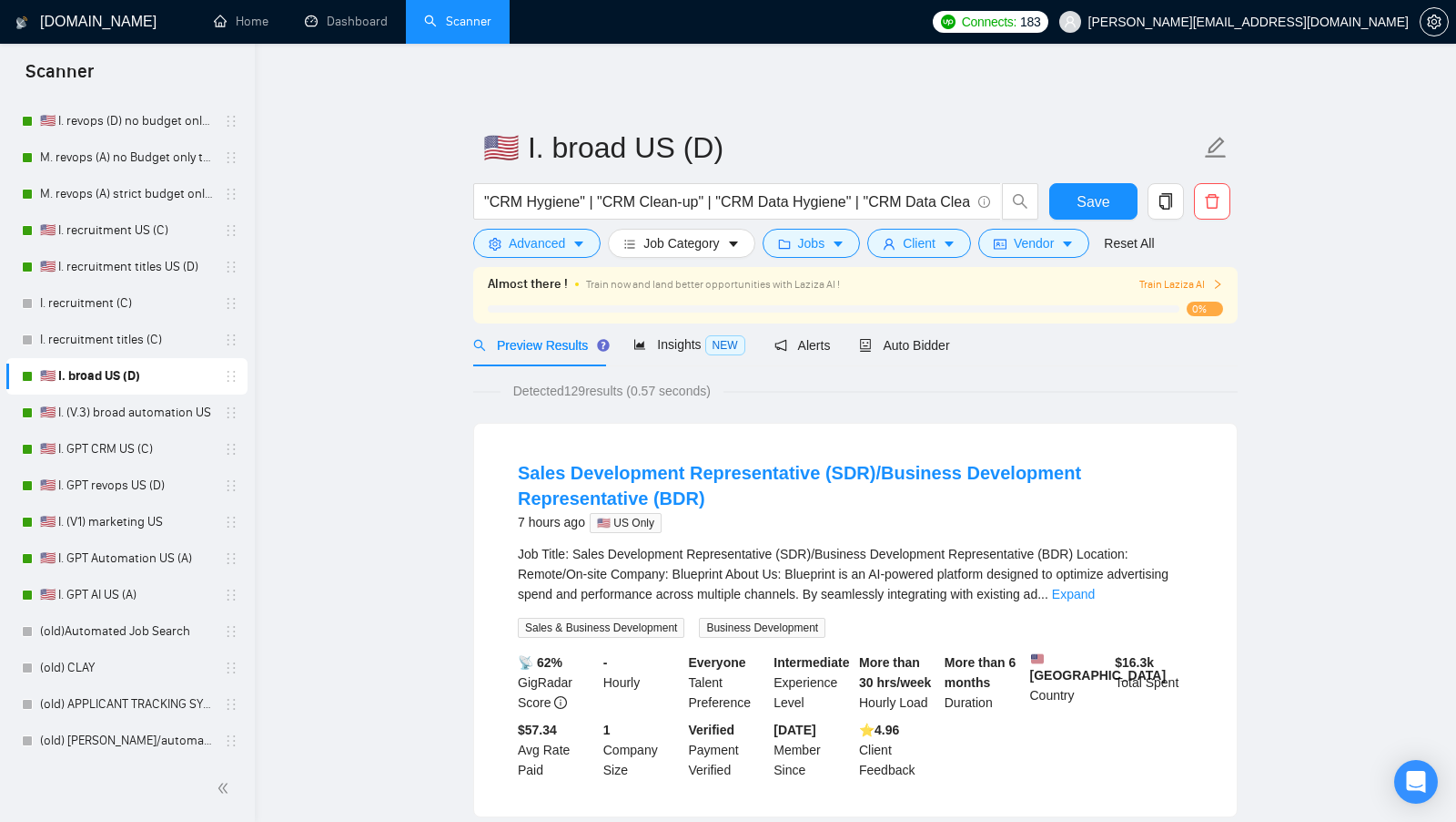
scroll to position [565, 0]
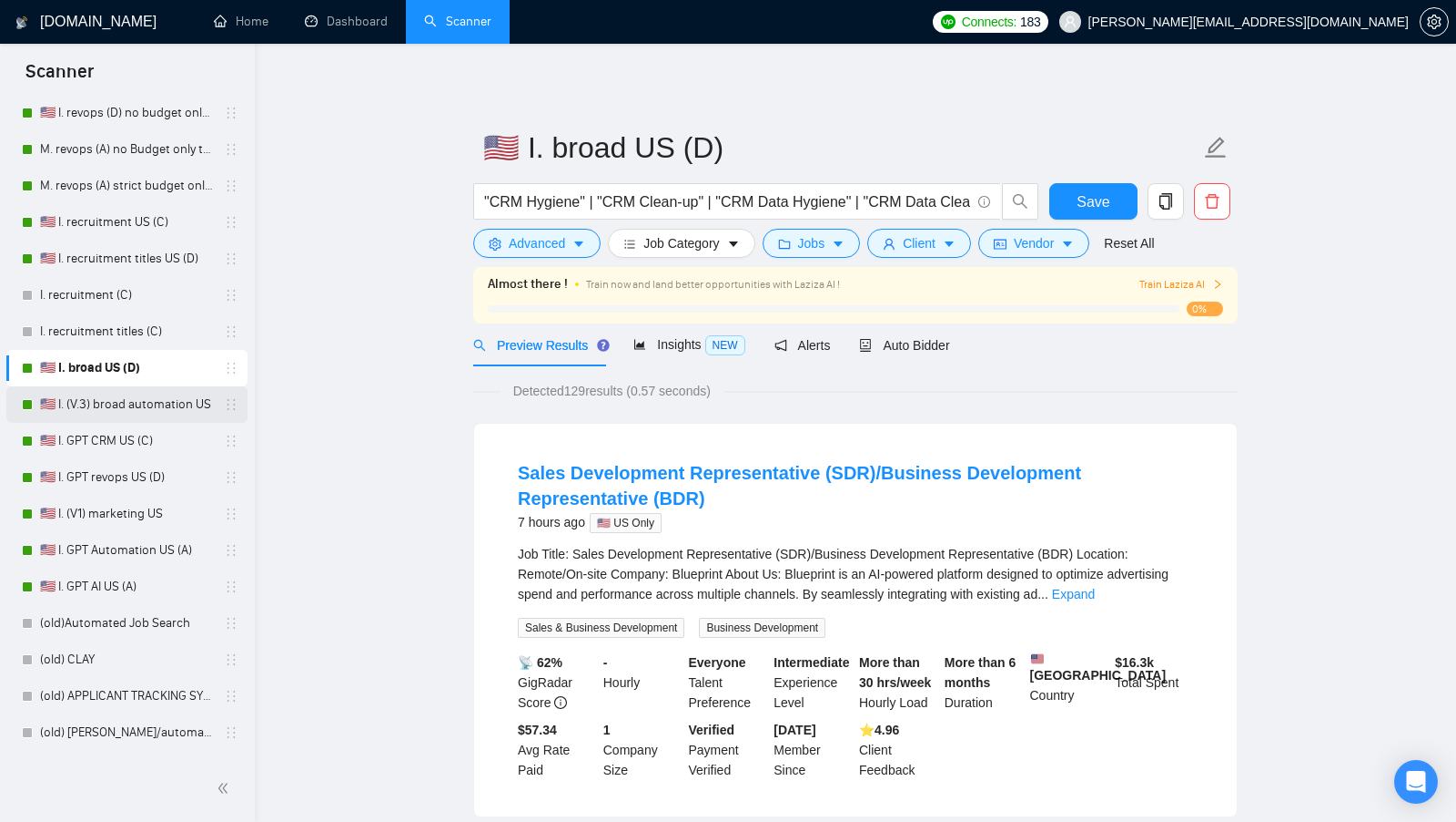
click at [153, 416] on link "🇺🇸 I. (V.3) broad automation US" at bounding box center [127, 404] width 173 height 37
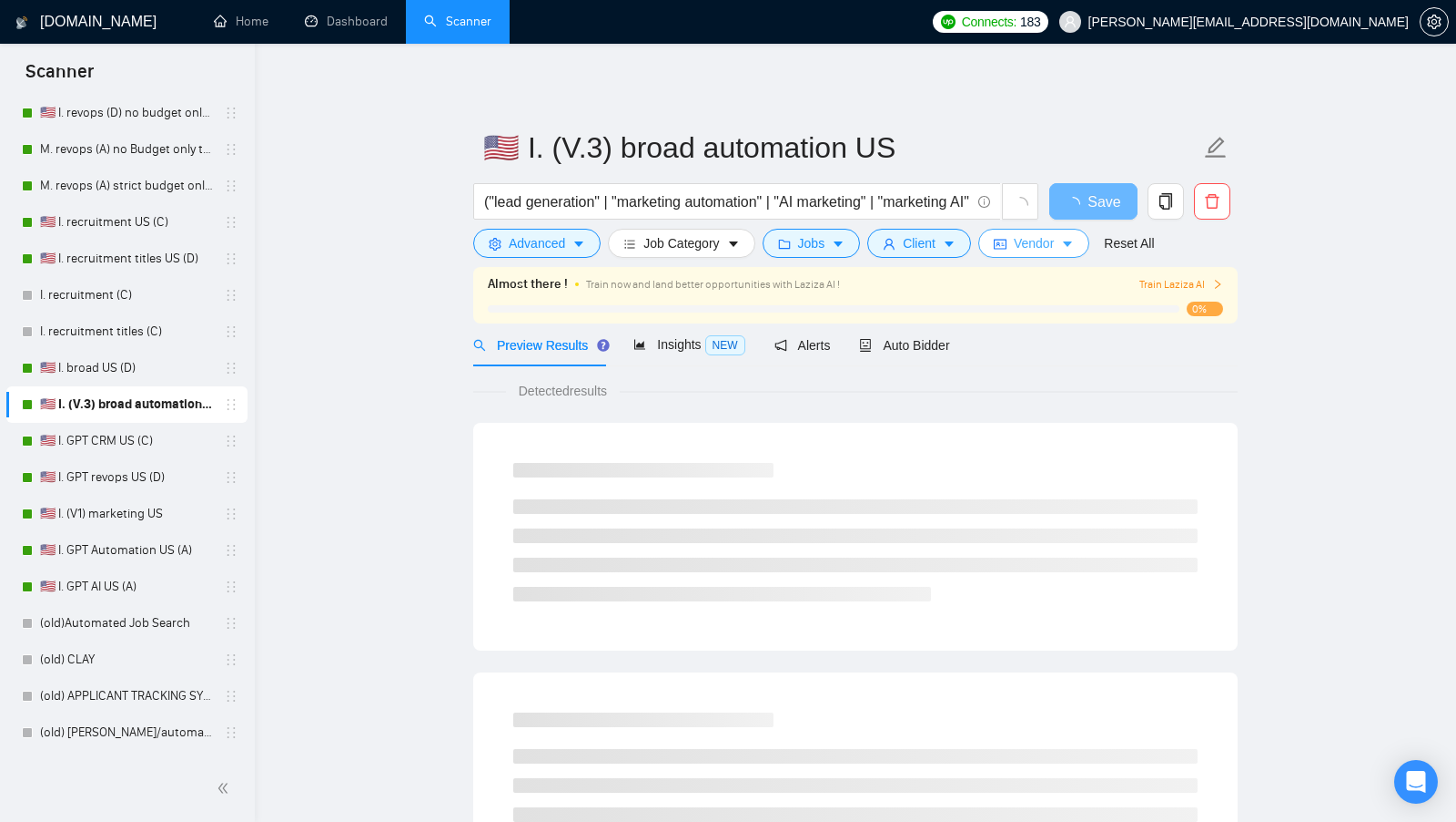
click at [994, 245] on button "Vendor" at bounding box center [1034, 243] width 111 height 29
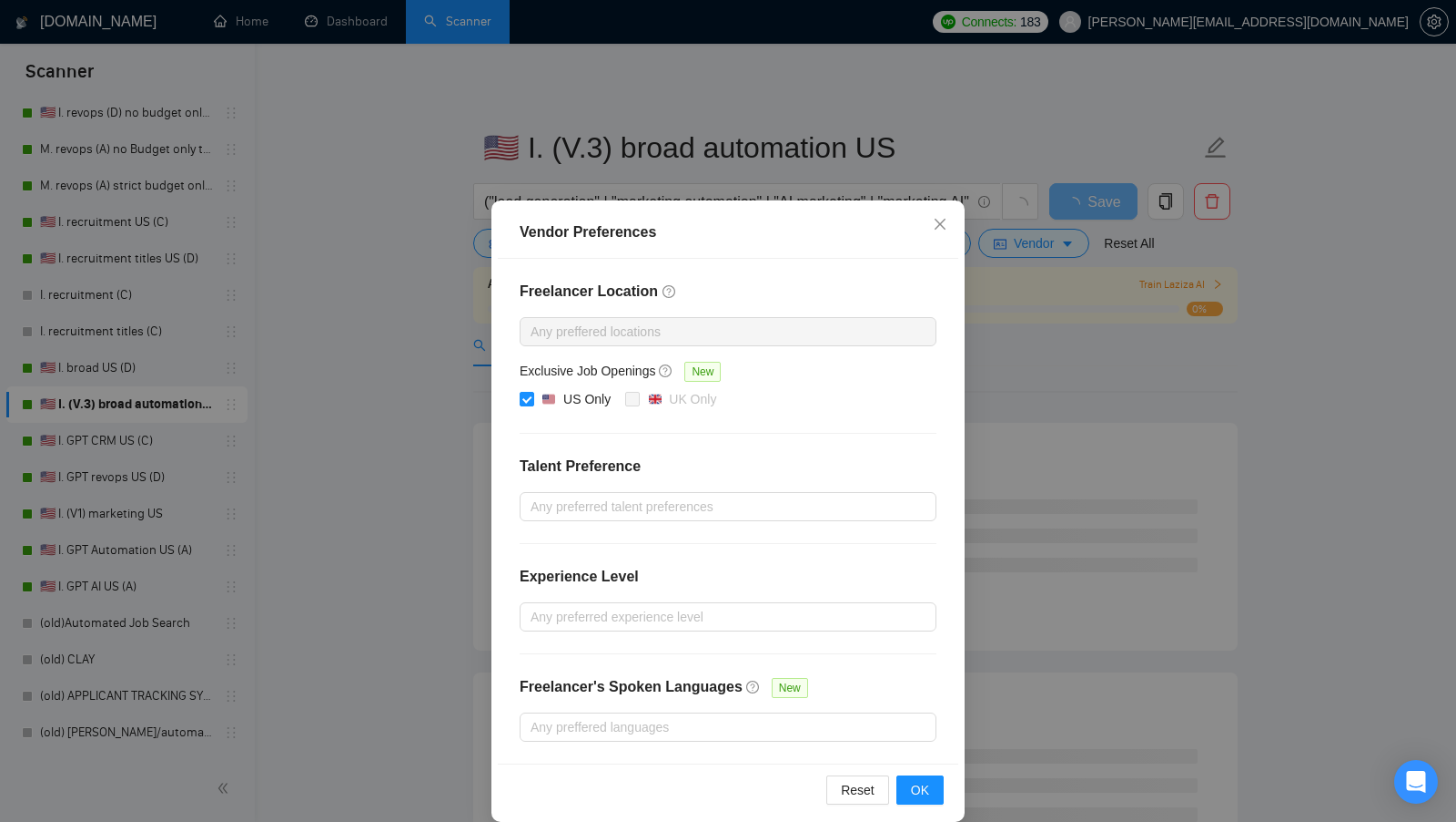
click at [1014, 325] on div "Vendor Preferences Freelancer Location Any preffered locations Exclusive Job Op…" at bounding box center [728, 411] width 1456 height 822
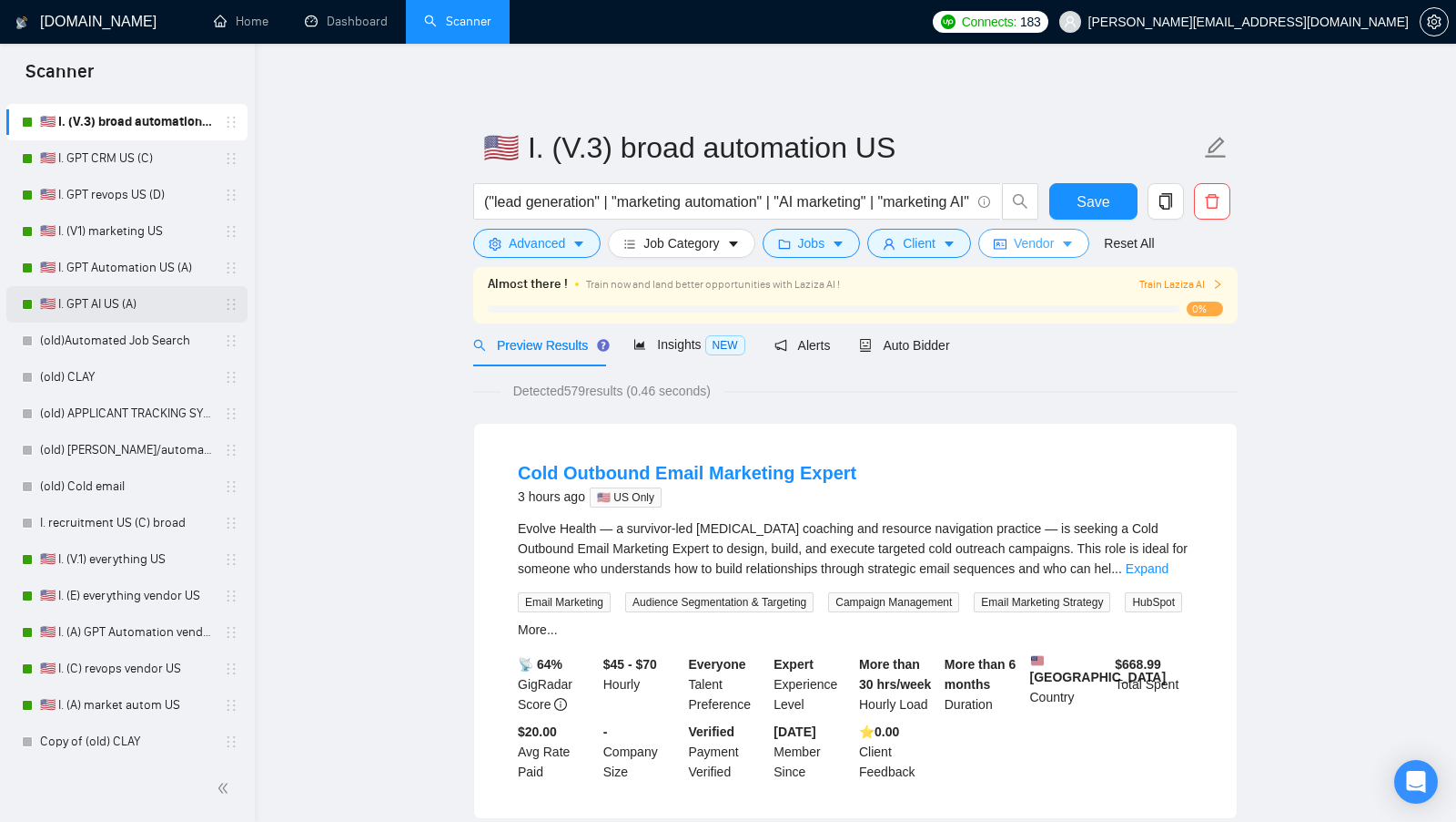
scroll to position [851, 0]
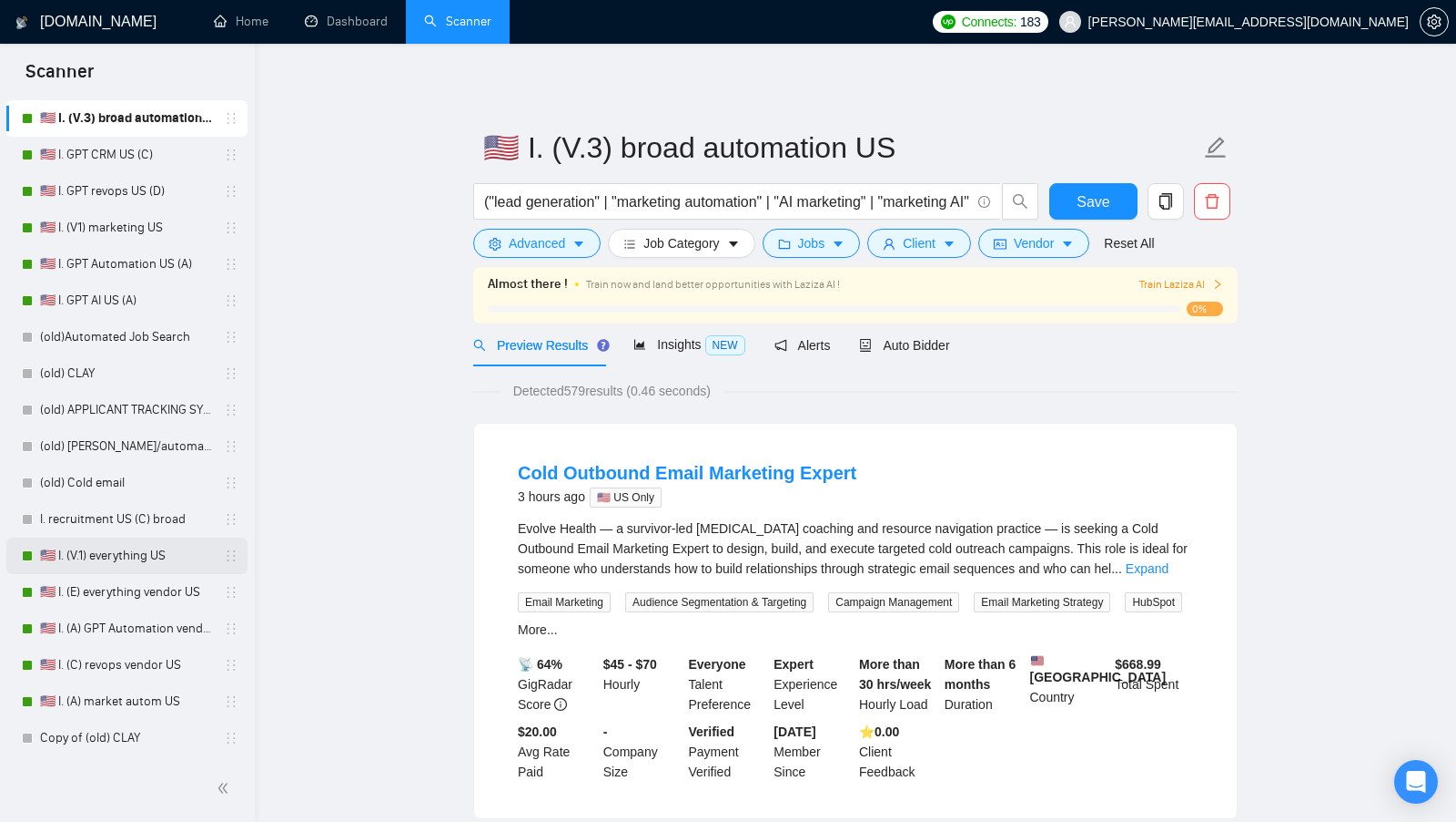
click at [116, 555] on link "🇺🇸 I. (V.1) everything US" at bounding box center [127, 555] width 173 height 37
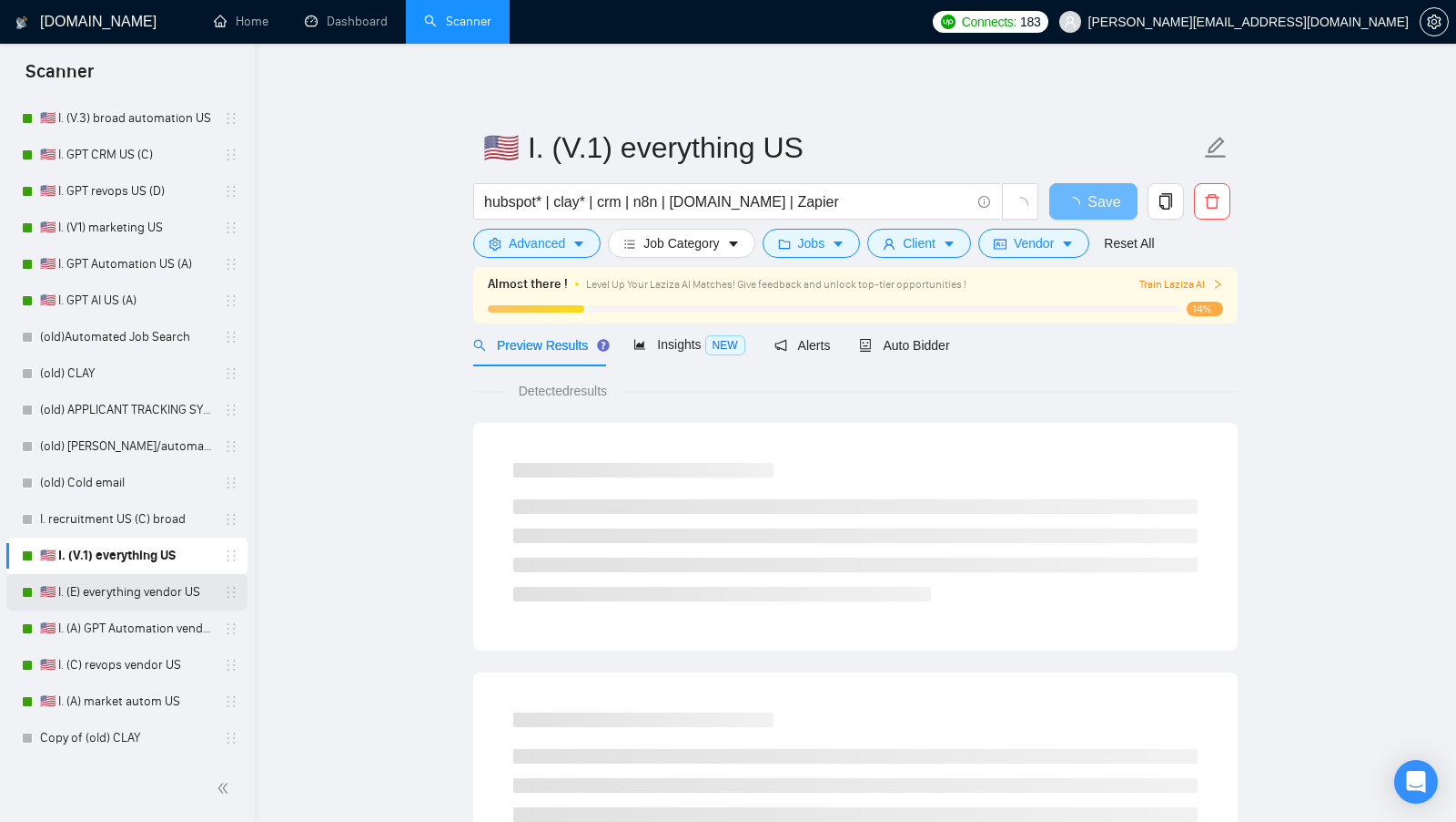
click at [116, 595] on link "🇺🇸 I. (E) everything vendor US" at bounding box center [127, 592] width 173 height 37
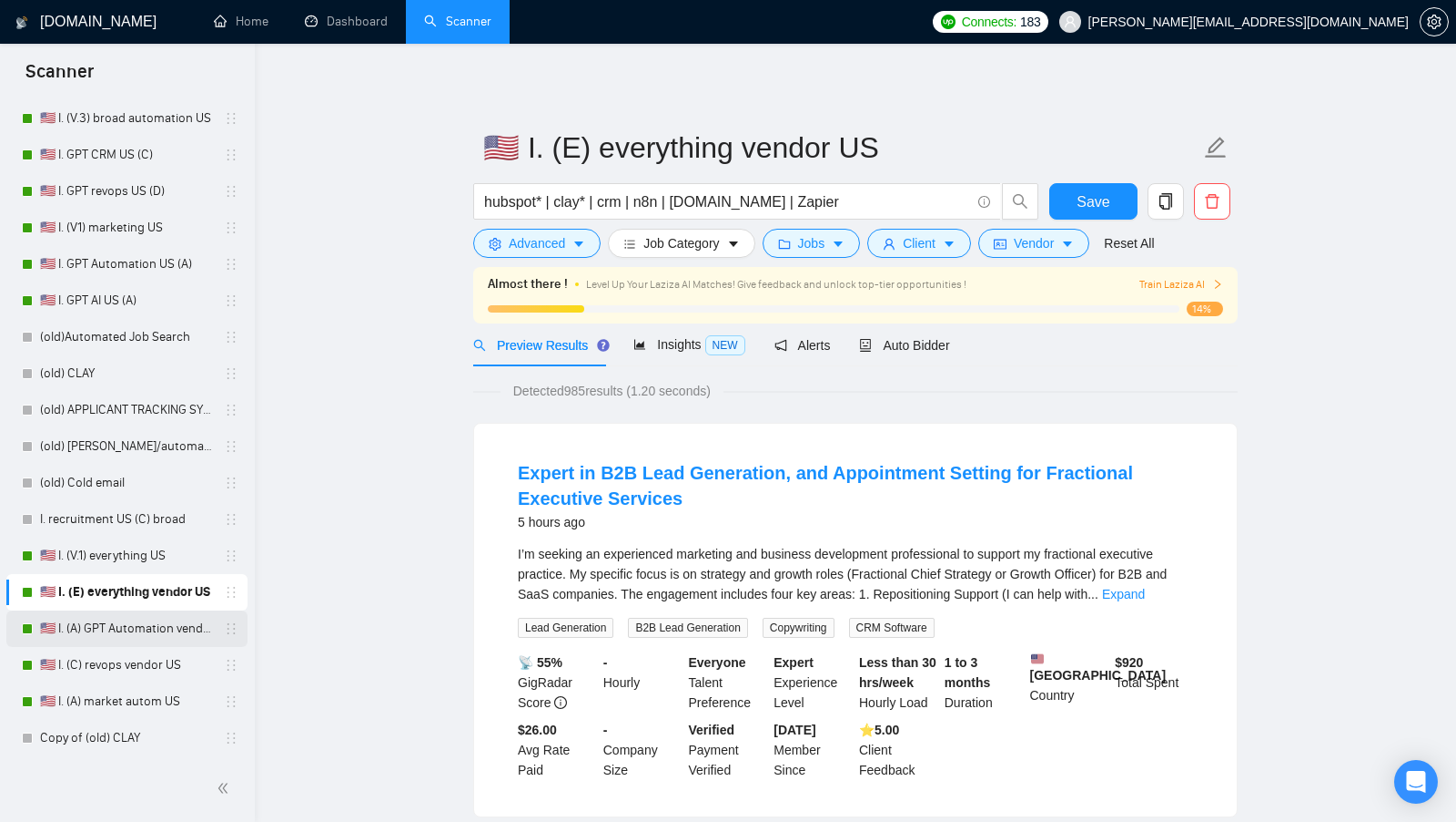
click at [131, 623] on link "🇺🇸 I. (A) GPT Automation vendor US" at bounding box center [127, 628] width 173 height 37
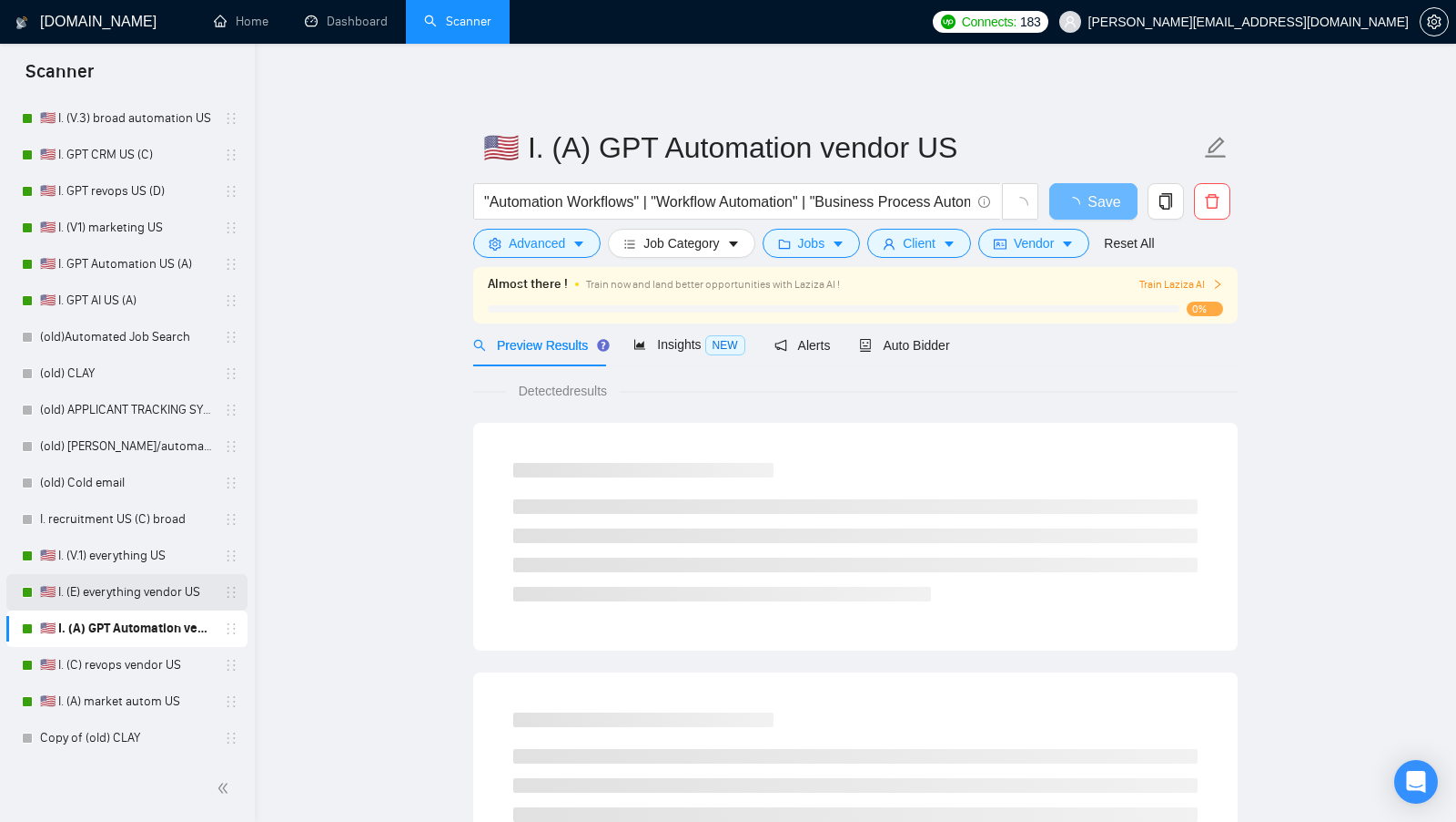
click at [127, 596] on link "🇺🇸 I. (E) everything vendor US" at bounding box center [127, 592] width 173 height 37
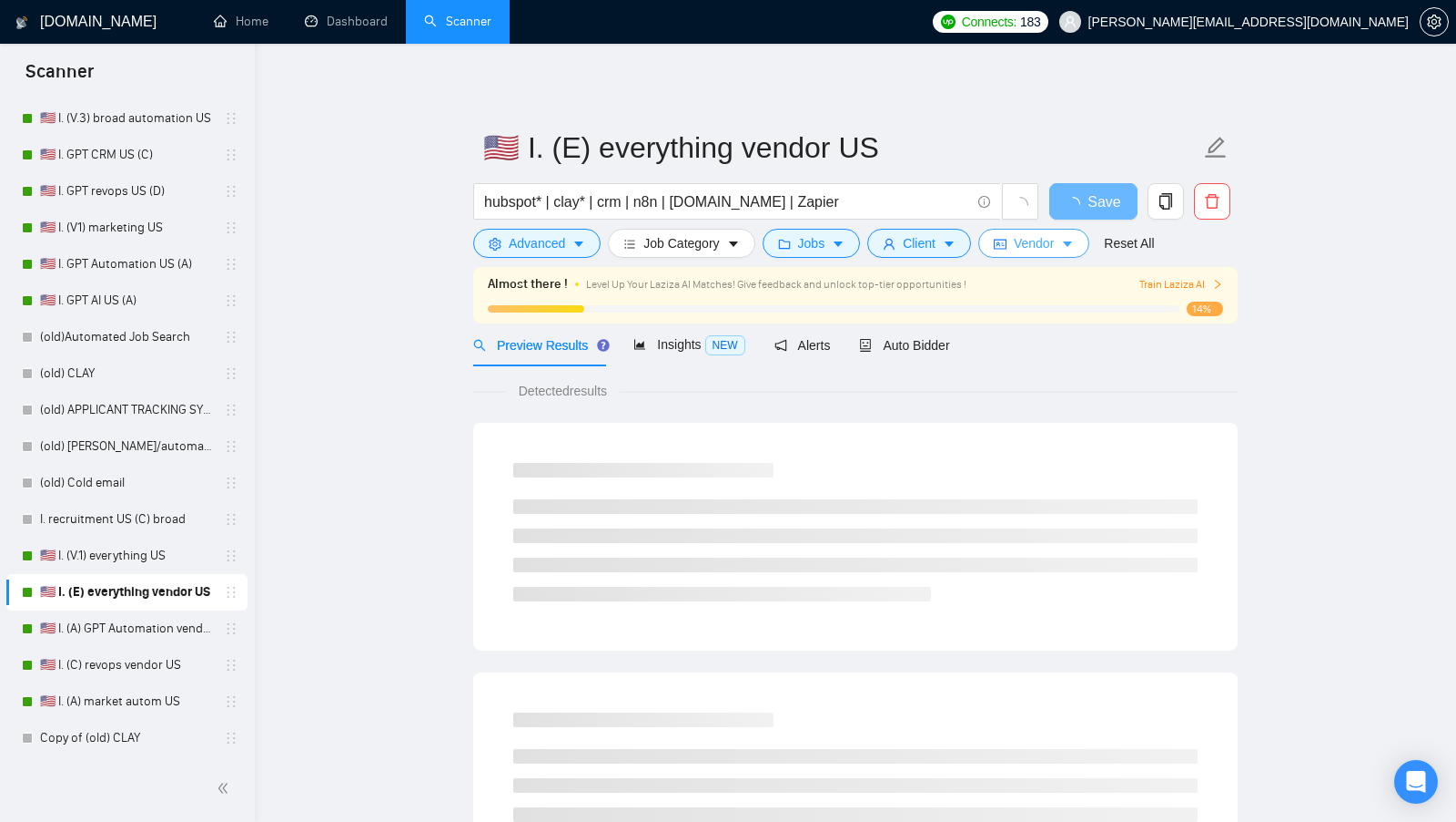
click at [1035, 250] on span "Vendor" at bounding box center [1034, 243] width 40 height 20
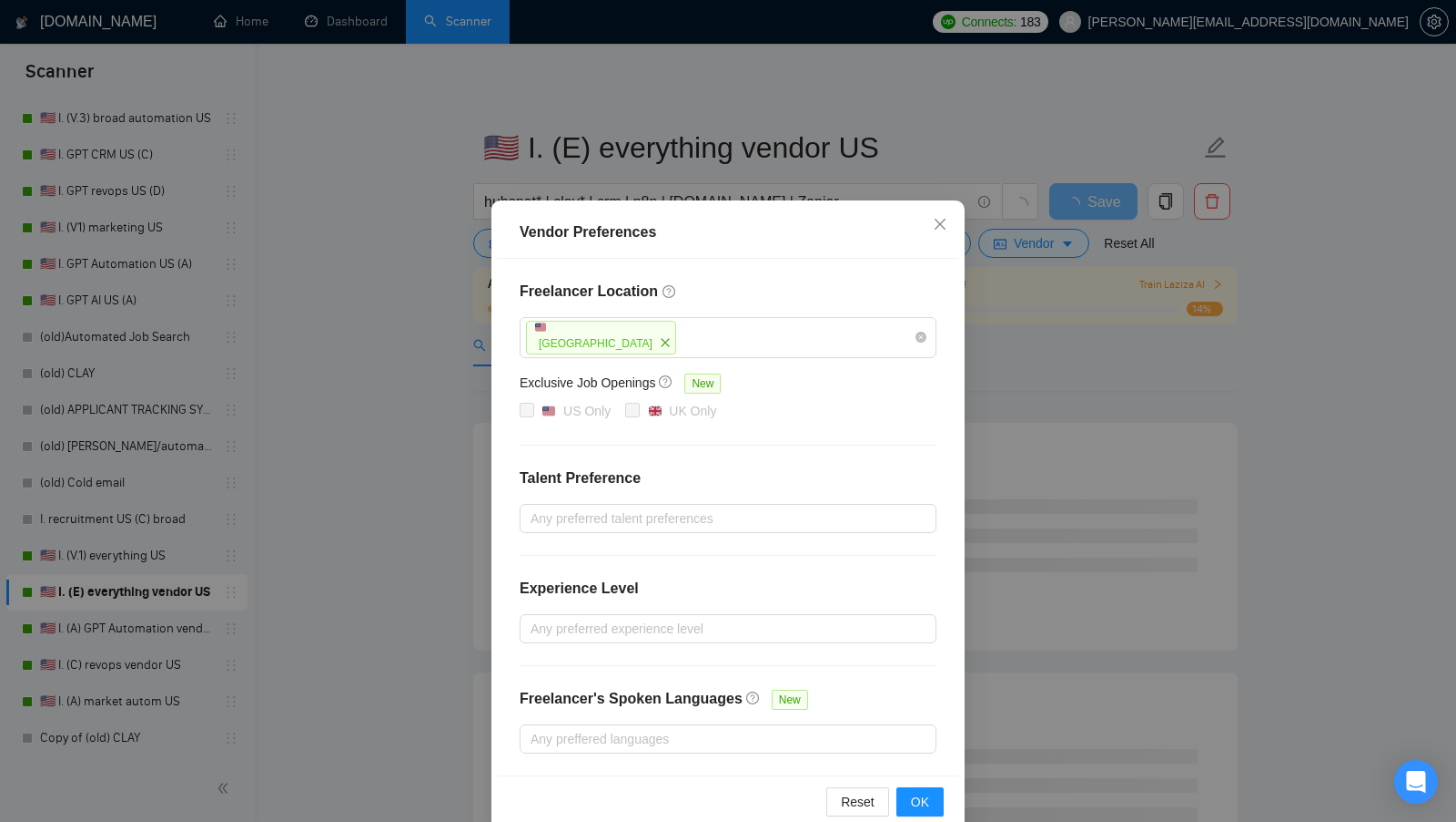
click at [1049, 335] on div "Vendor Preferences Freelancer Location [GEOGRAPHIC_DATA] Exclusive Job Openings…" at bounding box center [728, 411] width 1456 height 822
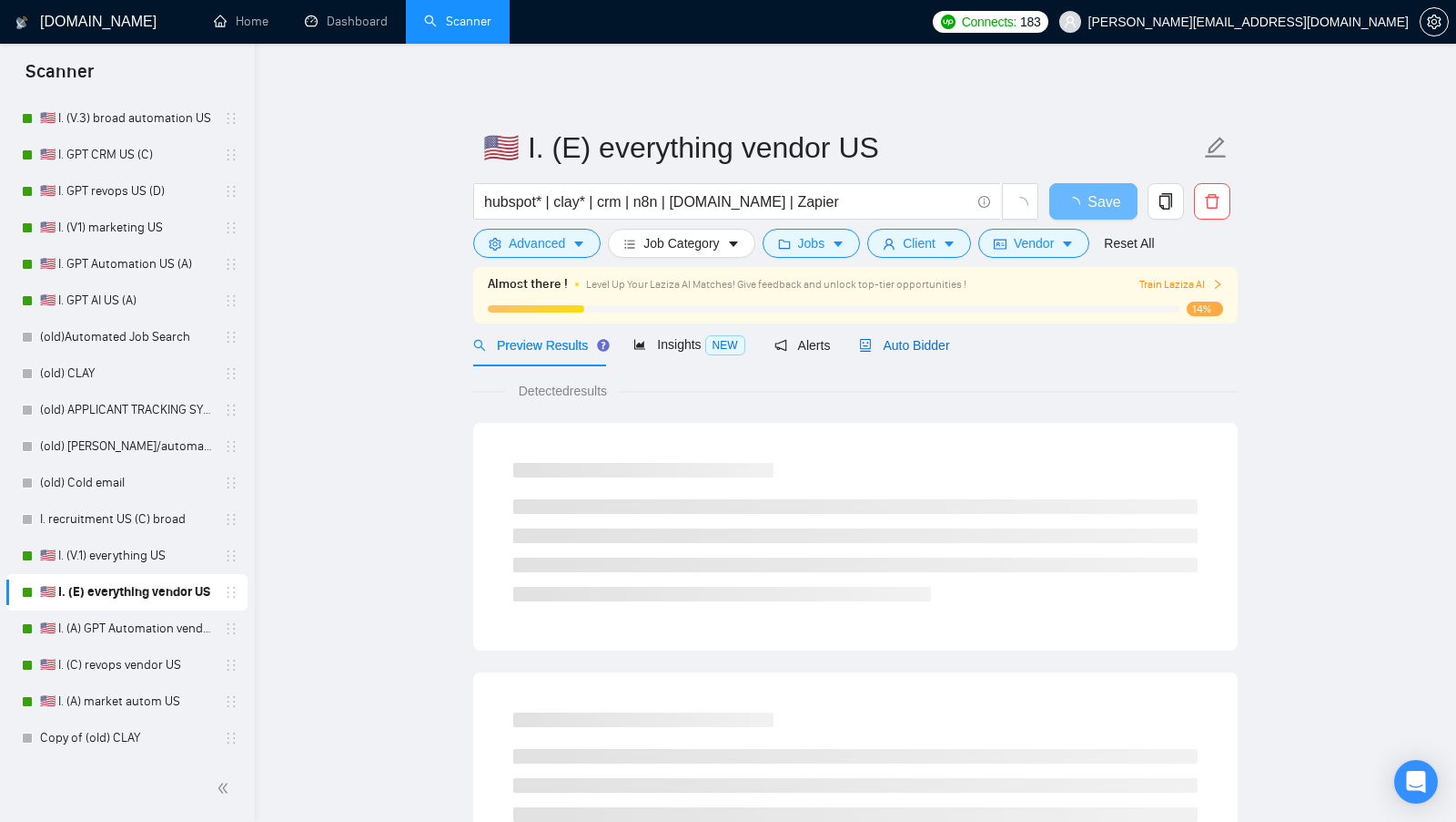
click at [940, 349] on span "Auto Bidder" at bounding box center [904, 344] width 90 height 14
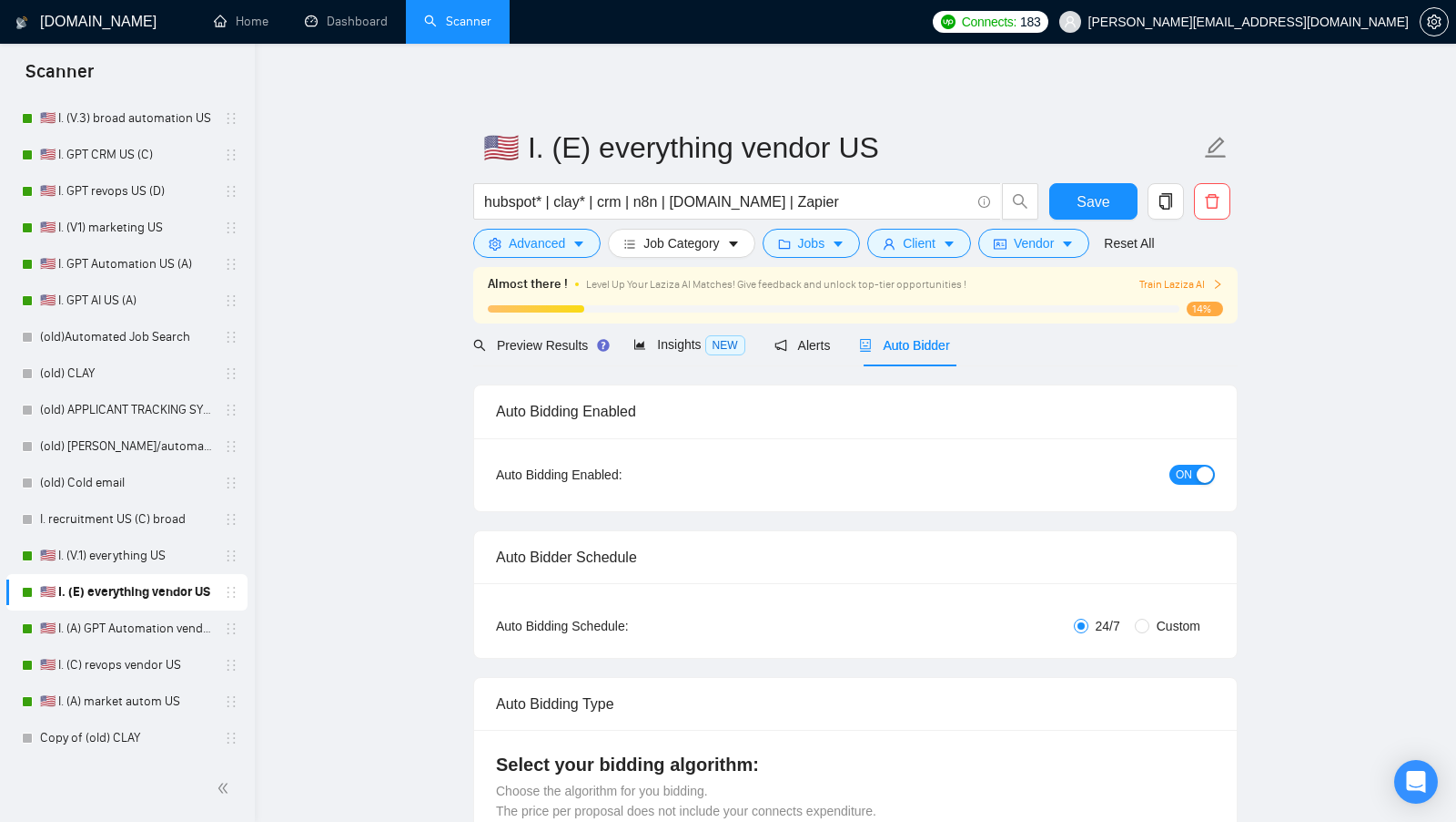
click at [1205, 469] on div "button" at bounding box center [1204, 474] width 16 height 16
click at [1081, 216] on button "Save" at bounding box center [1094, 201] width 88 height 37
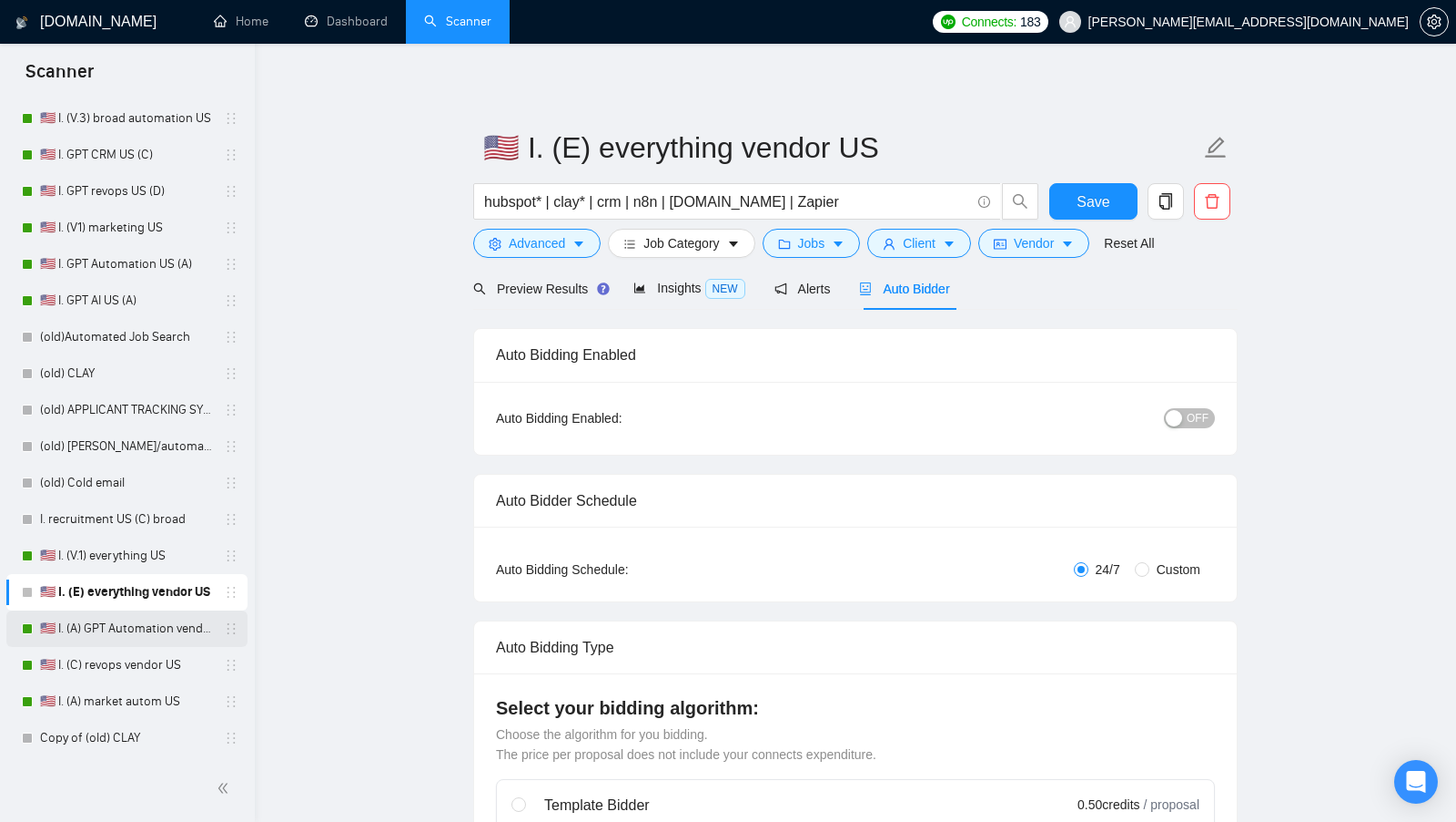
click at [119, 628] on link "🇺🇸 I. (A) GPT Automation vendor US" at bounding box center [127, 628] width 173 height 37
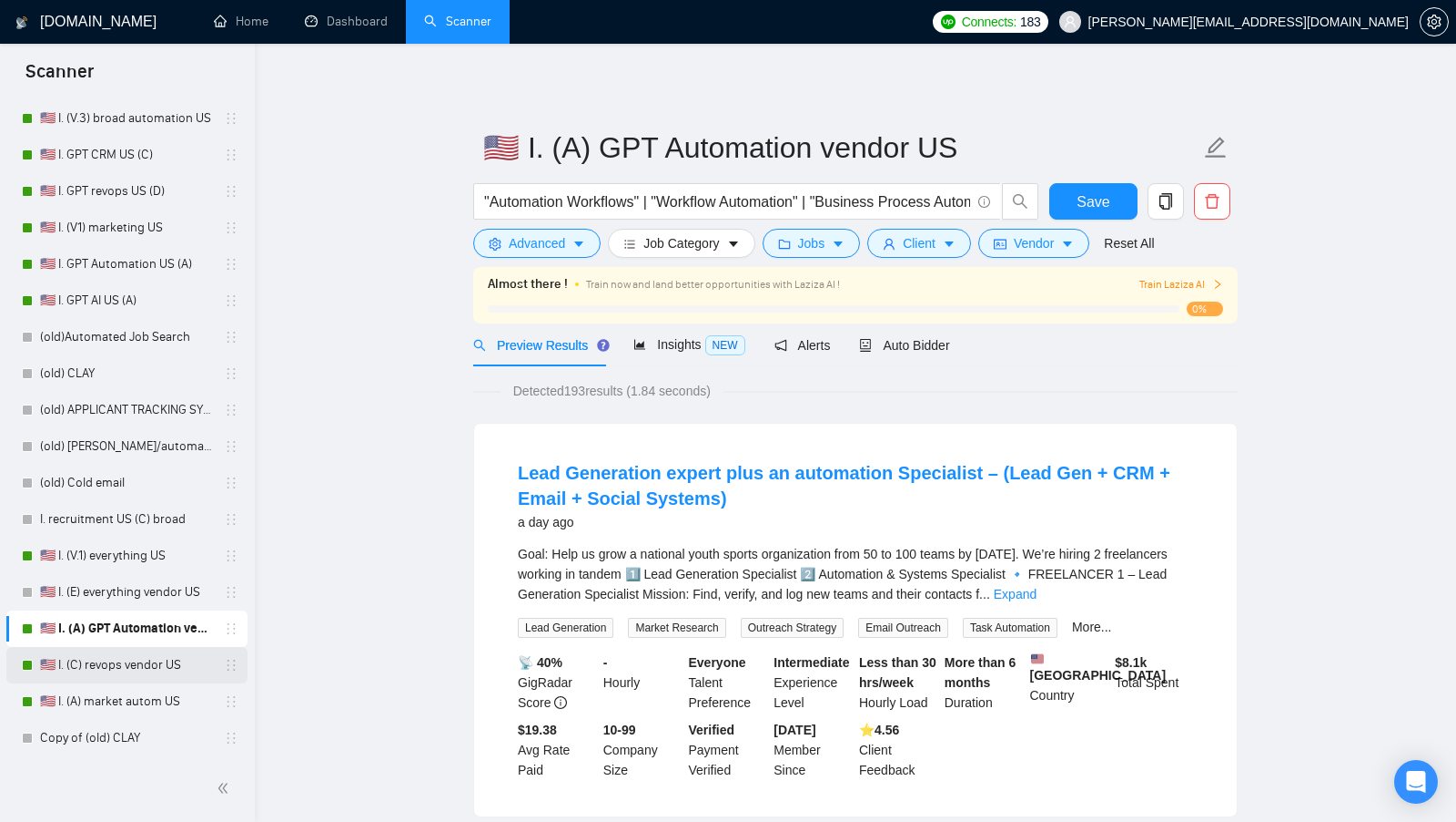
click at [143, 660] on link "🇺🇸 I. (C) revops vendor US" at bounding box center [127, 665] width 173 height 37
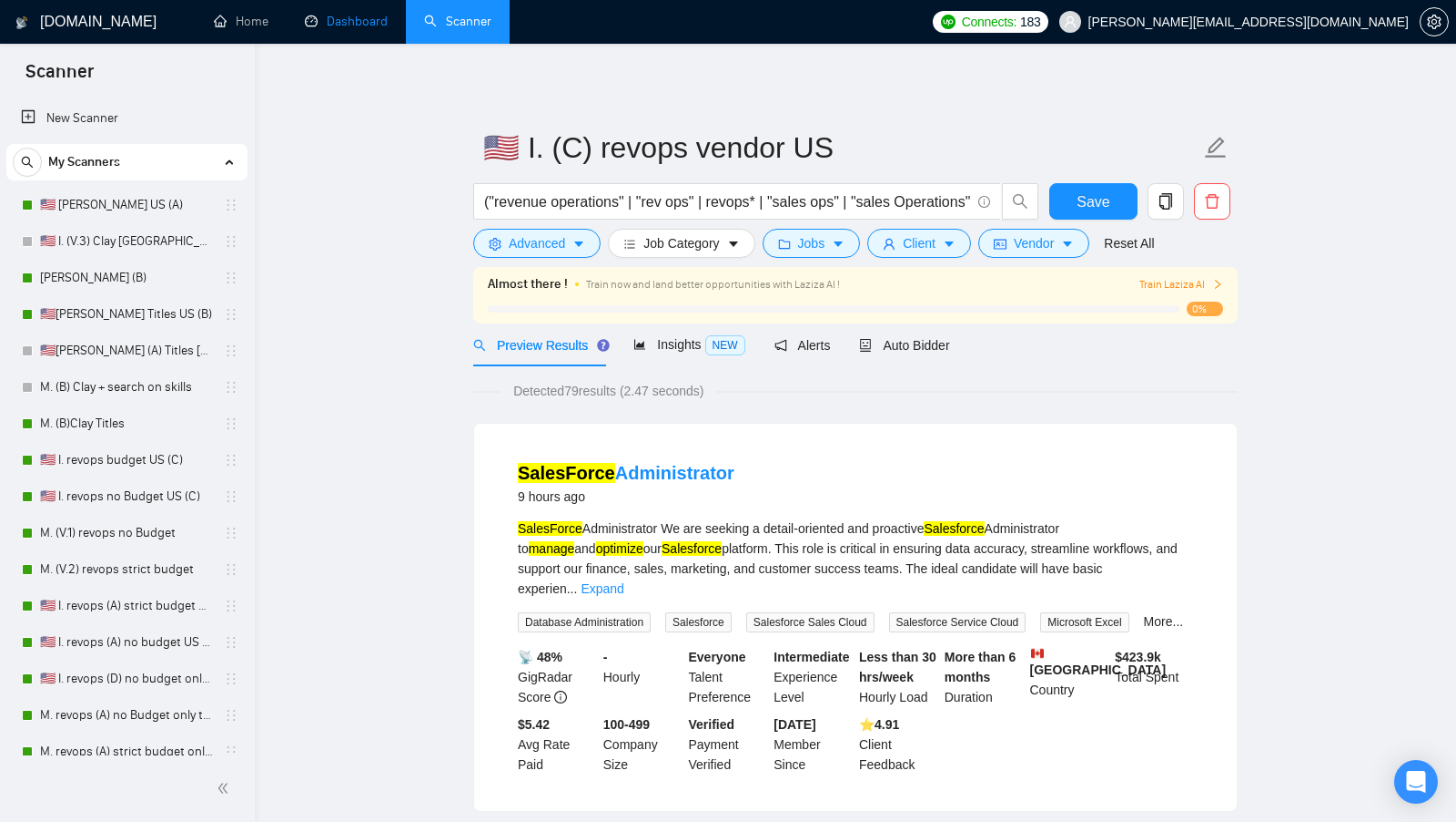
click at [357, 29] on link "Dashboard" at bounding box center [346, 22] width 83 height 15
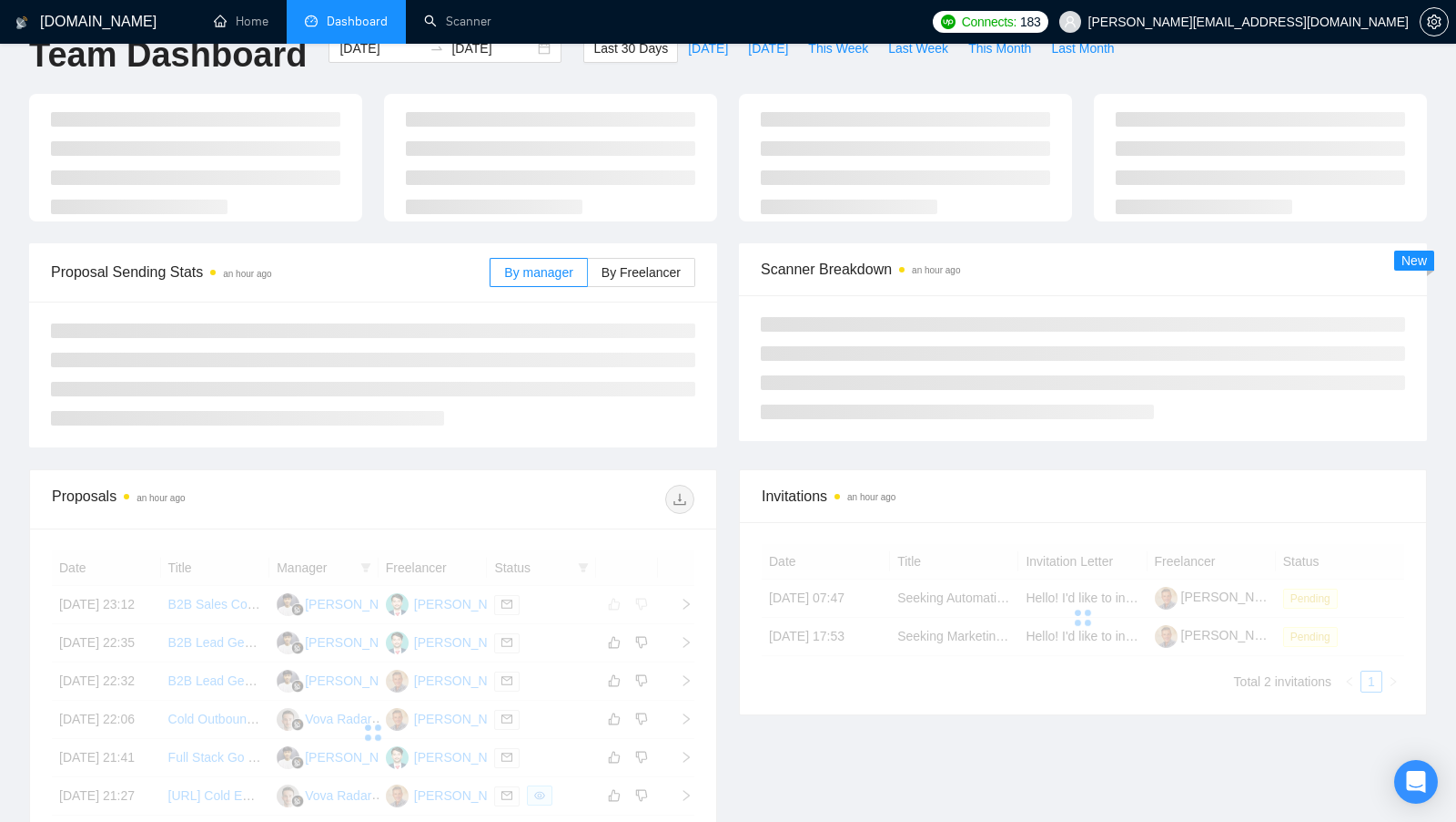
scroll to position [46, 0]
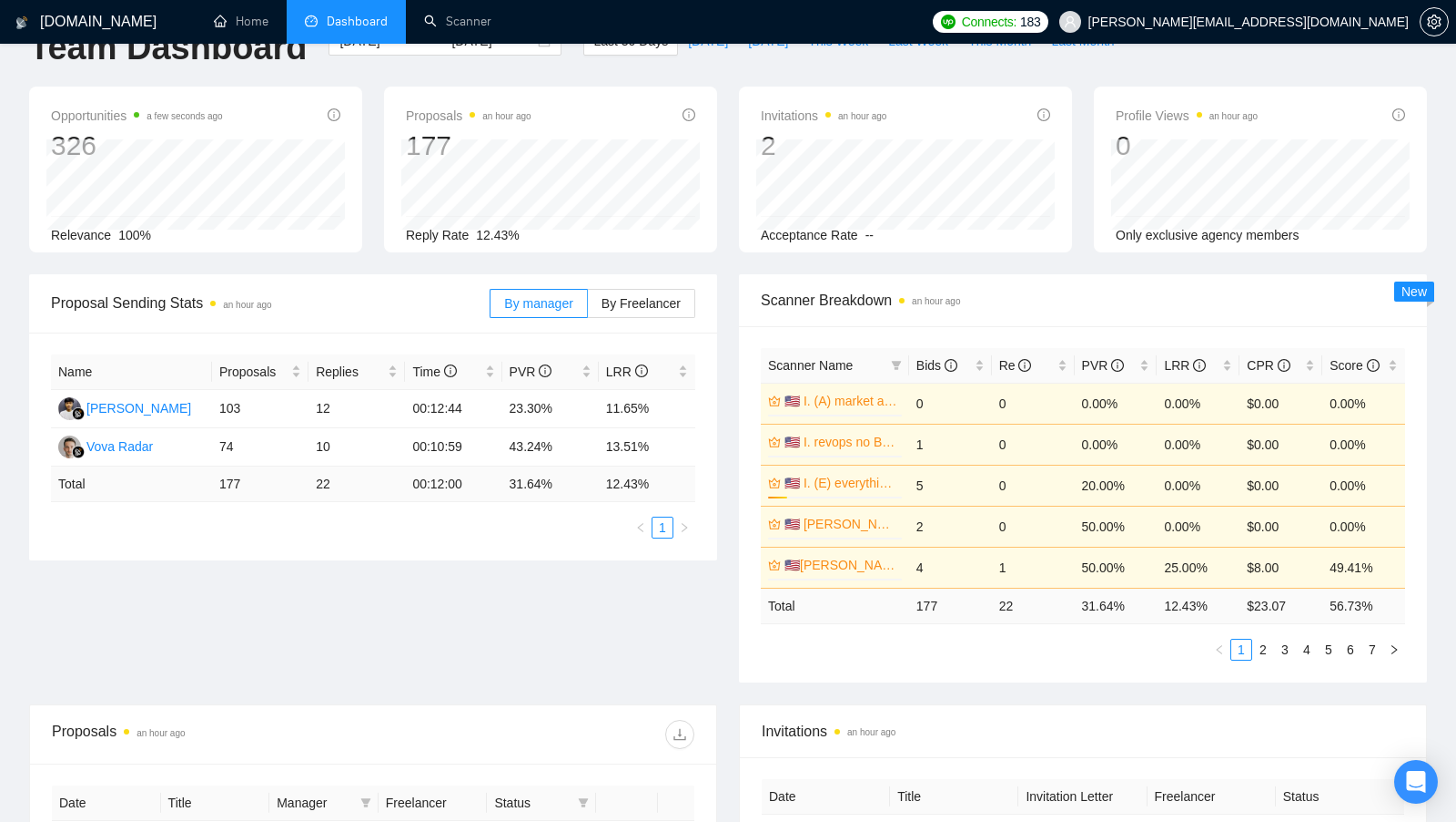
click at [637, 317] on div "By manager By Freelancer" at bounding box center [592, 303] width 206 height 58
click at [640, 312] on label "By Freelancer" at bounding box center [642, 303] width 107 height 29
click at [588, 308] on input "By Freelancer" at bounding box center [588, 308] width 0 height 0
click at [450, 609] on div "Proposal Sending Stats an hour ago By manager By Freelancer Name Proposals Repl…" at bounding box center [728, 488] width 1420 height 430
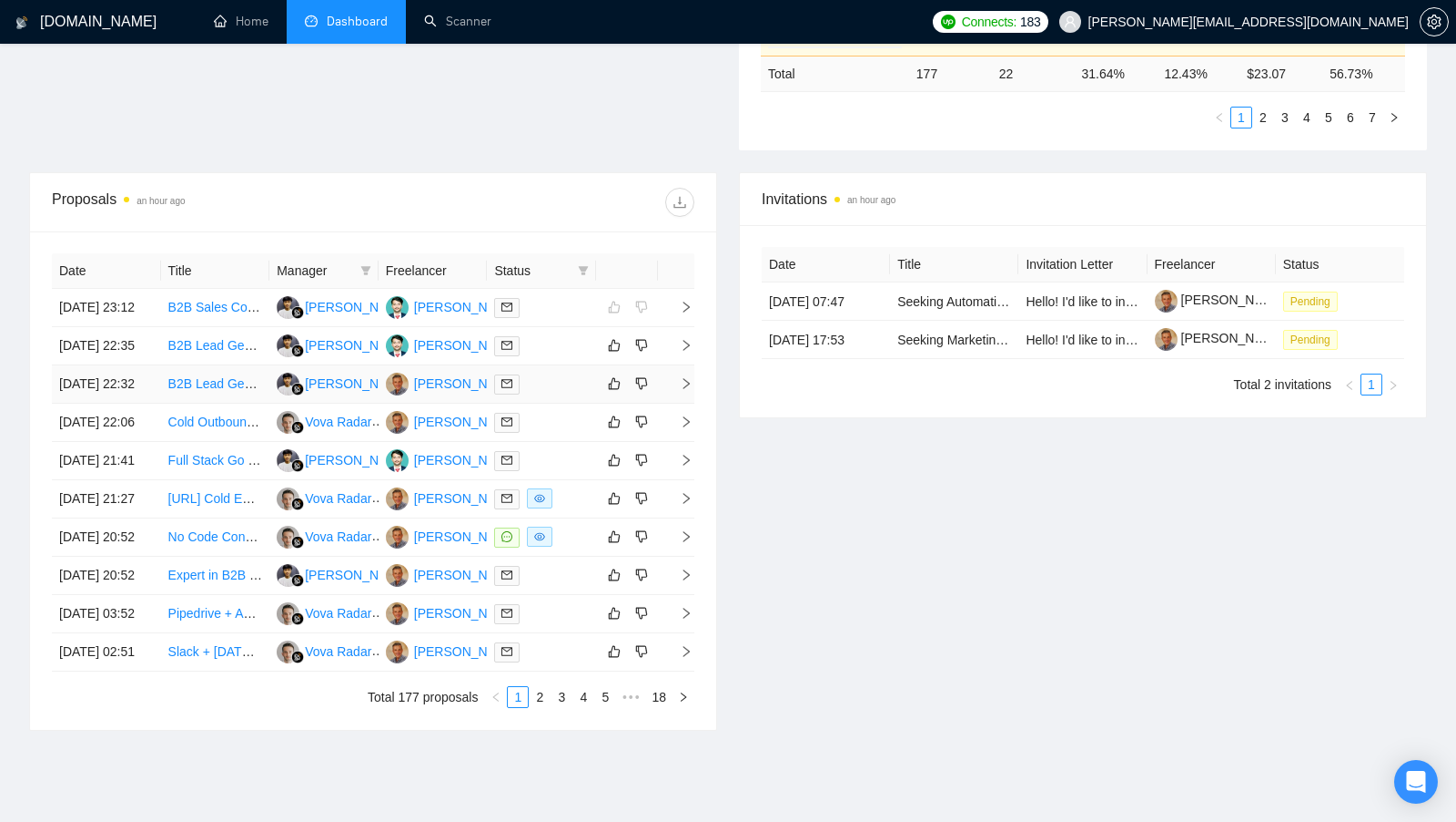
scroll to position [660, 0]
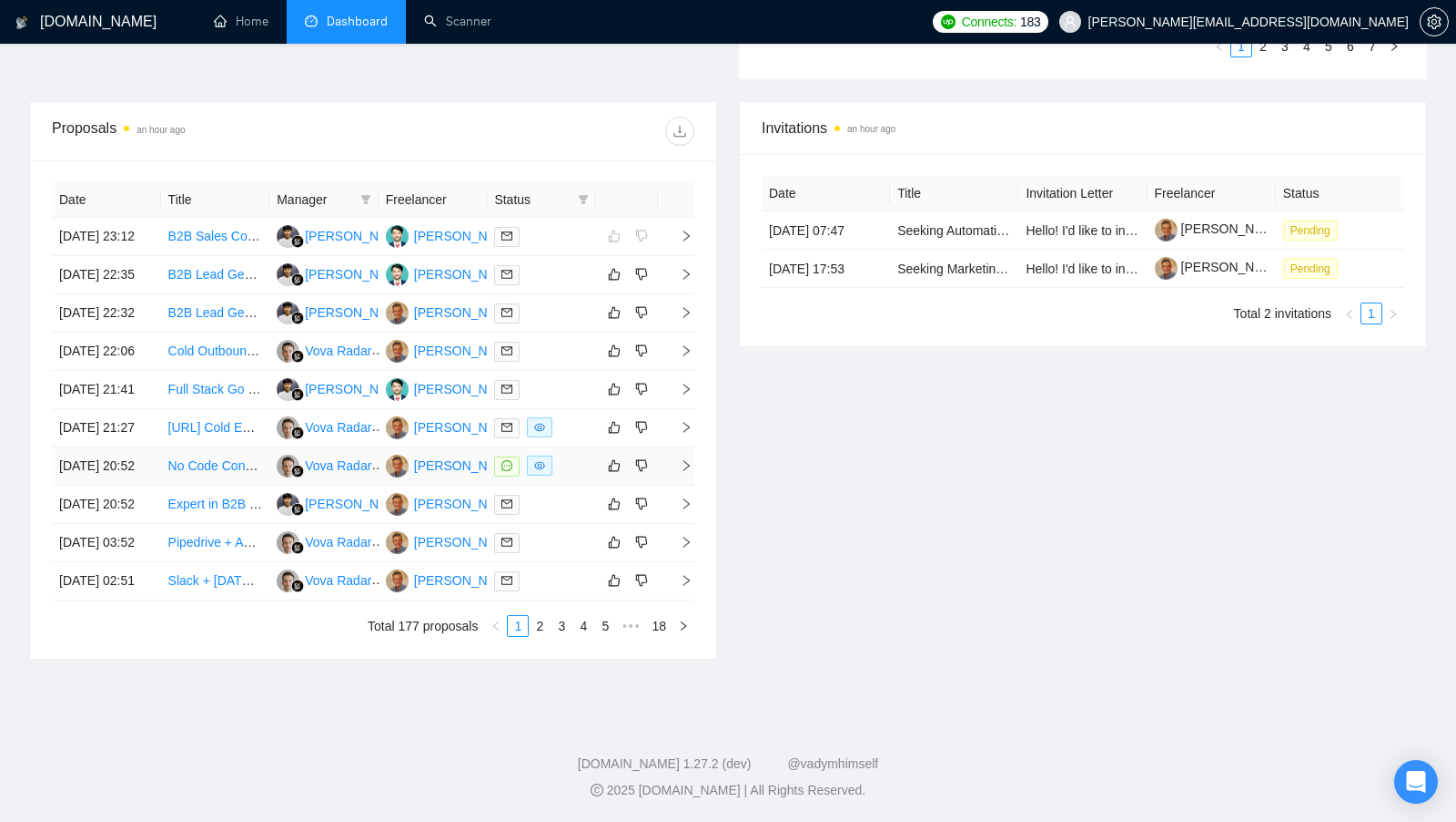
click at [557, 485] on td at bounding box center [541, 466] width 109 height 39
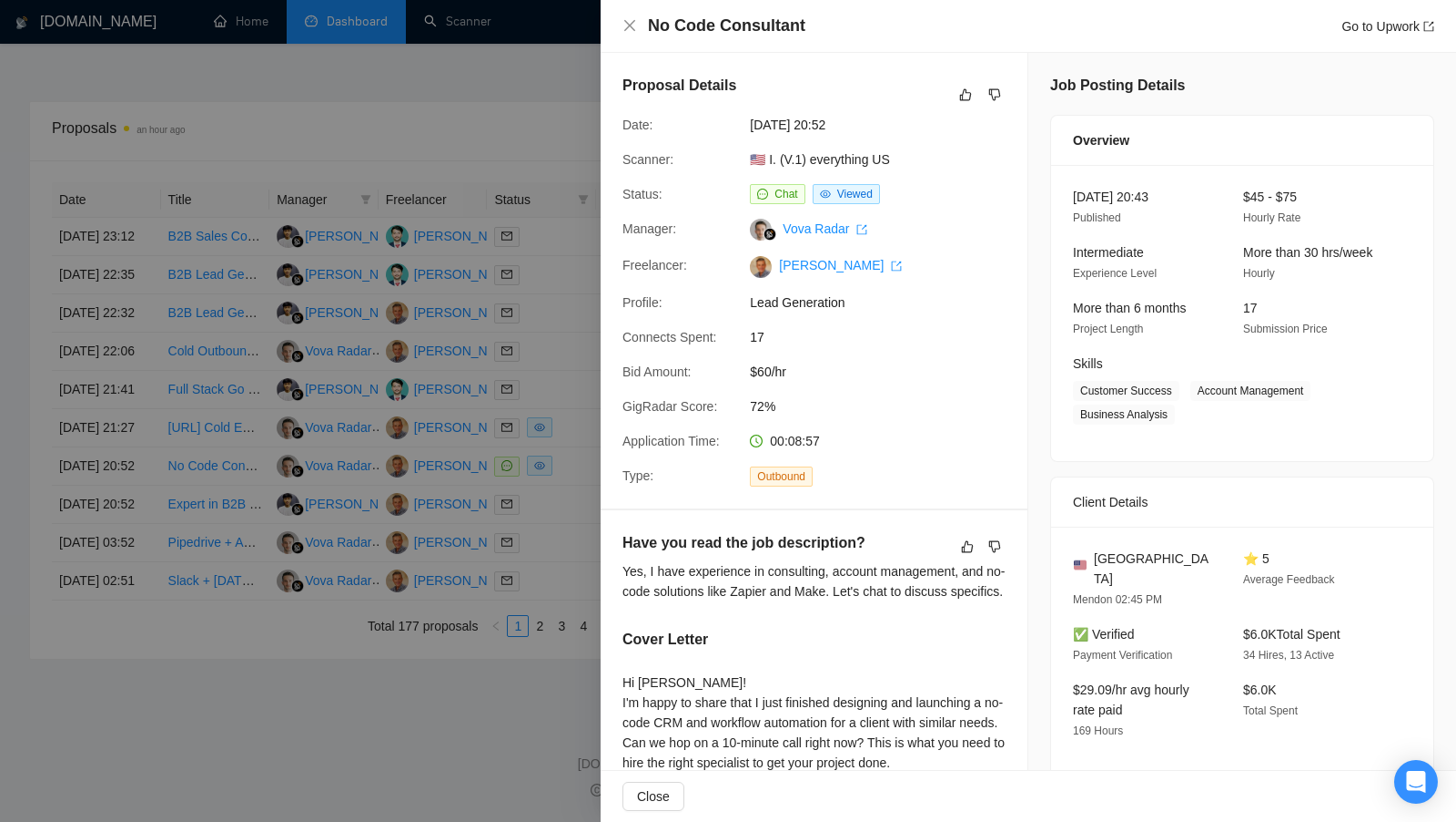
scroll to position [275, 0]
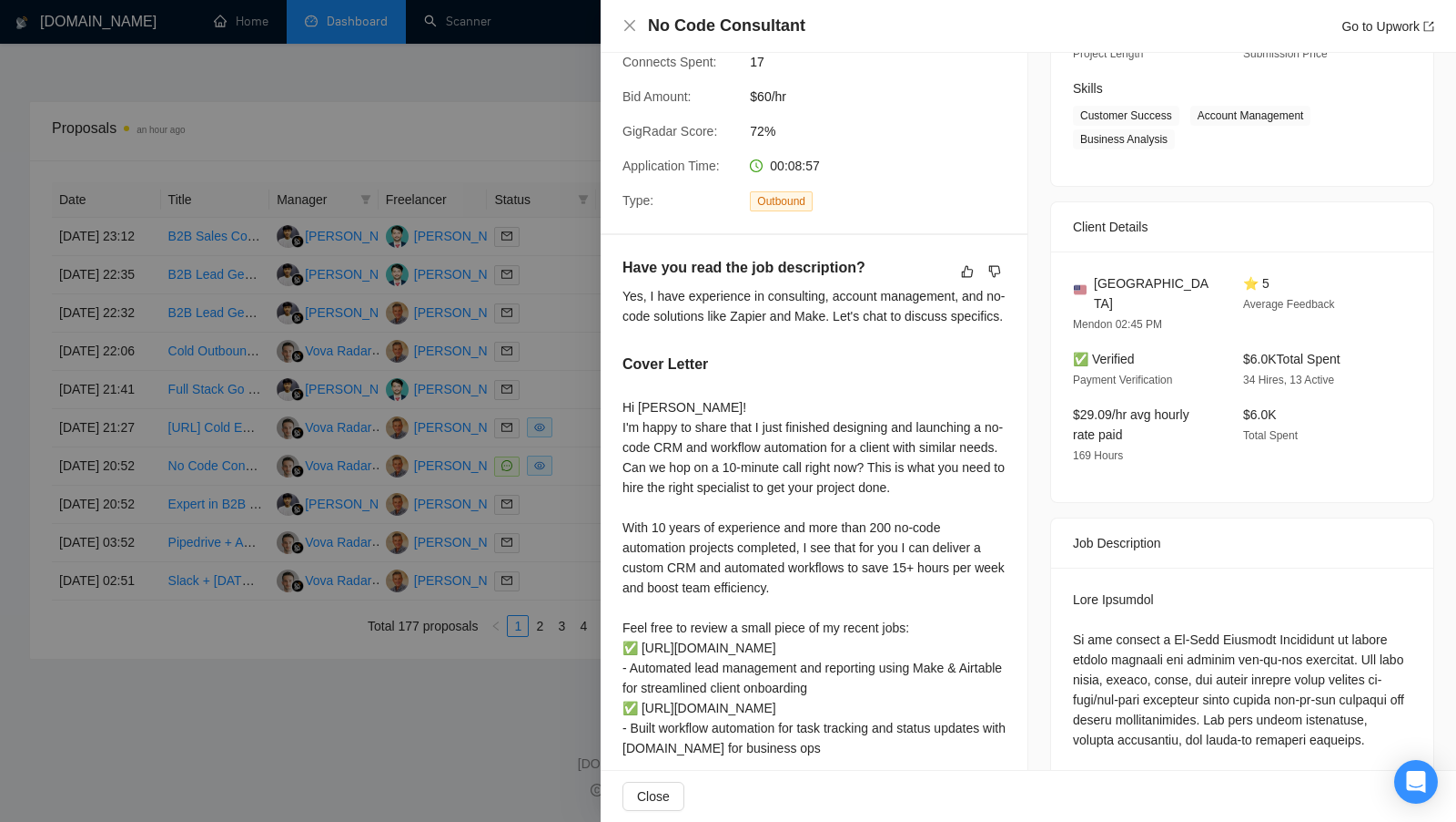
click at [625, 547] on div "Hi [PERSON_NAME]! I'm happy to share that I just finished designing and launchi…" at bounding box center [814, 637] width 384 height 481
click at [594, 547] on div at bounding box center [728, 411] width 1456 height 822
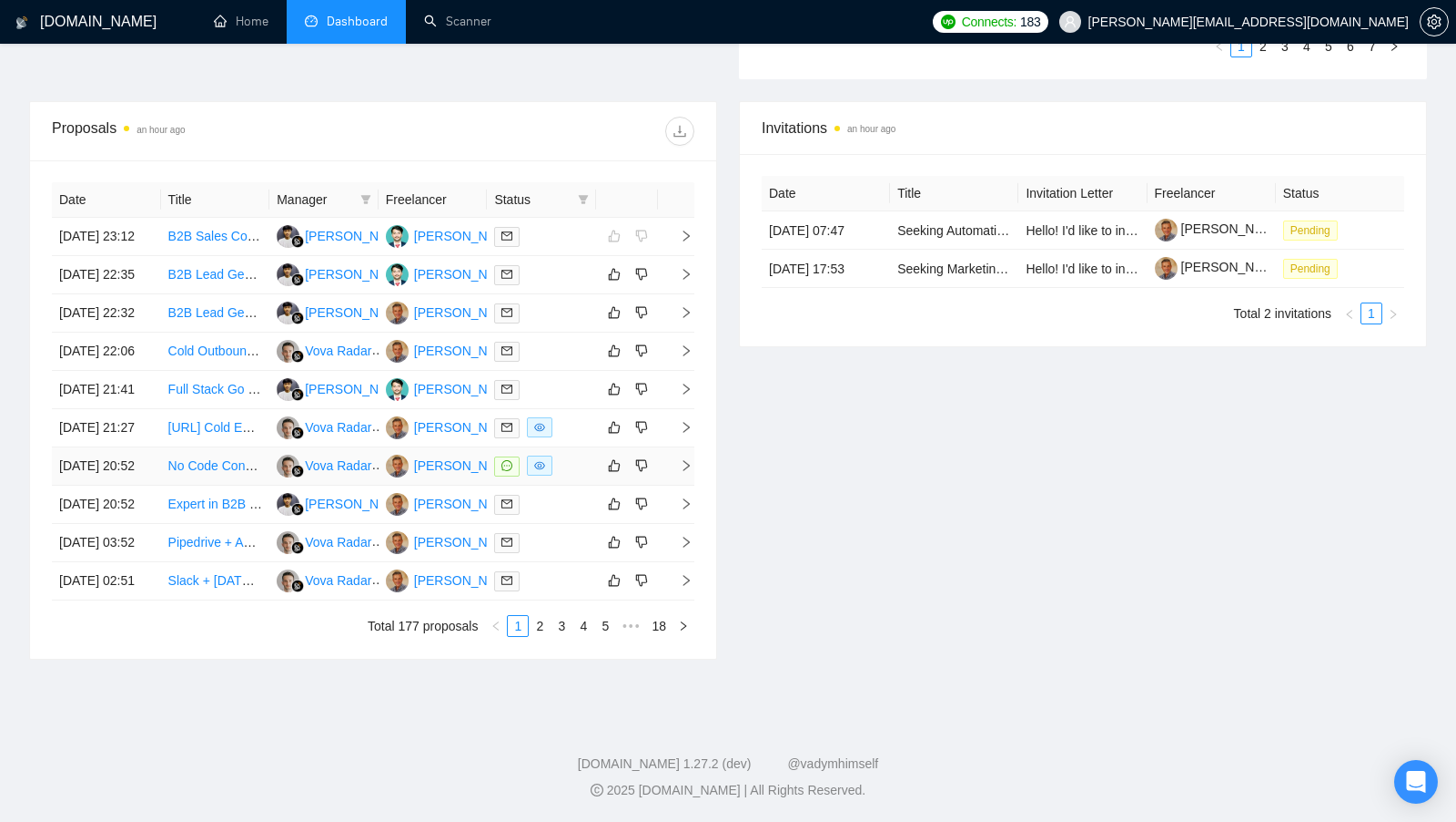
scroll to position [690, 0]
click at [540, 636] on link "2" at bounding box center [540, 625] width 20 height 20
click at [524, 636] on link "1" at bounding box center [517, 625] width 20 height 20
click at [580, 448] on td at bounding box center [541, 428] width 109 height 39
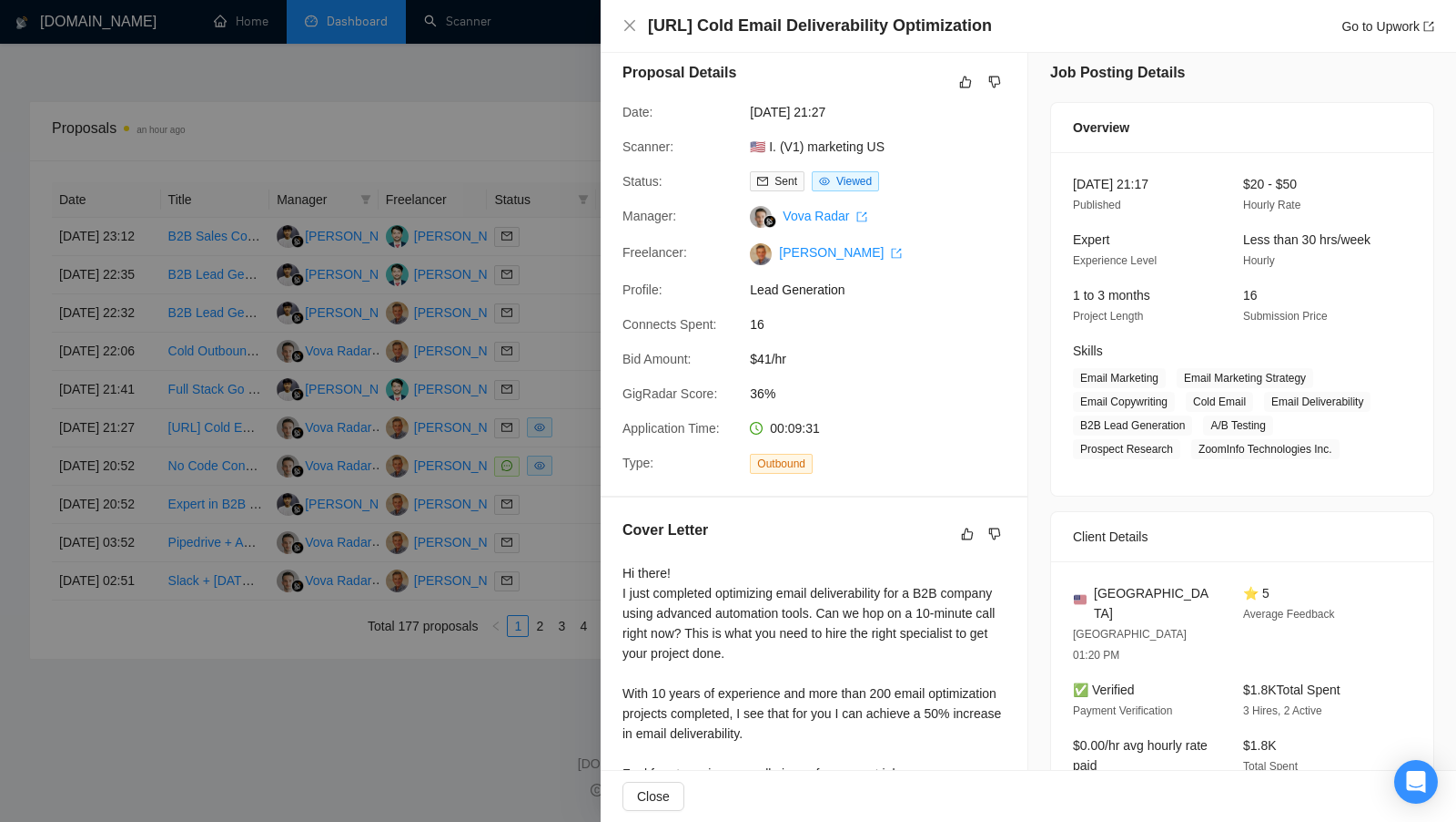
scroll to position [0, 0]
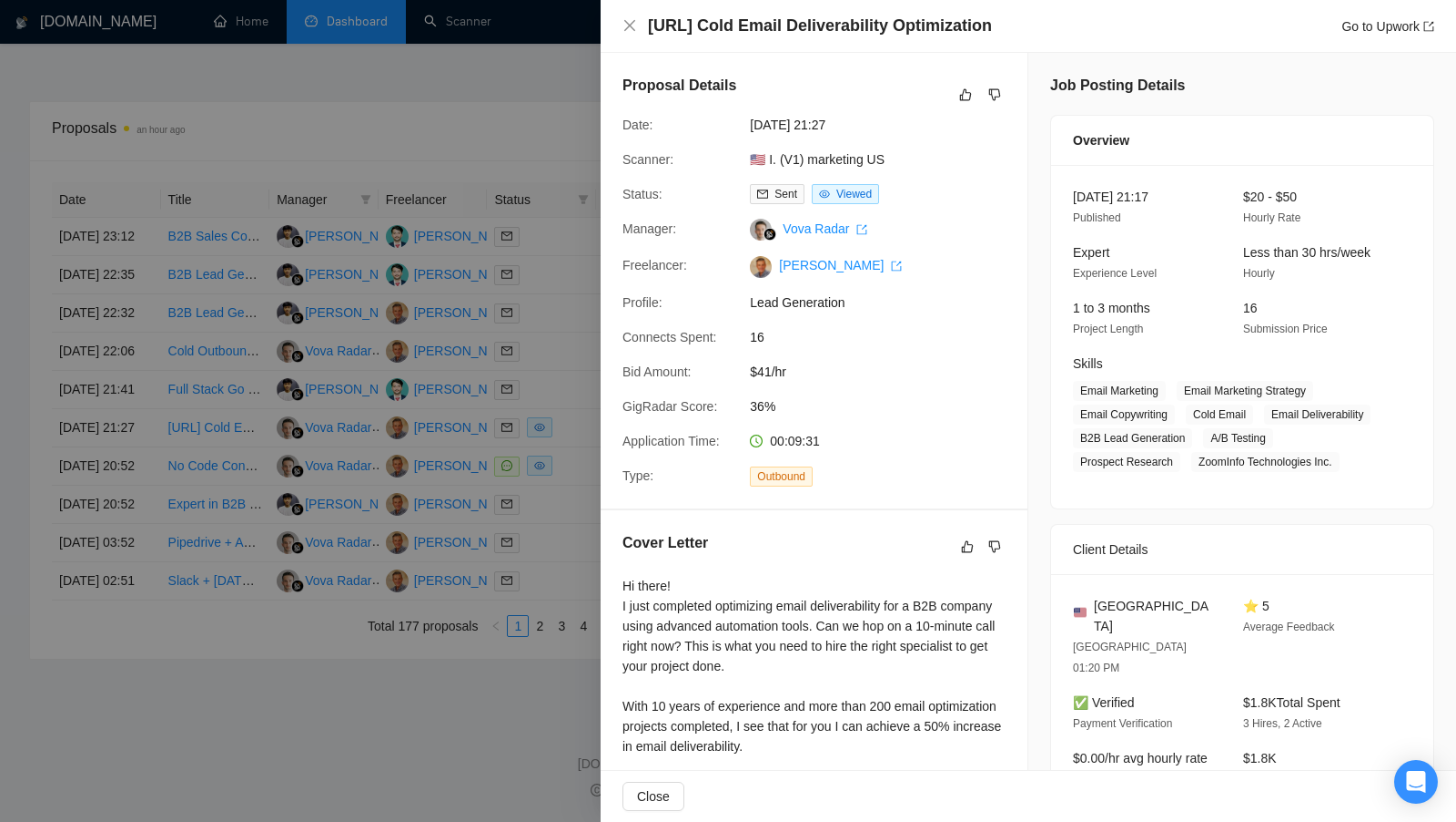
click at [553, 490] on div at bounding box center [728, 411] width 1456 height 822
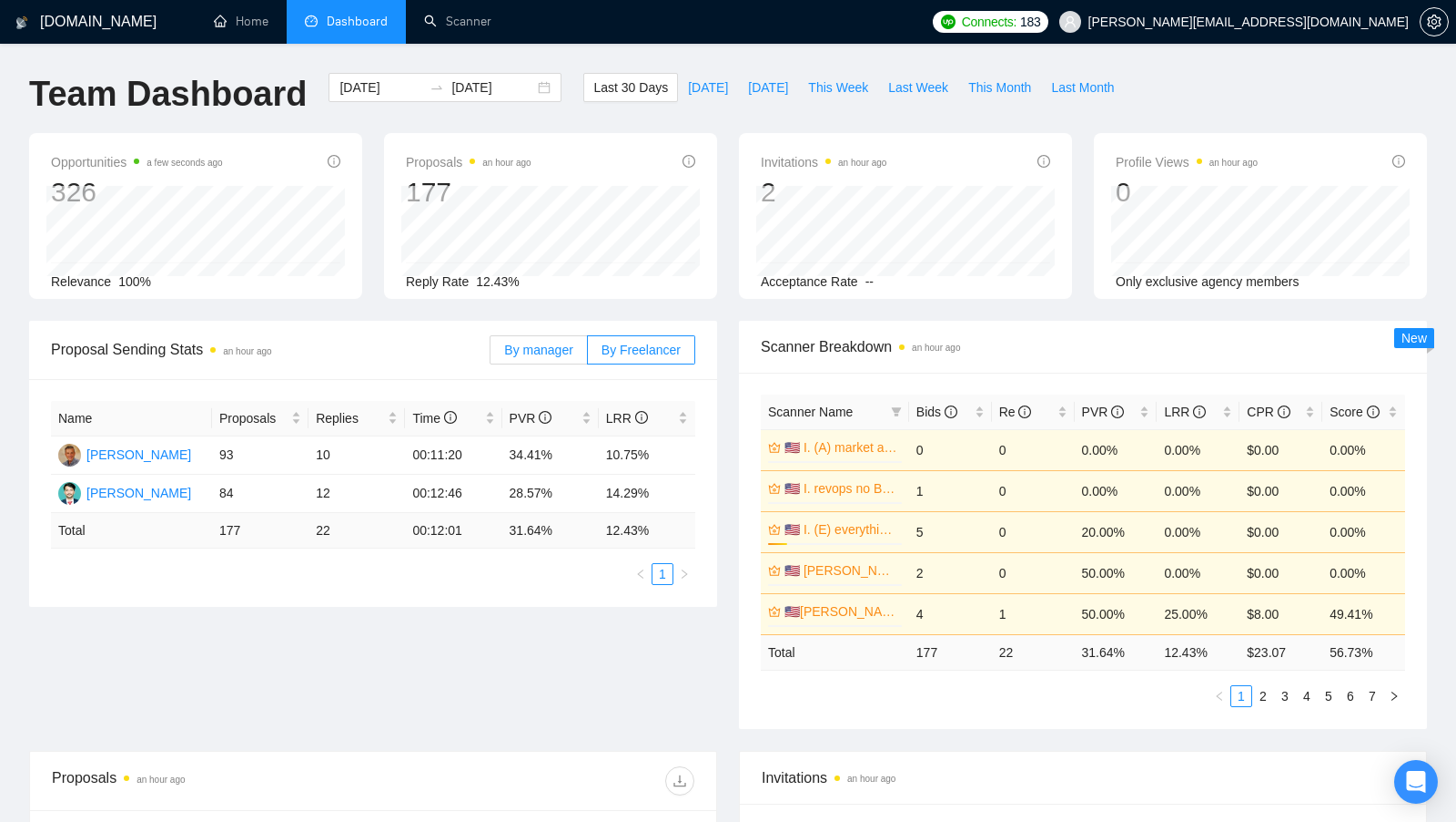
click at [556, 362] on label "By manager" at bounding box center [539, 349] width 98 height 29
click at [491, 355] on input "By manager" at bounding box center [491, 355] width 0 height 0
click at [622, 362] on label "By Freelancer" at bounding box center [642, 349] width 107 height 29
click at [588, 355] on input "By Freelancer" at bounding box center [588, 355] width 0 height 0
